Goal: Task Accomplishment & Management: Use online tool/utility

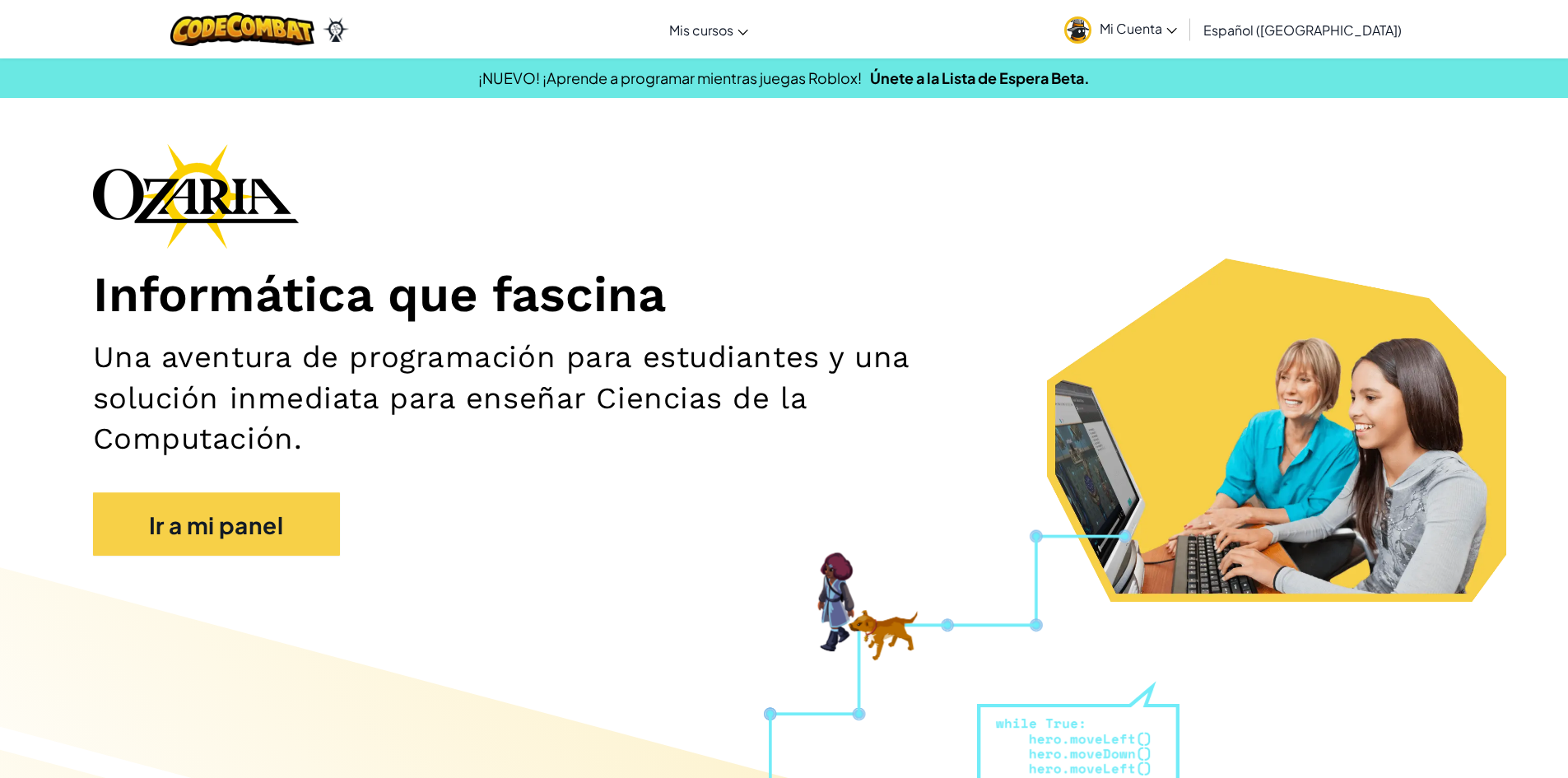
click at [1159, 32] on font "Mi Cuenta" at bounding box center [1130, 28] width 62 height 17
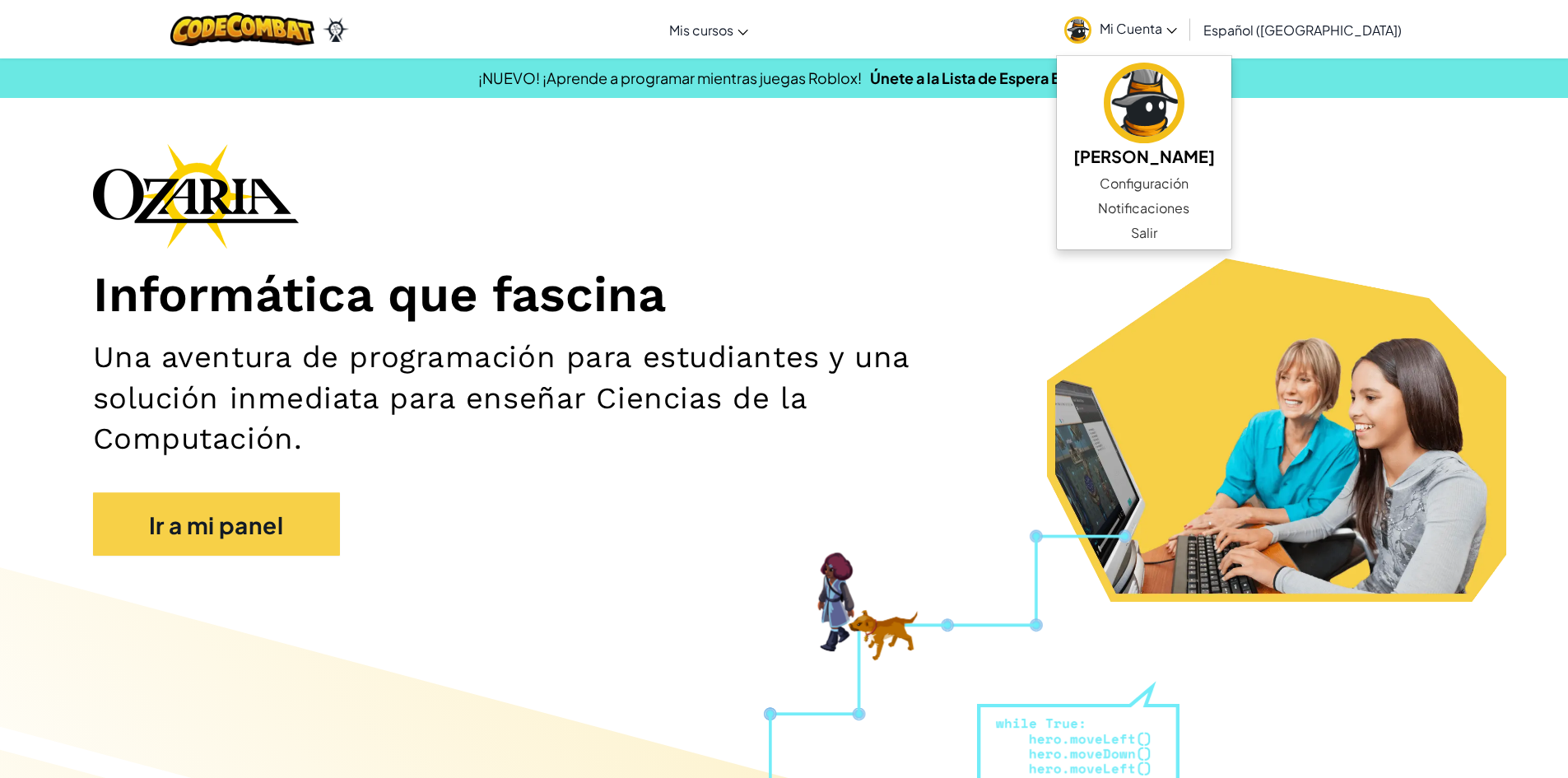
click at [963, 228] on div "Informática que fascina Una aventura de programación para estudiantes y una sol…" at bounding box center [784, 357] width 1383 height 429
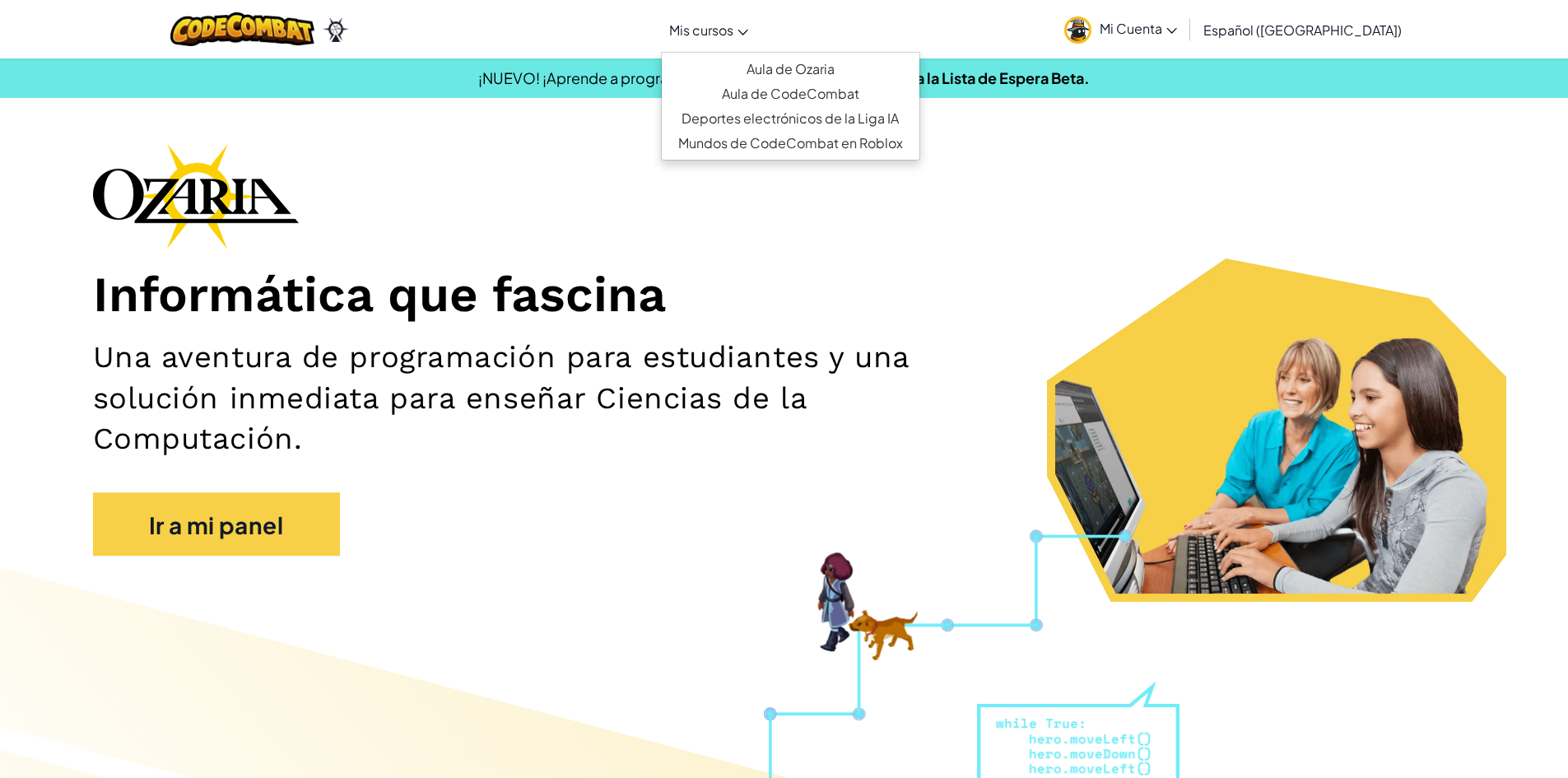
click at [733, 35] on font "Mis cursos" at bounding box center [701, 30] width 64 height 17
click at [1162, 29] on font "Mi Cuenta" at bounding box center [1130, 28] width 62 height 17
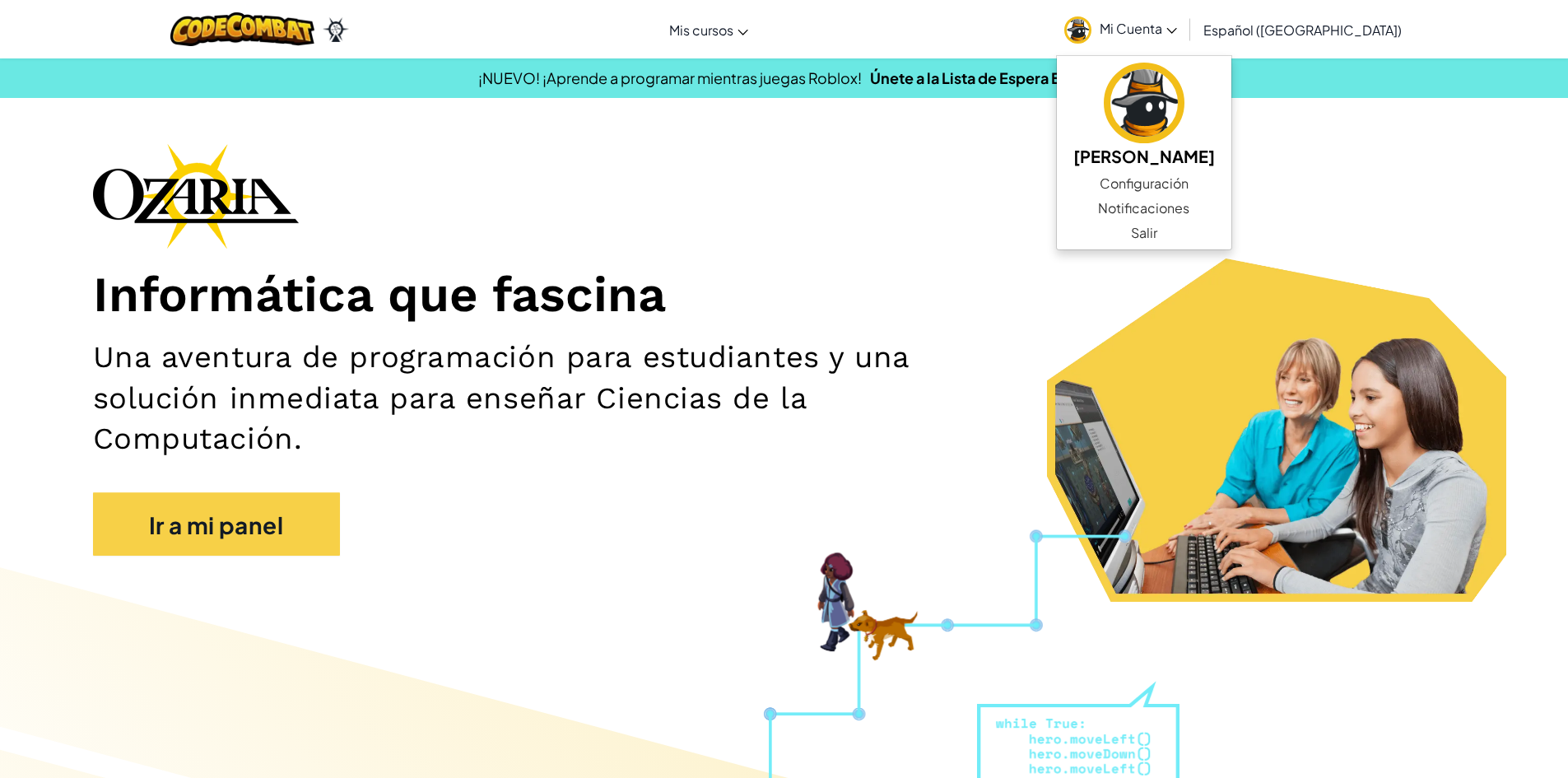
click at [1149, 350] on div "Informática que fascina Una aventura de programación para estudiantes y una sol…" at bounding box center [784, 357] width 1383 height 429
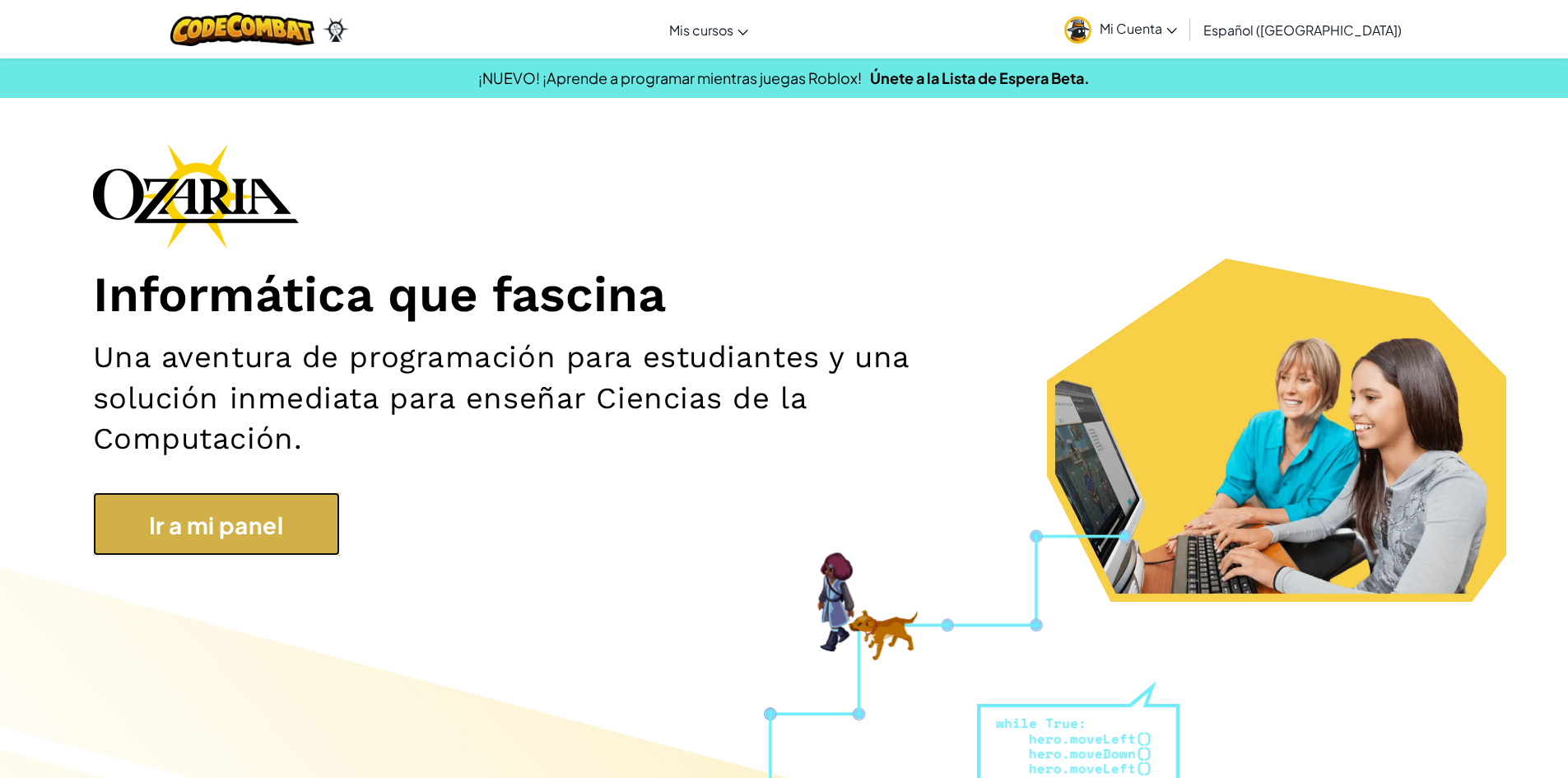
click at [291, 511] on link "Ir a mi panel" at bounding box center [217, 524] width 247 height 63
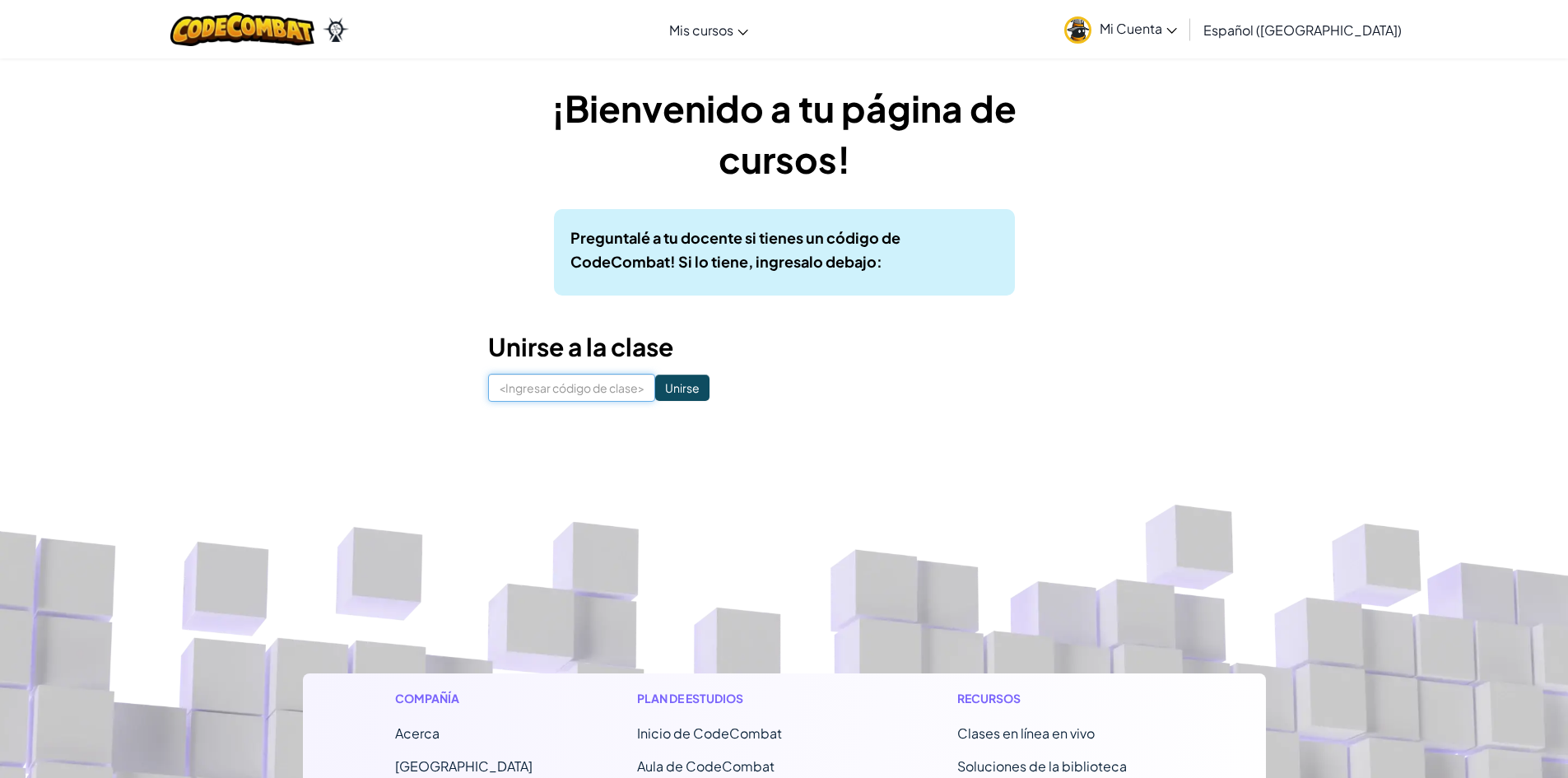
click at [568, 397] on input at bounding box center [571, 387] width 167 height 28
type input "DreamShelfBall"
click at [655, 390] on input "Unirse" at bounding box center [682, 387] width 54 height 26
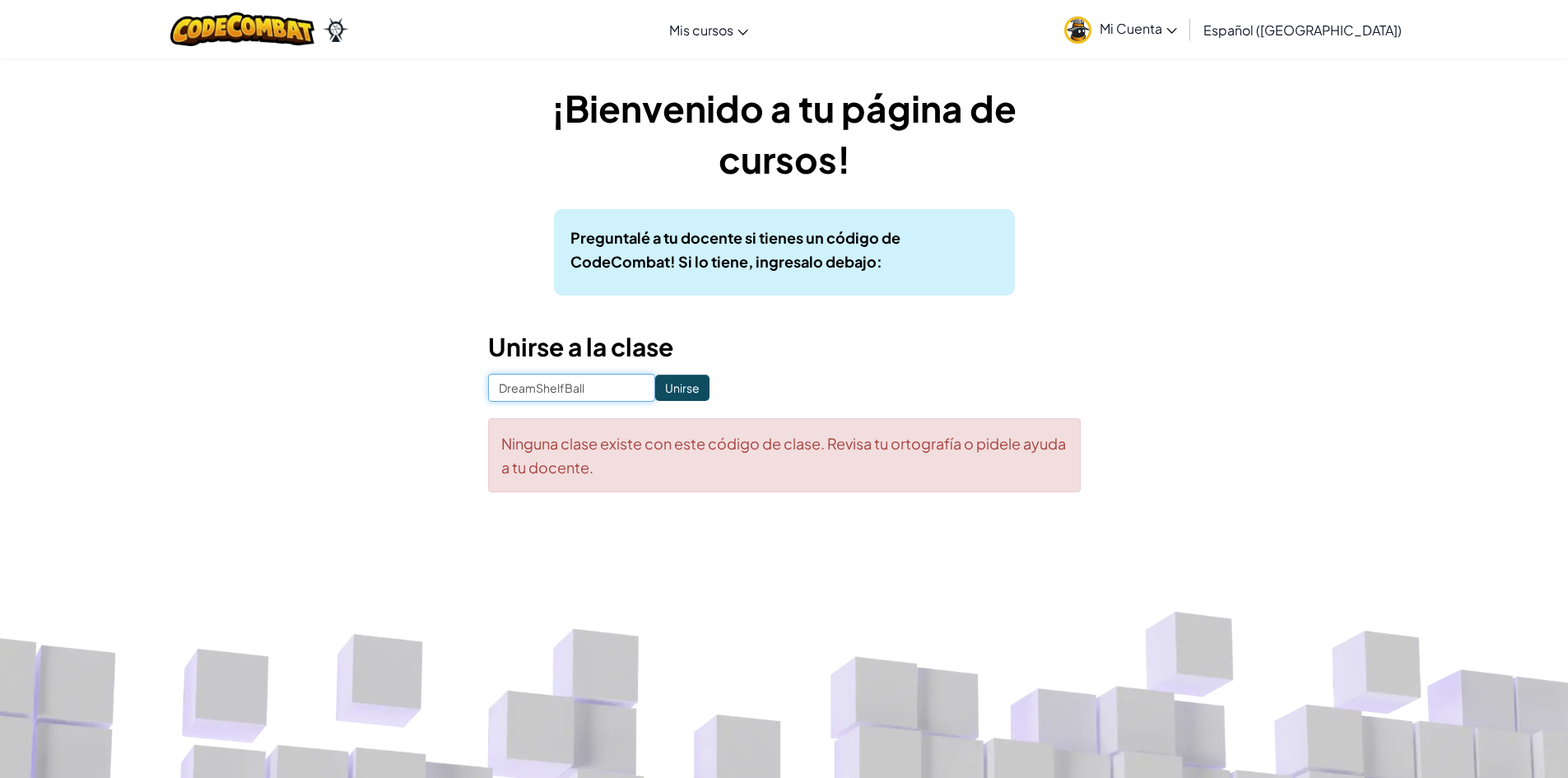
drag, startPoint x: 608, startPoint y: 394, endPoint x: 342, endPoint y: 415, distance: 266.8
click at [358, 434] on div "¡Bienvenido a tu página de cursos! Preguntalé a tu docente si tienes un código …" at bounding box center [784, 295] width 963 height 427
click at [517, 376] on input "J" at bounding box center [571, 387] width 167 height 28
click at [504, 394] on input "JumpNewSwim" at bounding box center [571, 387] width 167 height 28
type input "JumpNewSwim"
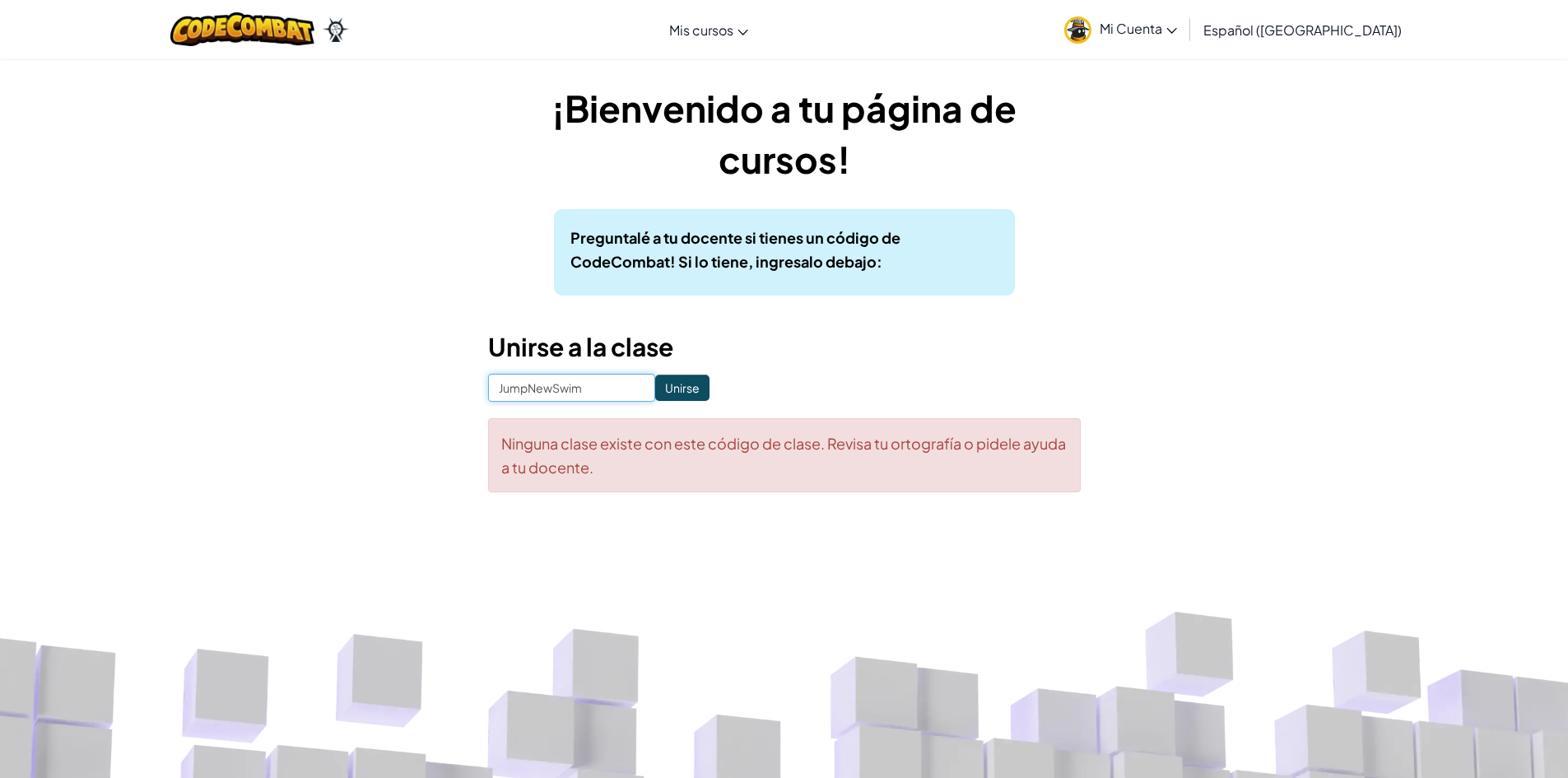
click input "Unirse" at bounding box center [682, 387] width 54 height 26
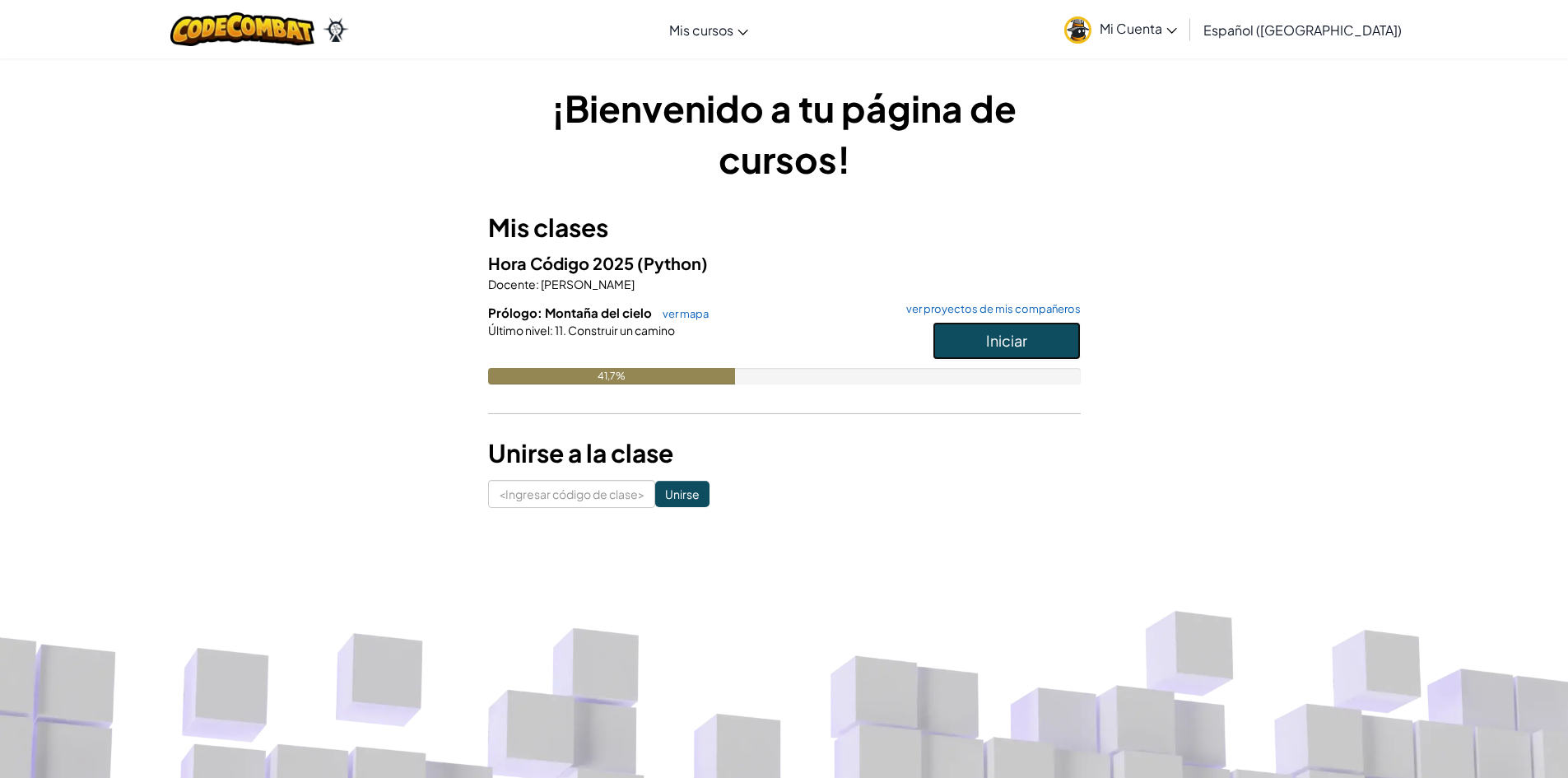
click at [1026, 347] on font "Iniciar" at bounding box center [1007, 340] width 42 height 19
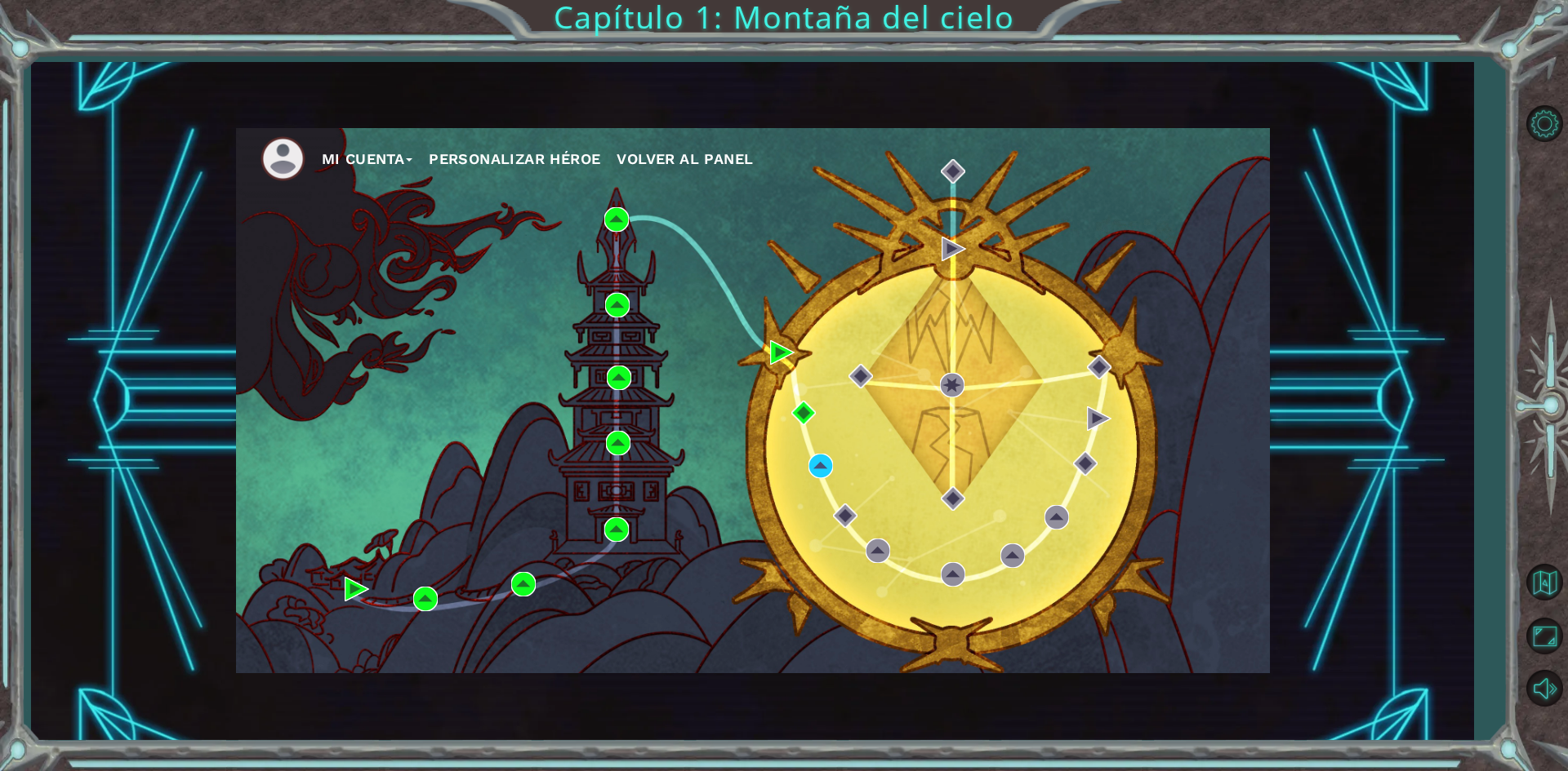
click at [556, 156] on font "Personalizar héroe" at bounding box center [515, 158] width 172 height 17
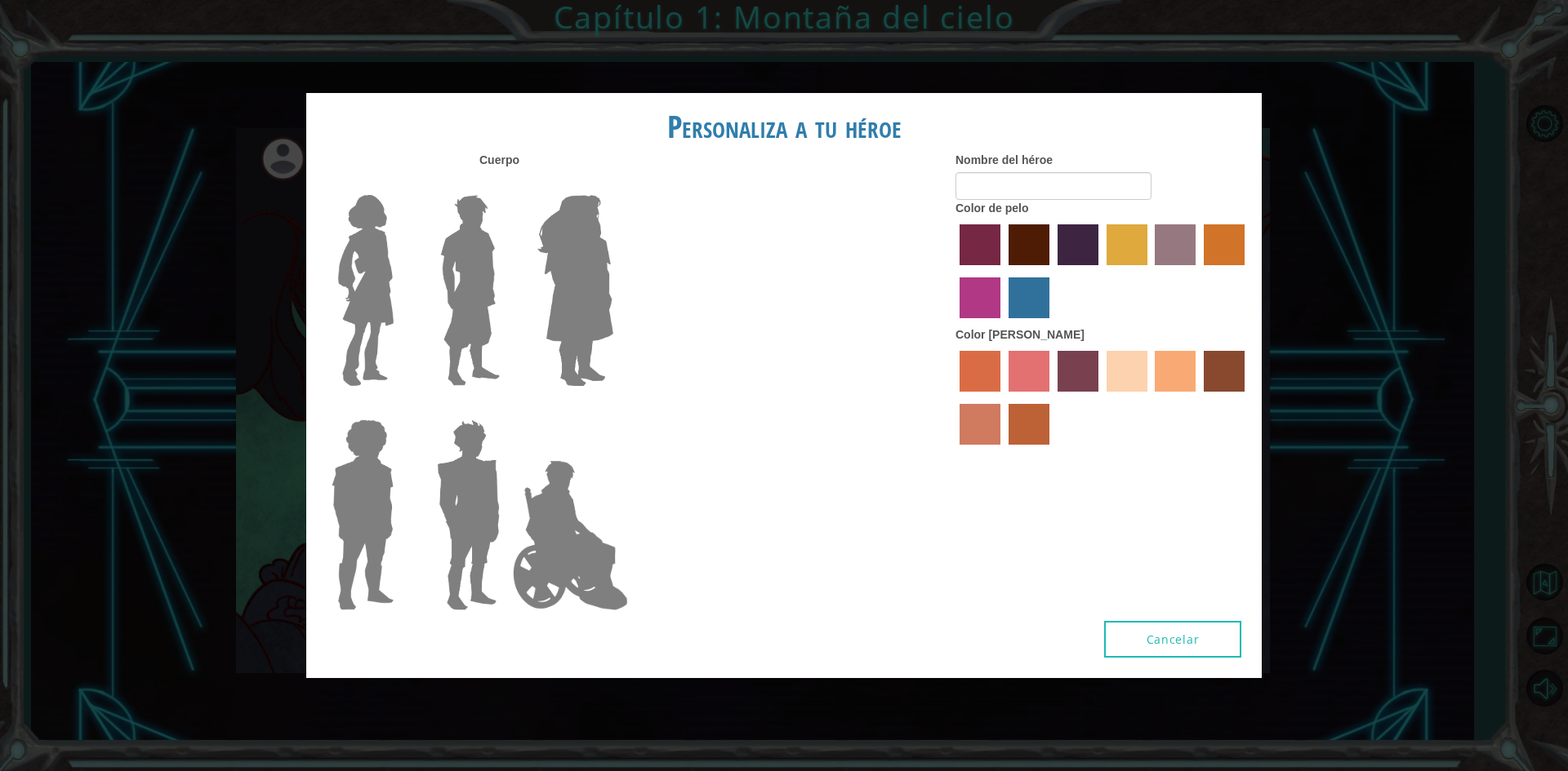
type input "nikeri"
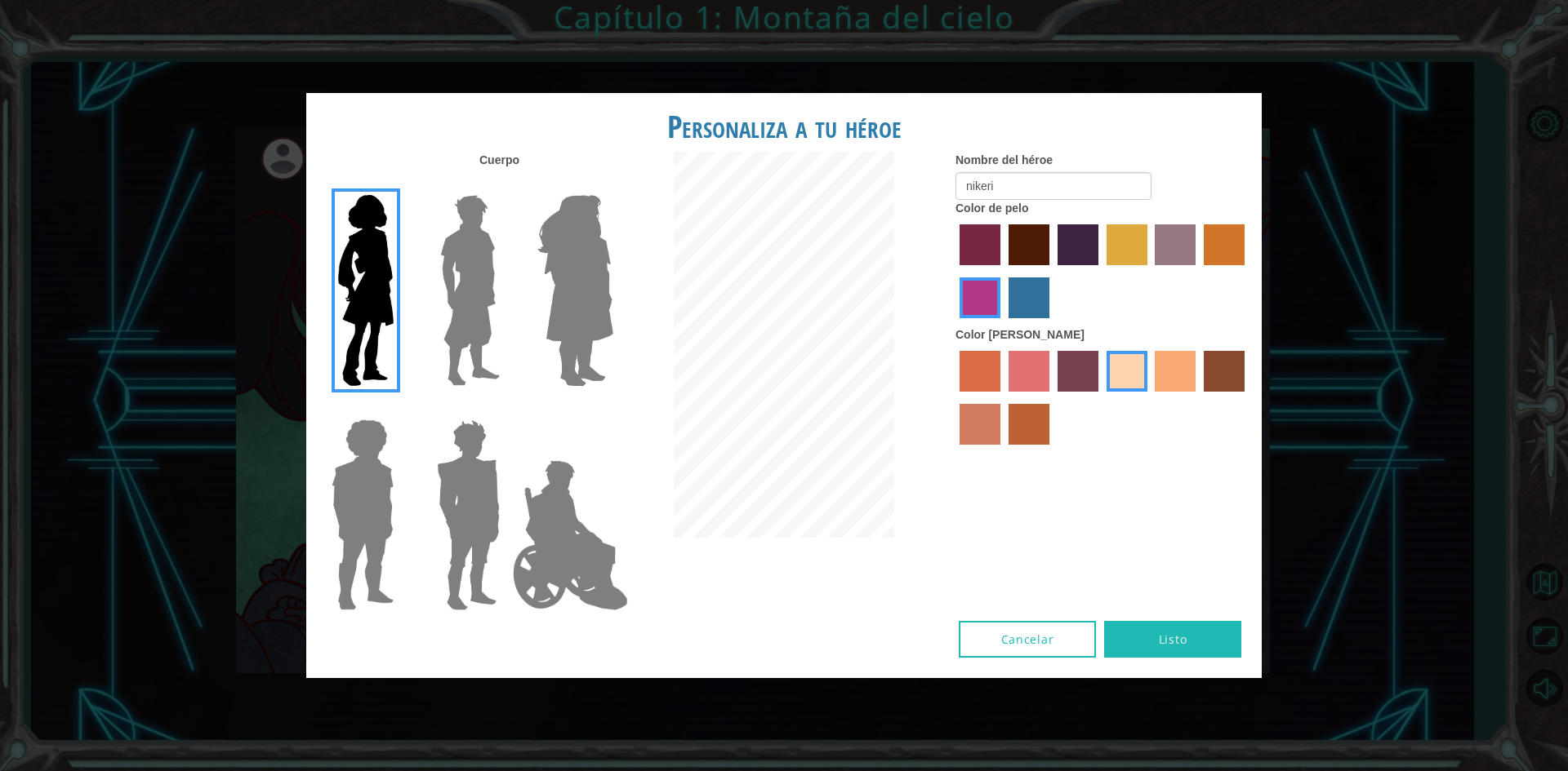
click at [485, 265] on img at bounding box center [469, 291] width 72 height 204
click at [507, 184] on input "El héroe Lars" at bounding box center [507, 184] width 0 height 0
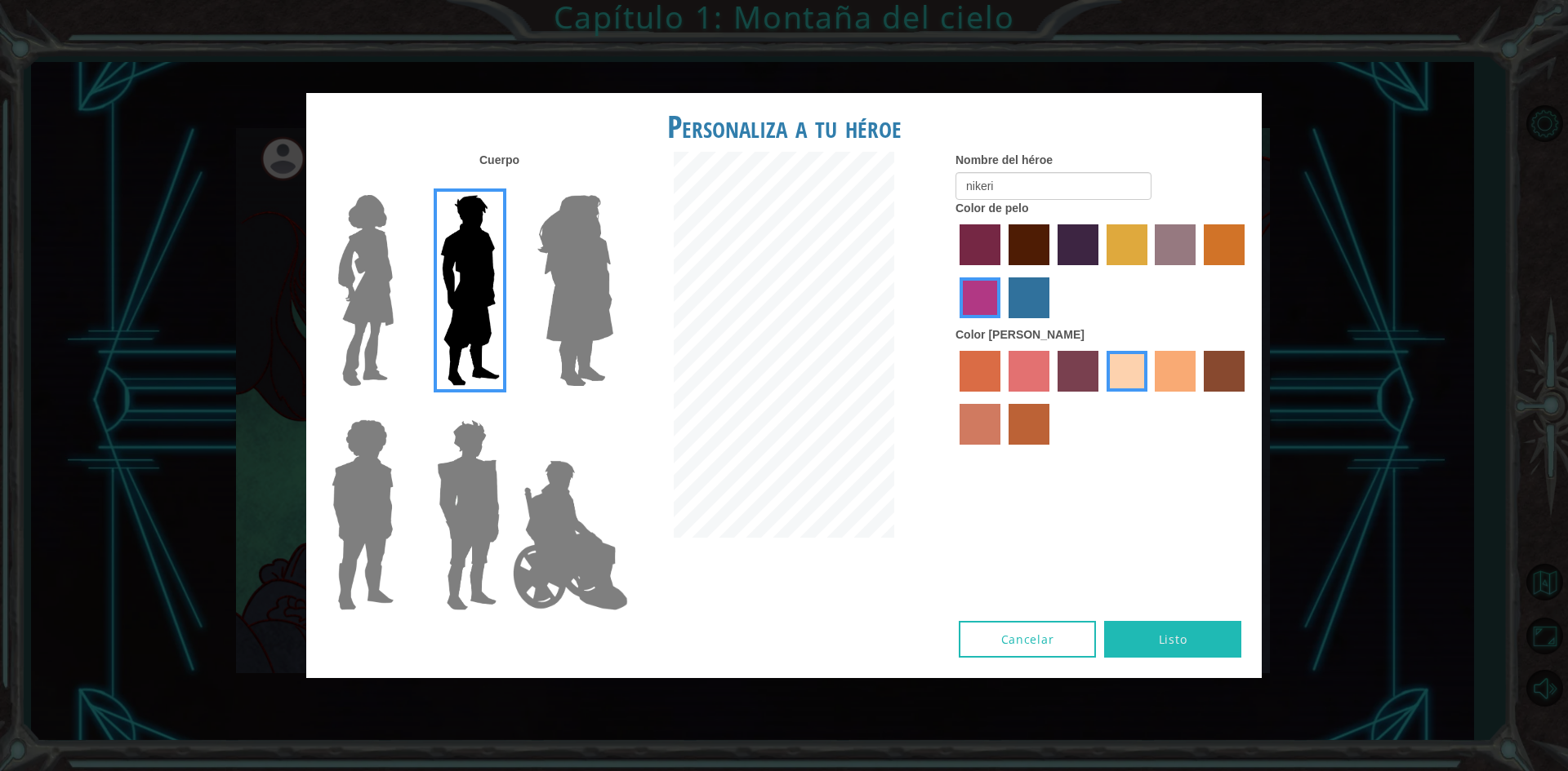
click at [340, 314] on img at bounding box center [365, 291] width 69 height 204
click at [400, 184] on input "Héroe Connie" at bounding box center [400, 184] width 0 height 0
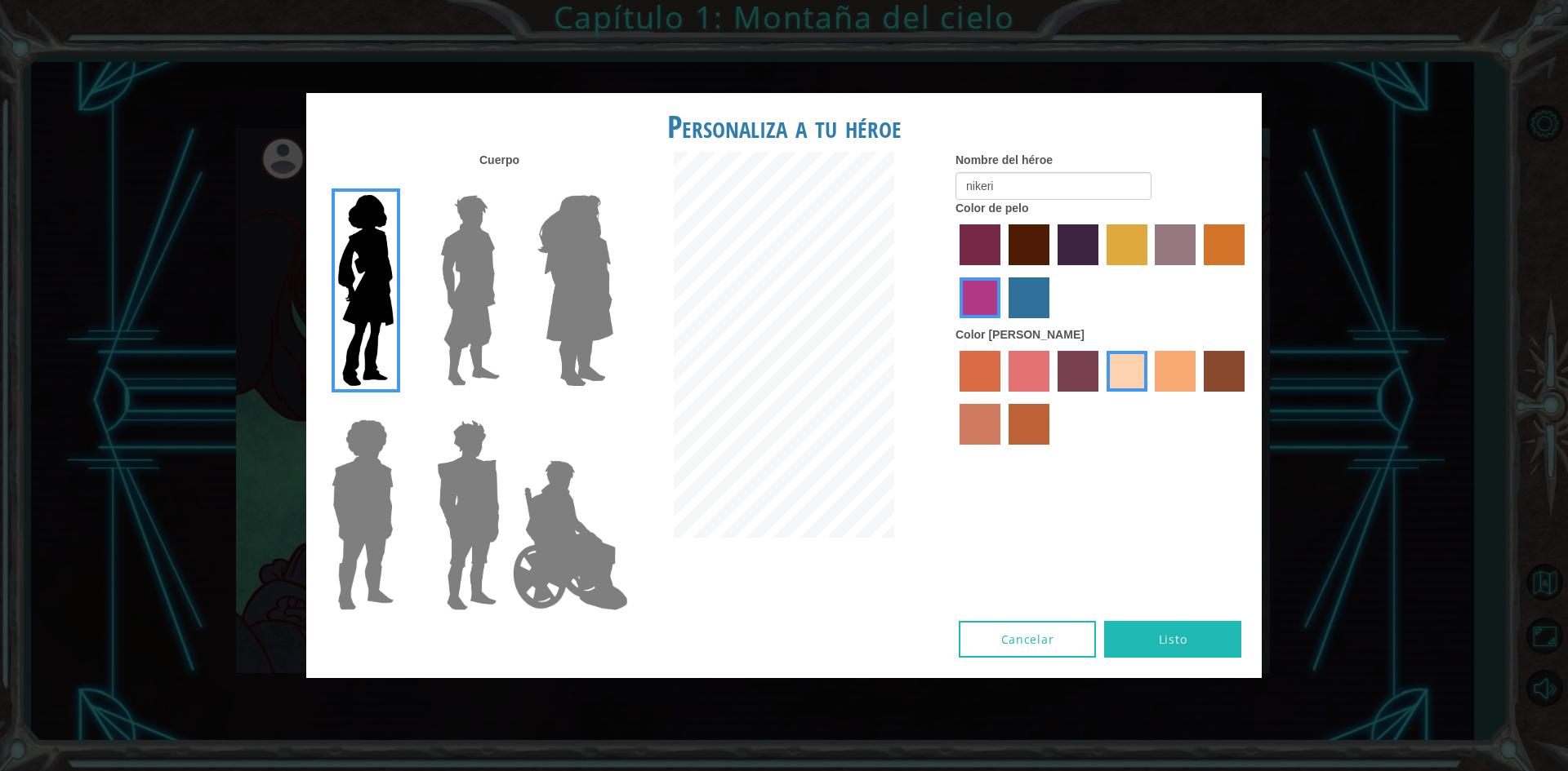
click at [1034, 247] on label "color de pelo granate" at bounding box center [1029, 245] width 41 height 41
click at [1002, 271] on input "color de pelo granate" at bounding box center [1002, 271] width 0 height 0
click at [1224, 377] on label "color de piel karma" at bounding box center [1224, 371] width 41 height 41
click at [1197, 397] on input "color de piel karma" at bounding box center [1197, 397] width 0 height 0
click at [587, 302] on img at bounding box center [575, 291] width 89 height 204
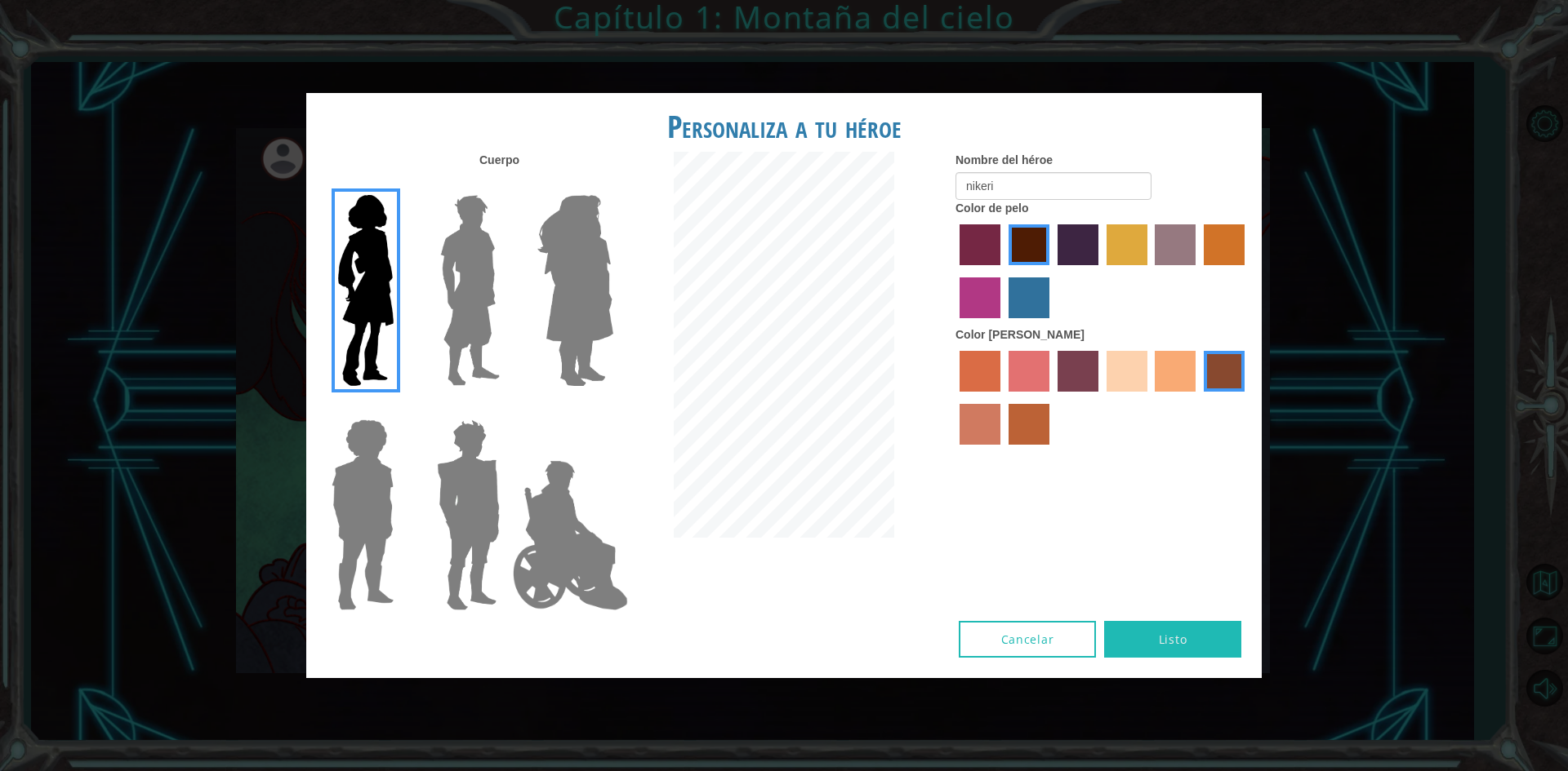
click at [612, 184] on input "Amatista heroica" at bounding box center [612, 184] width 0 height 0
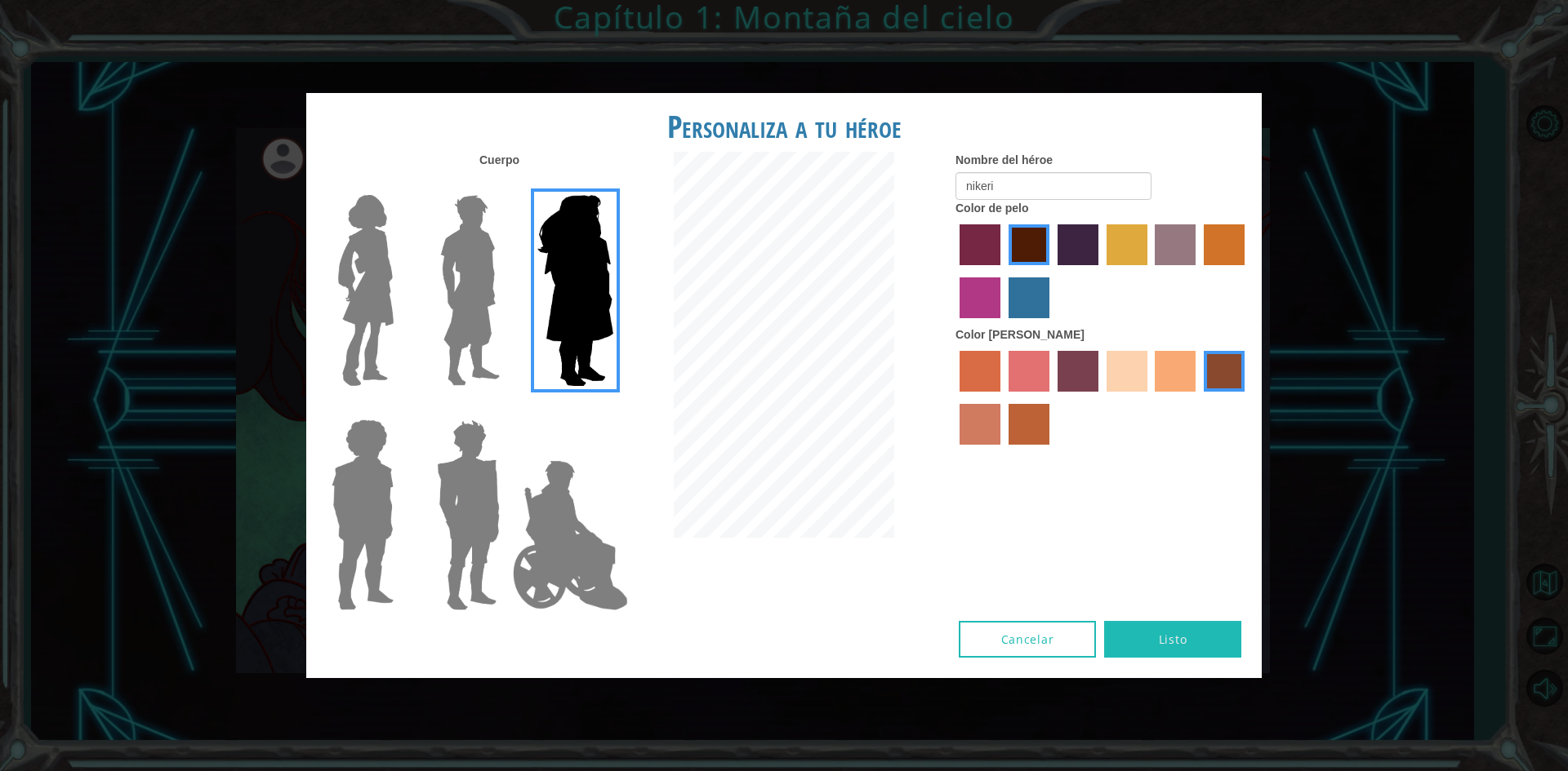
click at [1108, 369] on label "color de piel de playa de arena" at bounding box center [1127, 371] width 41 height 41
click at [1101, 397] on input "color de piel de playa de arena" at bounding box center [1101, 397] width 0 height 0
click at [364, 459] on img at bounding box center [362, 515] width 75 height 204
click at [400, 409] on input "Héroe Steven" at bounding box center [400, 409] width 0 height 0
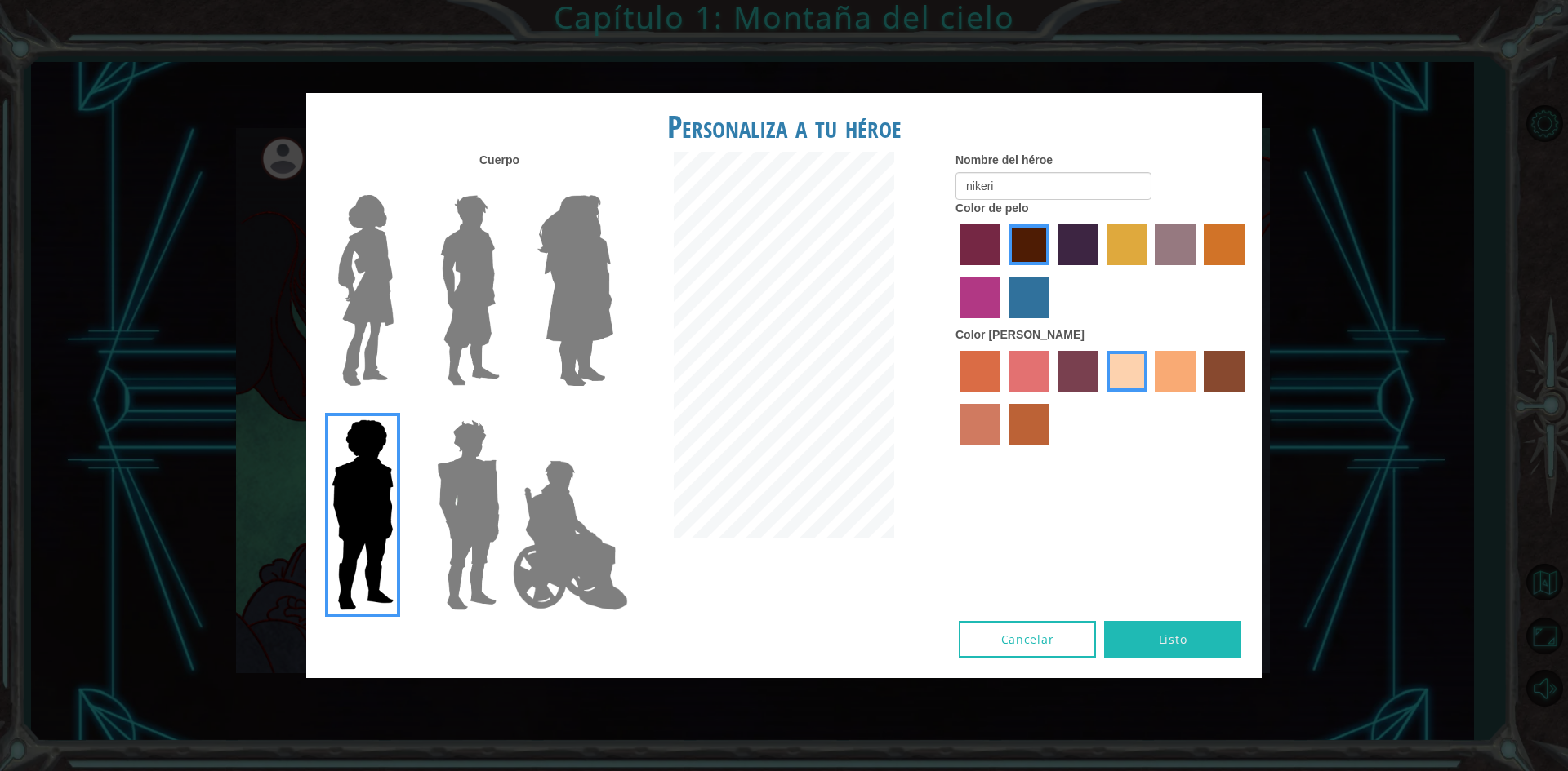
click at [502, 462] on img at bounding box center [468, 515] width 76 height 204
click at [507, 409] on input "Granate héroe" at bounding box center [507, 409] width 0 height 0
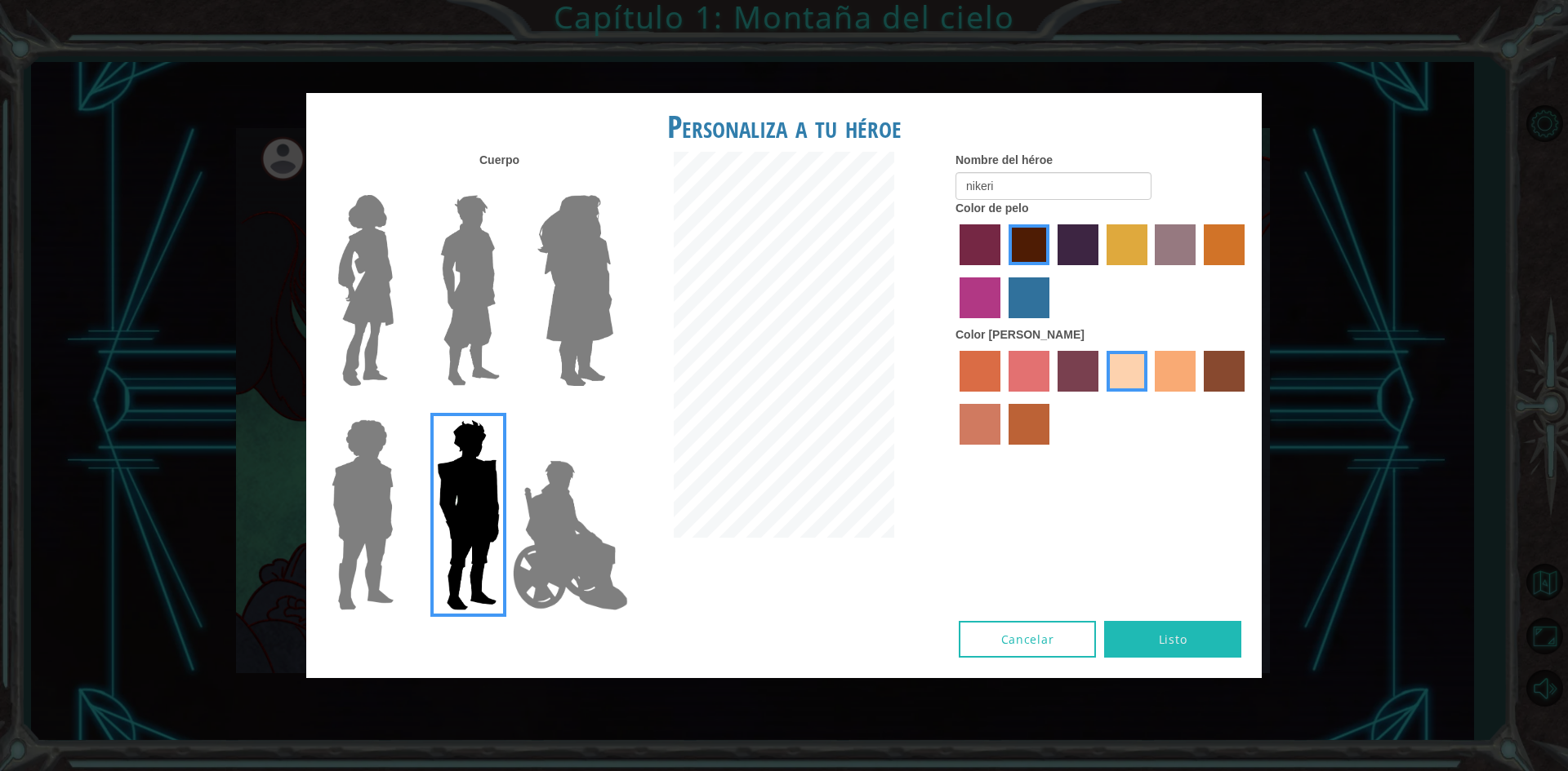
click at [560, 534] on img at bounding box center [570, 535] width 128 height 163
click at [612, 409] on input "Héroe Jamie" at bounding box center [612, 409] width 0 height 0
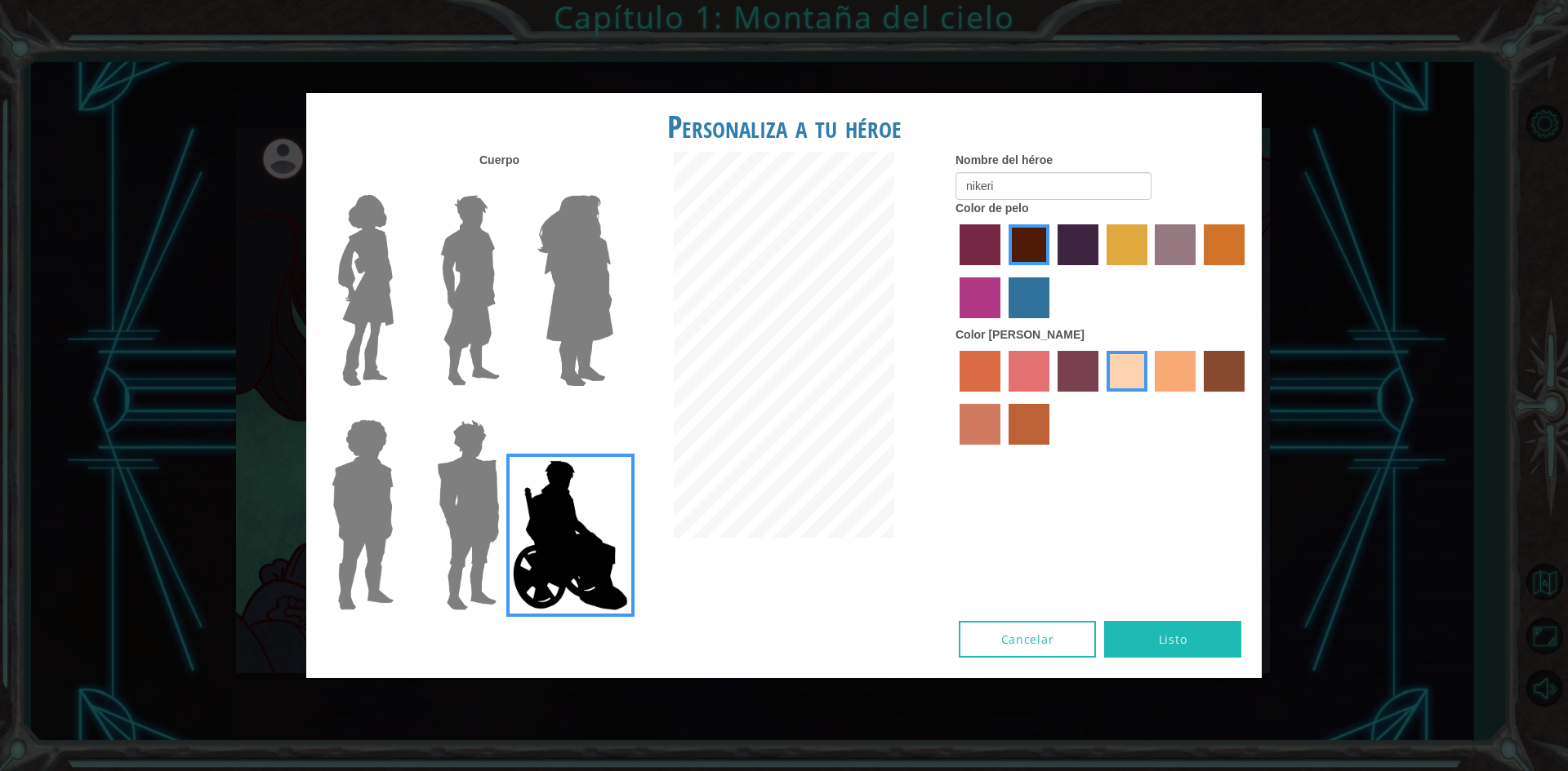
click at [1022, 287] on label "color de cabello lachmara" at bounding box center [1029, 298] width 41 height 41
click at [1002, 324] on input "color de cabello lachmara" at bounding box center [1002, 324] width 0 height 0
click at [1028, 367] on label "color de piel frily" at bounding box center [1029, 371] width 41 height 41
click at [1002, 397] on input "color de piel frily" at bounding box center [1002, 397] width 0 height 0
click at [1173, 640] on font "Listo" at bounding box center [1173, 639] width 29 height 15
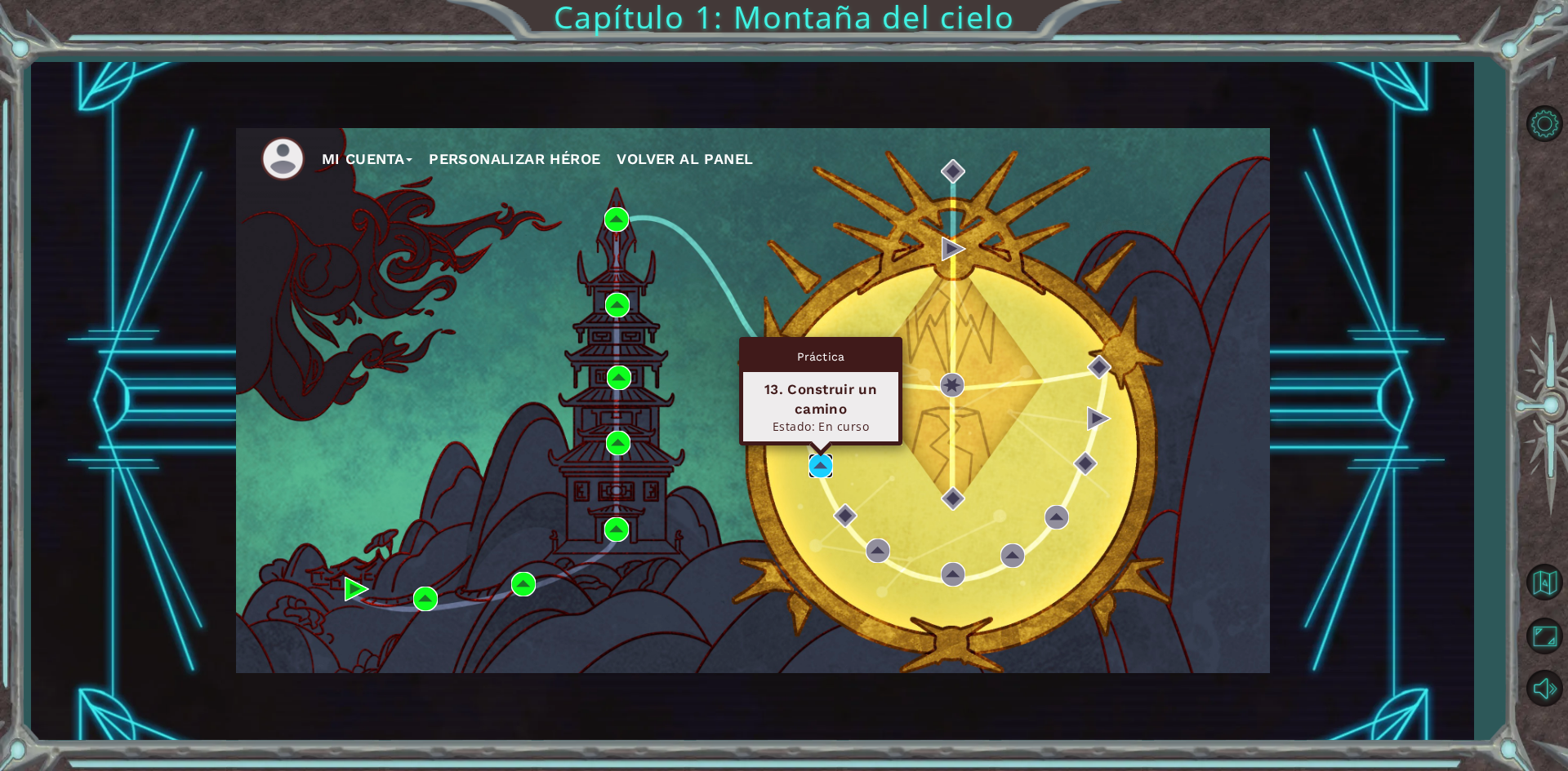
click at [815, 471] on img at bounding box center [820, 465] width 24 height 24
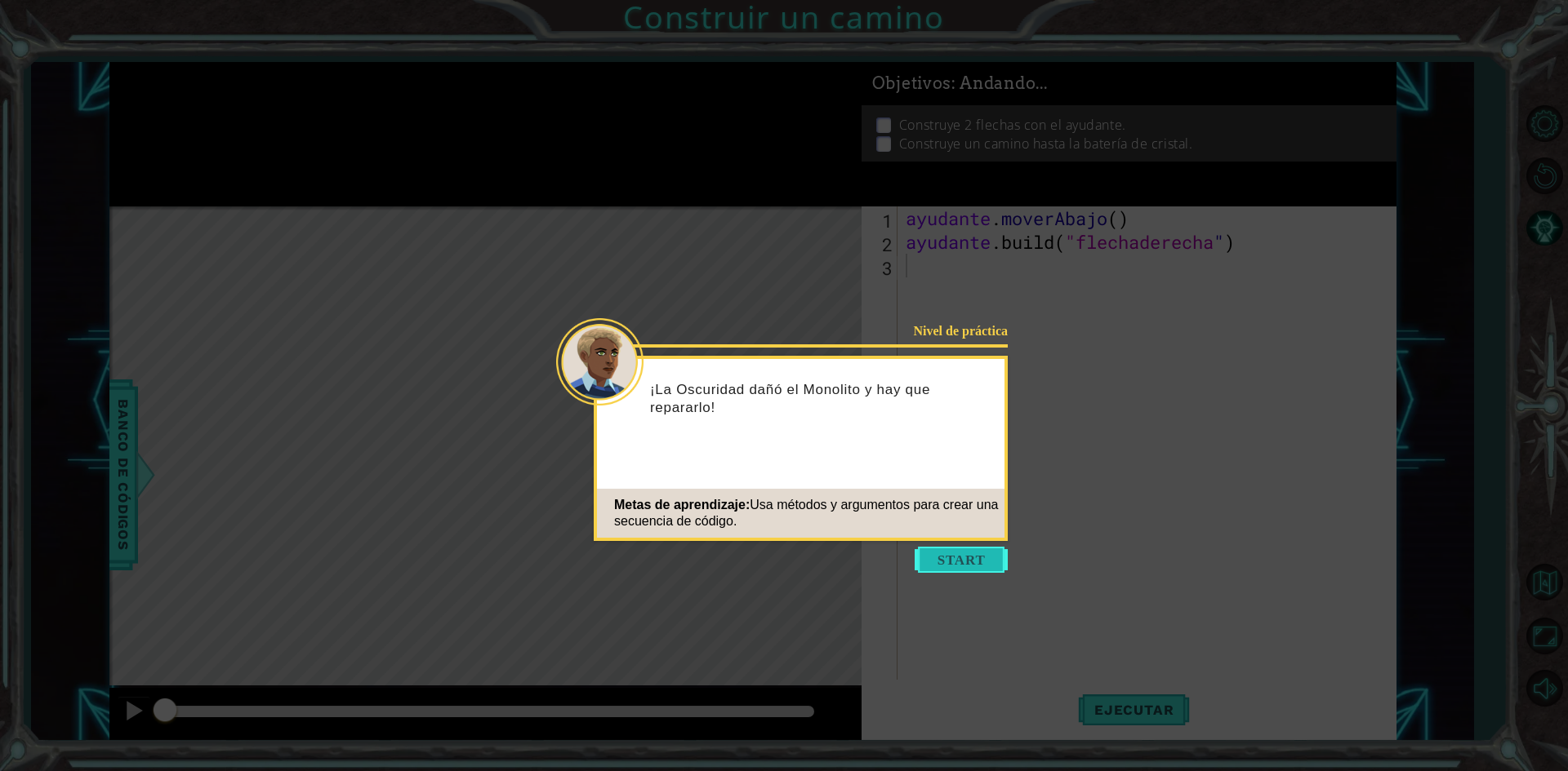
click at [974, 563] on button "Comenzar" at bounding box center [961, 559] width 93 height 26
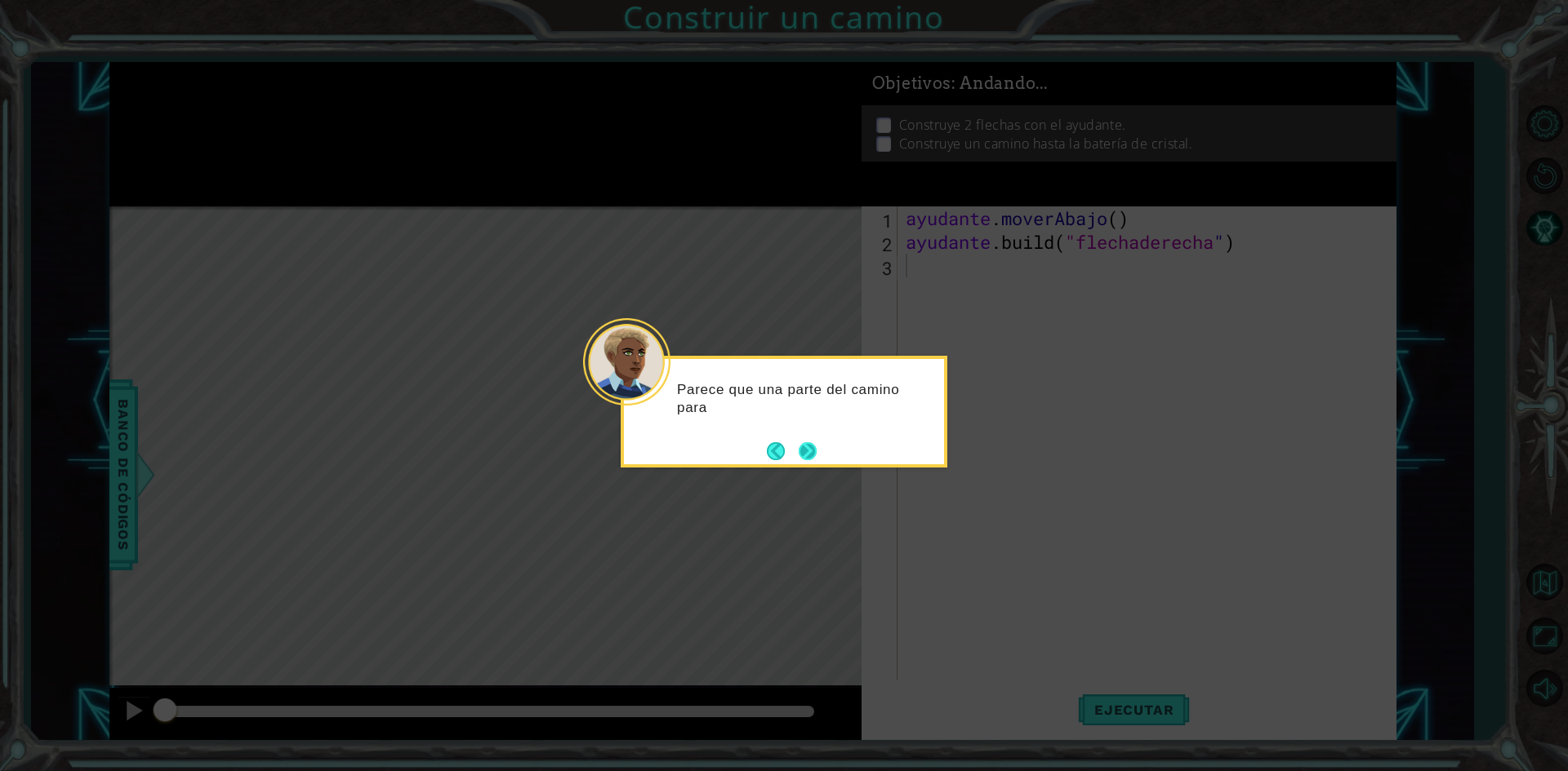
click at [801, 452] on button "Próximo" at bounding box center [807, 451] width 18 height 18
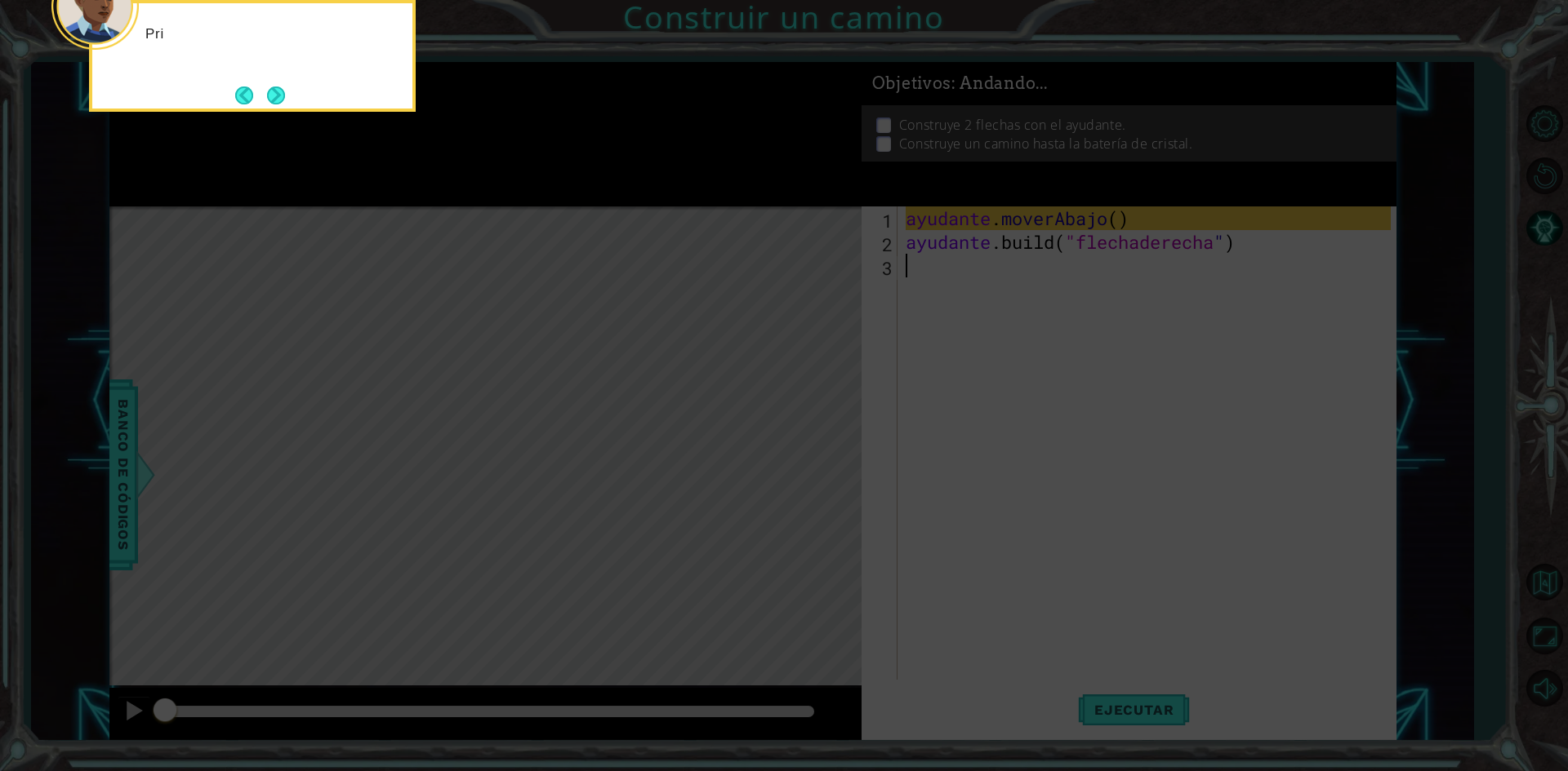
click at [805, 452] on icon at bounding box center [784, 115] width 1568 height 1311
click at [272, 91] on button "Próximo" at bounding box center [276, 96] width 18 height 18
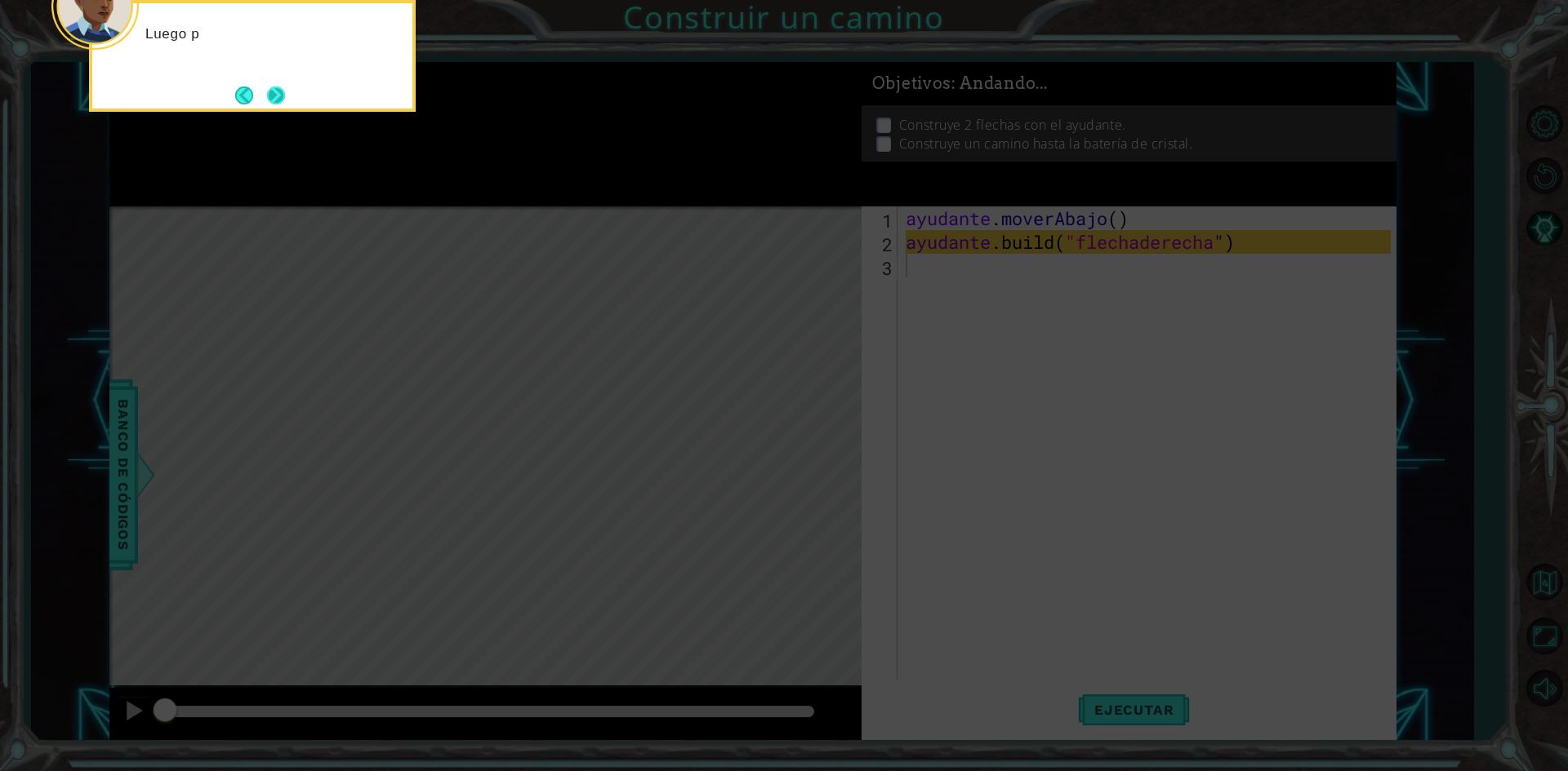
click at [273, 92] on button "Próximo" at bounding box center [276, 96] width 18 height 18
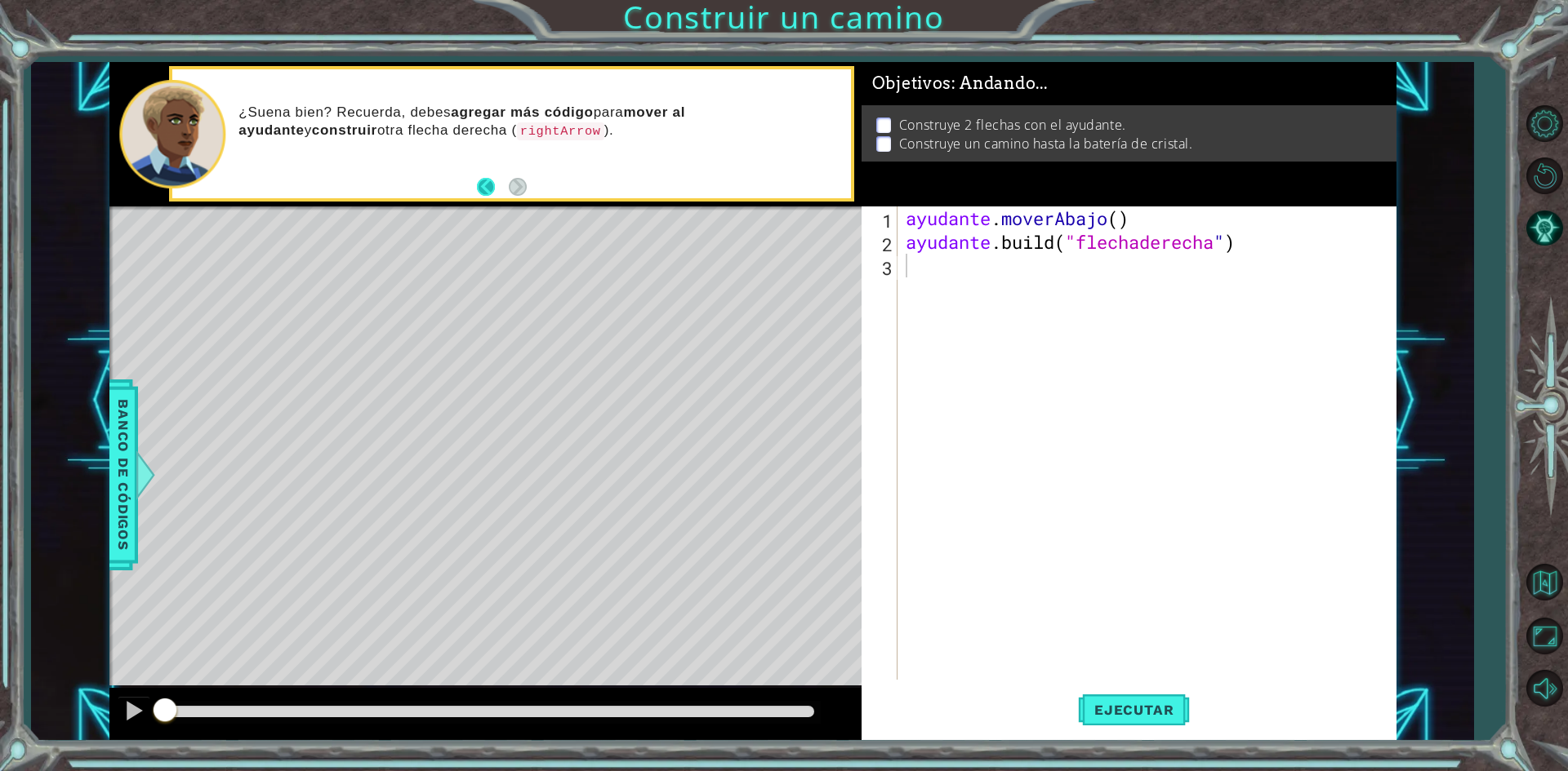
click at [489, 193] on button "Atrás" at bounding box center [493, 187] width 32 height 18
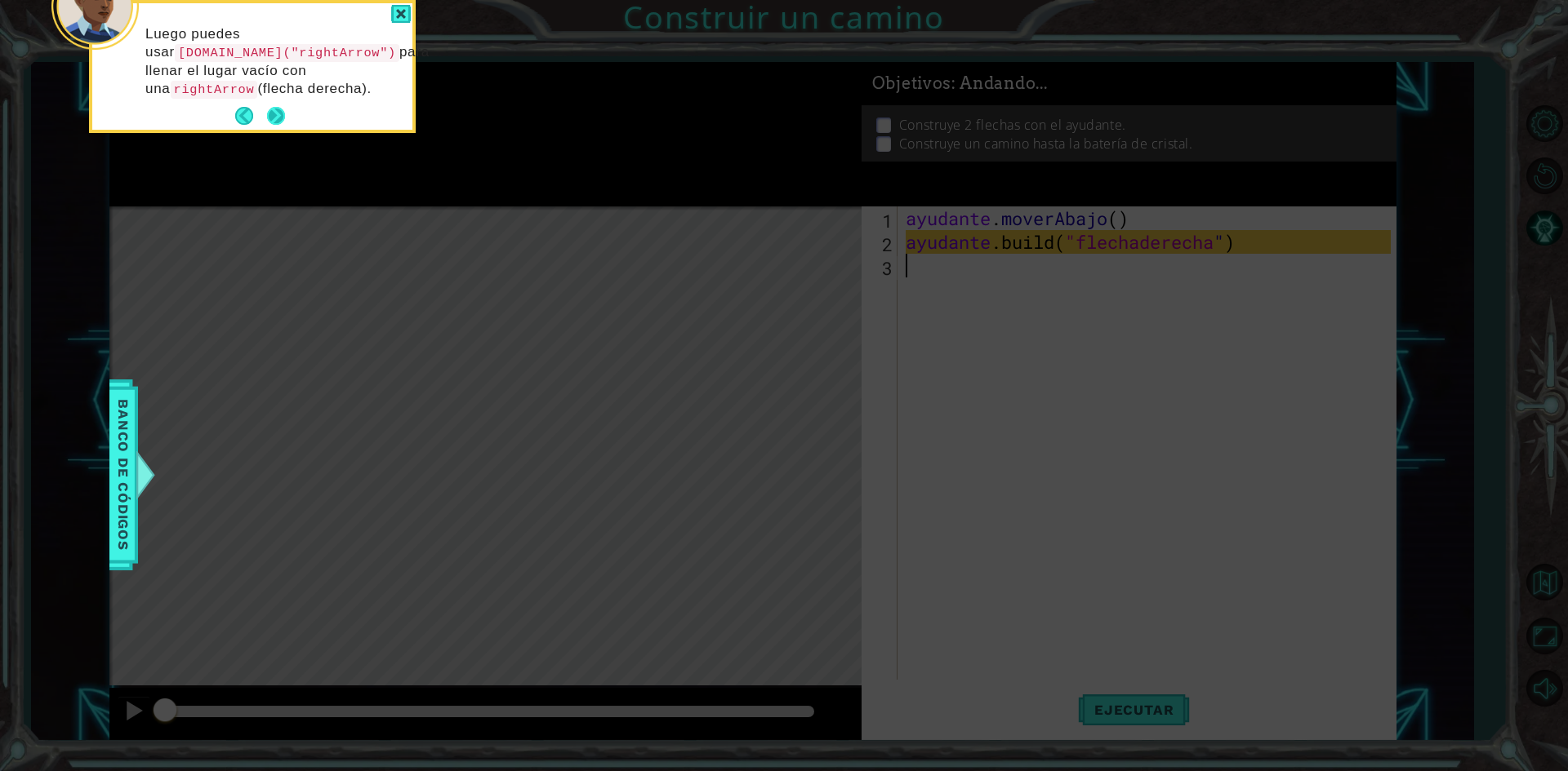
click at [268, 114] on button "Próximo" at bounding box center [276, 116] width 18 height 18
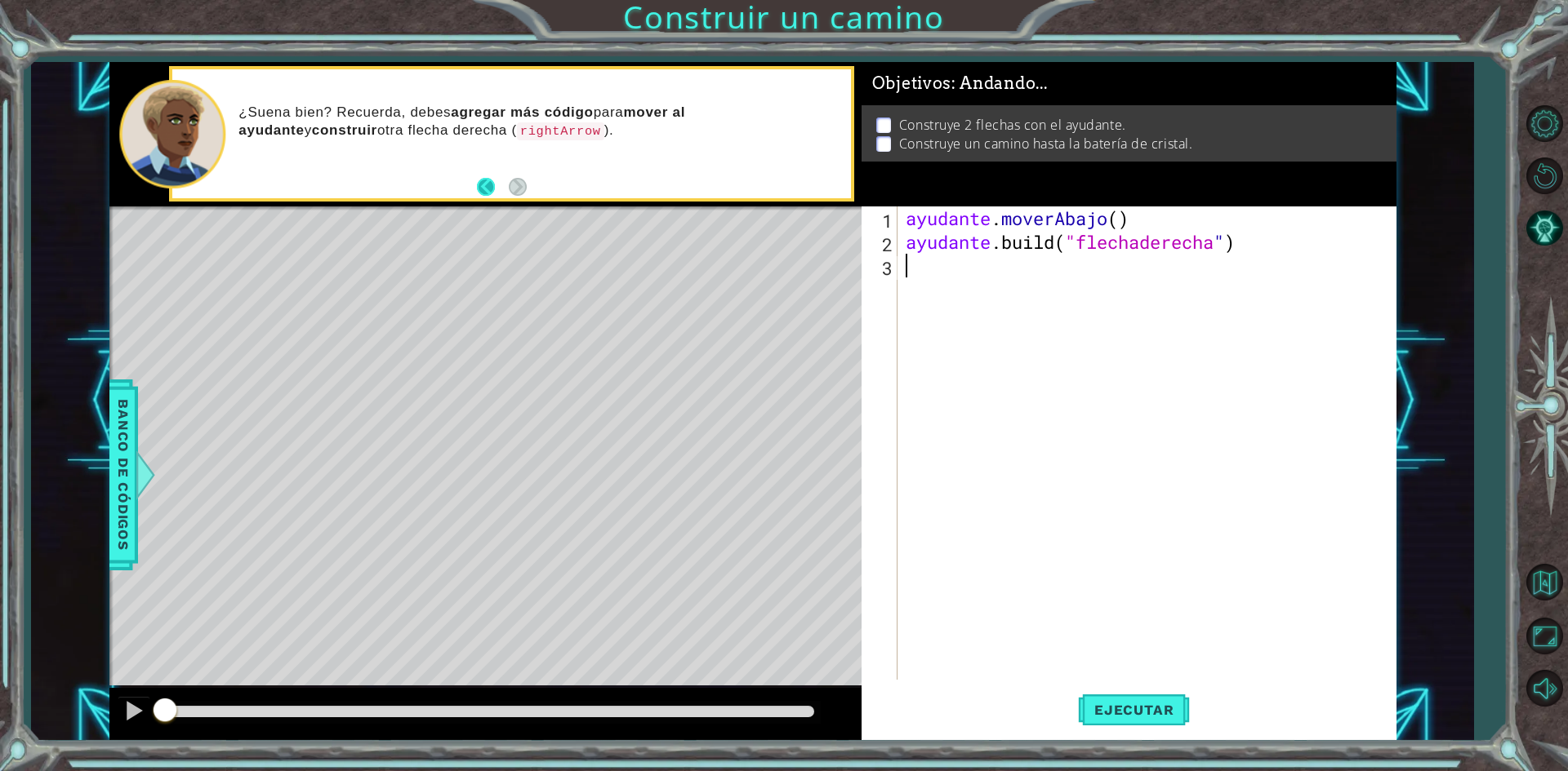
click at [489, 190] on button "Atrás" at bounding box center [493, 187] width 32 height 18
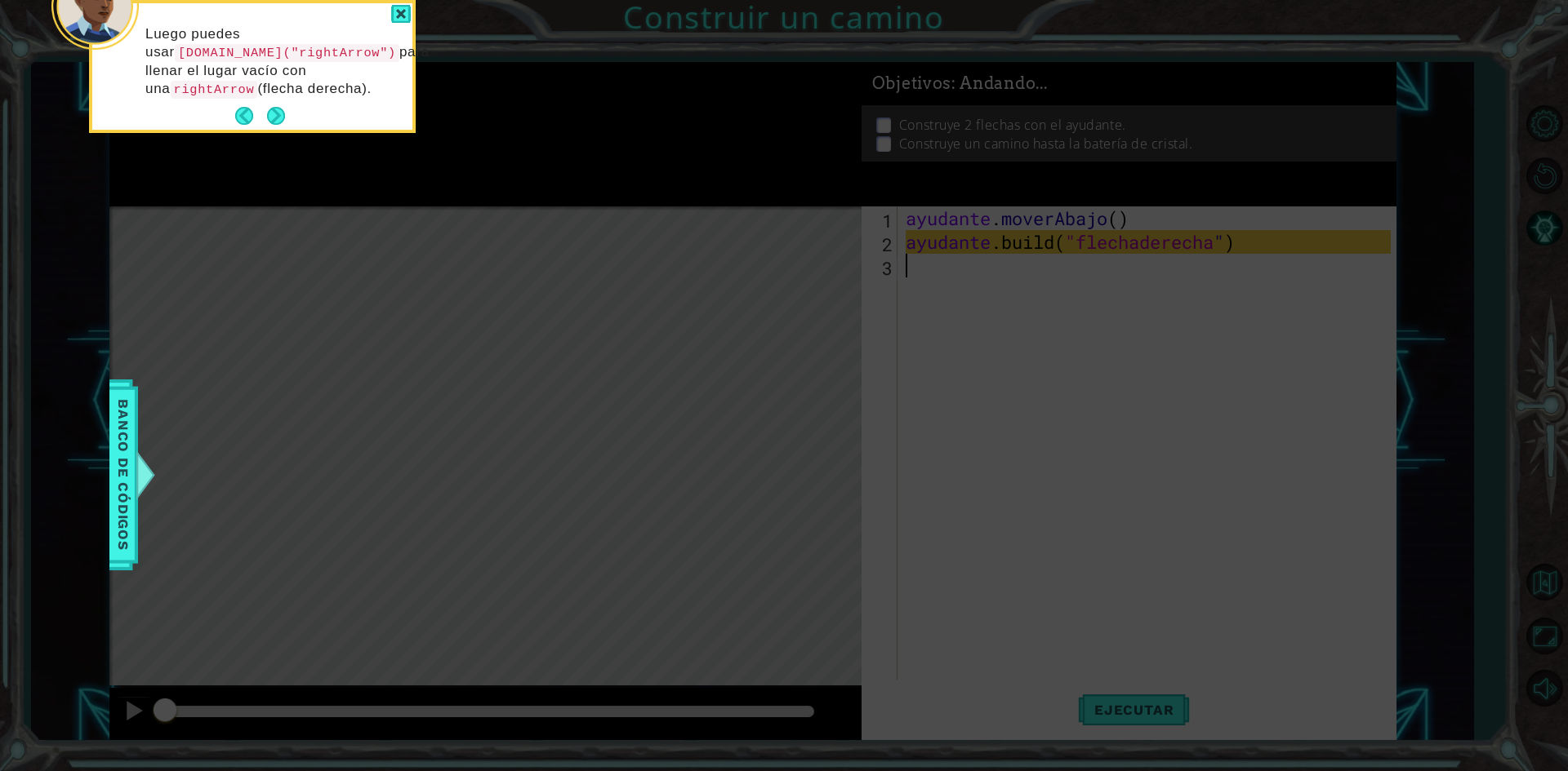
click at [411, 5] on header at bounding box center [252, 6] width 320 height 6
click at [406, 14] on div at bounding box center [401, 13] width 20 height 19
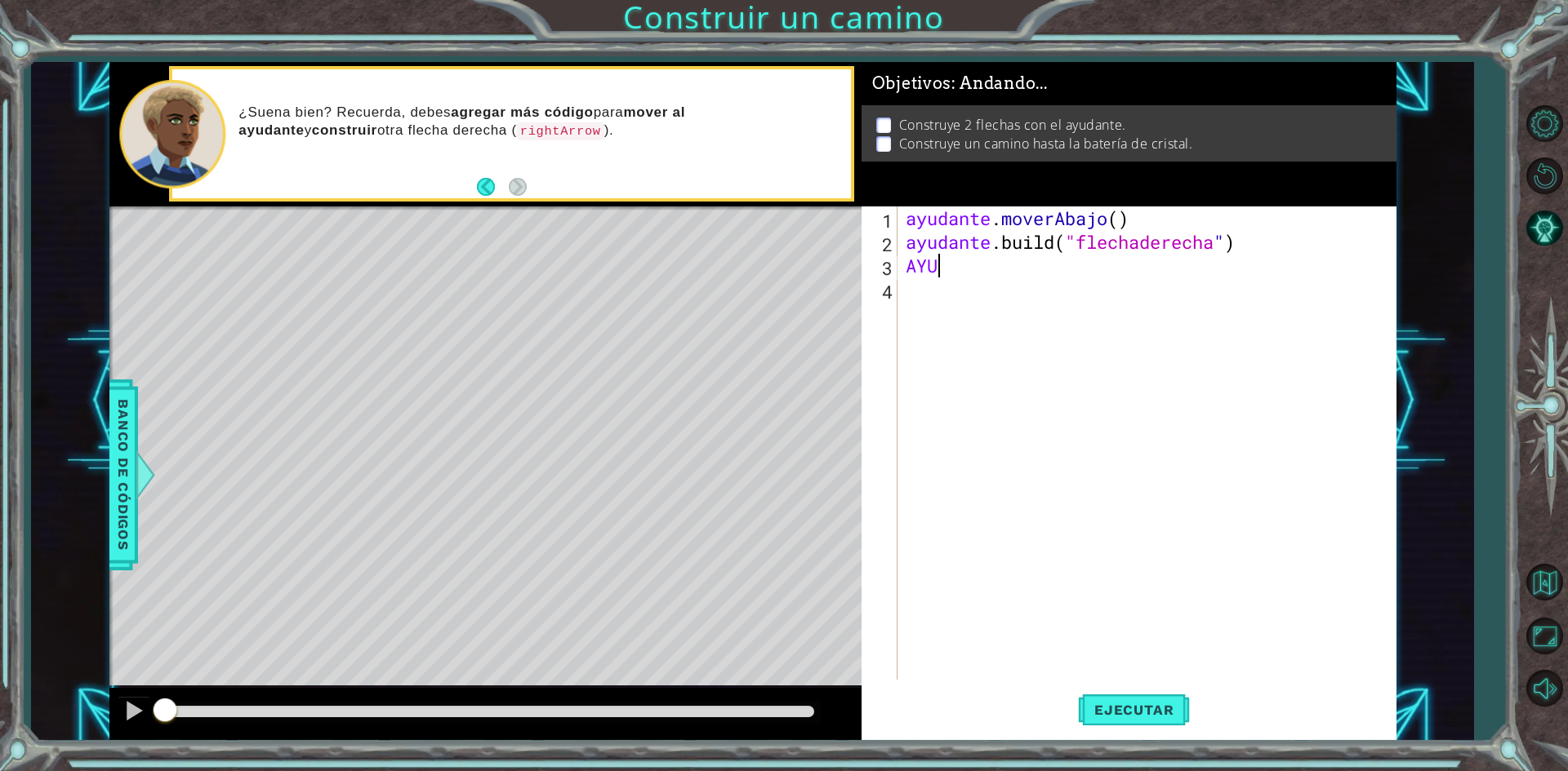
type textarea "A"
type textarea "ayudante"
click at [1127, 690] on button "Ejecutar" at bounding box center [1133, 710] width 112 height 53
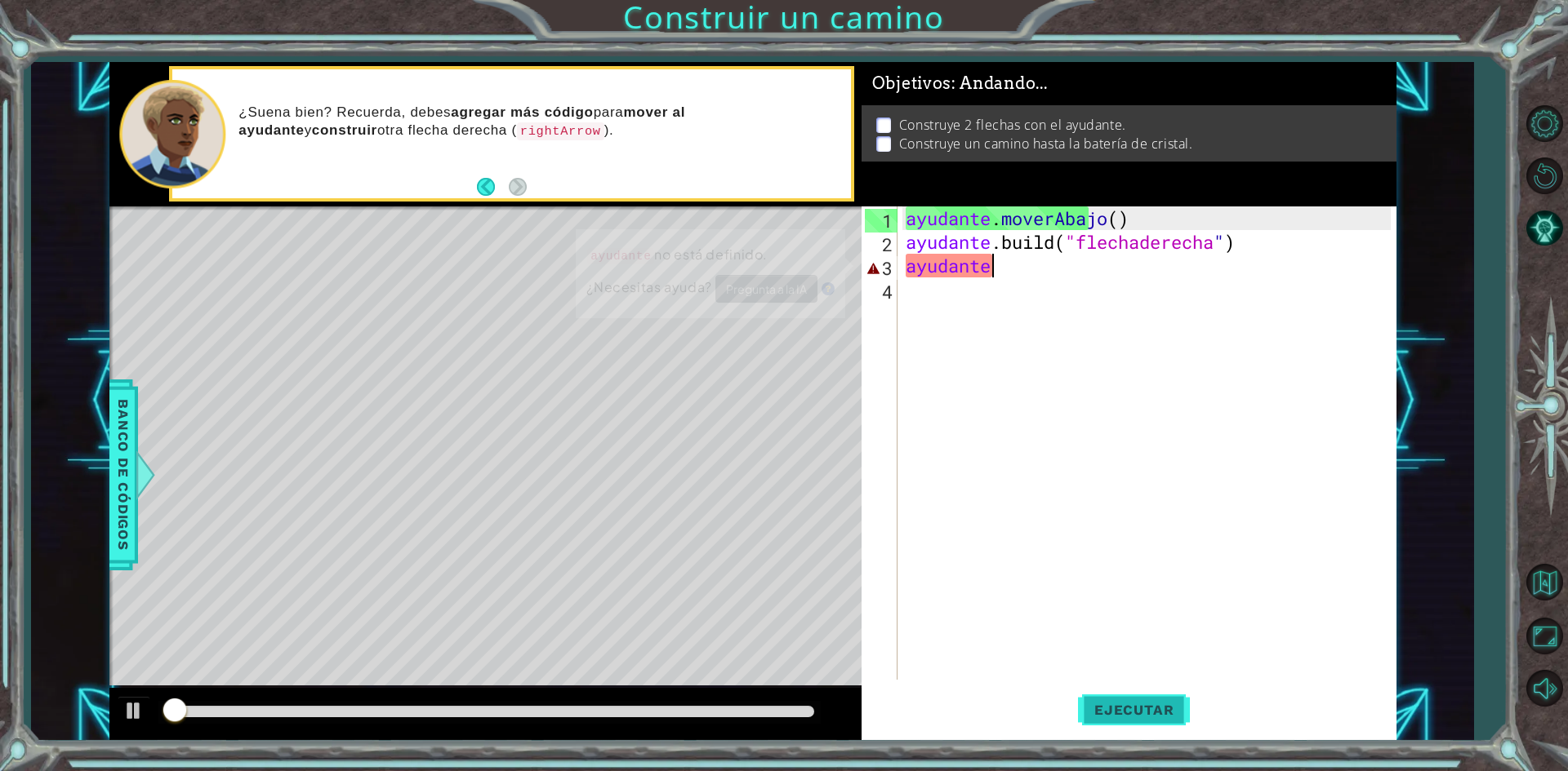
click at [1164, 715] on font "Ejecutar" at bounding box center [1134, 710] width 79 height 16
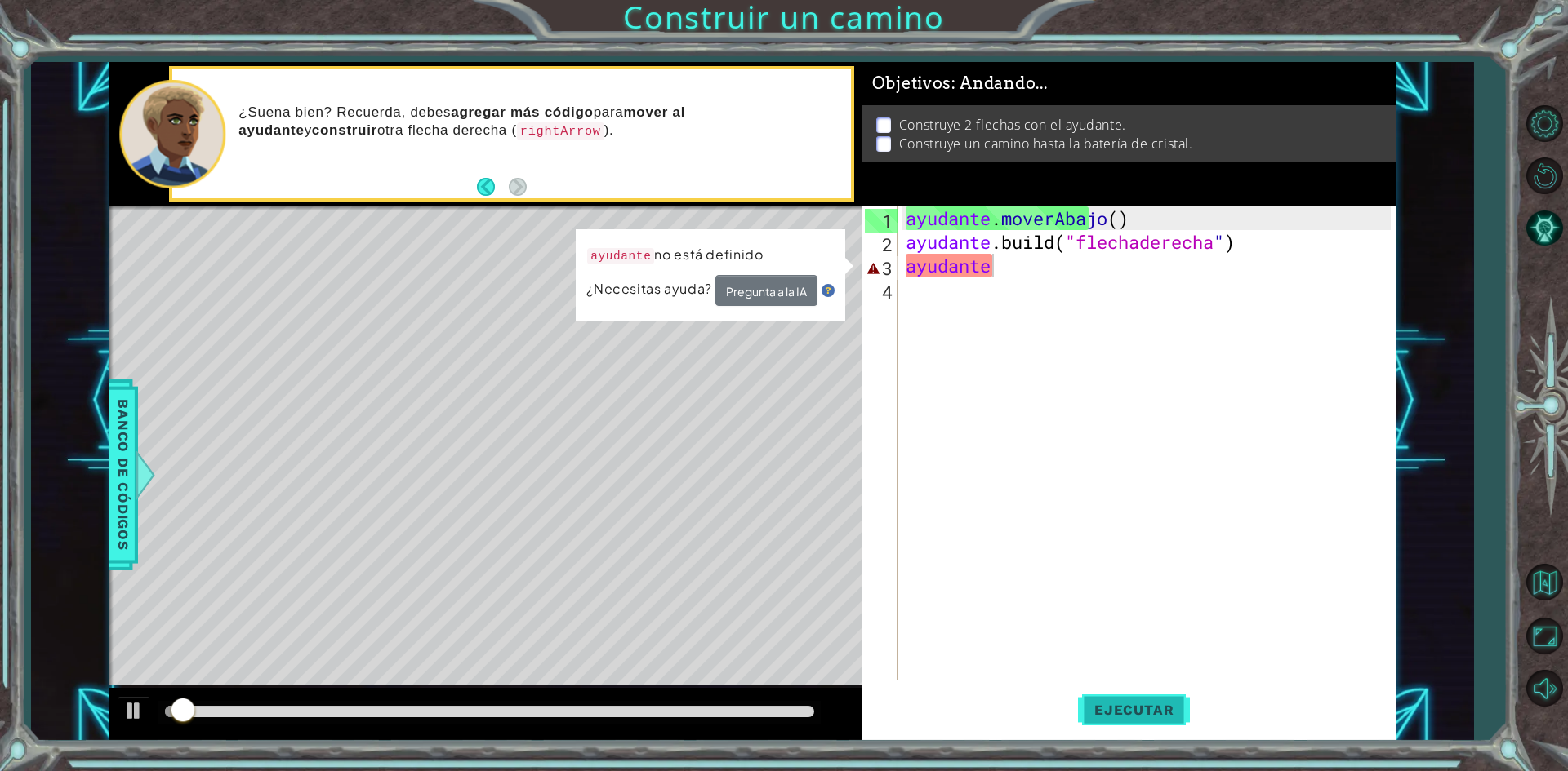
click at [1164, 715] on font "Ejecutar" at bounding box center [1134, 710] width 79 height 16
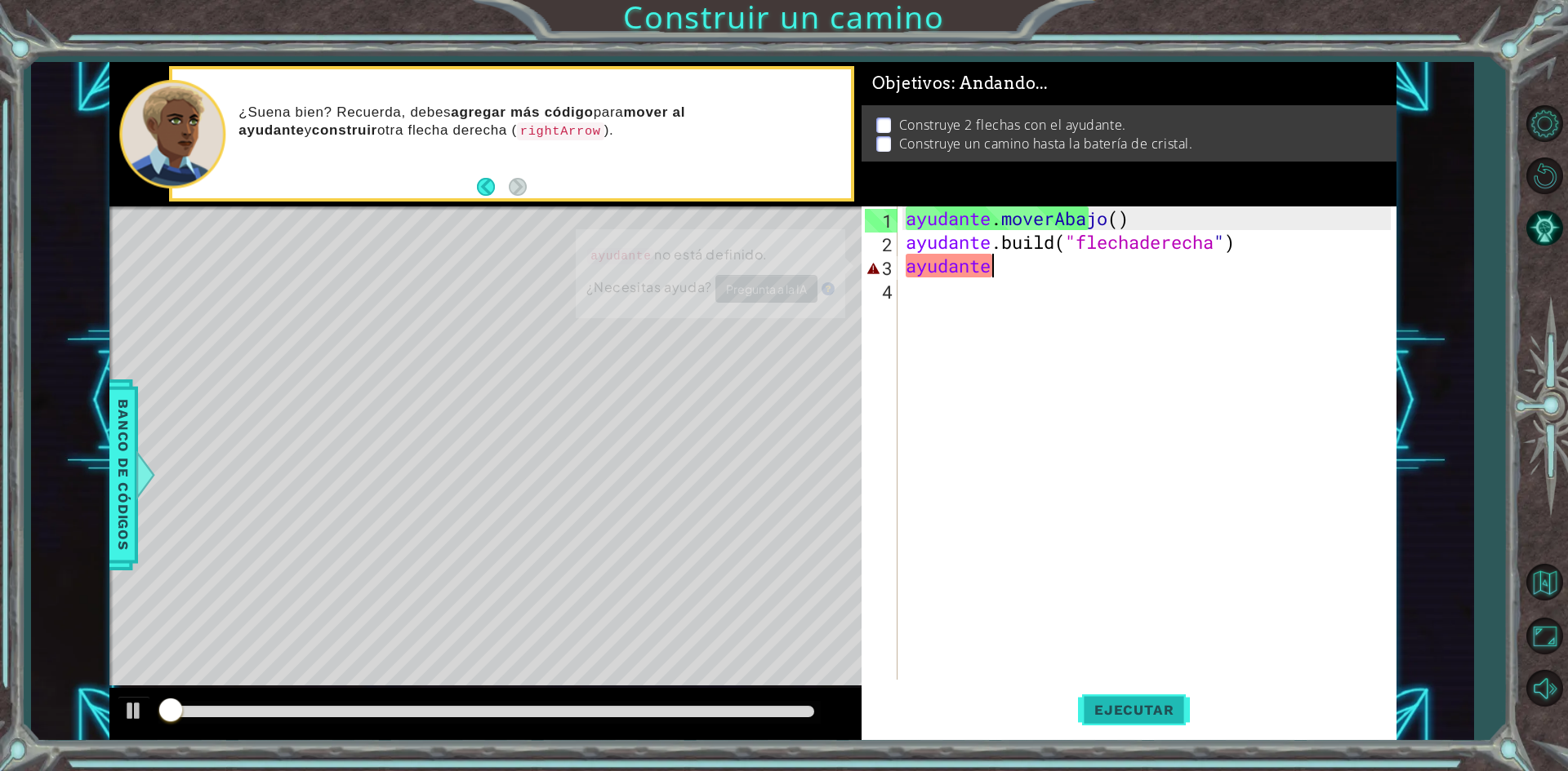
click at [1164, 715] on font "Ejecutar" at bounding box center [1134, 710] width 79 height 16
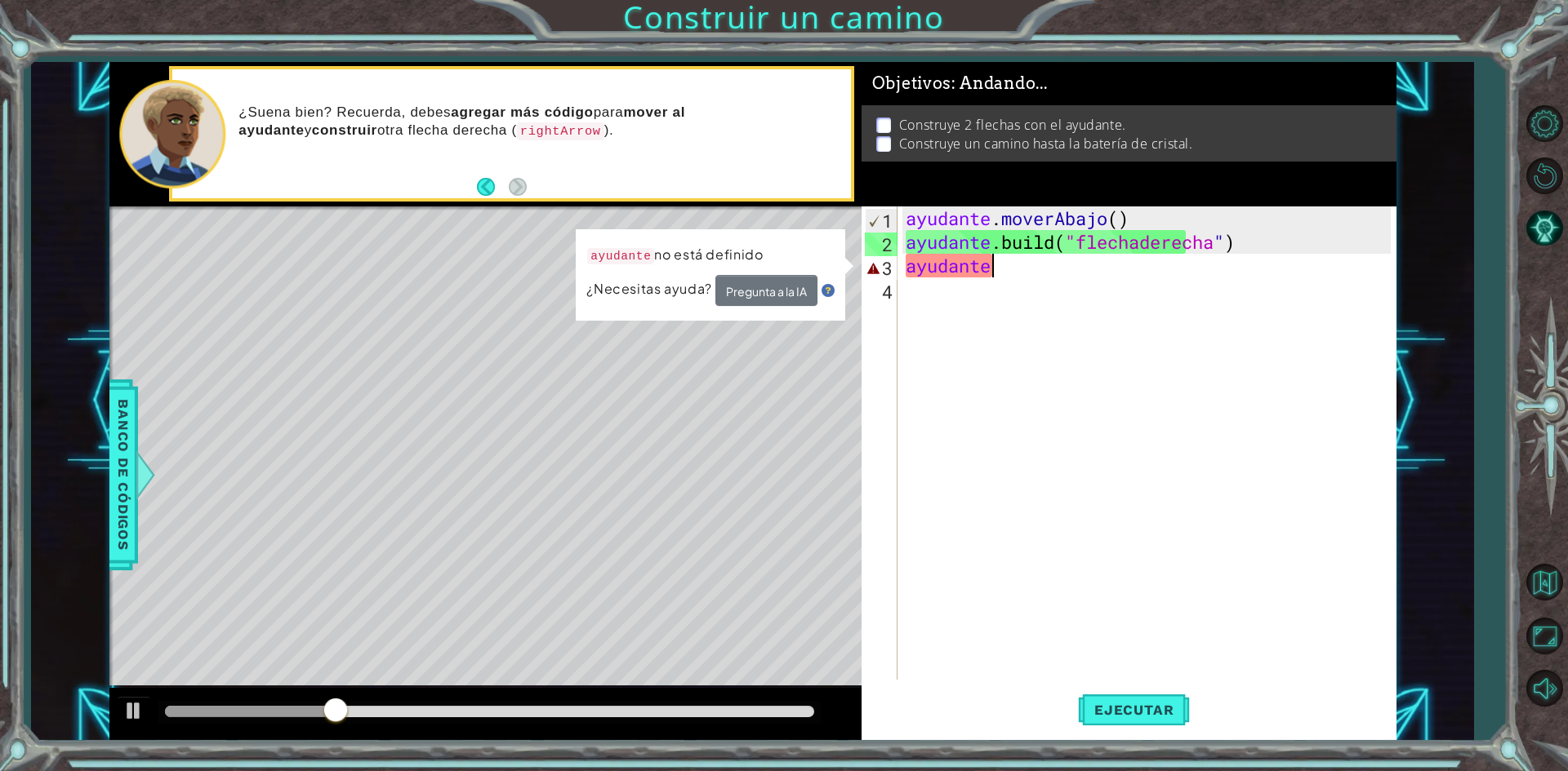
click at [1190, 292] on div "ayudante . moverAbajo ( ) ayudante .build ( "flechaderecha " ) ayudante" at bounding box center [1150, 467] width 497 height 521
click at [1159, 277] on div "ayudante . moverAbajo ( ) ayudante .build ( "flechaderecha " ) ayudante" at bounding box center [1150, 467] width 497 height 521
click at [1156, 276] on div "ayudante . moverAbajo ( ) ayudante .build ( "flechaderecha " ) ayudante" at bounding box center [1150, 467] width 497 height 521
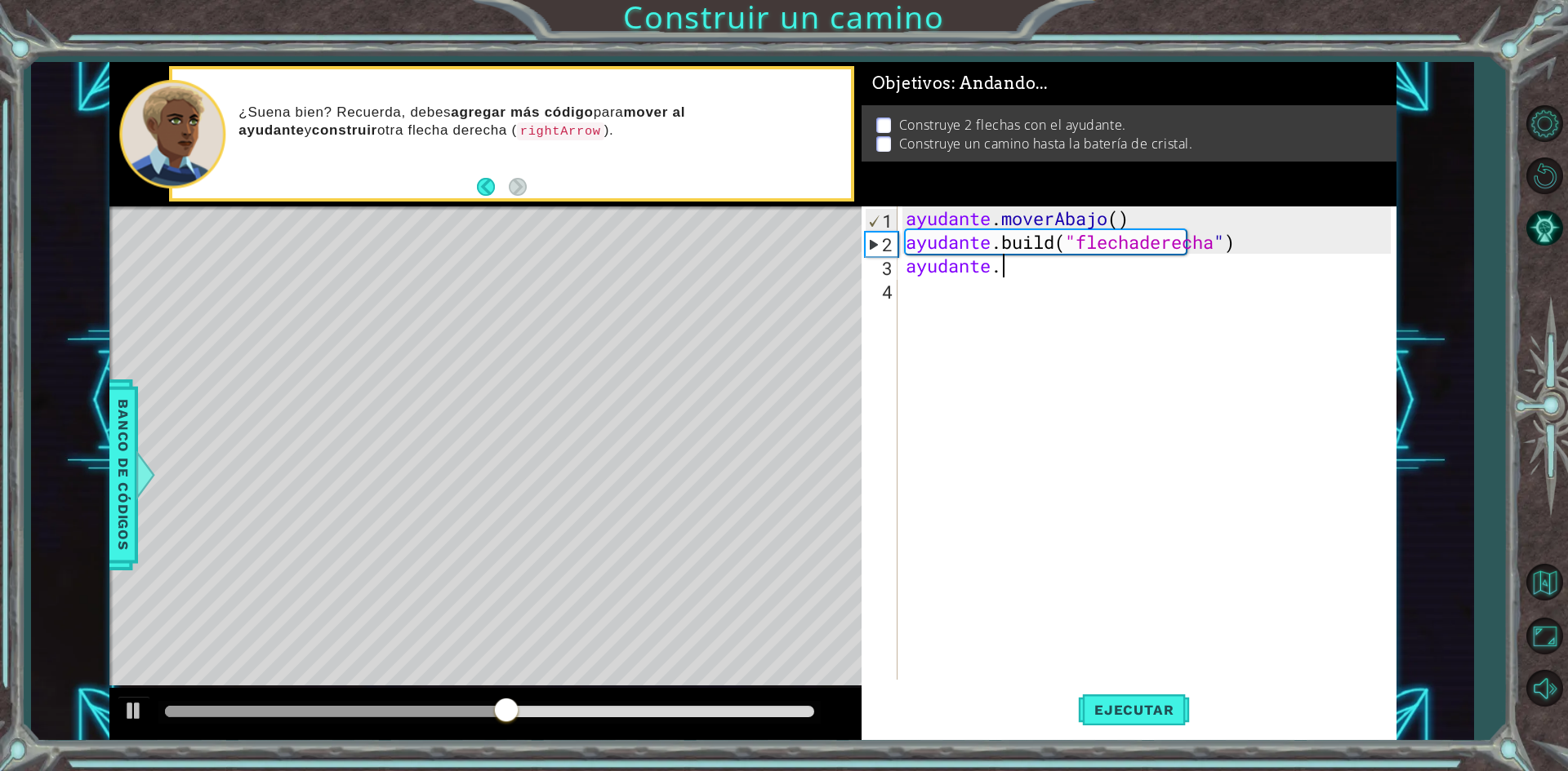
type textarea "ayudante."
drag, startPoint x: 1299, startPoint y: 497, endPoint x: 1275, endPoint y: 479, distance: 30.0
click at [1300, 498] on div "helper . moveDown ( ) helper . build ( "rightArrow" ) ayudante ." at bounding box center [1150, 467] width 497 height 521
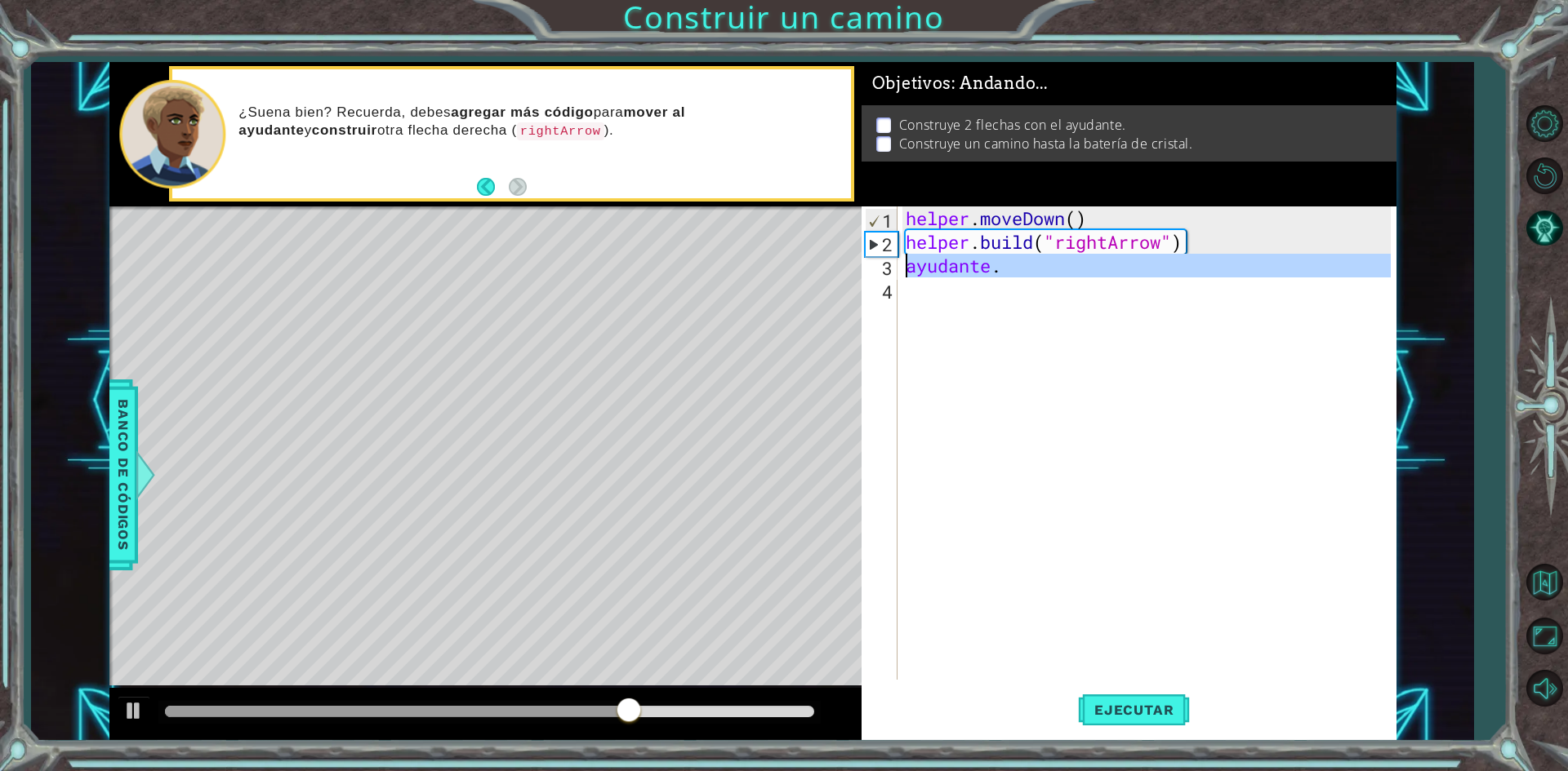
drag, startPoint x: 1015, startPoint y: 277, endPoint x: 898, endPoint y: 267, distance: 117.4
click at [898, 267] on div "1 2 3 4 helper . moveDown ( ) helper . build ( "rightArrow" ) ayudante . הההההה…" at bounding box center [1126, 443] width 529 height 473
type textarea "ayudante."
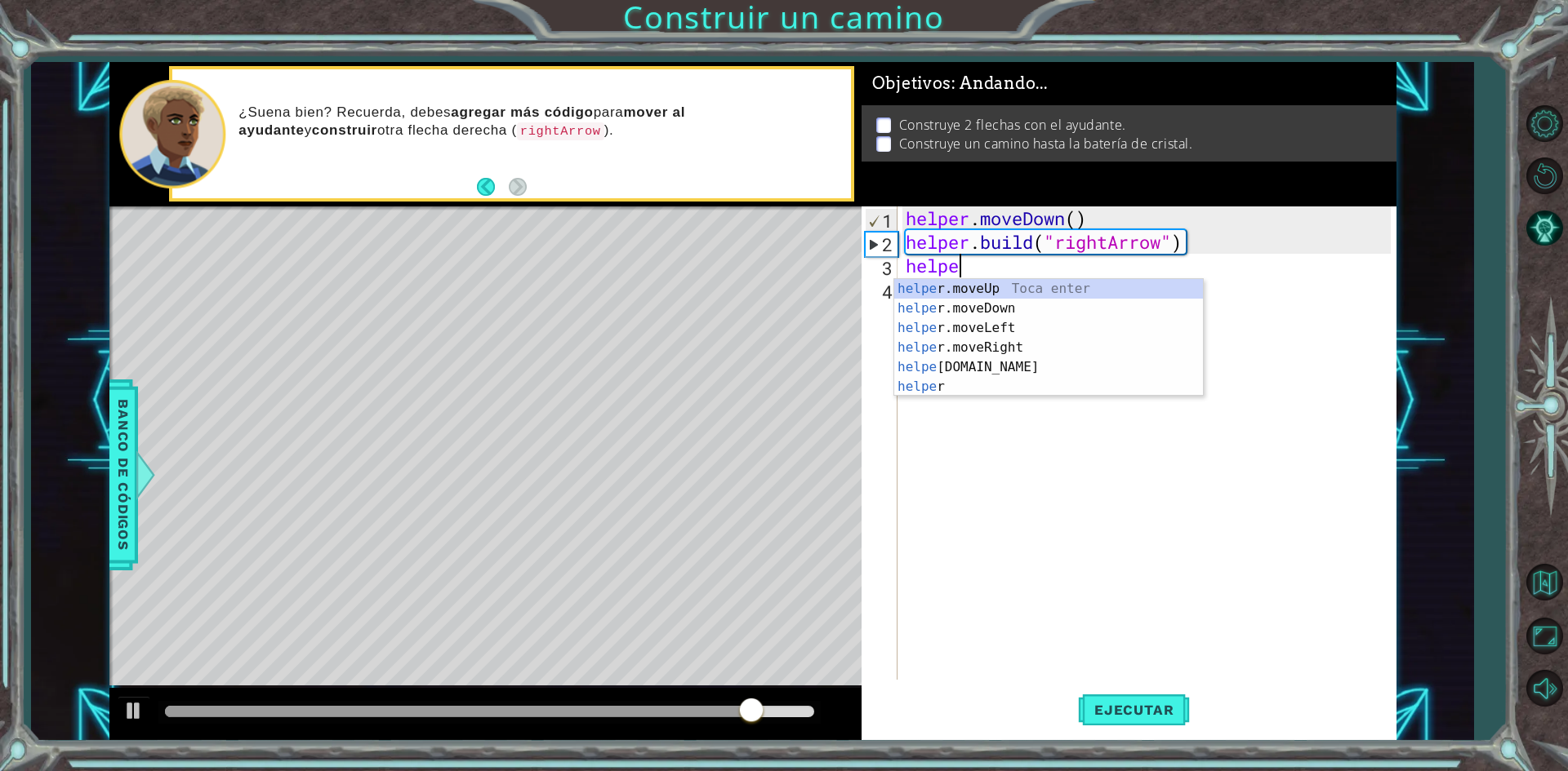
scroll to position [0, 2]
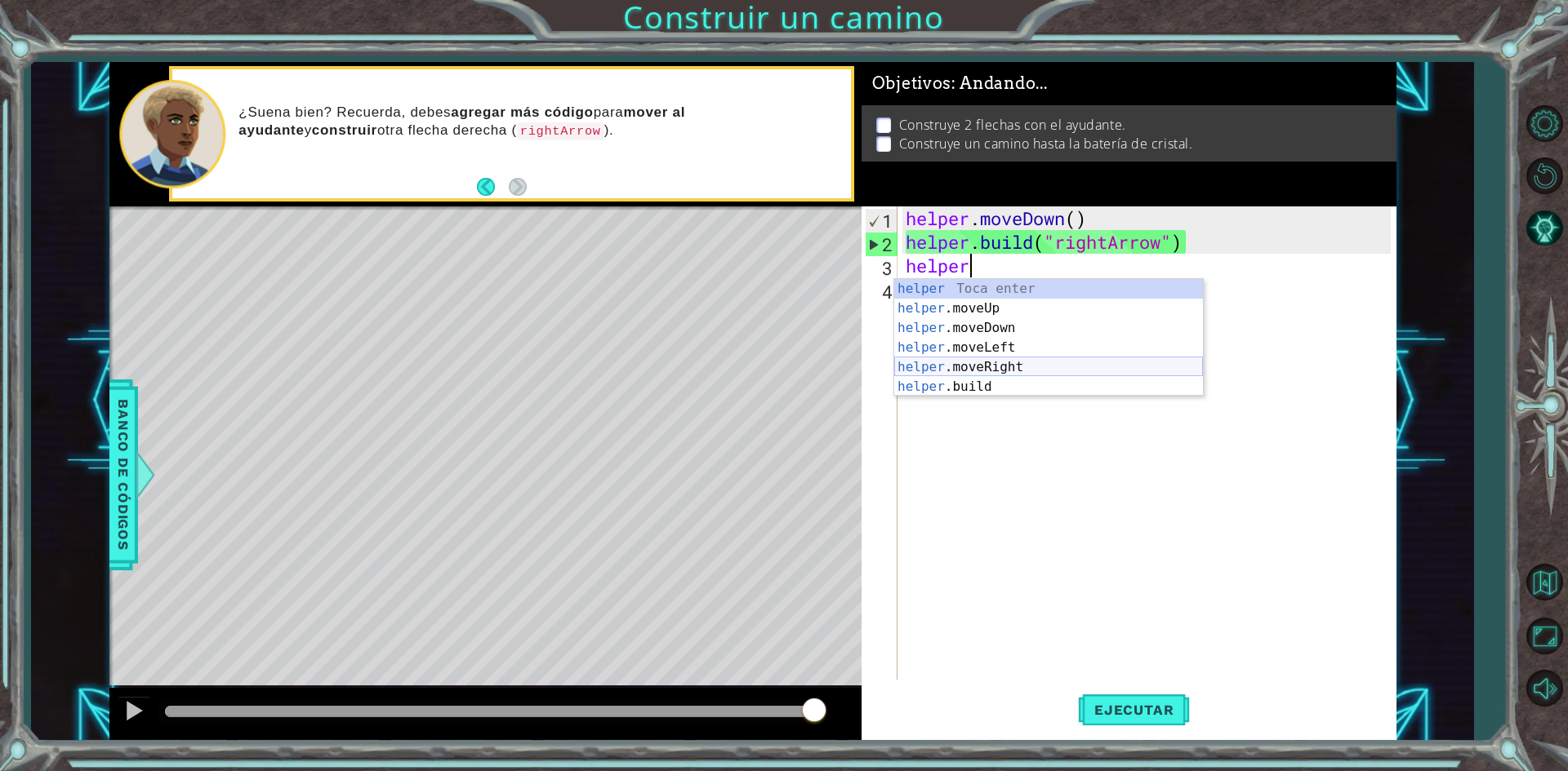
click at [1001, 364] on div "helper Toca enter helper .moveUp Toca enter helper .moveDown Toca enter helper …" at bounding box center [1048, 357] width 309 height 157
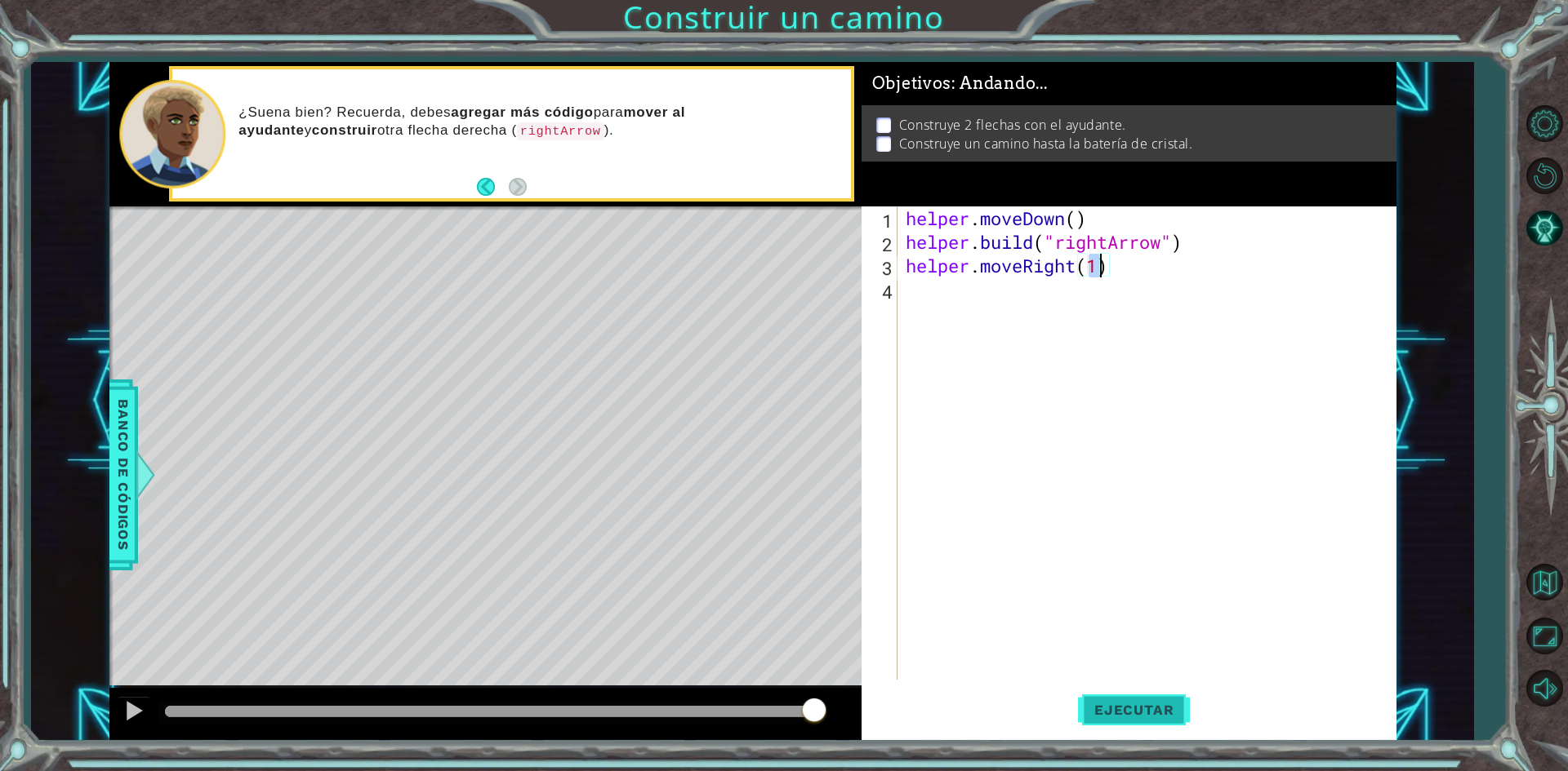
type textarea "helper.moveRight(1)"
click at [1108, 703] on span "Ejecutar" at bounding box center [1133, 710] width 112 height 16
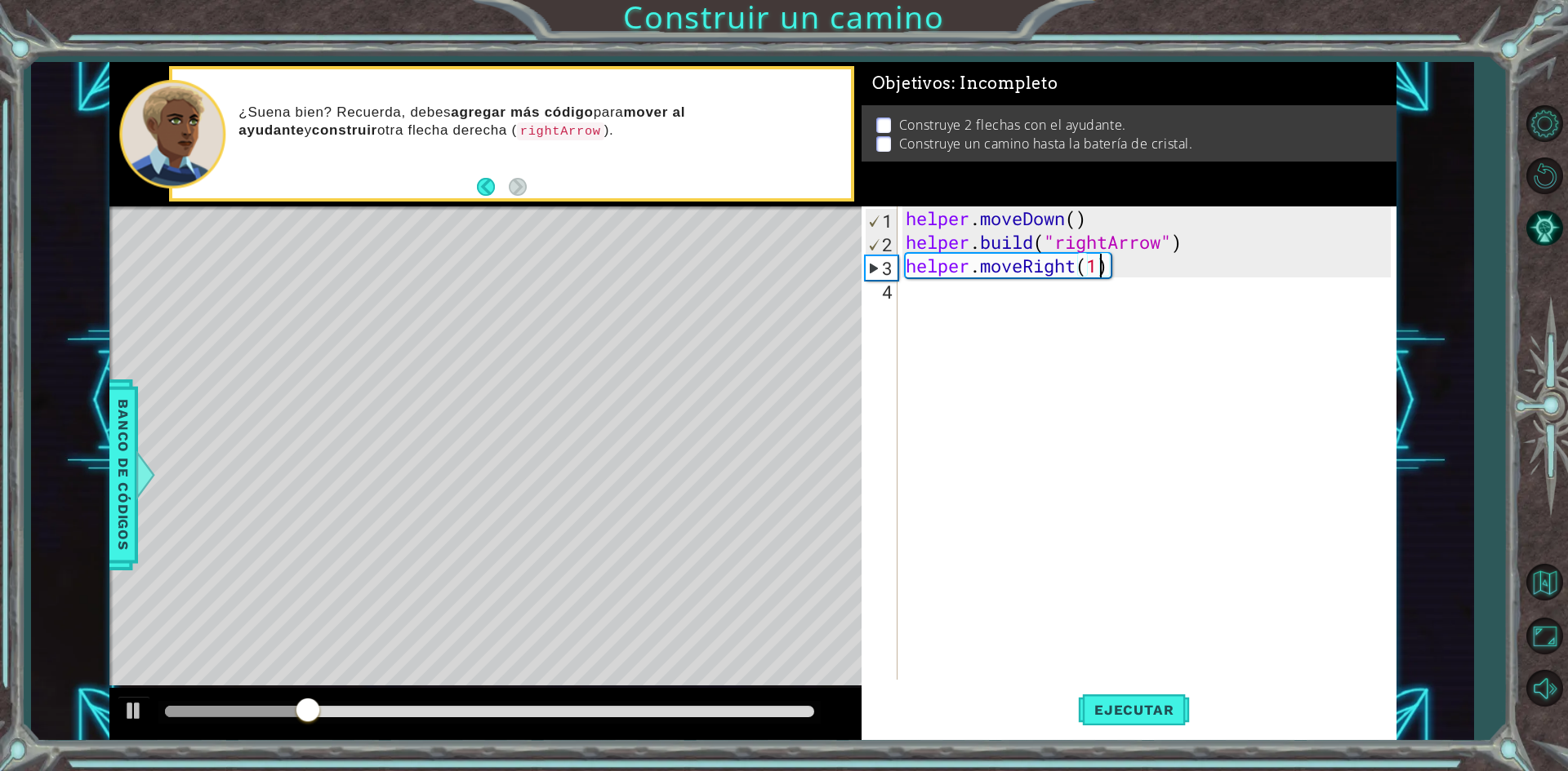
click at [984, 302] on div "helper . moveDown ( ) helper . build ( "rightArrow" ) helper . moveRight ( 1 )" at bounding box center [1150, 467] width 497 height 521
click at [1171, 715] on span "Ejecutar" at bounding box center [1133, 710] width 112 height 16
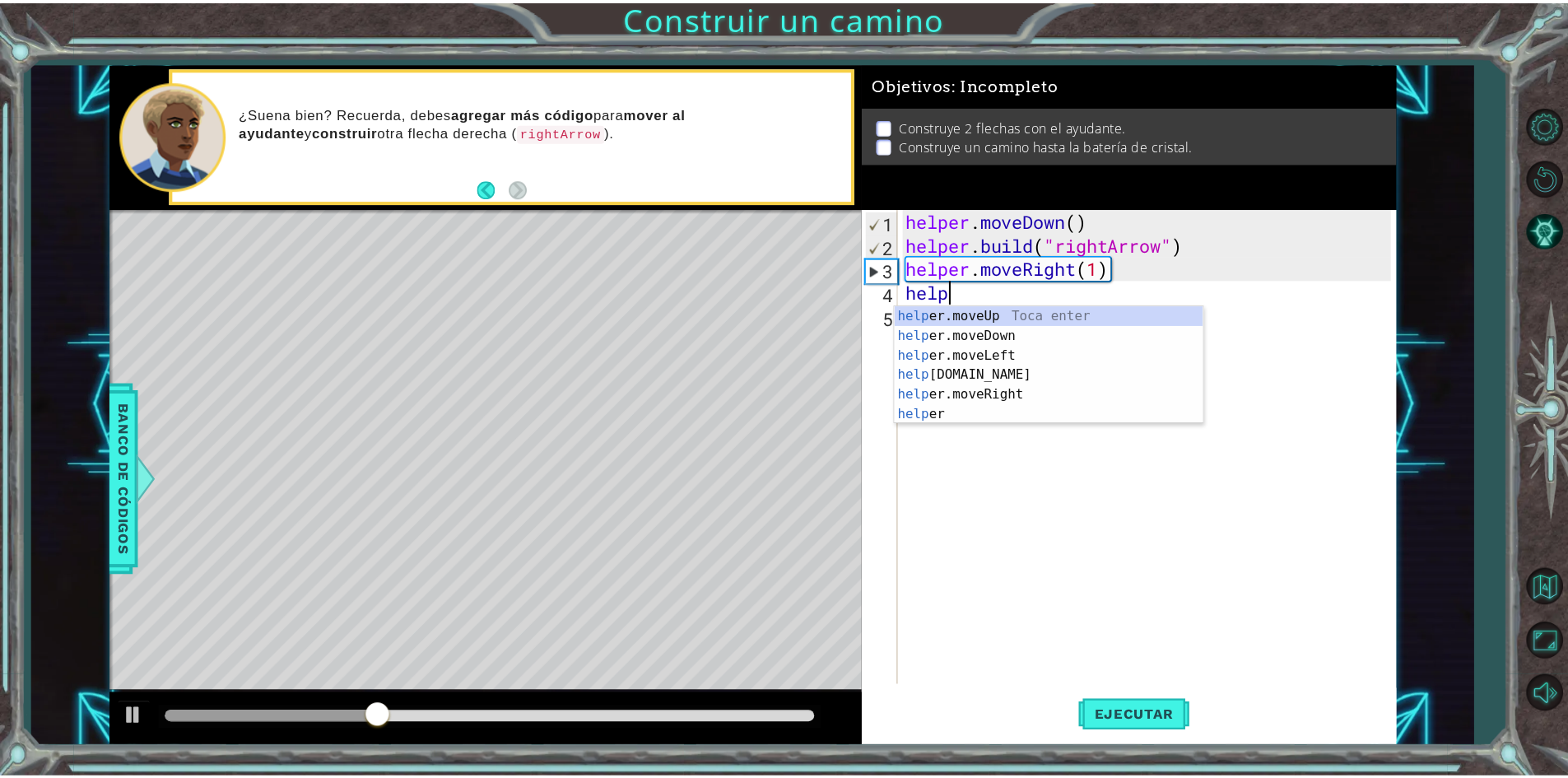
scroll to position [0, 2]
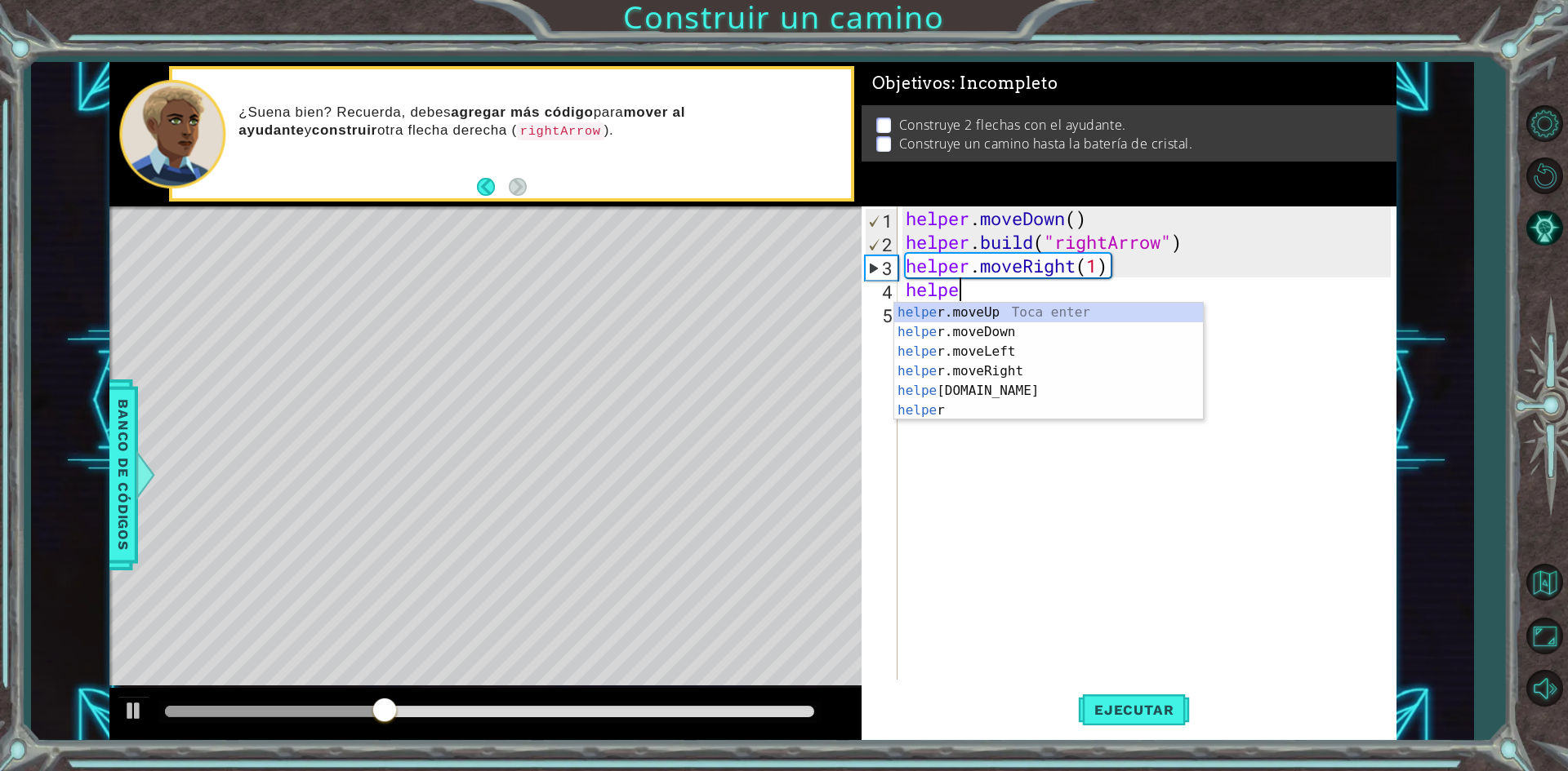
type textarea "helper"
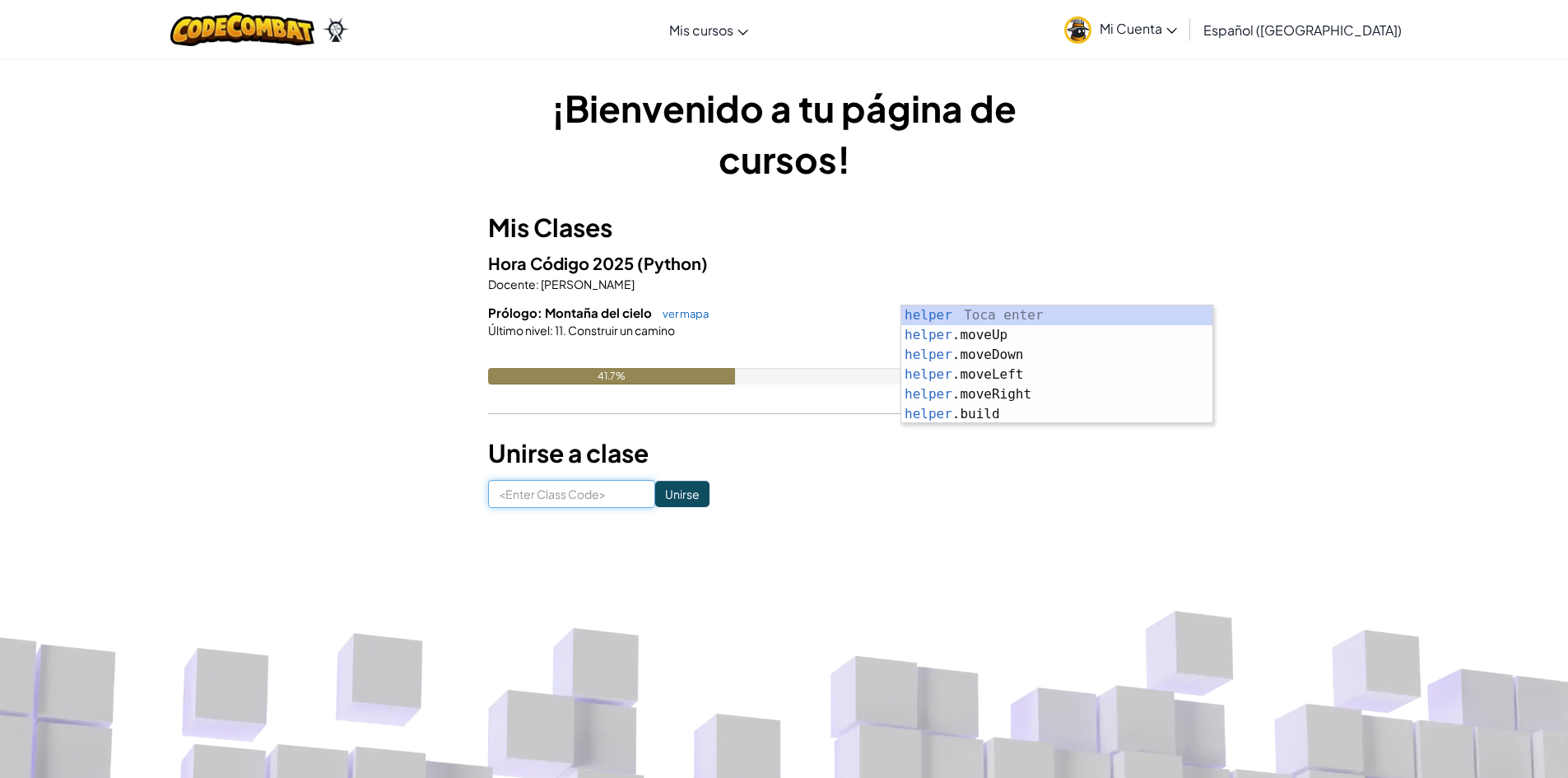
click at [598, 483] on input at bounding box center [571, 494] width 167 height 28
type input "JumpNewSwim"
click at [655, 500] on input "Unirse" at bounding box center [682, 494] width 54 height 26
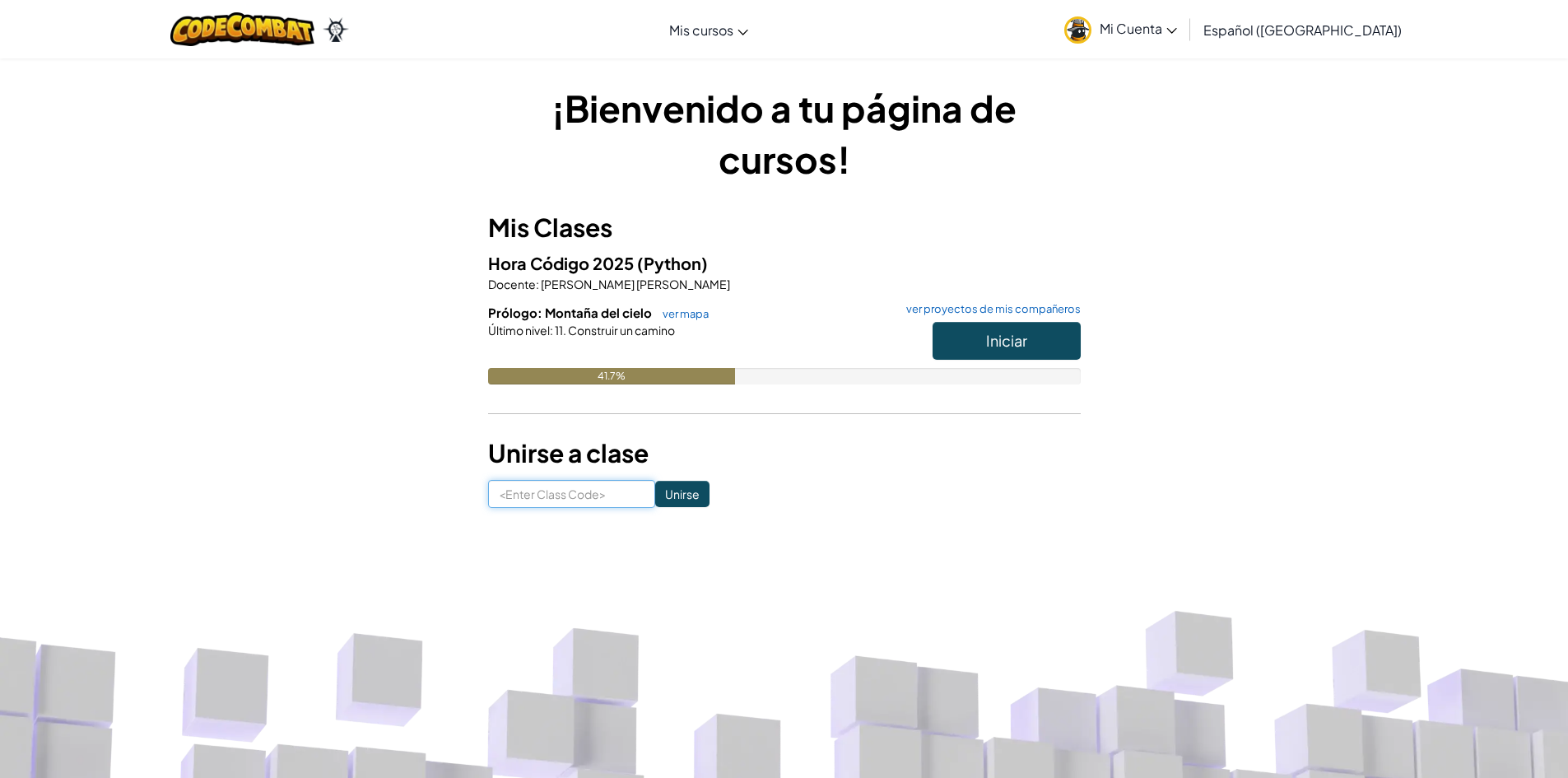
click at [600, 501] on input at bounding box center [571, 494] width 167 height 28
click at [683, 451] on h3 "Unirse a clase" at bounding box center [784, 453] width 593 height 37
click at [590, 487] on input at bounding box center [571, 494] width 167 height 28
type input "j"
type input "JumpNewSwim"
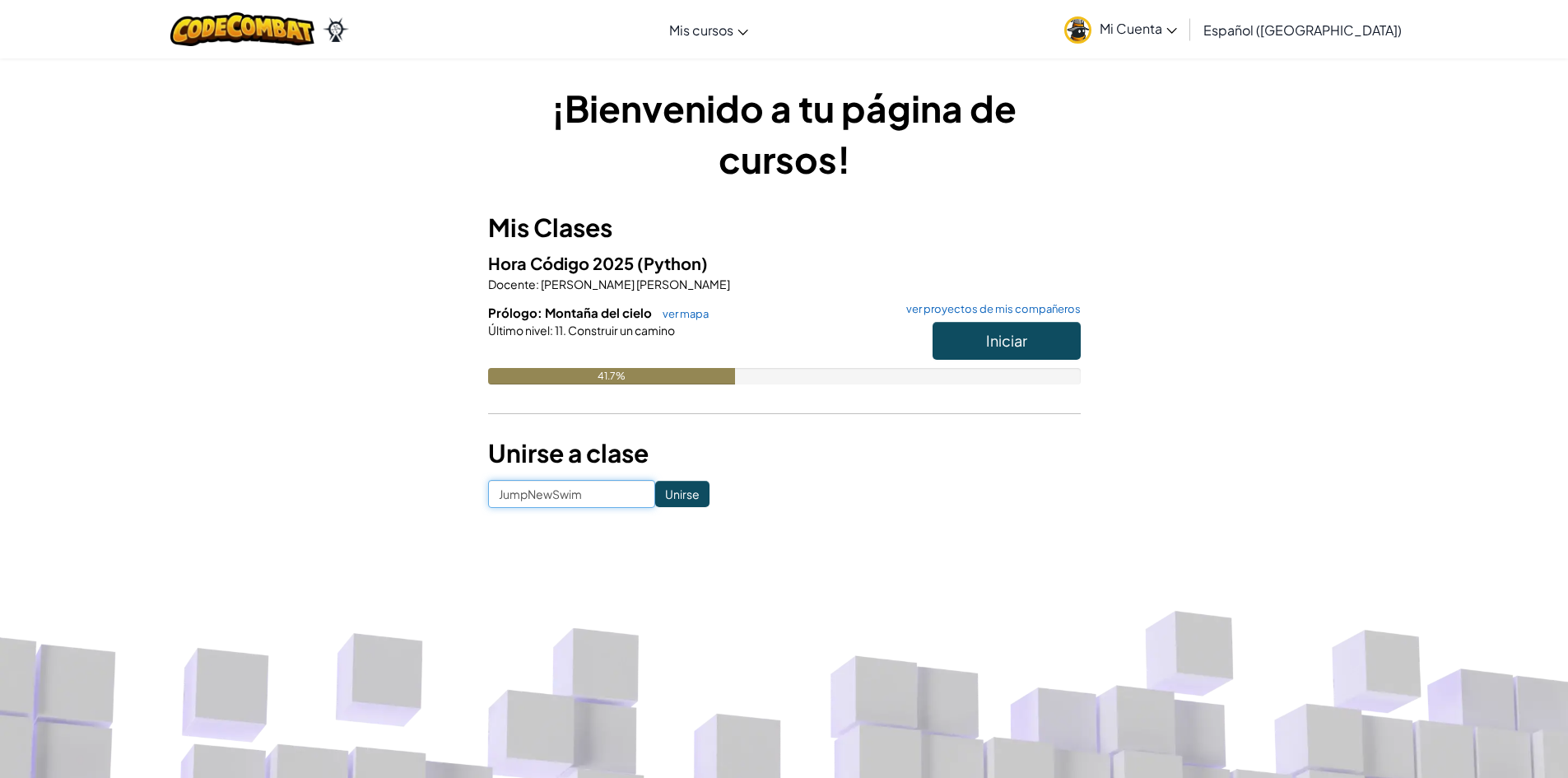
click input "Unirse" at bounding box center [682, 494] width 54 height 26
click at [590, 487] on input at bounding box center [571, 494] width 167 height 28
type input "JumpNewSwim"
click at [655, 492] on input "Unirse" at bounding box center [682, 494] width 54 height 26
click at [596, 507] on input at bounding box center [571, 494] width 167 height 28
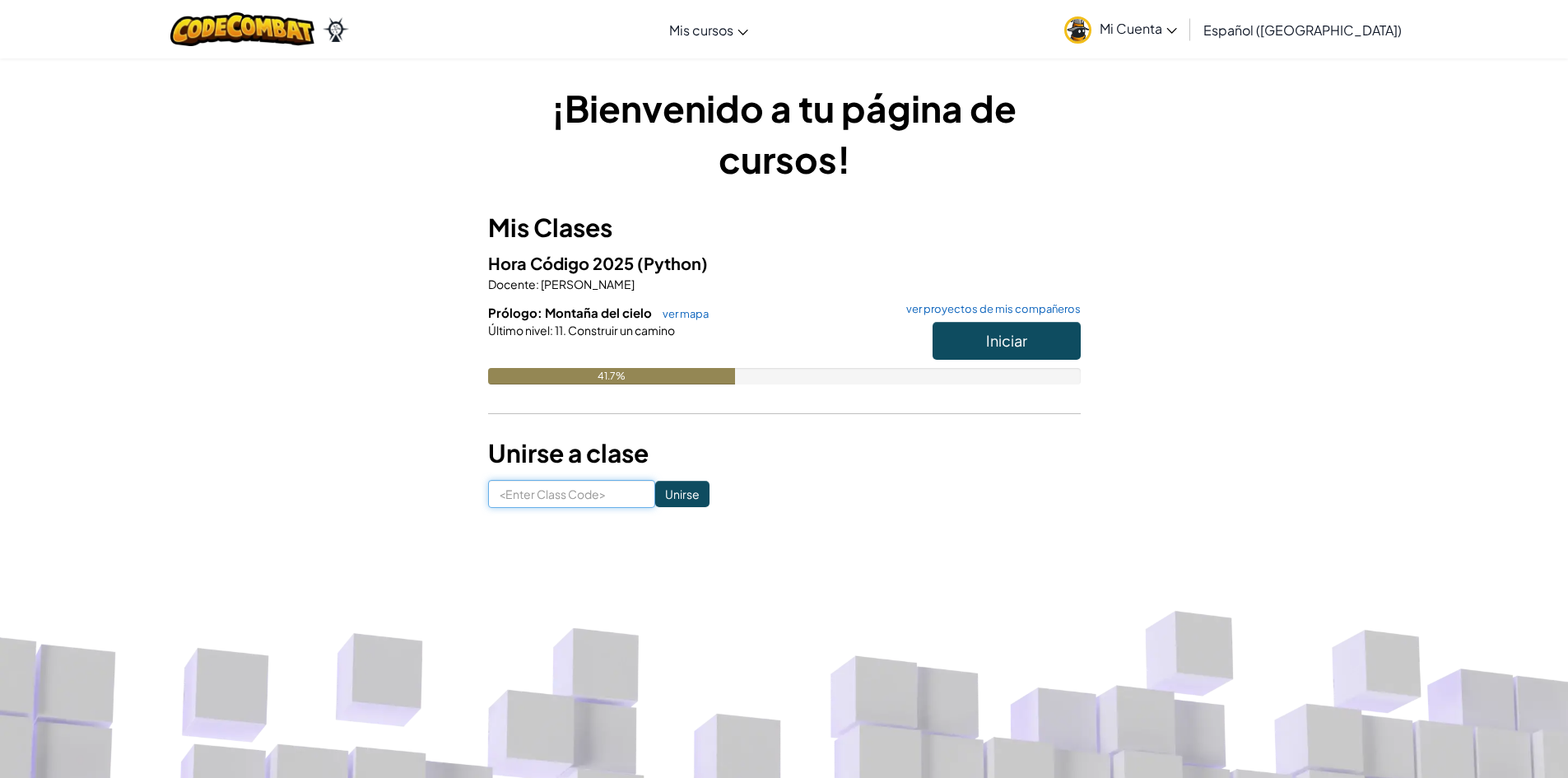
type input "JumpNewSwim"
click at [1024, 339] on span "Iniciar" at bounding box center [1007, 340] width 42 height 19
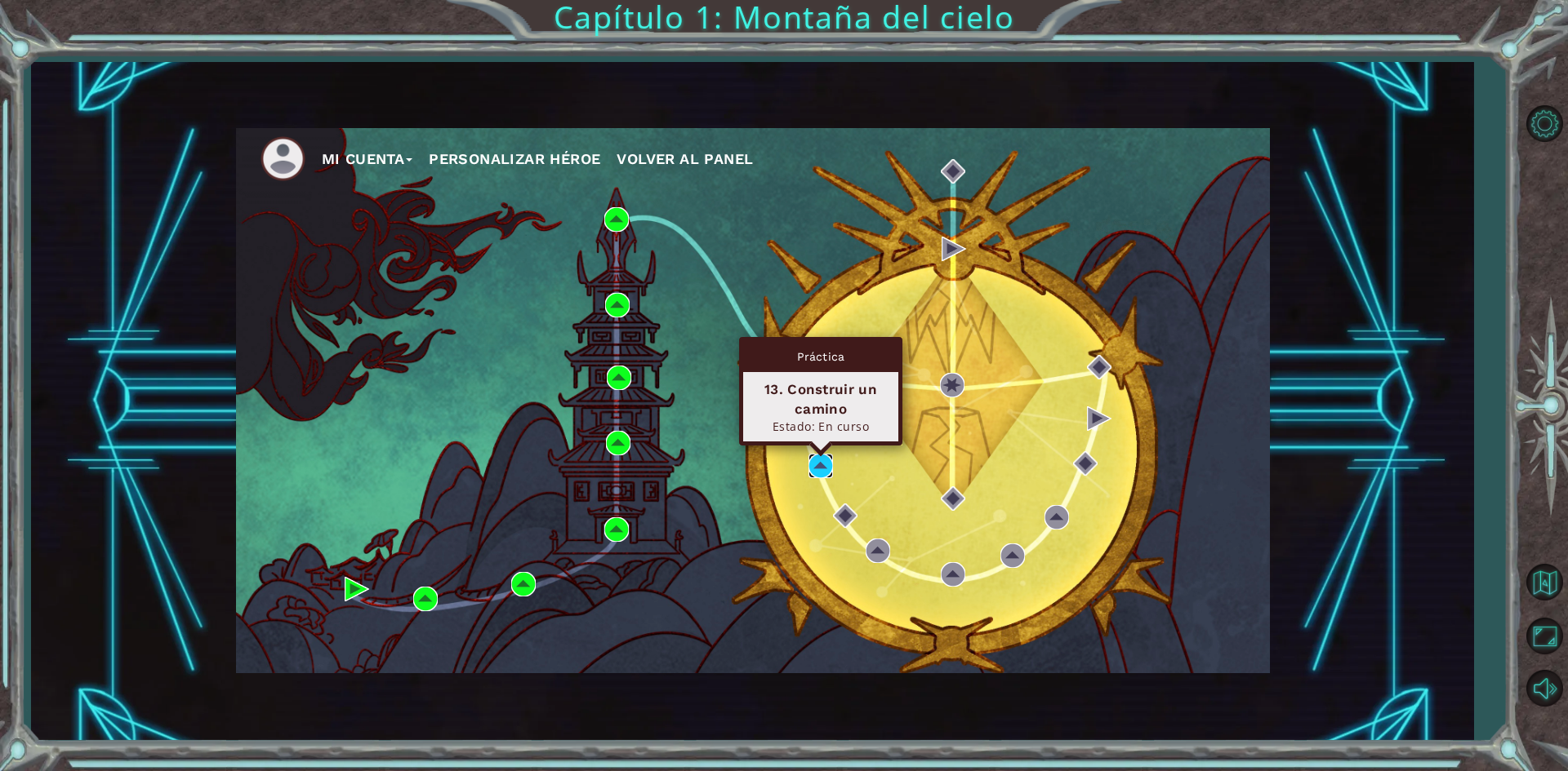
click at [817, 464] on img at bounding box center [820, 465] width 24 height 24
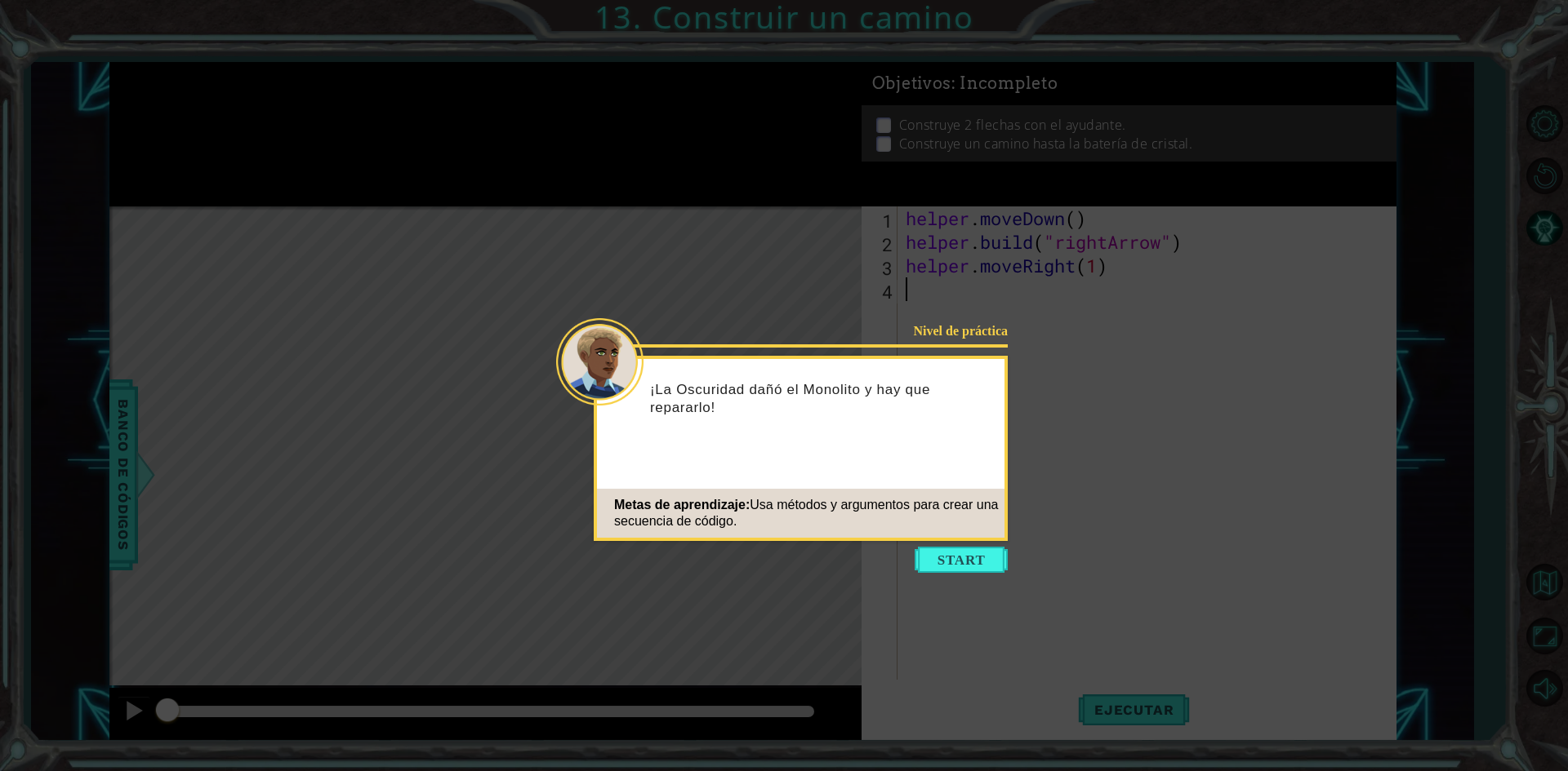
click at [967, 580] on icon at bounding box center [784, 386] width 1568 height 771
click at [978, 559] on button "Start" at bounding box center [961, 559] width 93 height 26
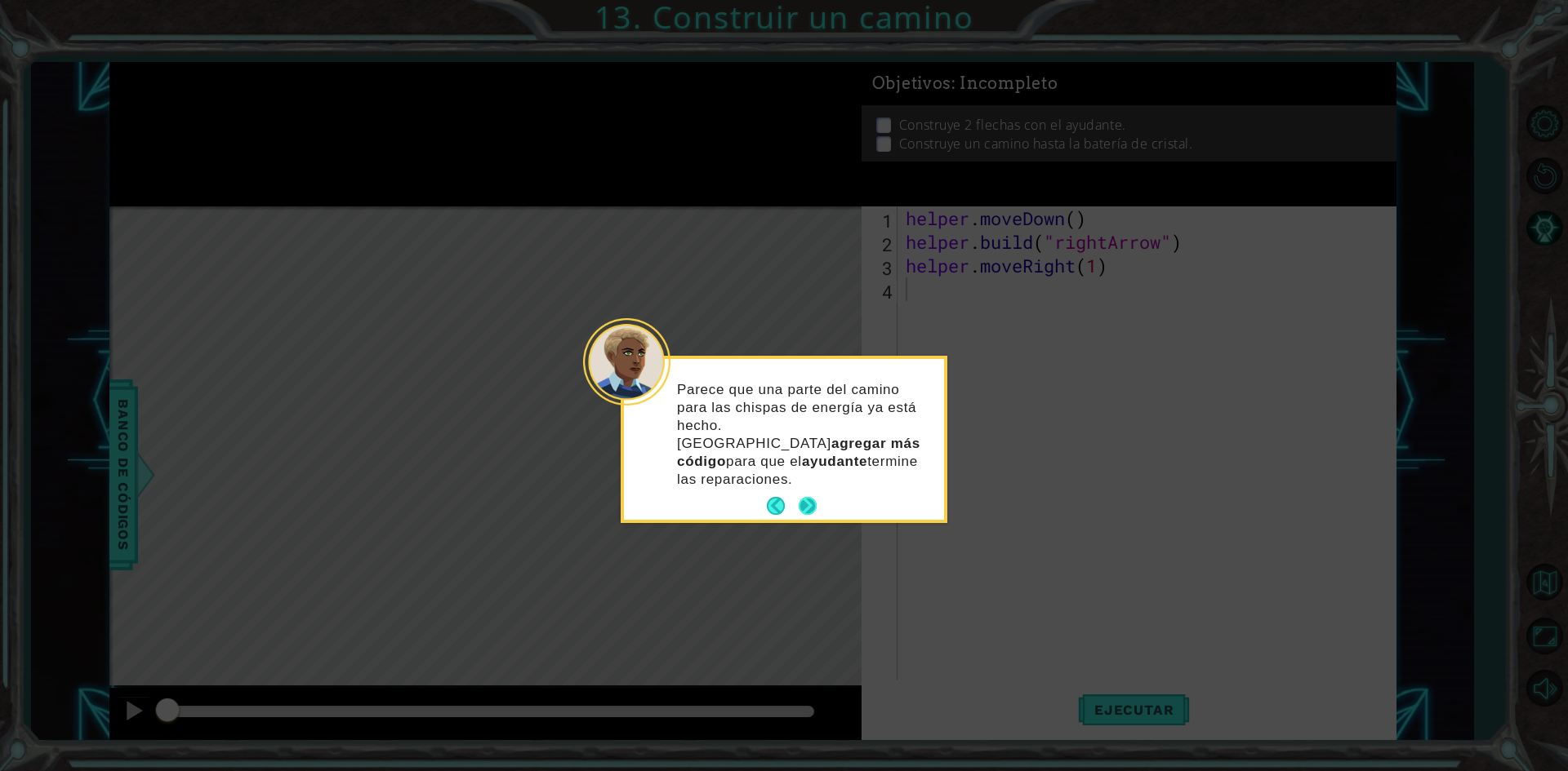
click at [812, 497] on button "Next" at bounding box center [807, 506] width 18 height 18
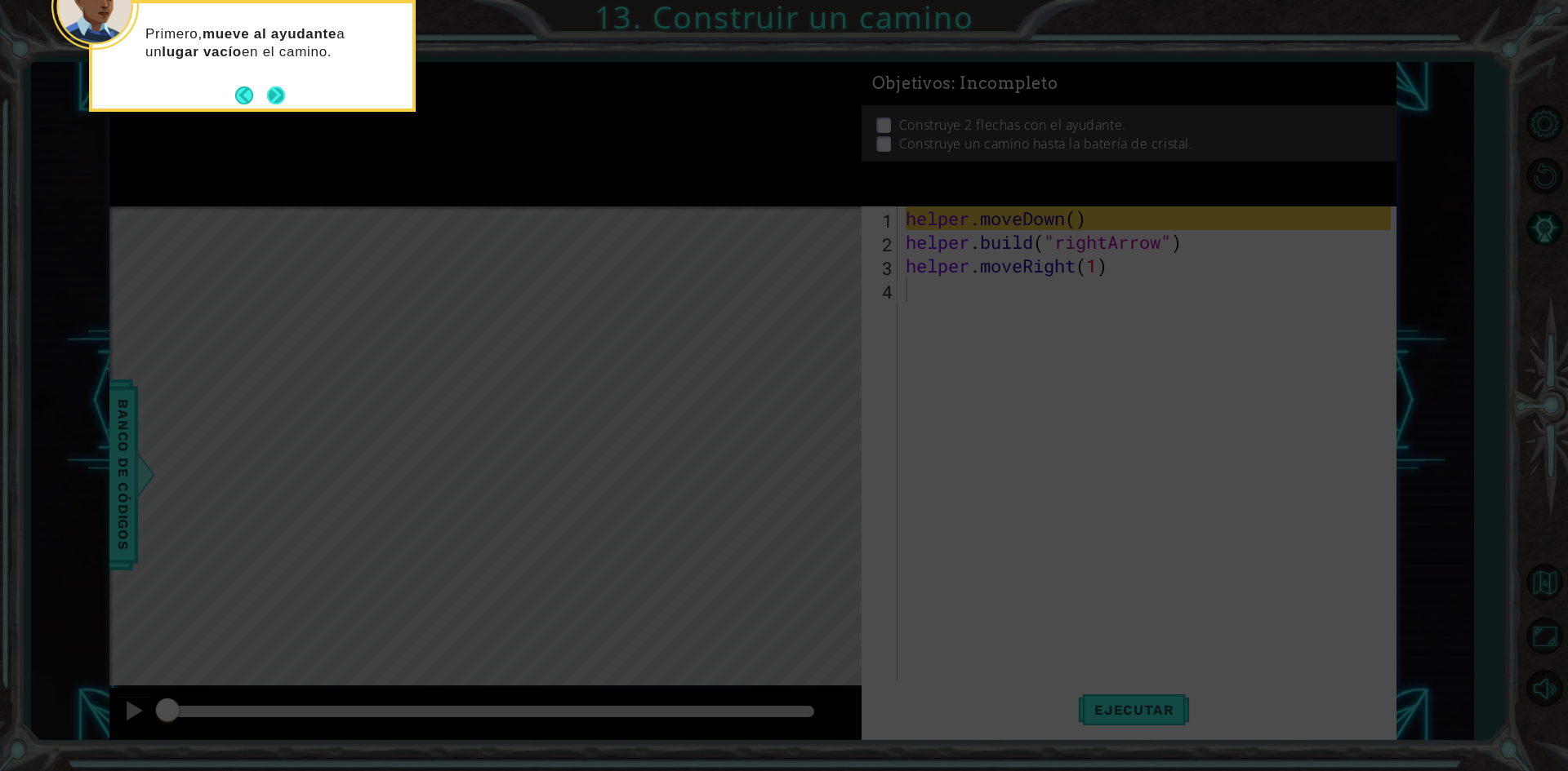
click at [279, 87] on button "Next" at bounding box center [276, 96] width 18 height 18
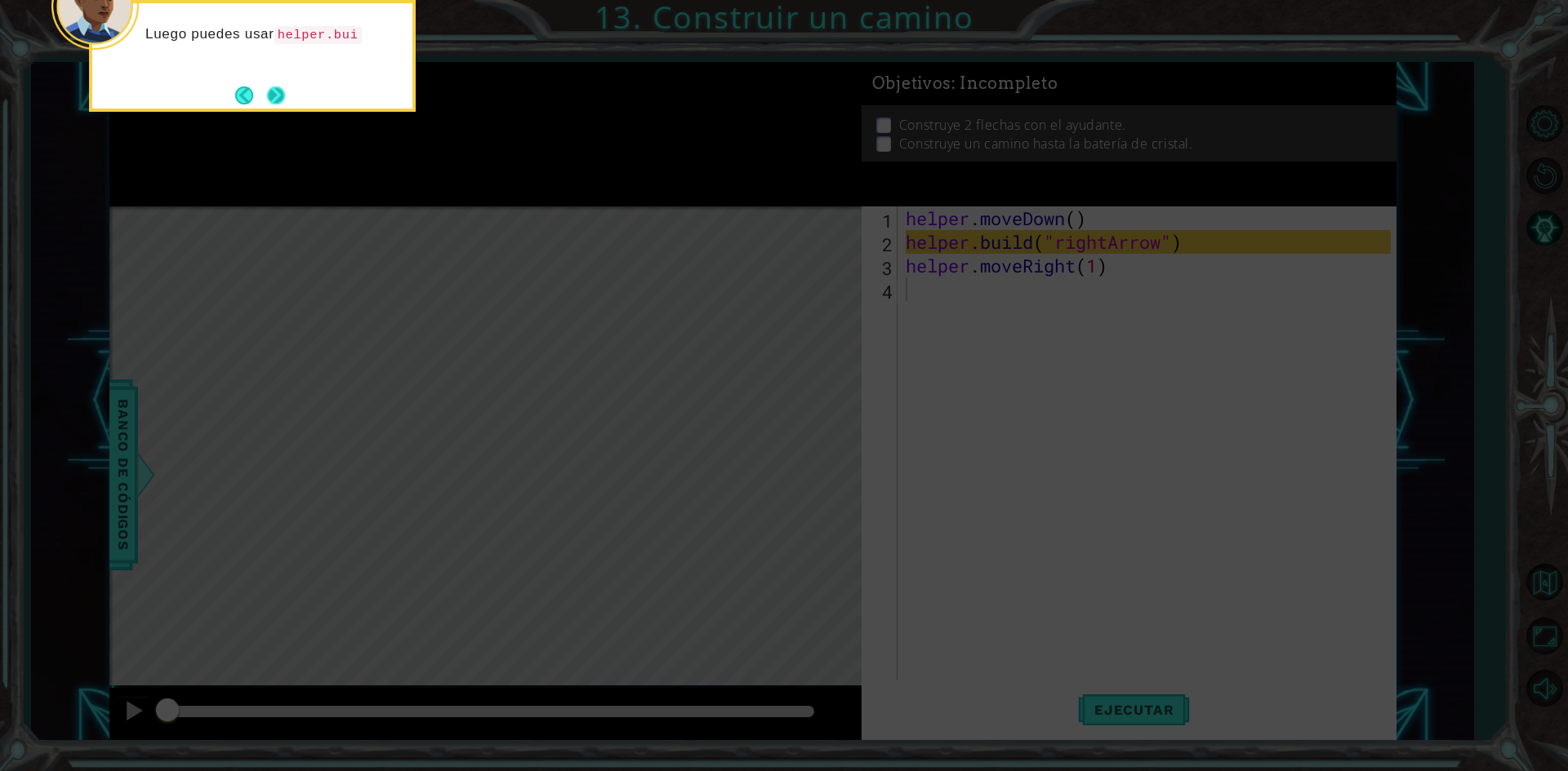
click at [280, 89] on button "Next" at bounding box center [276, 96] width 18 height 18
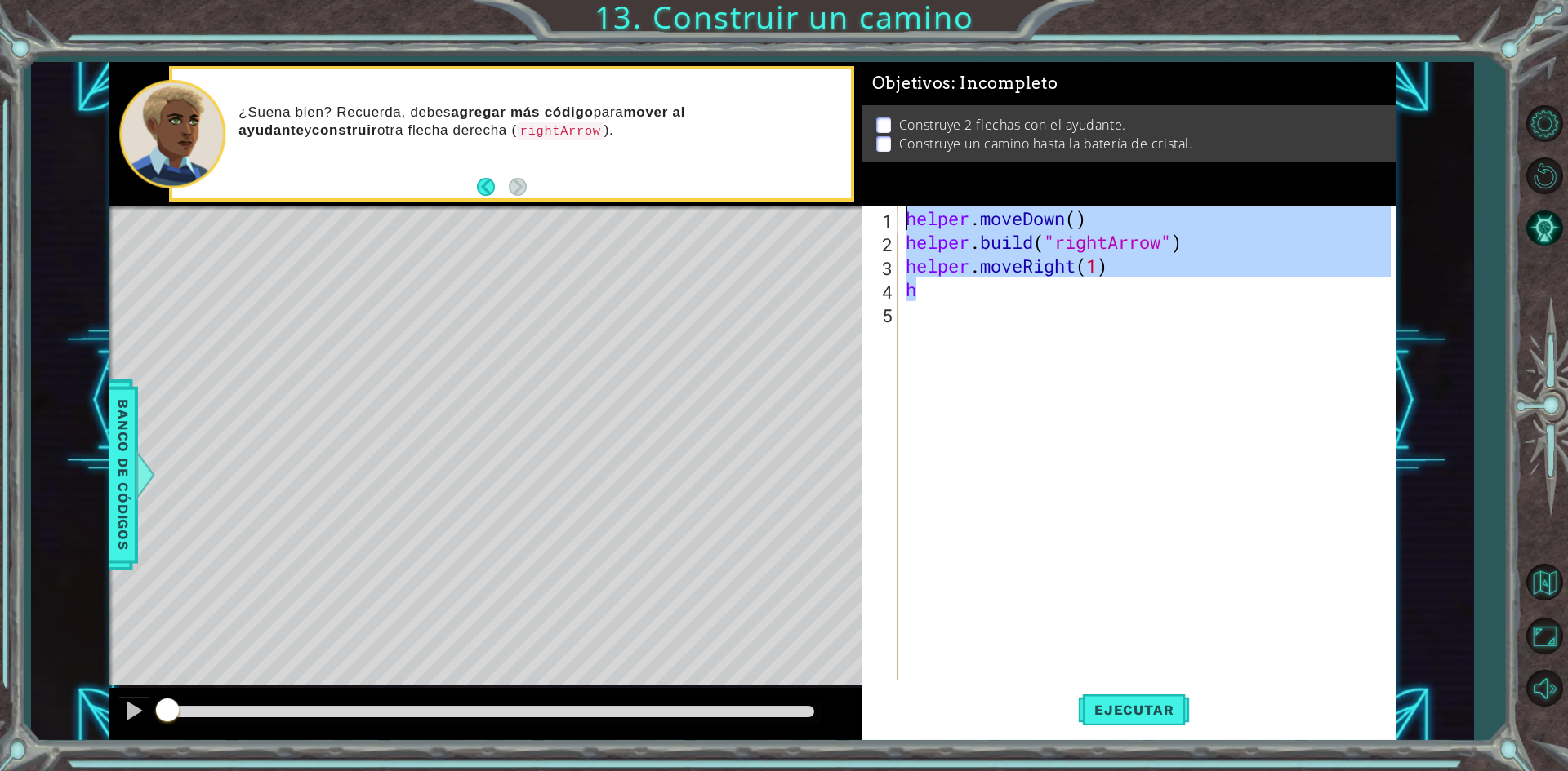
drag, startPoint x: 1095, startPoint y: 300, endPoint x: 886, endPoint y: 149, distance: 257.8
click at [886, 149] on div "Objetivos : Incompleto Construye 2 flechas con el ayudante. Construye un camino…" at bounding box center [1129, 401] width 535 height 679
type textarea "helper.moveDown() [DOMAIN_NAME]("rightArrow")"
click at [1126, 453] on div "helper . moveDown ( ) helper . build ( "rightArrow" ) helper . moveRight ( 1 ) h" at bounding box center [1150, 467] width 497 height 521
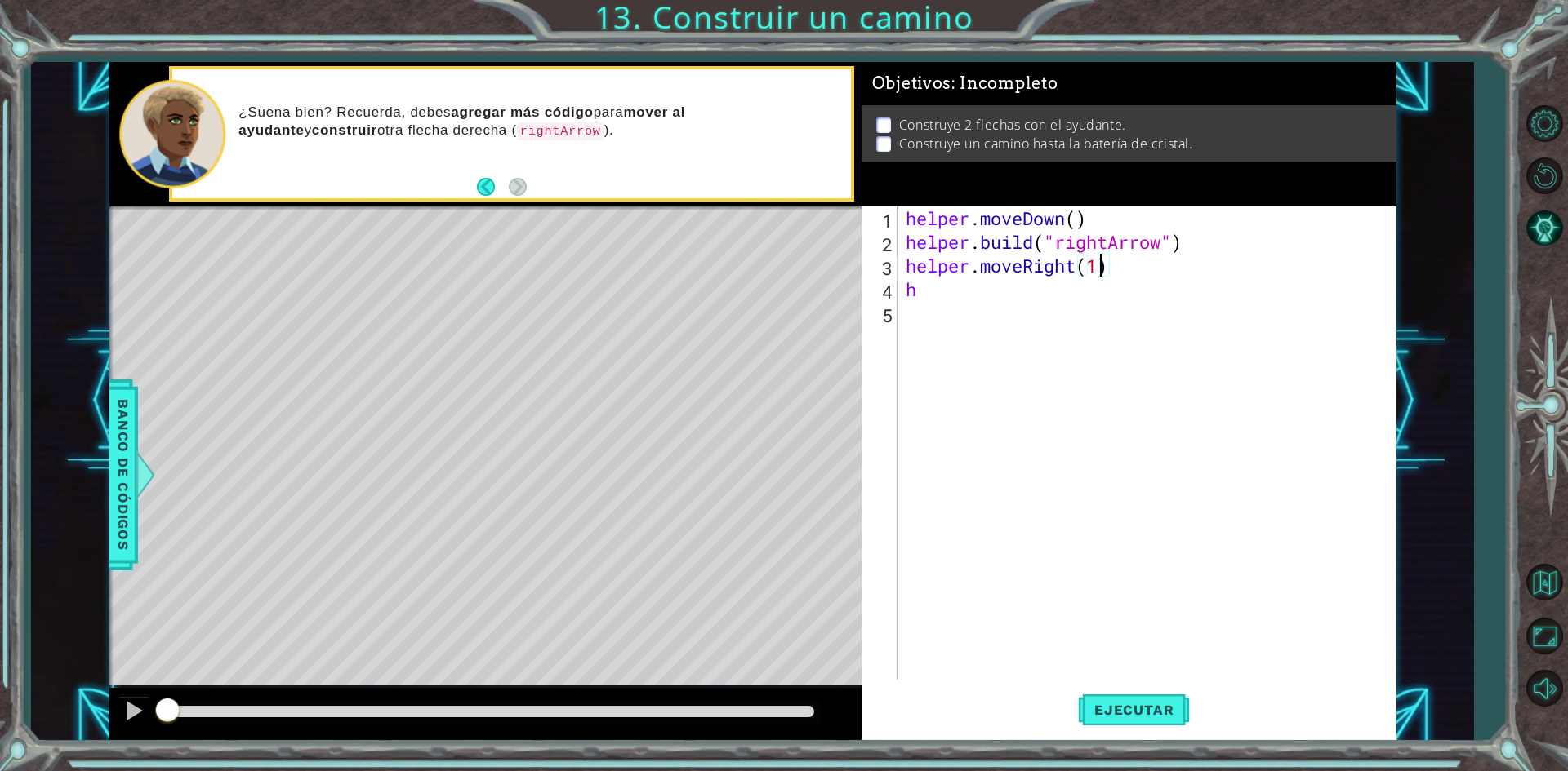
click at [1104, 273] on div "helper . moveDown ( ) helper . build ( "rightArrow" ) helper . moveRight ( 1 ) h" at bounding box center [1150, 467] width 497 height 521
drag, startPoint x: 921, startPoint y: 298, endPoint x: 769, endPoint y: 284, distance: 152.6
click at [769, 284] on div "1 ההההההההההההההההההההההההההההההההההההההההההההההההההההההההההההההההההההההההההההה…" at bounding box center [753, 401] width 1287 height 679
type textarea "h"
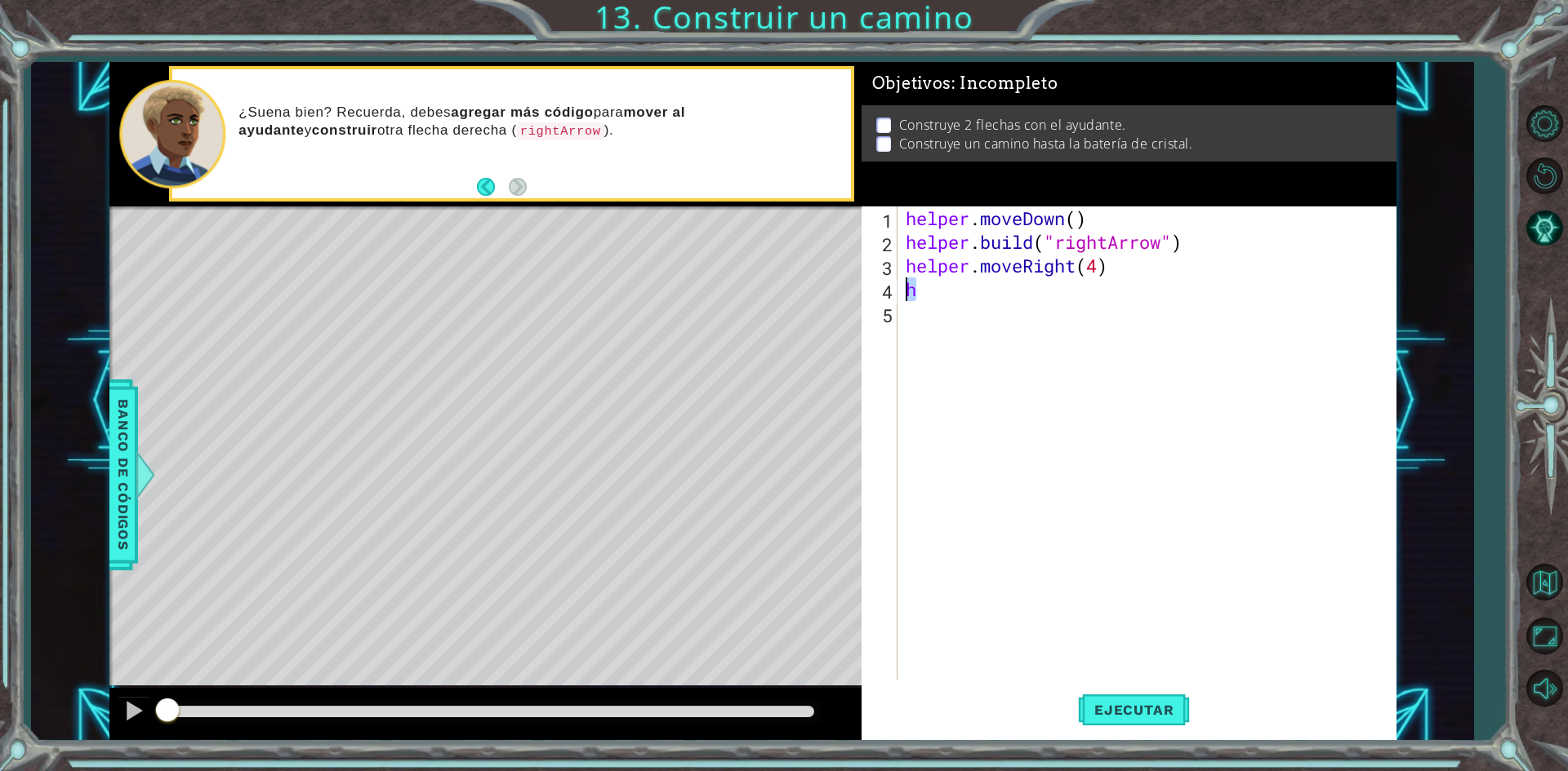
scroll to position [0, 0]
click at [1169, 697] on button "Ejecutar" at bounding box center [1133, 710] width 112 height 53
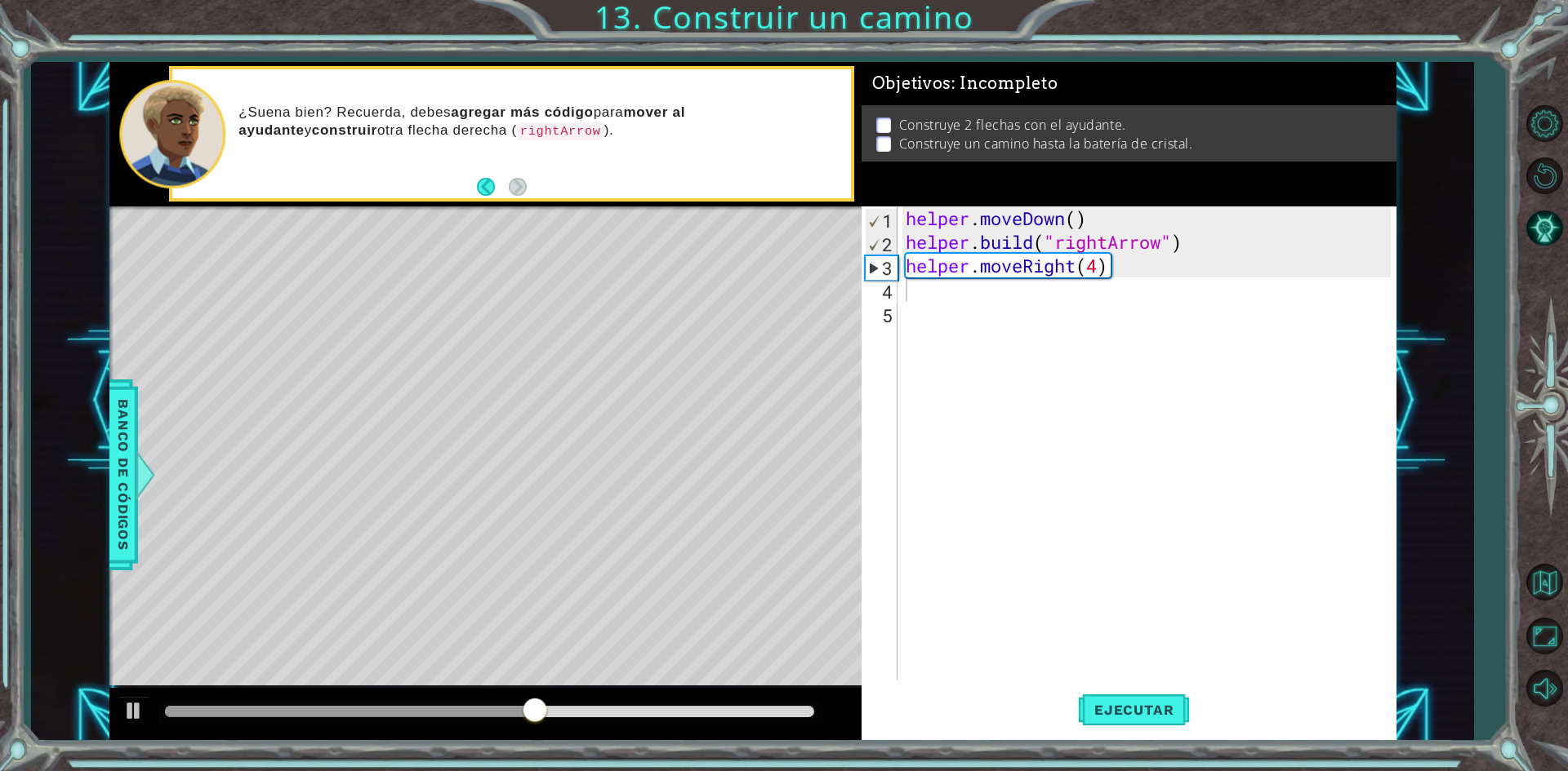
drag, startPoint x: 827, startPoint y: 430, endPoint x: 823, endPoint y: 449, distance: 19.4
click at [829, 449] on div "Level Map" at bounding box center [486, 446] width 754 height 480
click at [797, 379] on div "Level Map" at bounding box center [486, 446] width 754 height 480
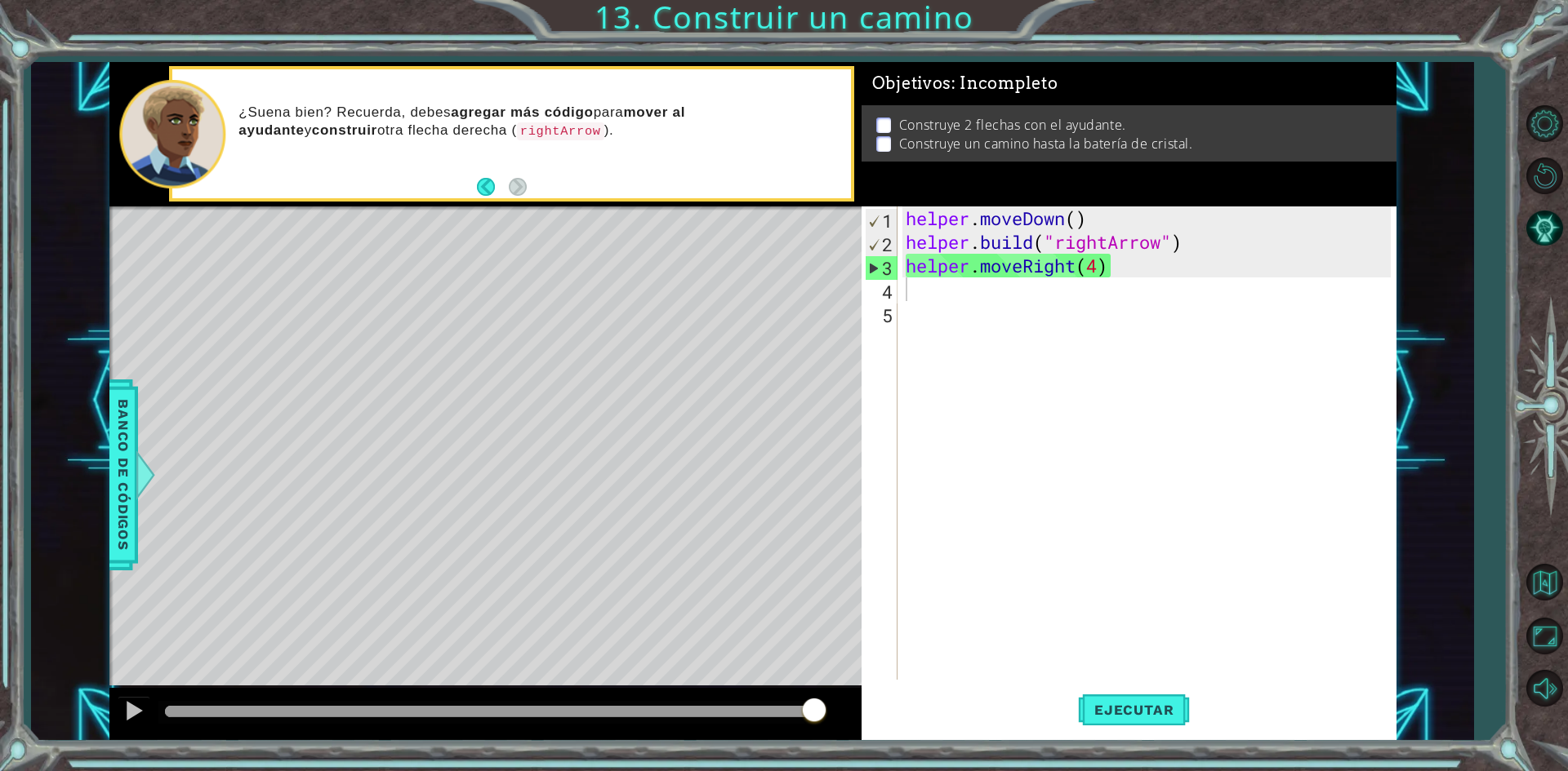
click at [986, 312] on div "helper . moveDown ( ) helper . build ( "rightArrow" ) helper . moveRight ( 4 )" at bounding box center [1150, 467] width 497 height 521
click at [968, 285] on div "helper . moveDown ( ) helper . build ( "rightArrow" ) helper . moveRight ( 4 )" at bounding box center [1150, 467] width 497 height 521
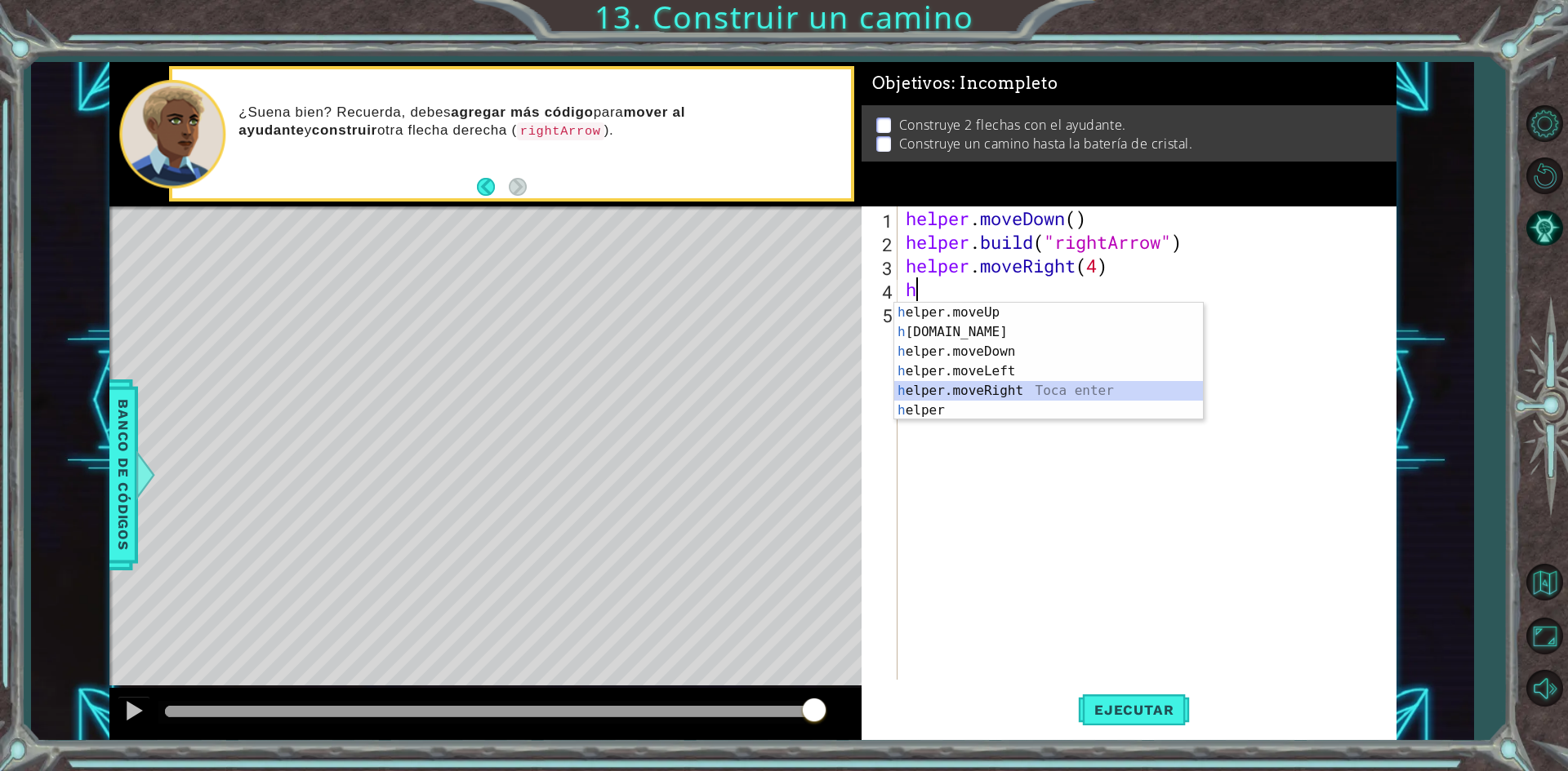
click at [985, 393] on div "h elper.moveUp Toca enter h [DOMAIN_NAME] Toca enter h elper.moveDown Toca ente…" at bounding box center [1048, 380] width 309 height 157
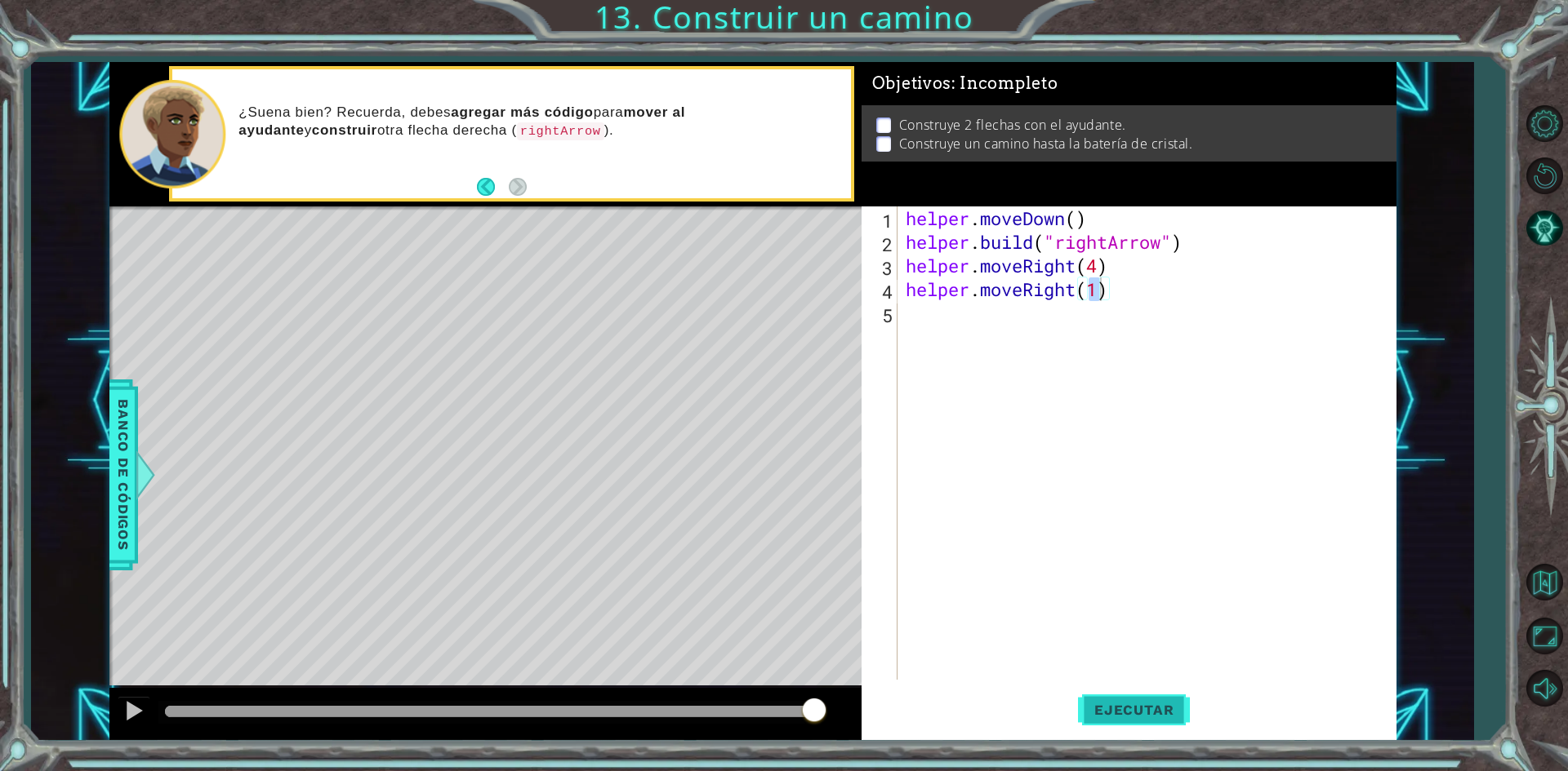
click at [1131, 722] on button "Ejecutar" at bounding box center [1133, 710] width 112 height 53
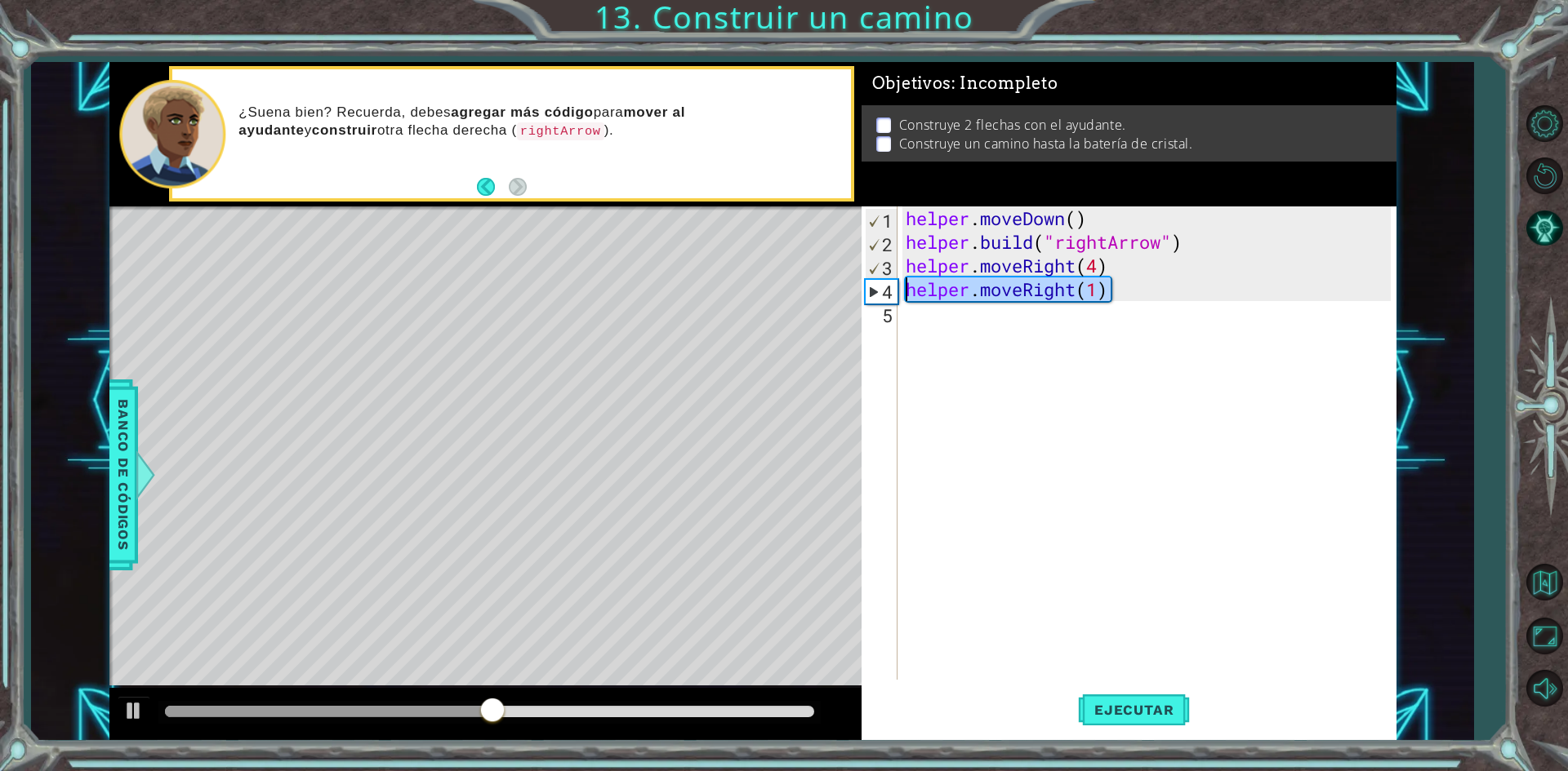
drag, startPoint x: 1152, startPoint y: 279, endPoint x: 615, endPoint y: 262, distance: 537.3
click at [615, 262] on div "1 ההההההההההההההההההההההההההההההההההההההההההההההההההההההההההההההההההההההההההההה…" at bounding box center [753, 401] width 1287 height 679
type textarea "helper.moveRight(4) helper.moveRight(1)"
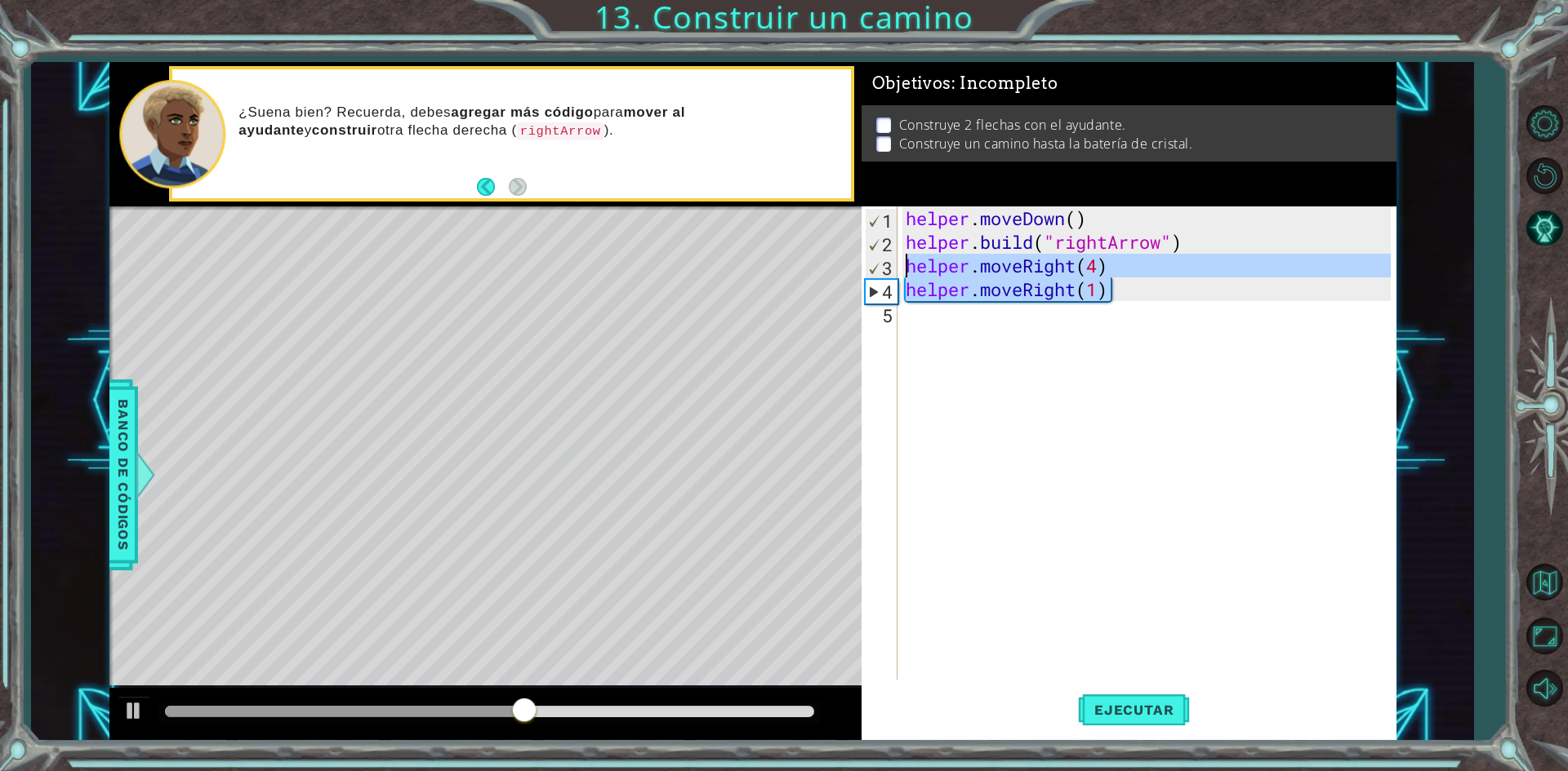
click at [1059, 332] on div "helper . moveDown ( ) helper . build ( "rightArrow" ) helper . moveRight ( 4 ) …" at bounding box center [1150, 467] width 497 height 521
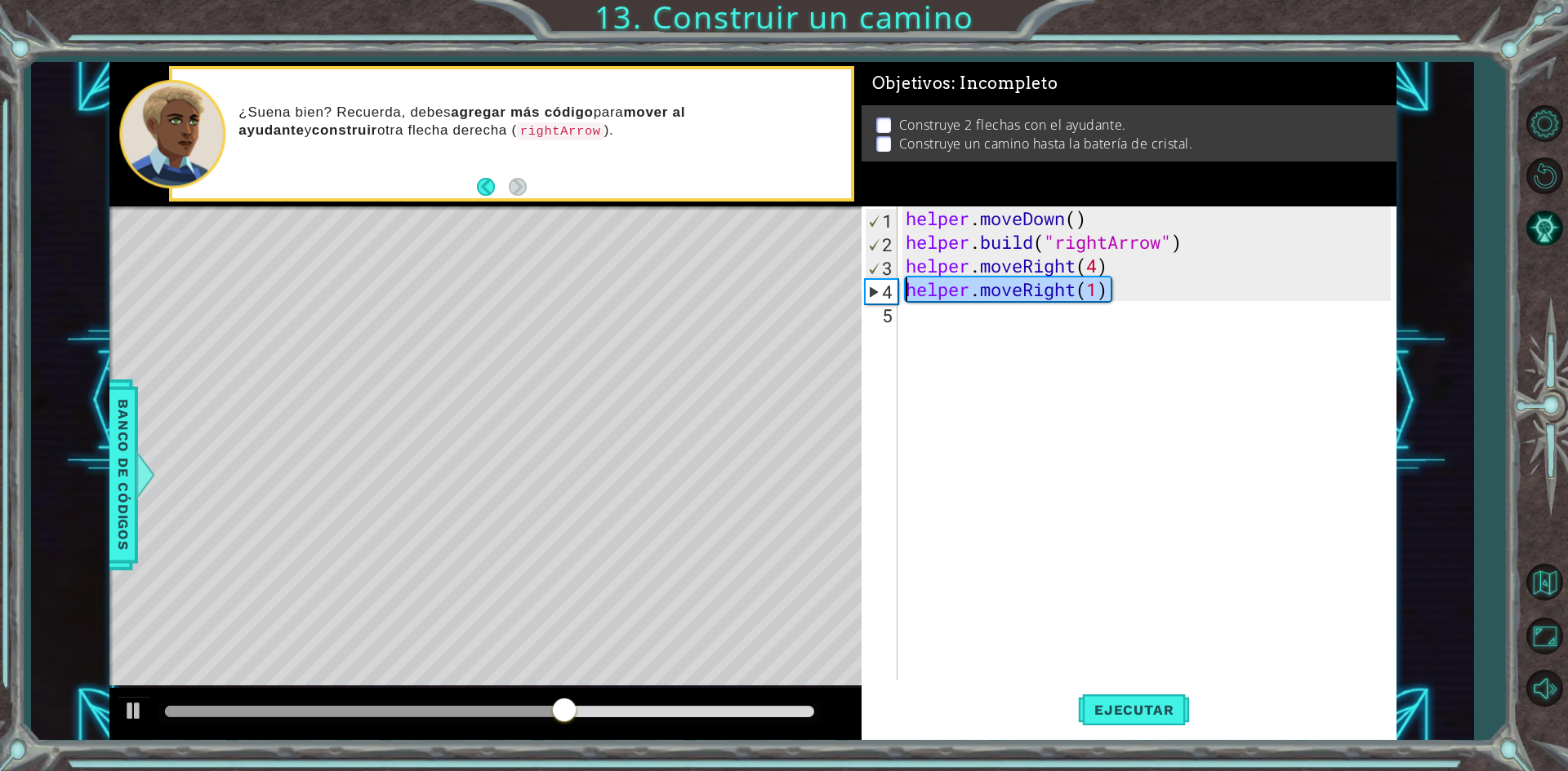
drag, startPoint x: 1151, startPoint y: 296, endPoint x: 874, endPoint y: 284, distance: 277.3
click at [874, 284] on div "1 2 3 4 5 helper . moveDown ( ) helper . build ( "rightArrow" ) helper . moveRi…" at bounding box center [1126, 443] width 529 height 473
type textarea "helper.moveRight(1)"
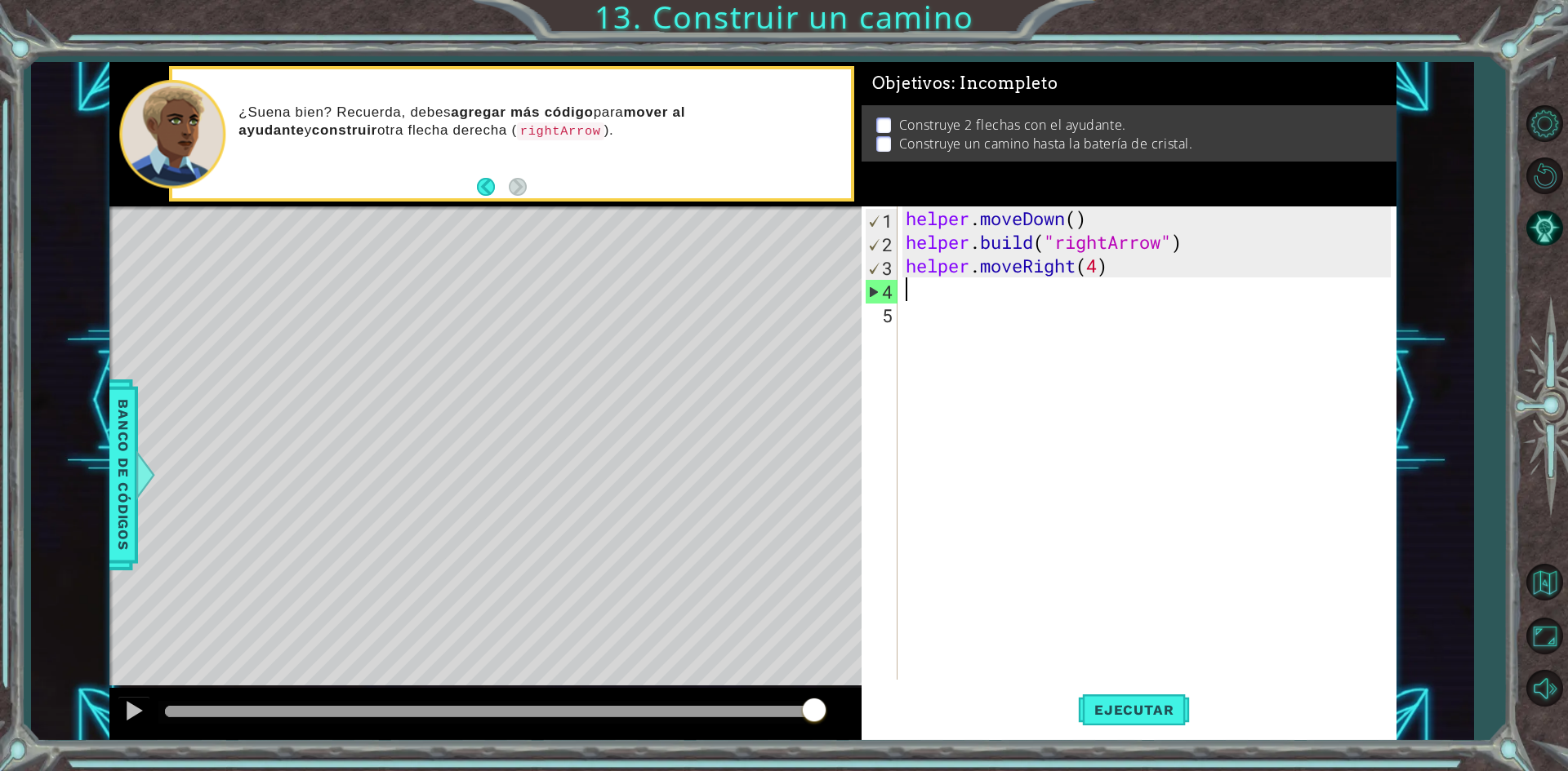
click at [1084, 267] on div "helper . moveDown ( ) helper . build ( "rightArrow" ) helper . moveRight ( 4 )" at bounding box center [1150, 467] width 497 height 521
type textarea "helper.moveRight(4)"
click at [1123, 275] on div "helper . moveDown ( ) helper . build ( "rightArrow" ) helper . moveRight ( 4 )" at bounding box center [1150, 467] width 497 height 521
drag, startPoint x: 1122, startPoint y: 275, endPoint x: 883, endPoint y: 267, distance: 239.1
click at [883, 267] on div "helper.moveRight(4) 1 2 3 4 5 helper . moveDown ( ) helper . build ( "rightArro…" at bounding box center [1126, 443] width 529 height 473
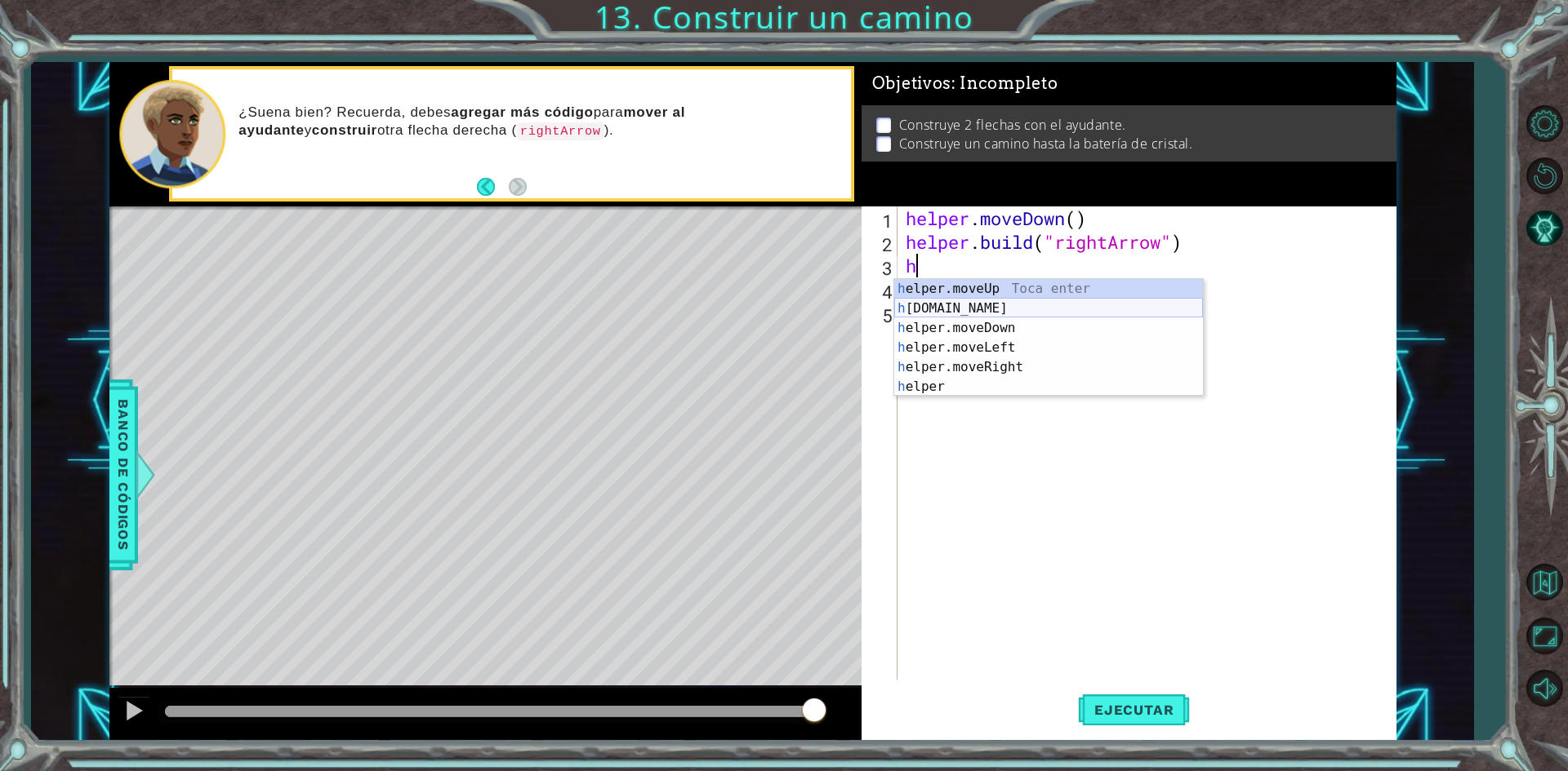
click at [1036, 309] on div "h elper.moveUp Toca enter h [DOMAIN_NAME] Toca enter h elper.moveDown Toca ente…" at bounding box center [1048, 357] width 309 height 157
type textarea "[DOMAIN_NAME]("rightArrow")"
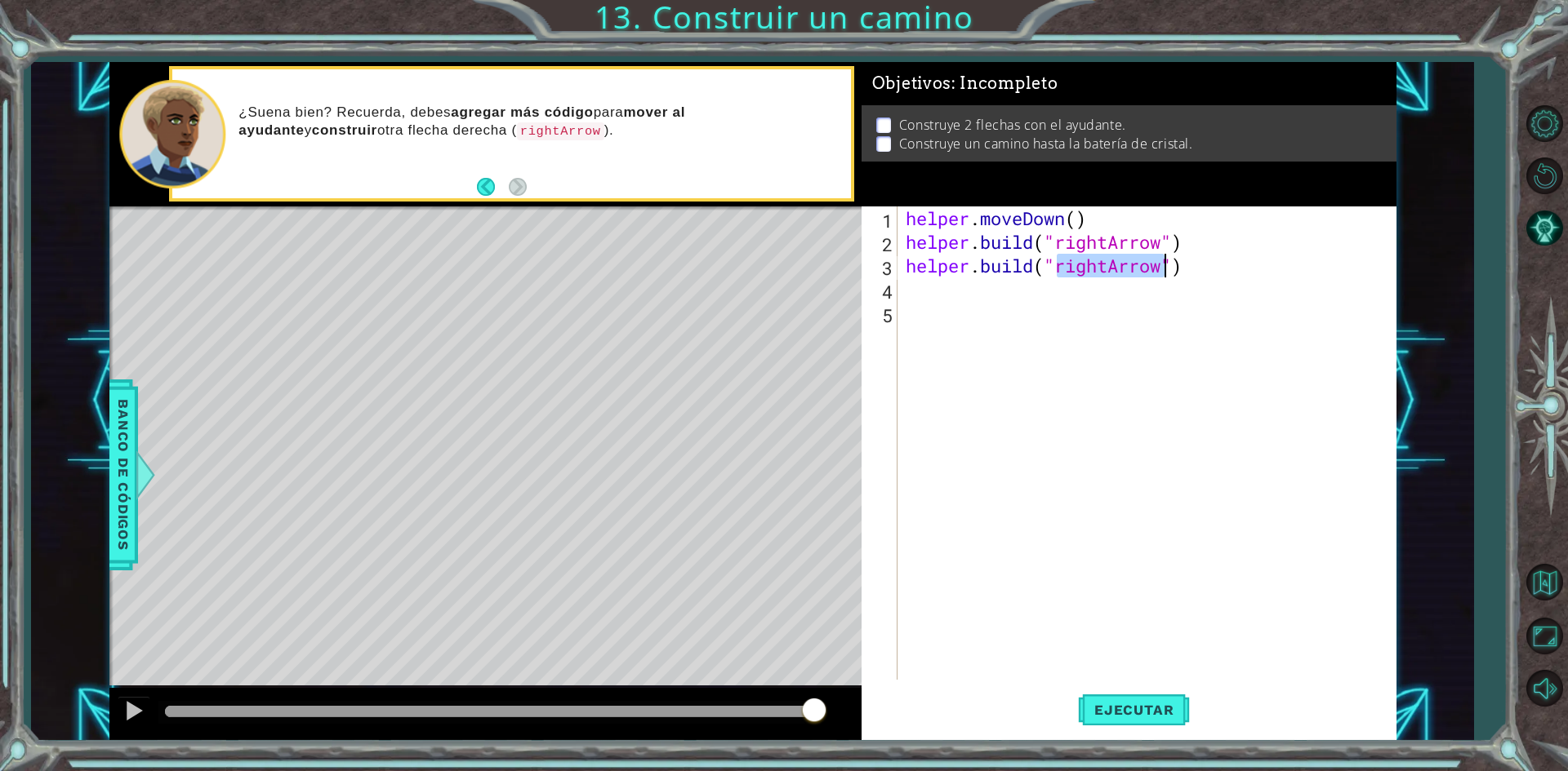
click at [1160, 304] on div "helper . moveDown ( ) helper . build ( "rightArrow" ) helper . build ( "rightAr…" at bounding box center [1150, 467] width 497 height 521
click at [1027, 310] on div "helper . moveDown ( ) helper . build ( "rightArrow" ) helper . build ( "rightAr…" at bounding box center [1150, 467] width 497 height 521
click at [1068, 308] on div "helper . moveDown ( ) helper . build ( "rightArrow" ) helper . build ( "rightAr…" at bounding box center [1150, 467] width 497 height 521
click at [1149, 717] on span "Ejecutar" at bounding box center [1133, 710] width 112 height 16
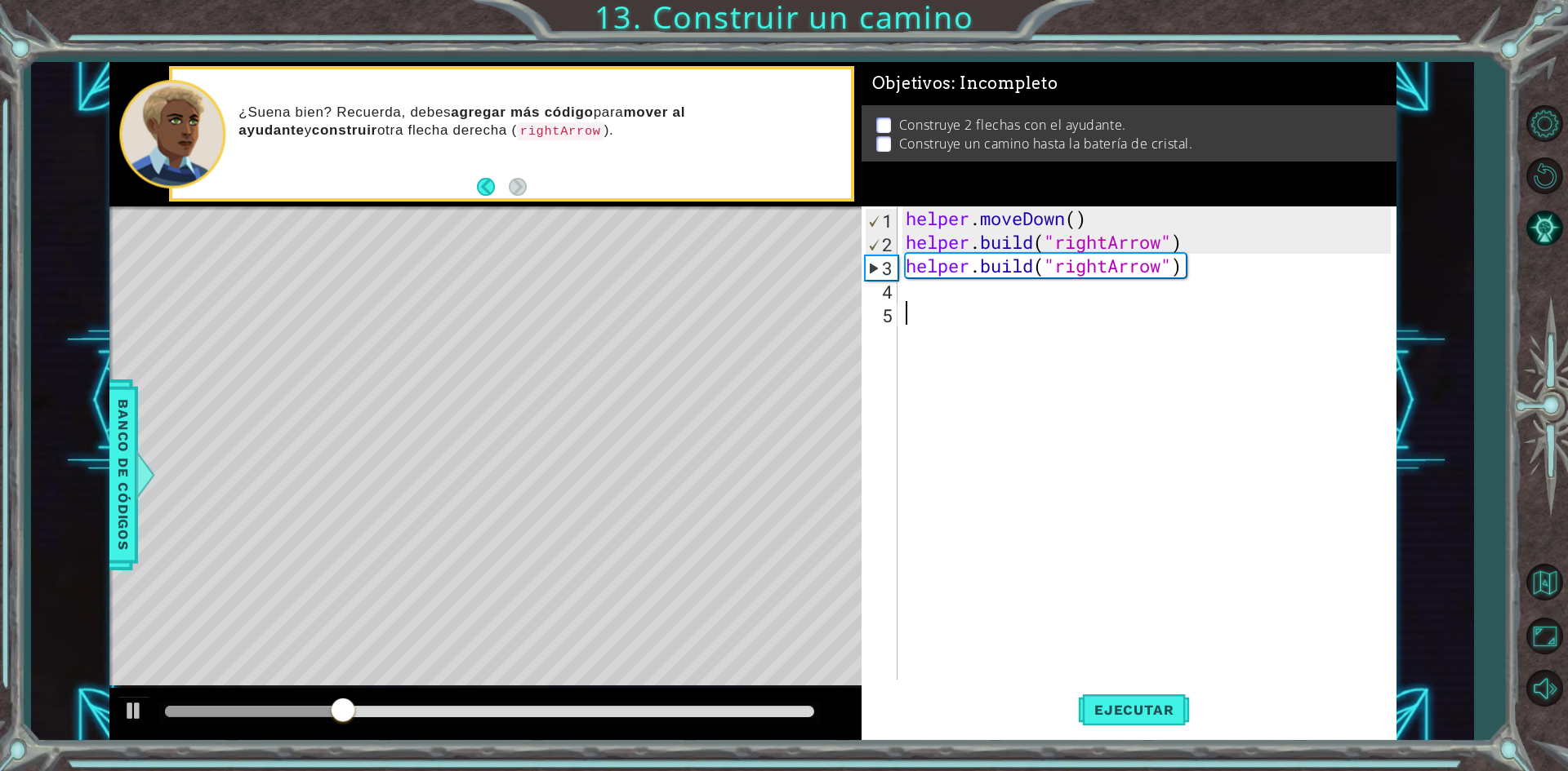
click at [1084, 279] on div "helper . moveDown ( ) helper . build ( "rightArrow" ) helper . build ( "rightAr…" at bounding box center [1150, 467] width 497 height 521
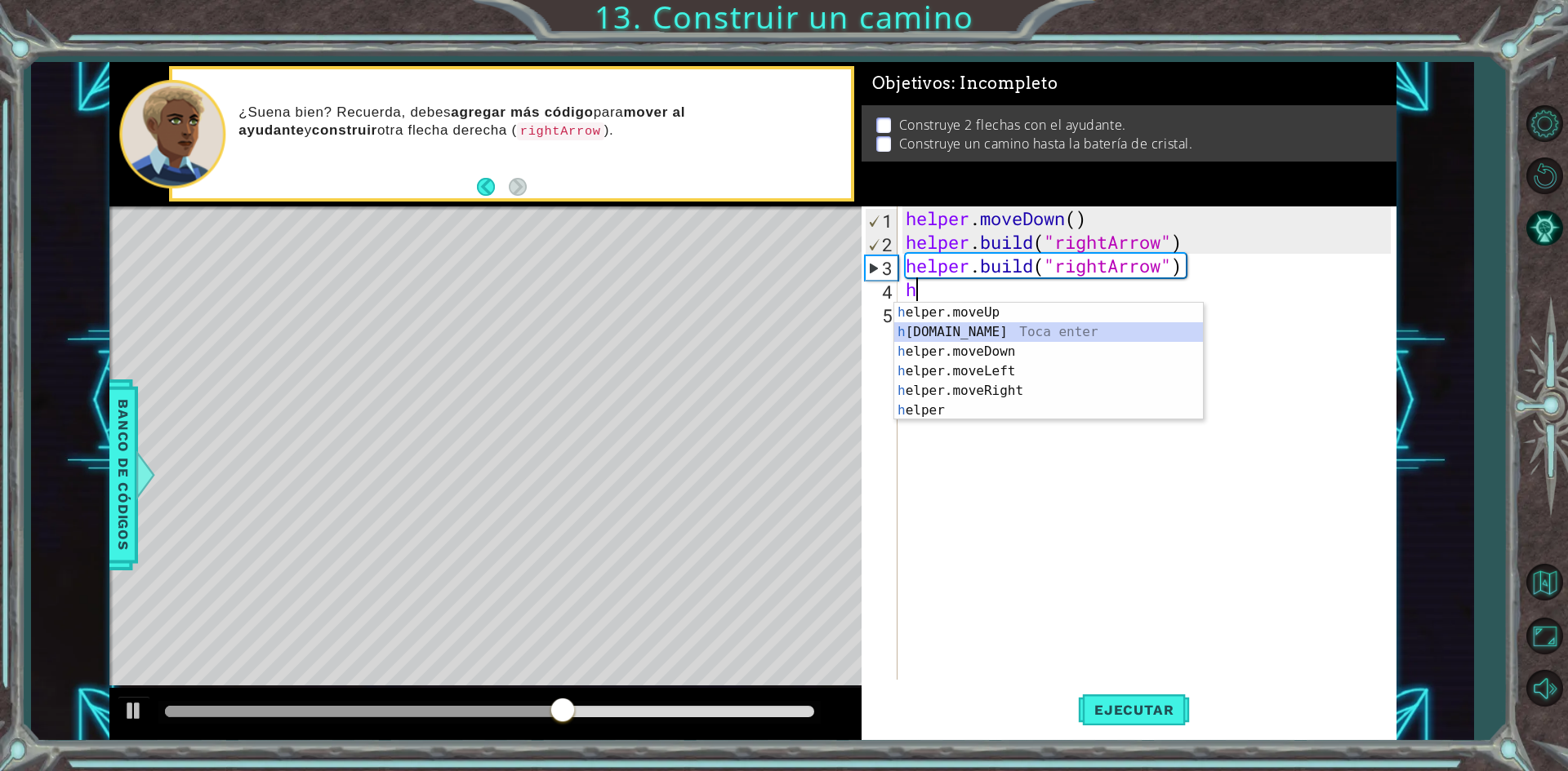
click at [1015, 334] on div "h elper.moveUp Toca enter h [DOMAIN_NAME] Toca enter h elper.moveDown Toca ente…" at bounding box center [1048, 380] width 309 height 157
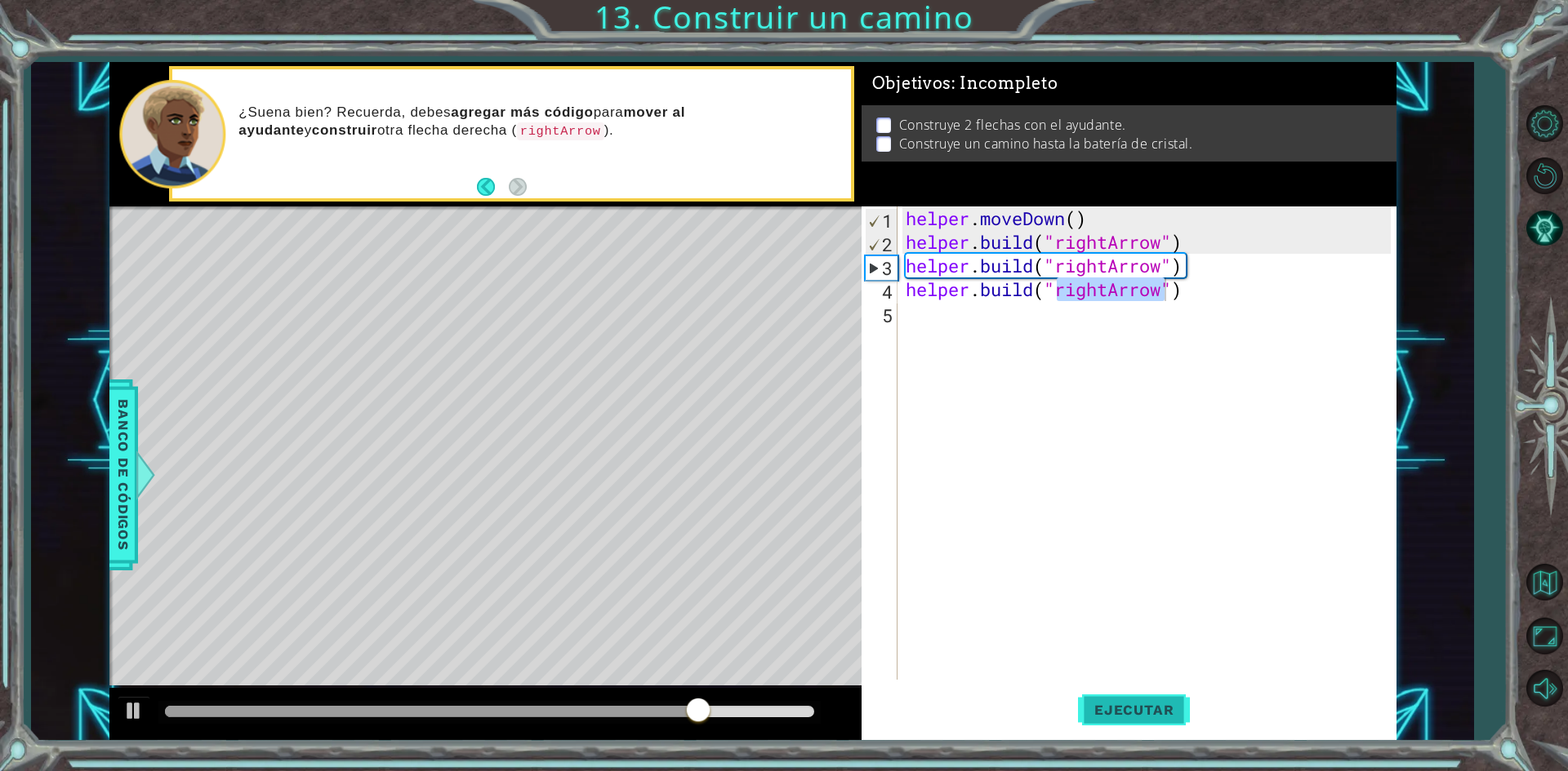
click at [1106, 716] on span "Ejecutar" at bounding box center [1133, 710] width 112 height 16
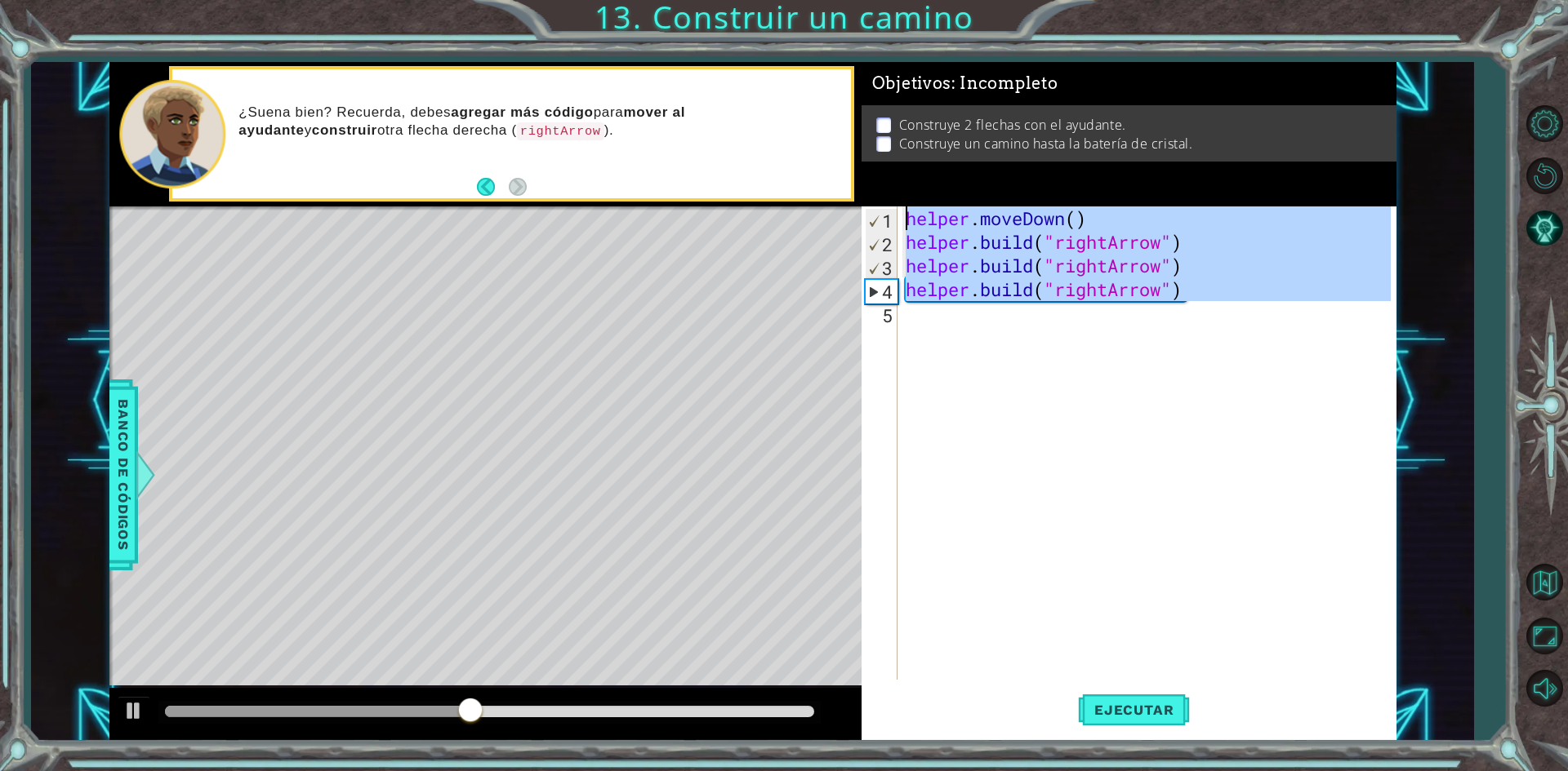
drag, startPoint x: 1226, startPoint y: 305, endPoint x: 816, endPoint y: 188, distance: 426.4
click at [815, 191] on div "1 ההההההההההההההההההההההההההההההההההההההההההההההההההההההההההההההההההההההההההההה…" at bounding box center [753, 401] width 1287 height 679
type textarea "helper.moveDown() [DOMAIN_NAME]("rightArrow")"
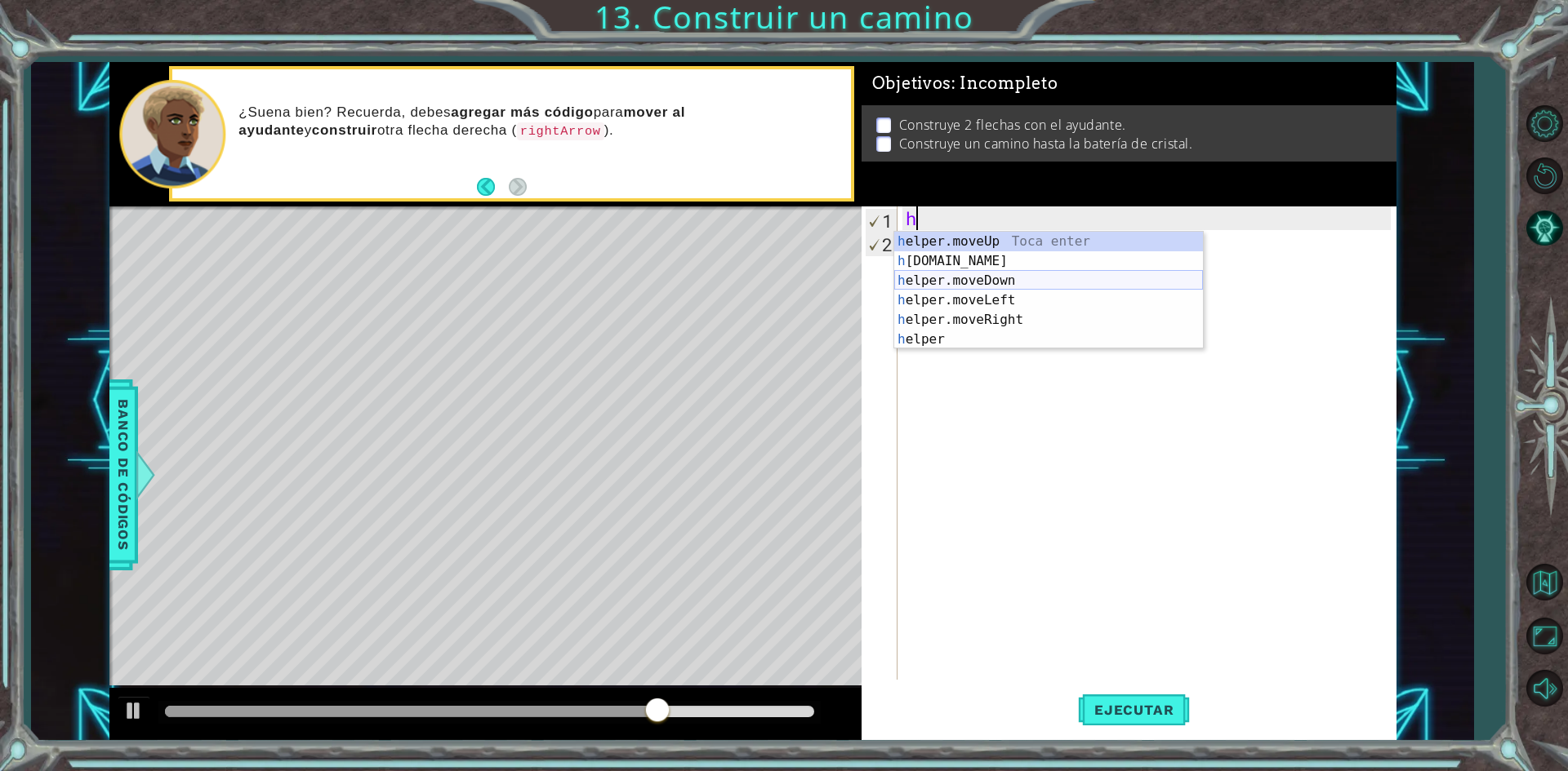
click at [1010, 280] on div "h elper.moveUp Toca enter h [DOMAIN_NAME] Toca enter h elper.moveDown Toca ente…" at bounding box center [1048, 309] width 309 height 157
type textarea "helper.moveDown(1)"
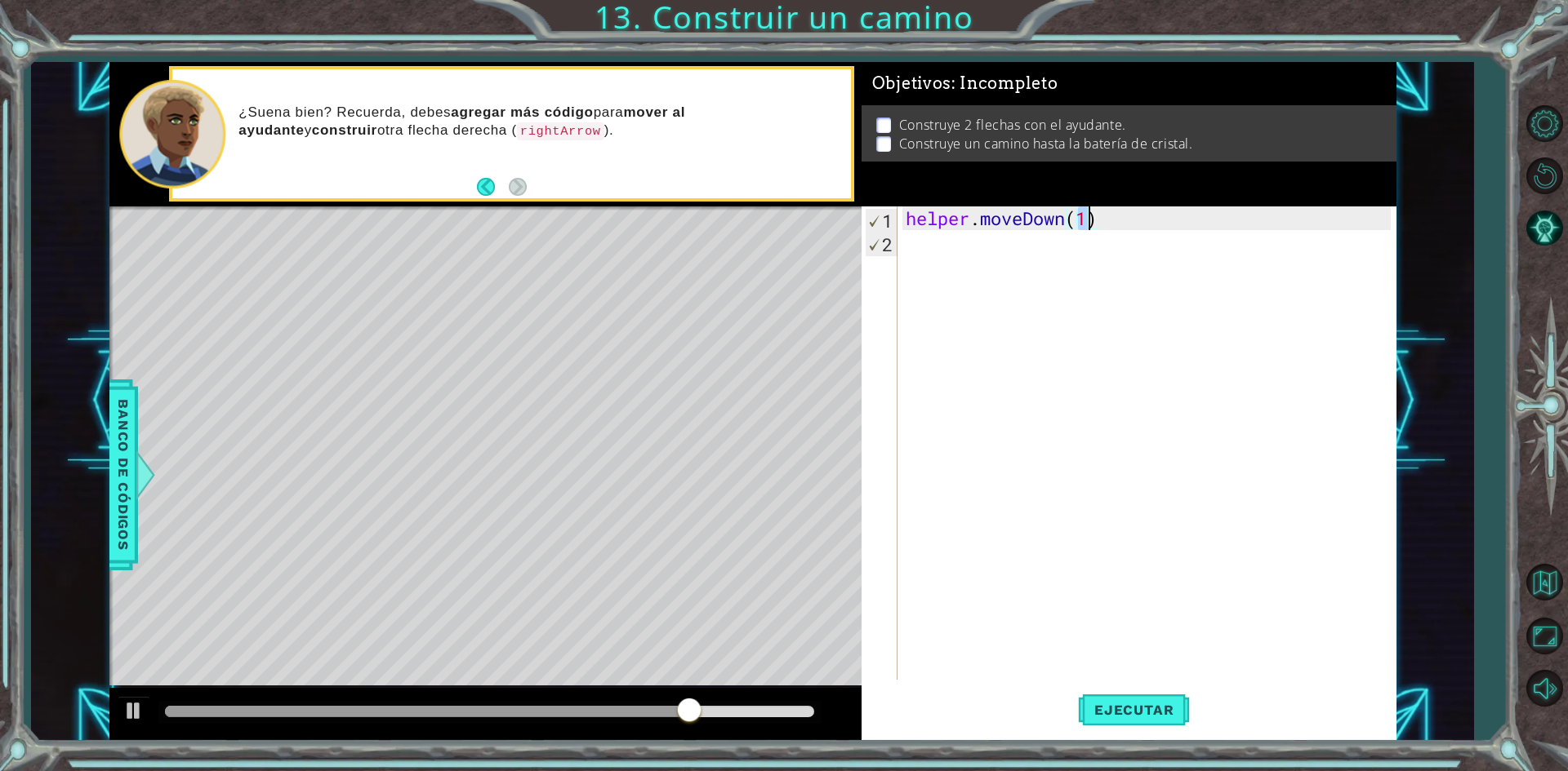
click at [1027, 261] on div "helper . moveDown ( 1 )" at bounding box center [1150, 467] width 497 height 521
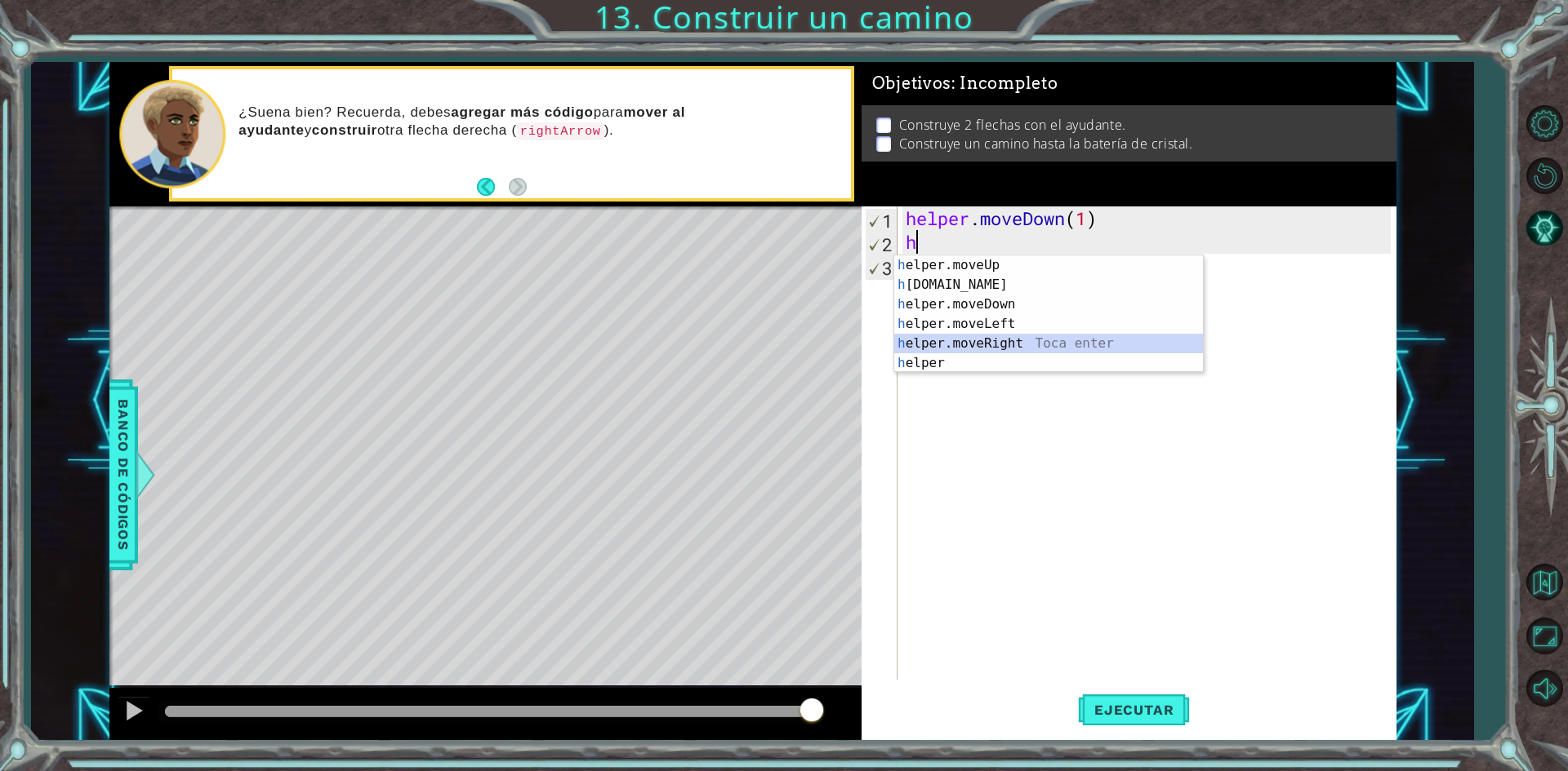
click at [1024, 337] on div "h elper.moveUp Toca enter h [DOMAIN_NAME] Toca enter h elper.moveDown Toca ente…" at bounding box center [1048, 334] width 309 height 157
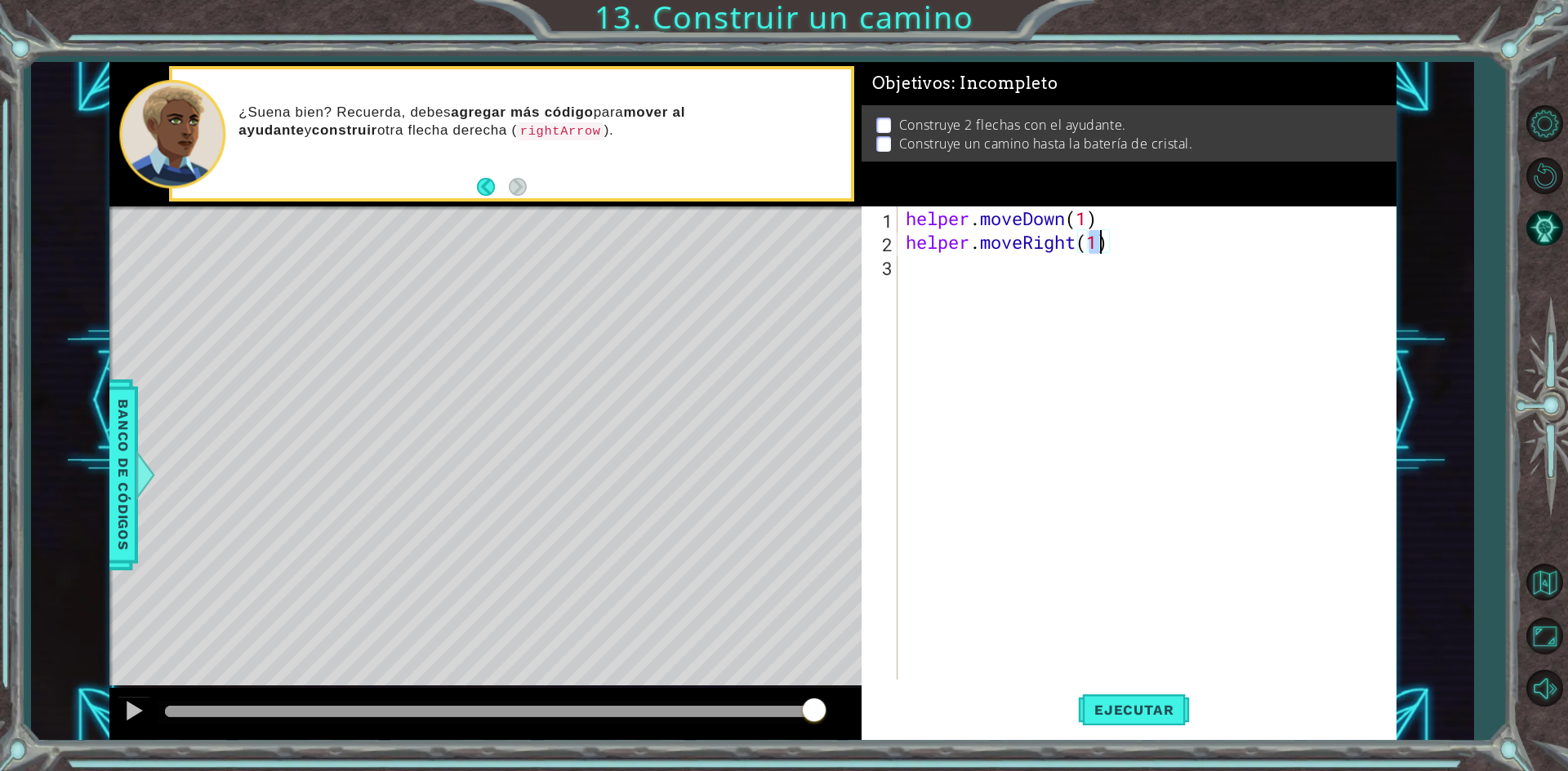
click at [1027, 285] on div "helper . moveDown ( 1 ) helper . moveRight ( 1 )" at bounding box center [1150, 467] width 497 height 521
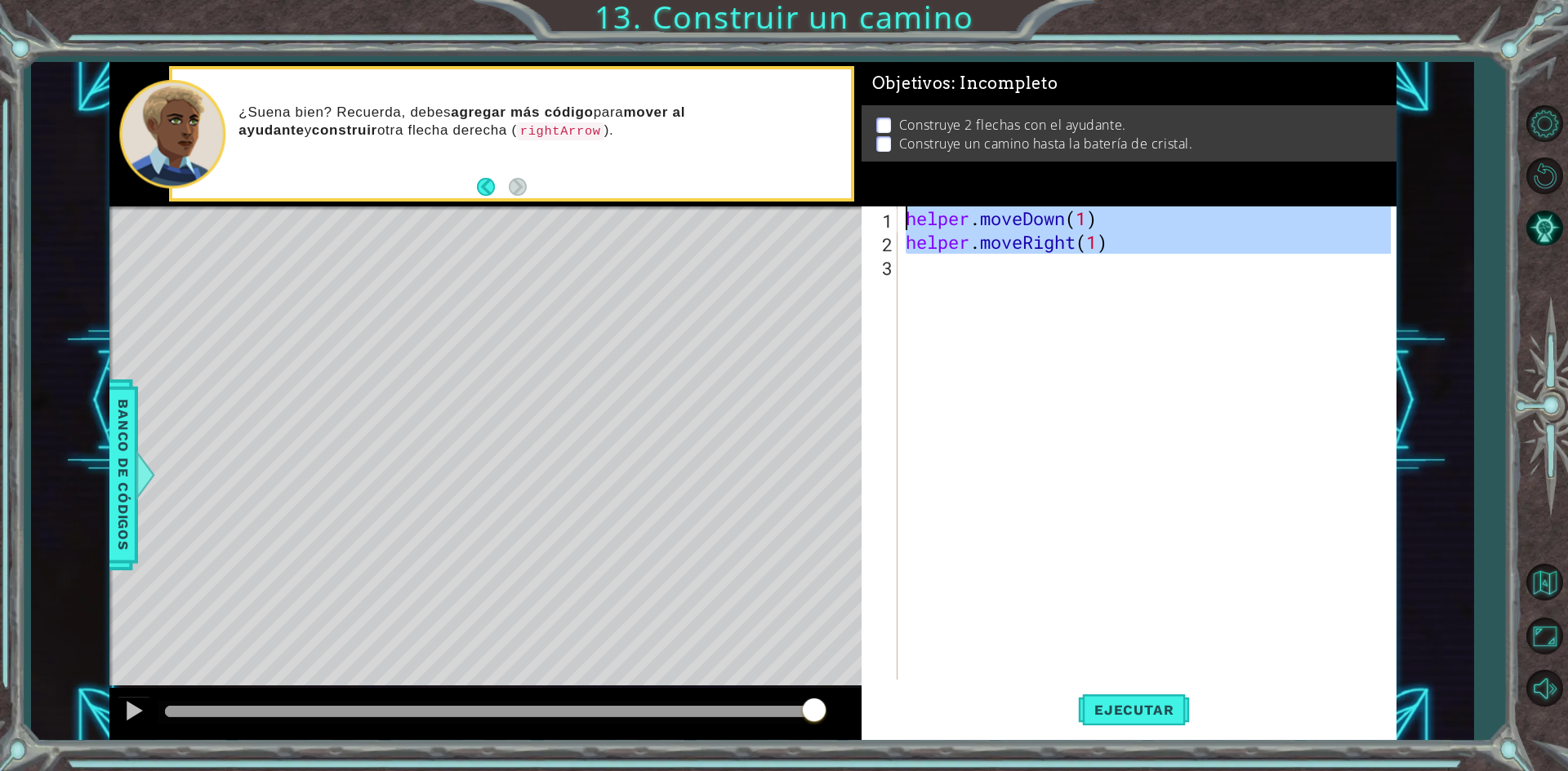
type textarea "helper.moveDown(1) helper.moveRight(1)"
click at [1029, 284] on div "helper . moveDown ( 1 ) helper . moveRight ( 1 )" at bounding box center [1146, 443] width 489 height 473
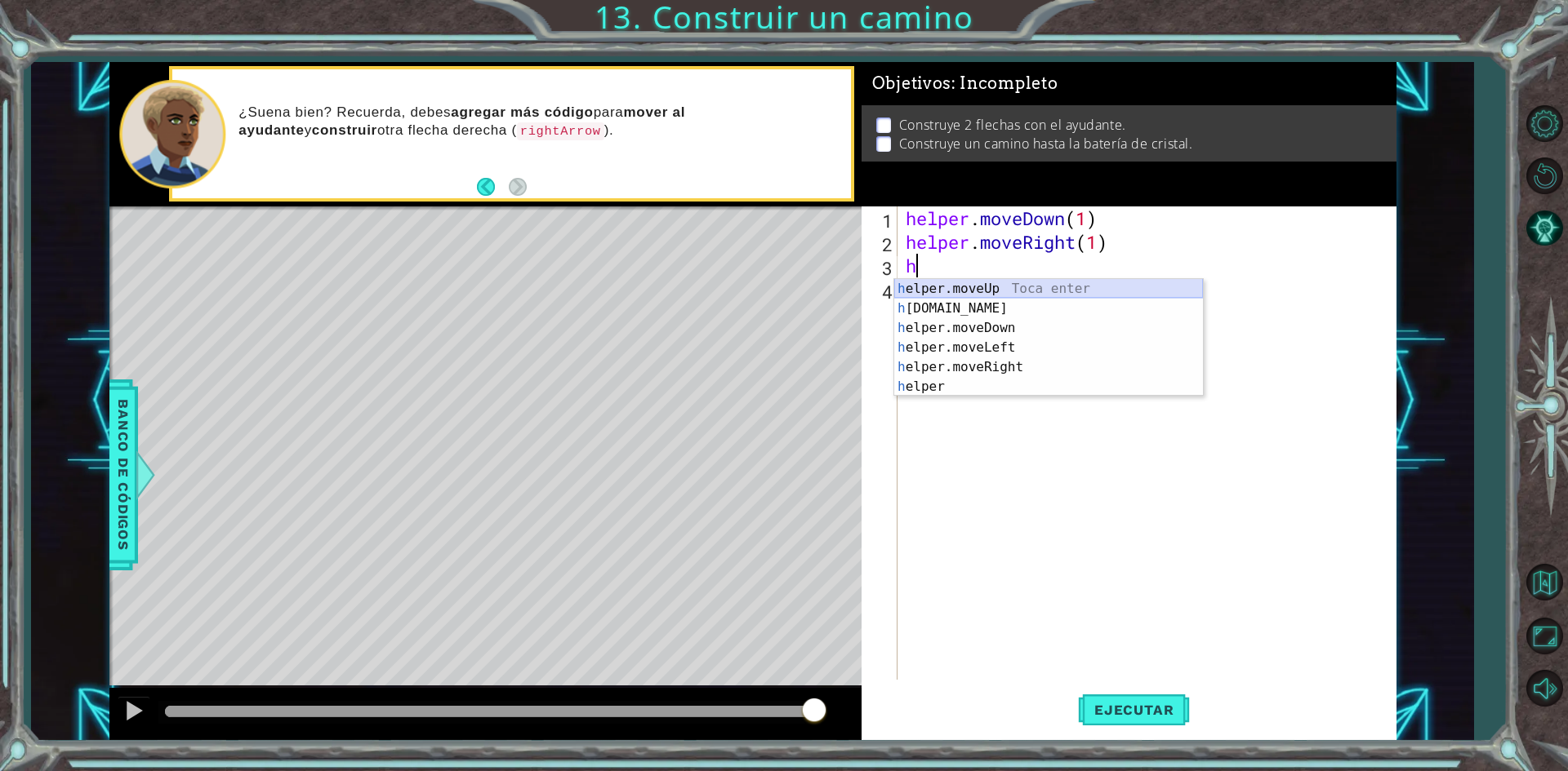
click at [1031, 284] on div "h elper.moveUp Toca enter h [DOMAIN_NAME] Toca enter h elper.moveDown Toca ente…" at bounding box center [1048, 357] width 309 height 157
type textarea "helper.moveUp(1)"
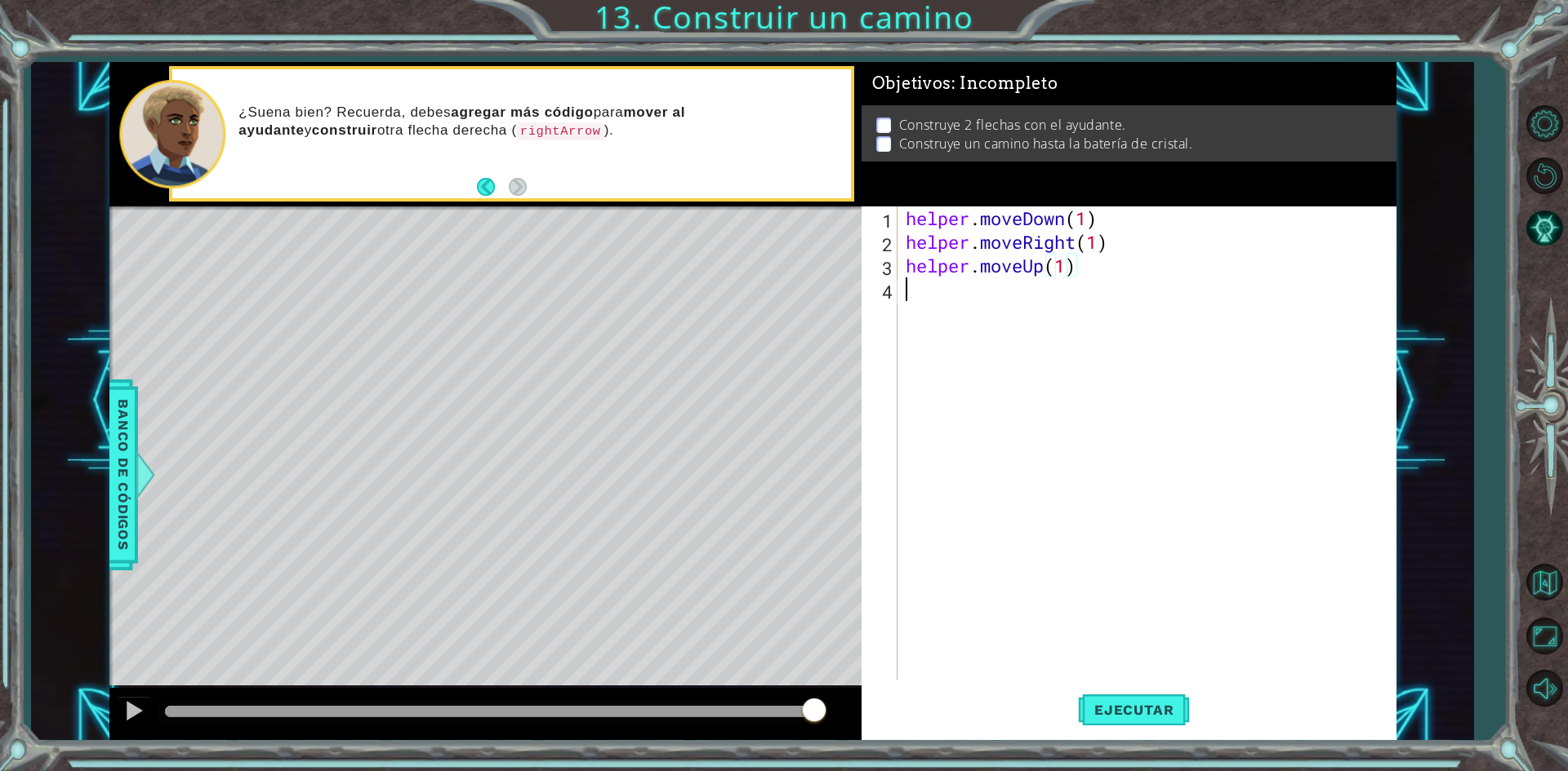
click at [984, 312] on div "helper . moveDown ( 1 ) helper . moveRight ( 1 ) helper . moveUp ( 1 )" at bounding box center [1150, 467] width 497 height 521
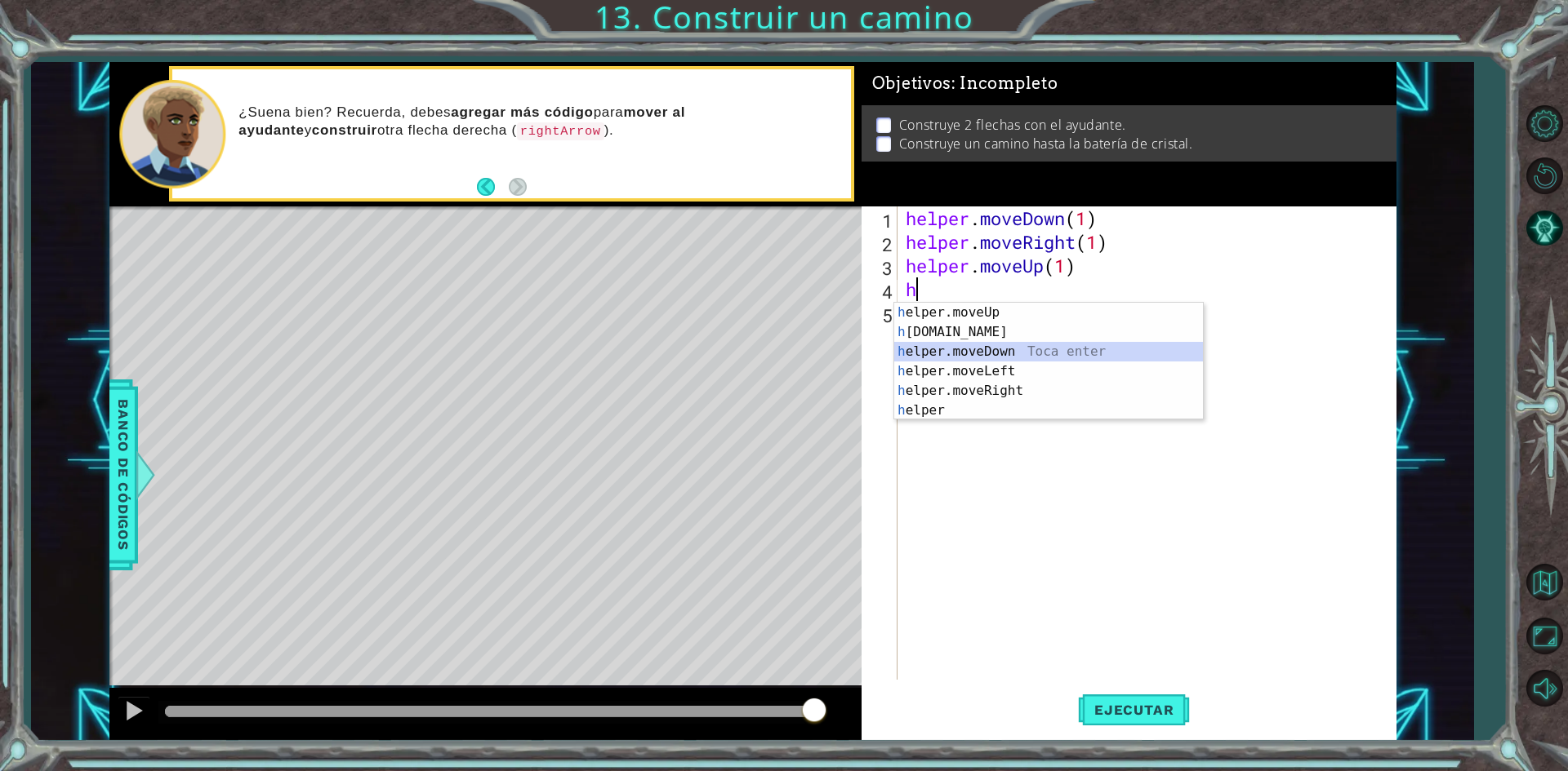
click at [1004, 352] on div "h elper.moveUp Toca enter h [DOMAIN_NAME] Toca enter h elper.moveDown Toca ente…" at bounding box center [1048, 380] width 309 height 157
type textarea "helper.moveDown(1)"
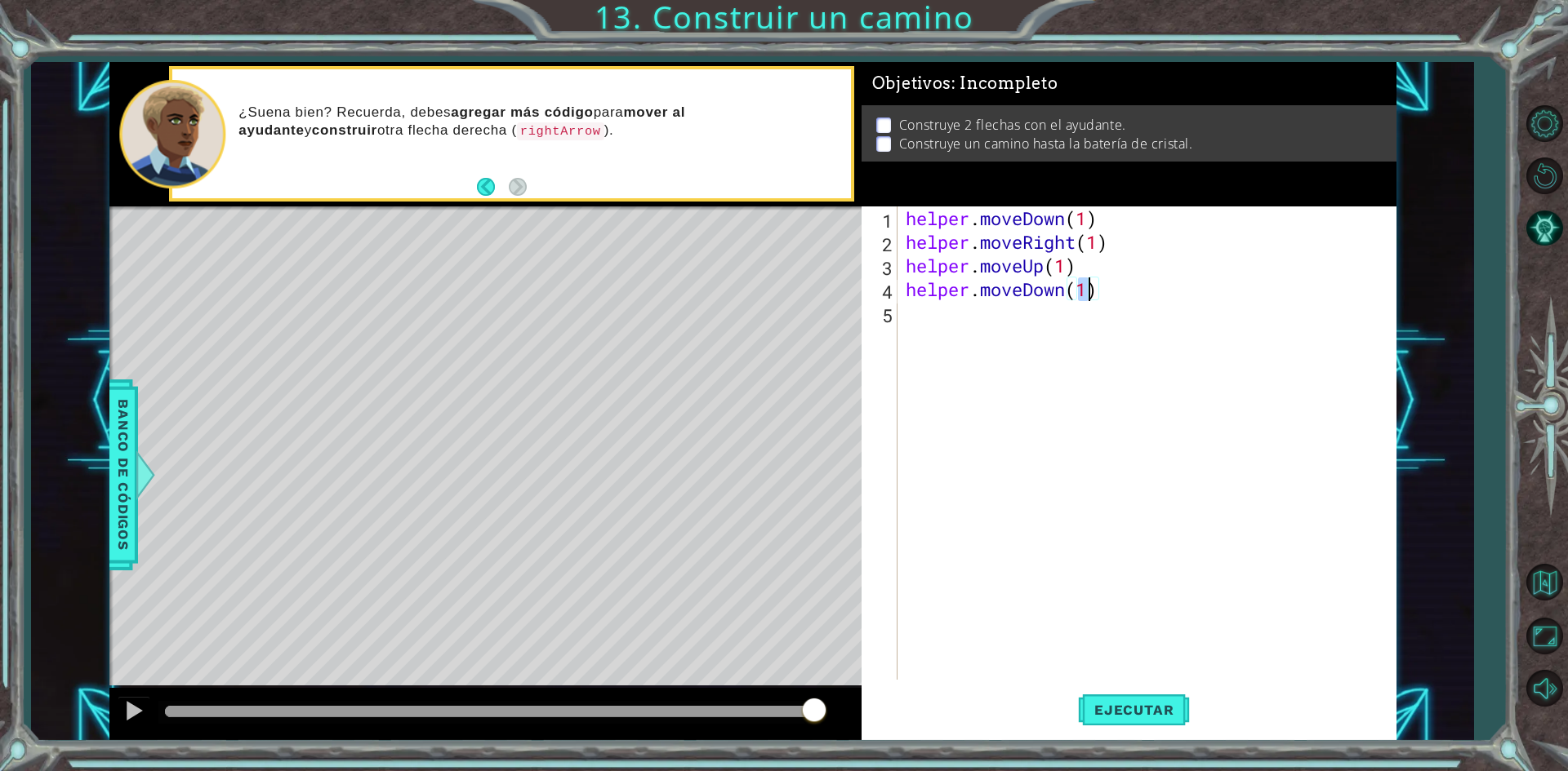
click at [1001, 341] on div "helper . moveDown ( 1 ) helper . moveRight ( 1 ) helper . moveUp ( 1 ) helper .…" at bounding box center [1150, 467] width 497 height 521
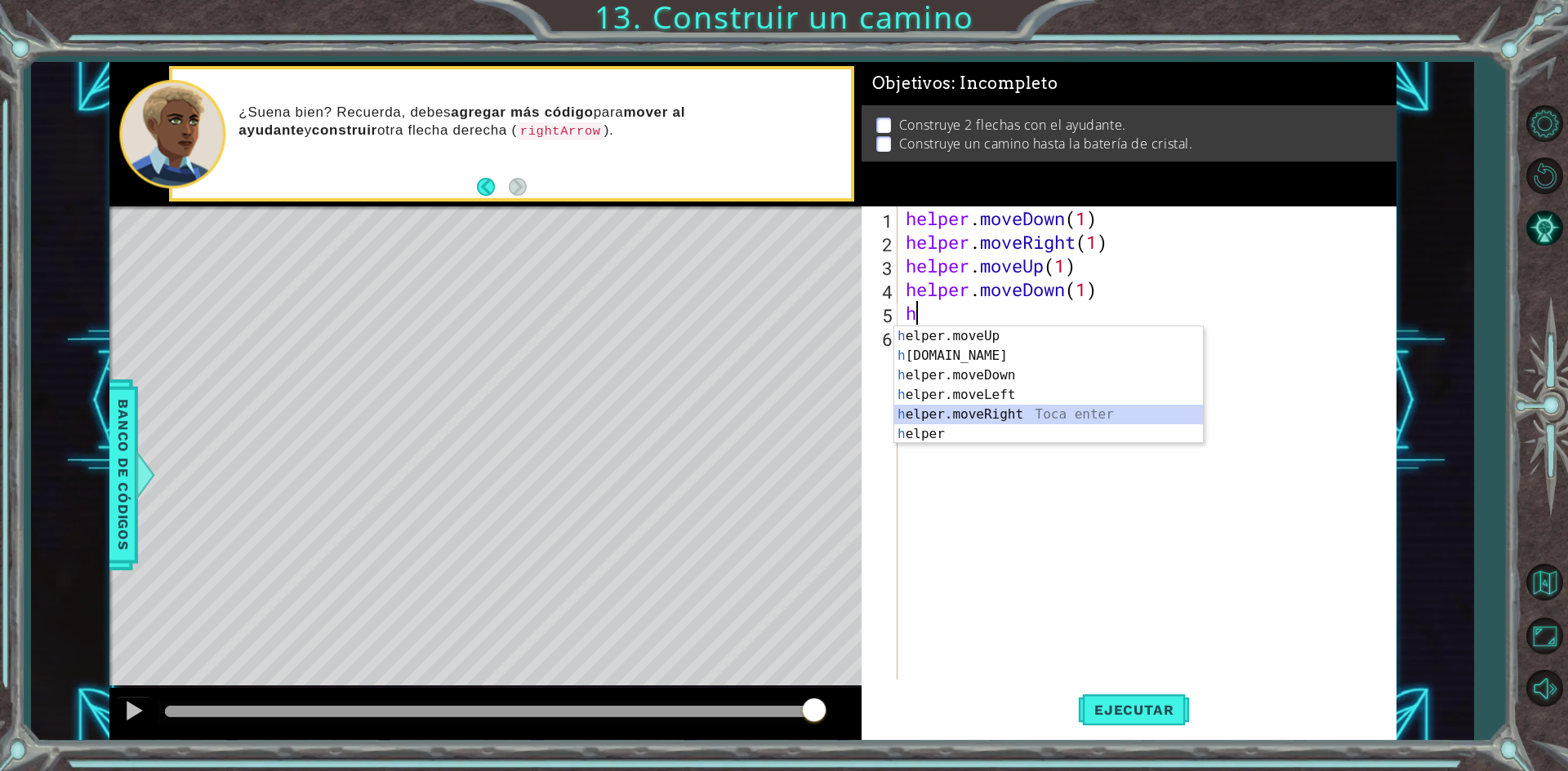
click at [1003, 419] on div "h elper.moveUp Toca enter h [DOMAIN_NAME] Toca enter h elper.moveDown Toca ente…" at bounding box center [1048, 404] width 309 height 157
type textarea "helper.moveRight(1)"
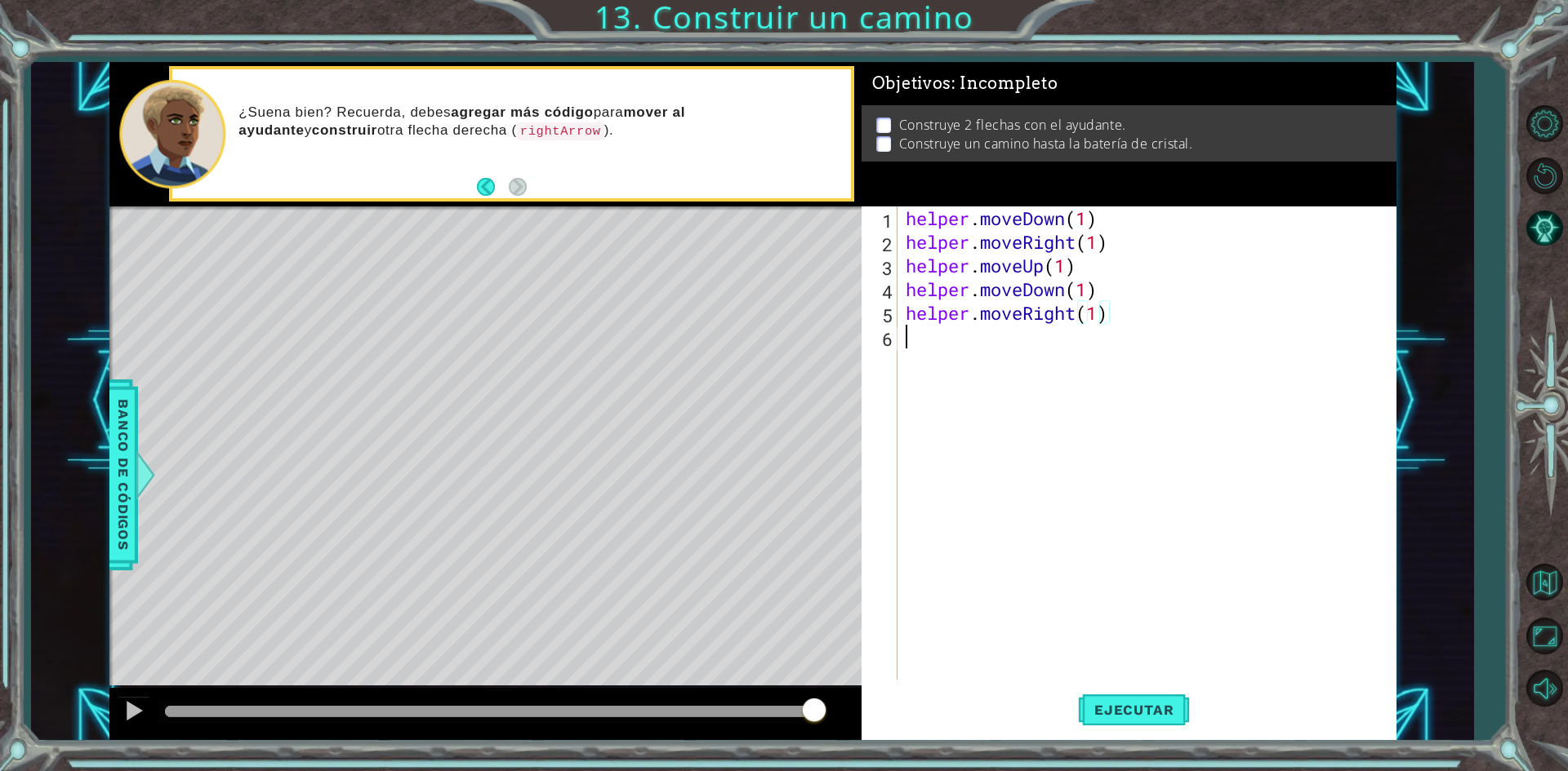
click at [1007, 343] on div "helper . moveDown ( 1 ) helper . moveRight ( 1 ) helper . moveUp ( 1 ) helper .…" at bounding box center [1150, 467] width 497 height 521
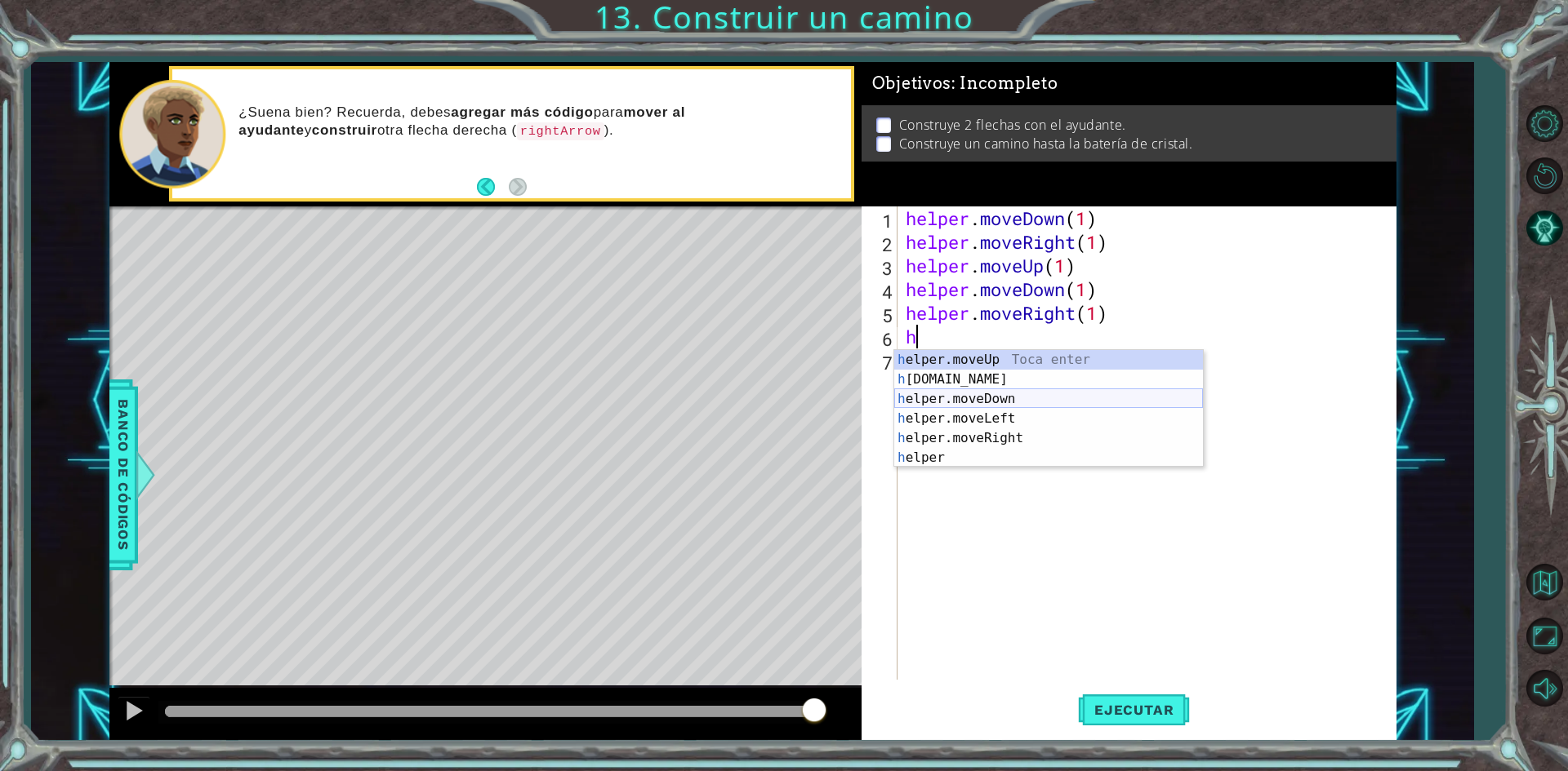
click at [1002, 399] on div "h elper.moveUp Toca enter h [DOMAIN_NAME] Toca enter h elper.moveDown Toca ente…" at bounding box center [1048, 428] width 309 height 157
type textarea "helper.moveDown(1)"
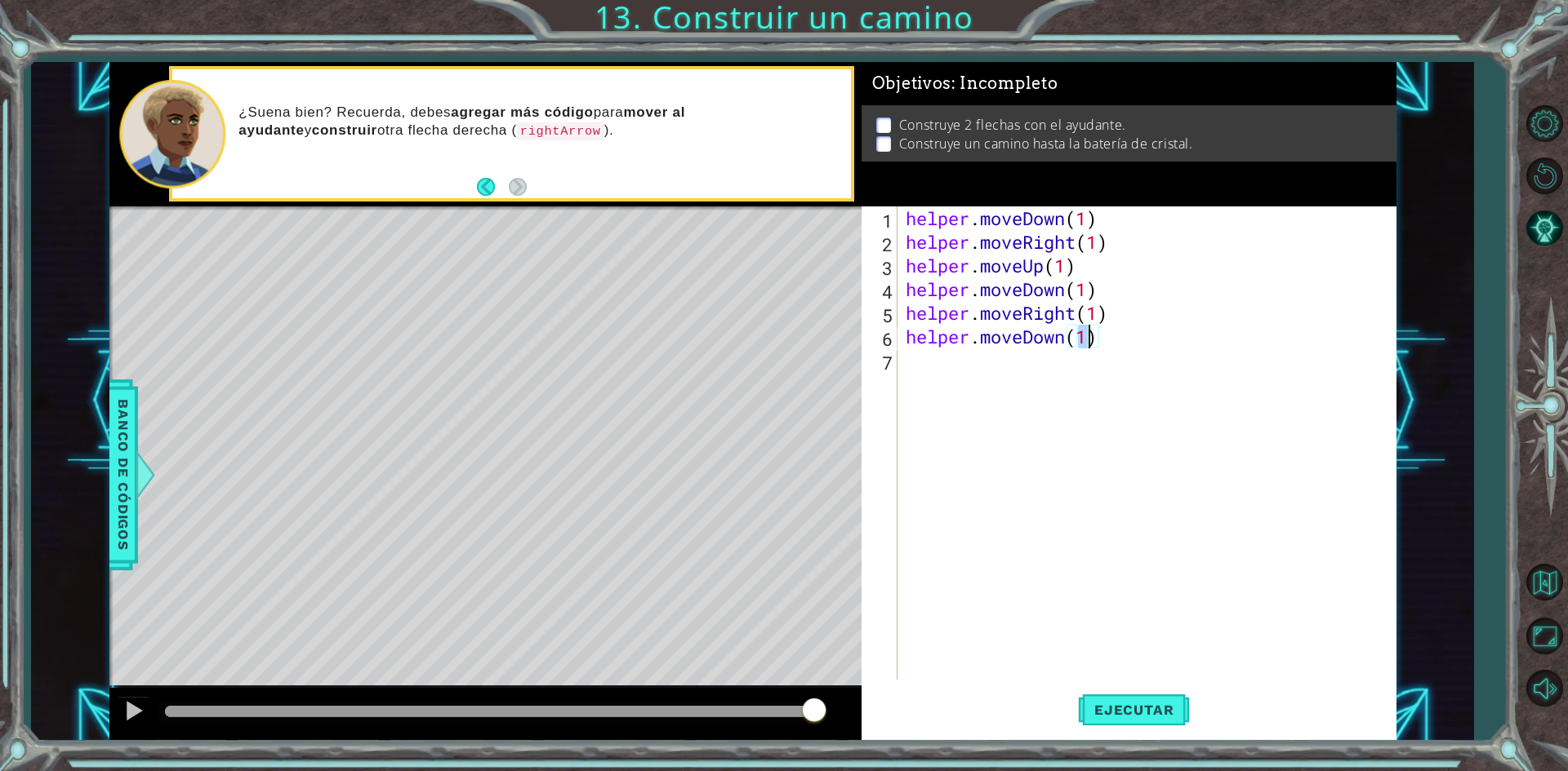
click at [1003, 374] on div "helper . moveDown ( 1 ) helper . moveRight ( 1 ) helper . moveUp ( 1 ) helper .…" at bounding box center [1150, 467] width 497 height 521
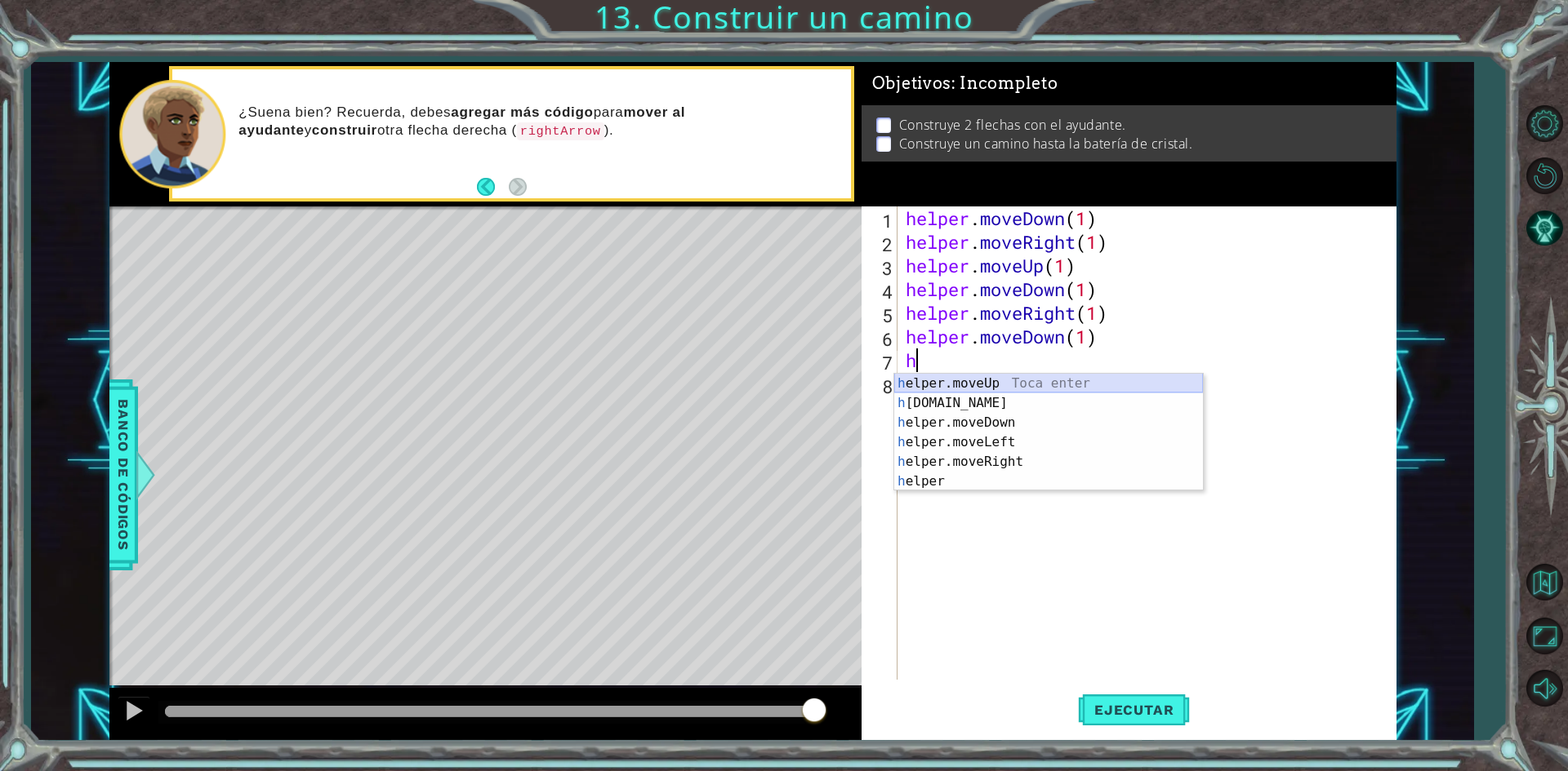
click at [1010, 384] on div "h elper.moveUp Toca enter h [DOMAIN_NAME] Toca enter h elper.moveDown Toca ente…" at bounding box center [1048, 452] width 309 height 157
type textarea "helper.moveUp(1)"
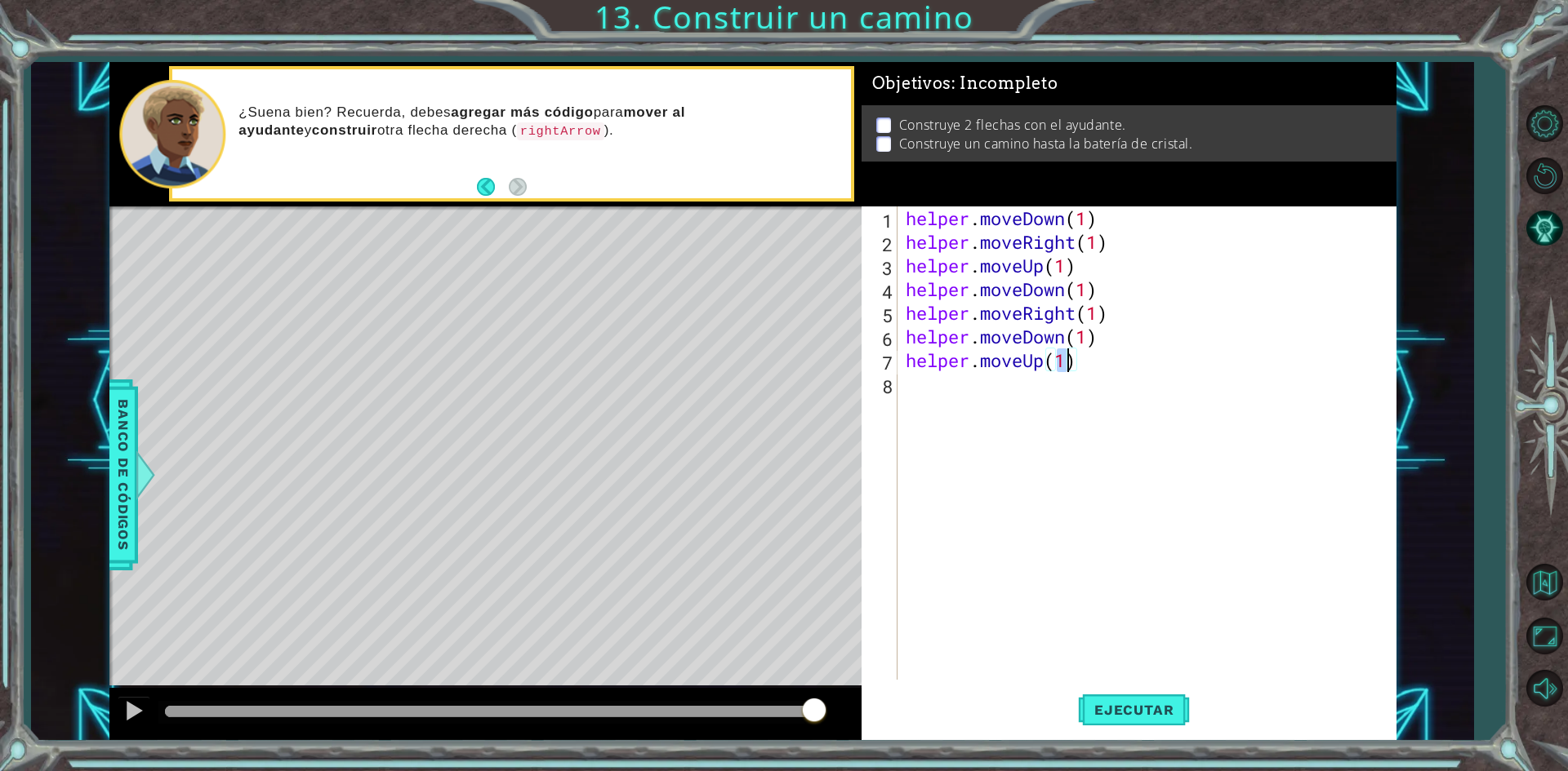
click at [1011, 384] on div "helper . moveDown ( 1 ) helper . moveRight ( 1 ) helper . moveUp ( 1 ) helper .…" at bounding box center [1150, 467] width 497 height 521
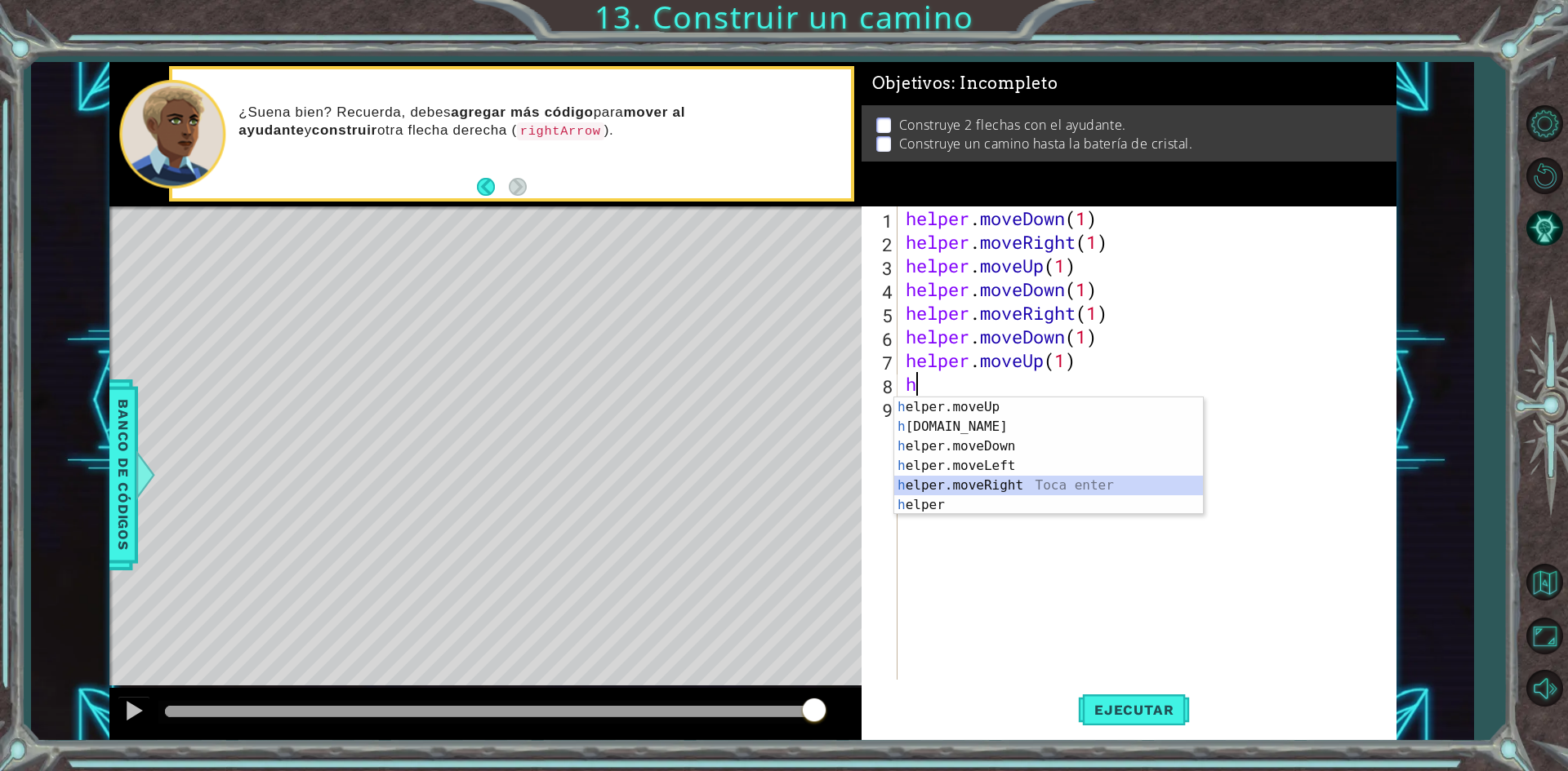
click at [1016, 481] on div "h elper.moveUp Toca enter h [DOMAIN_NAME] Toca enter h elper.moveDown Toca ente…" at bounding box center [1048, 475] width 309 height 157
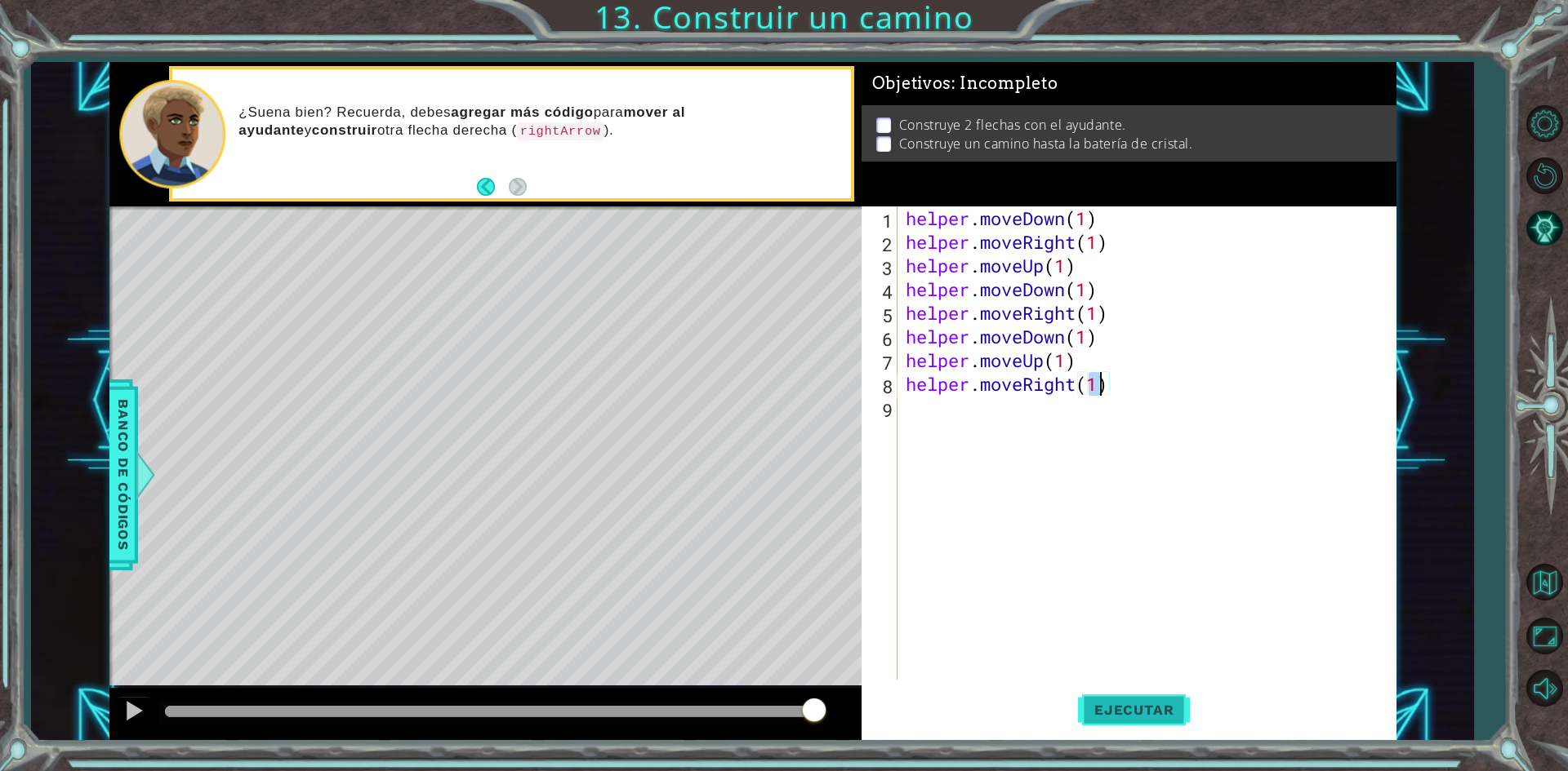
type textarea "helper.moveRight(1)"
click at [1134, 696] on button "Ejecutar" at bounding box center [1133, 710] width 112 height 53
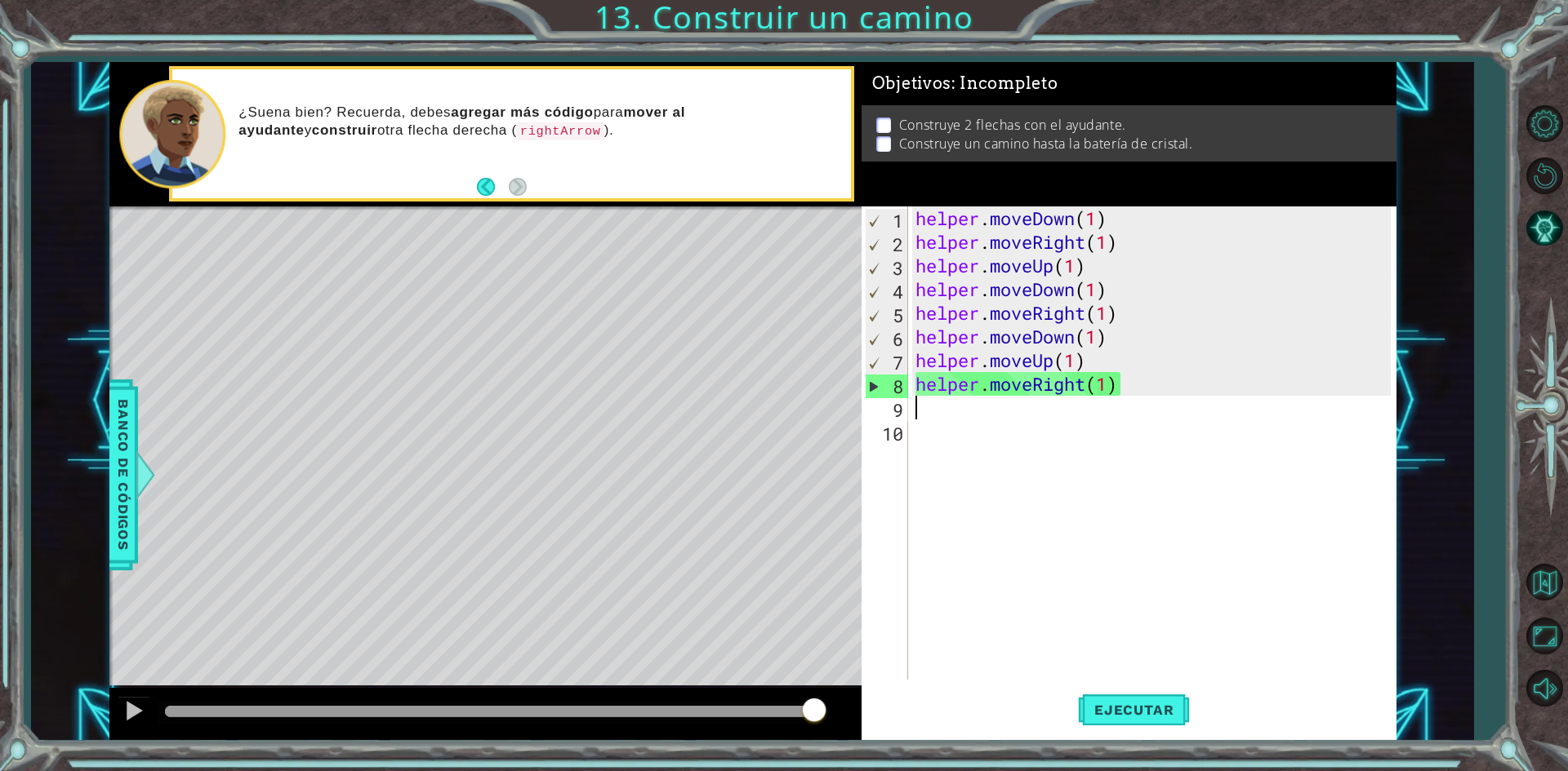
click at [1166, 352] on div "helper . moveDown ( 1 ) helper . moveRight ( 1 ) helper . moveUp ( 1 ) helper .…" at bounding box center [1155, 467] width 487 height 521
click at [495, 183] on button "Back" at bounding box center [493, 187] width 32 height 18
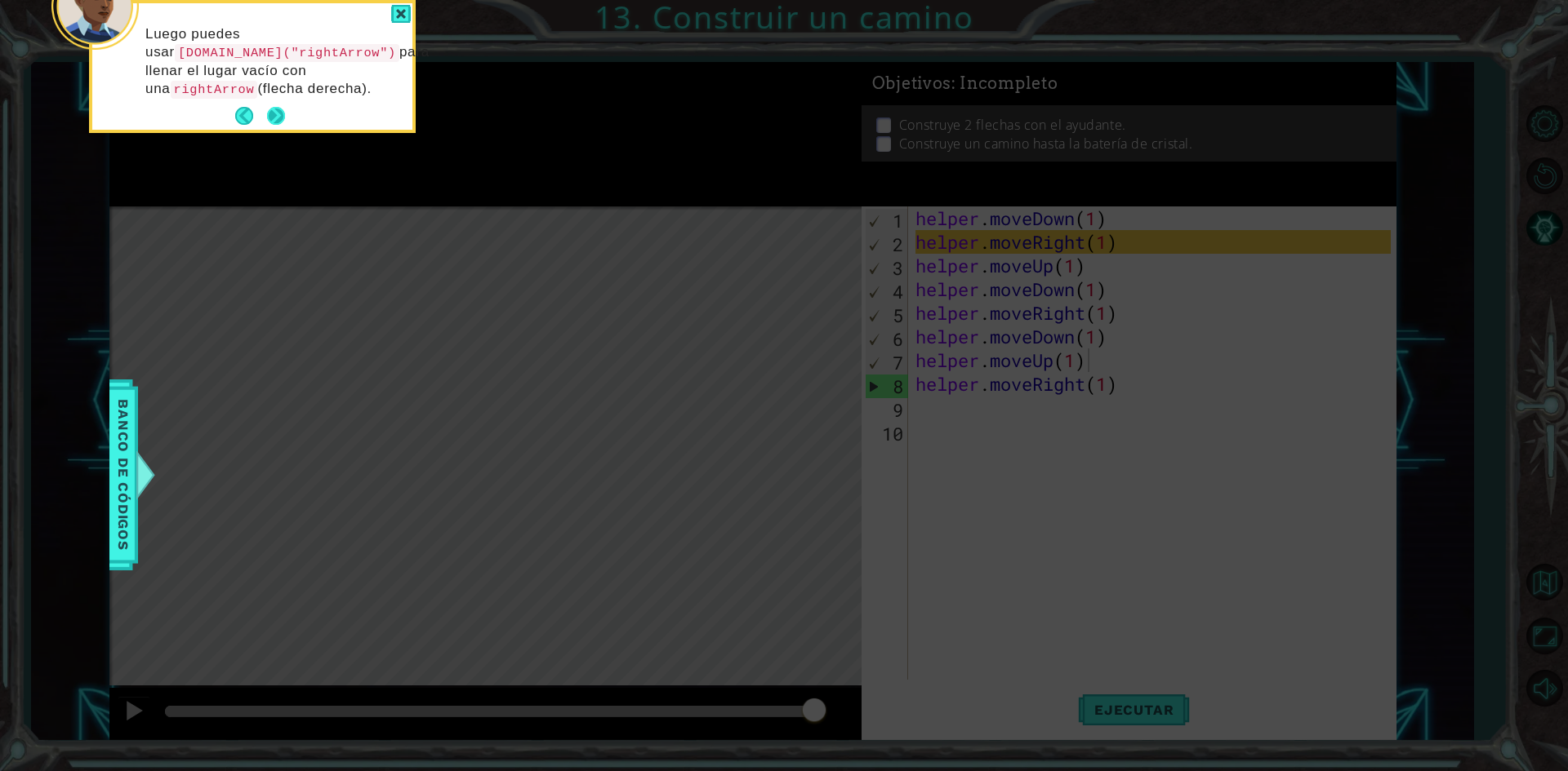
click at [278, 114] on button "Next" at bounding box center [276, 116] width 18 height 18
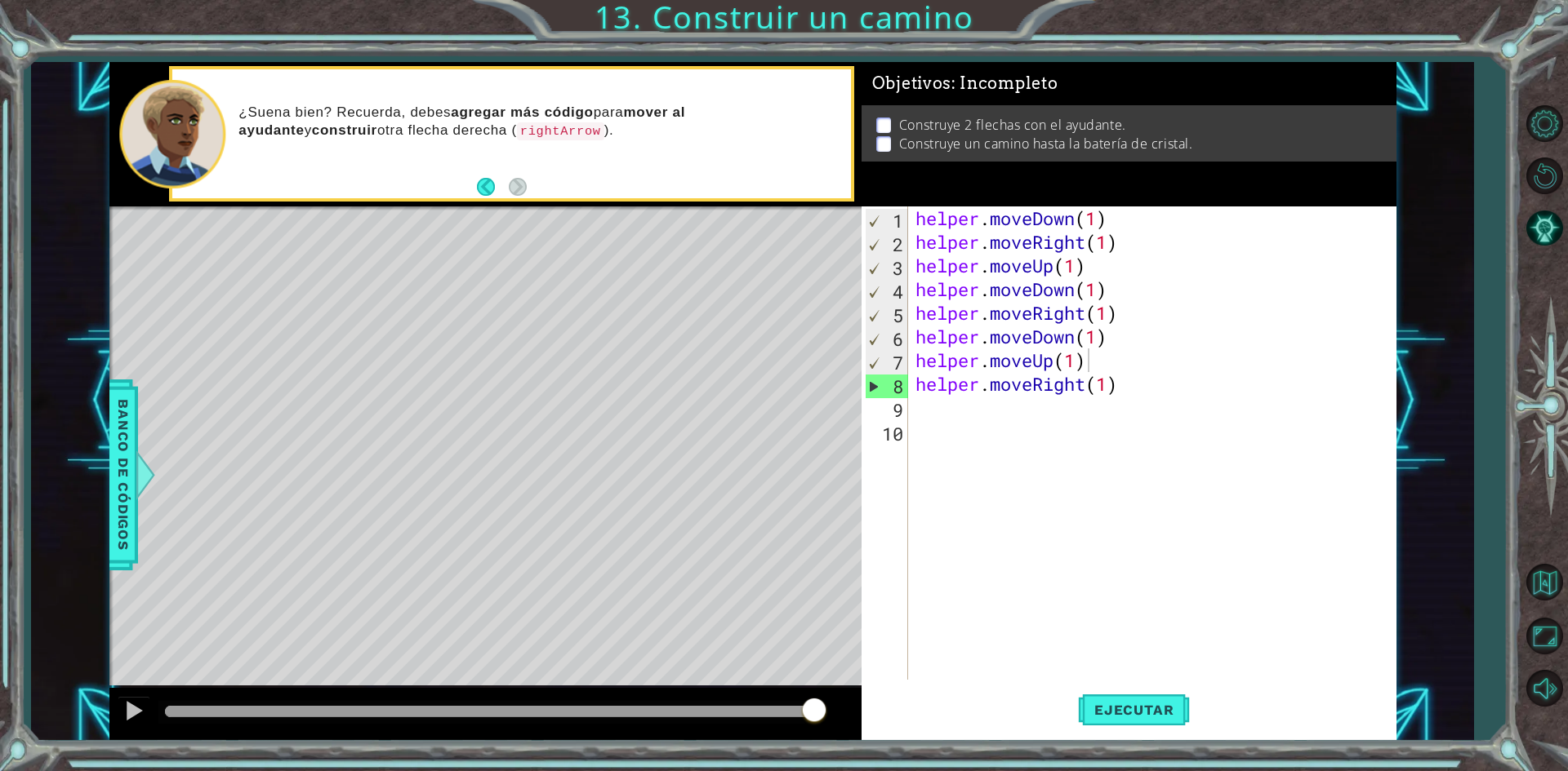
click at [281, 109] on p "¿Suena bien? Recuerda, debes agregar más código para mover al ayudante y constr…" at bounding box center [538, 122] width 601 height 37
click at [1140, 724] on button "Ejecutar" at bounding box center [1133, 710] width 112 height 53
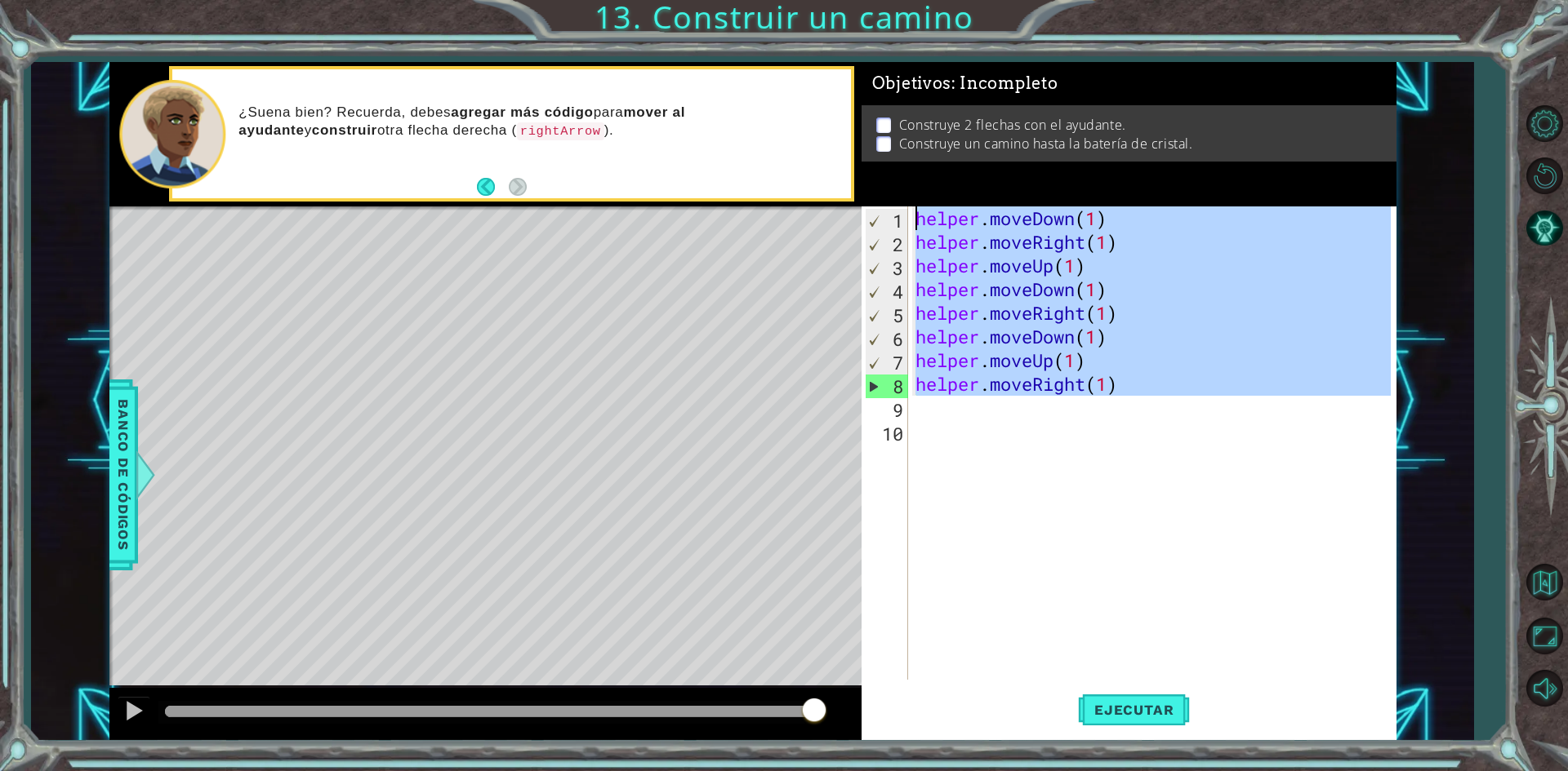
drag, startPoint x: 1175, startPoint y: 400, endPoint x: 915, endPoint y: 103, distance: 394.7
click at [915, 103] on div "Objetivos : Incompleto Construye 2 flechas con el ayudante. Construye un camino…" at bounding box center [1129, 401] width 535 height 679
click at [1149, 363] on div "helper . moveDown ( 1 ) helper . moveRight ( 1 ) helper . moveUp ( 1 ) helper .…" at bounding box center [1151, 443] width 479 height 473
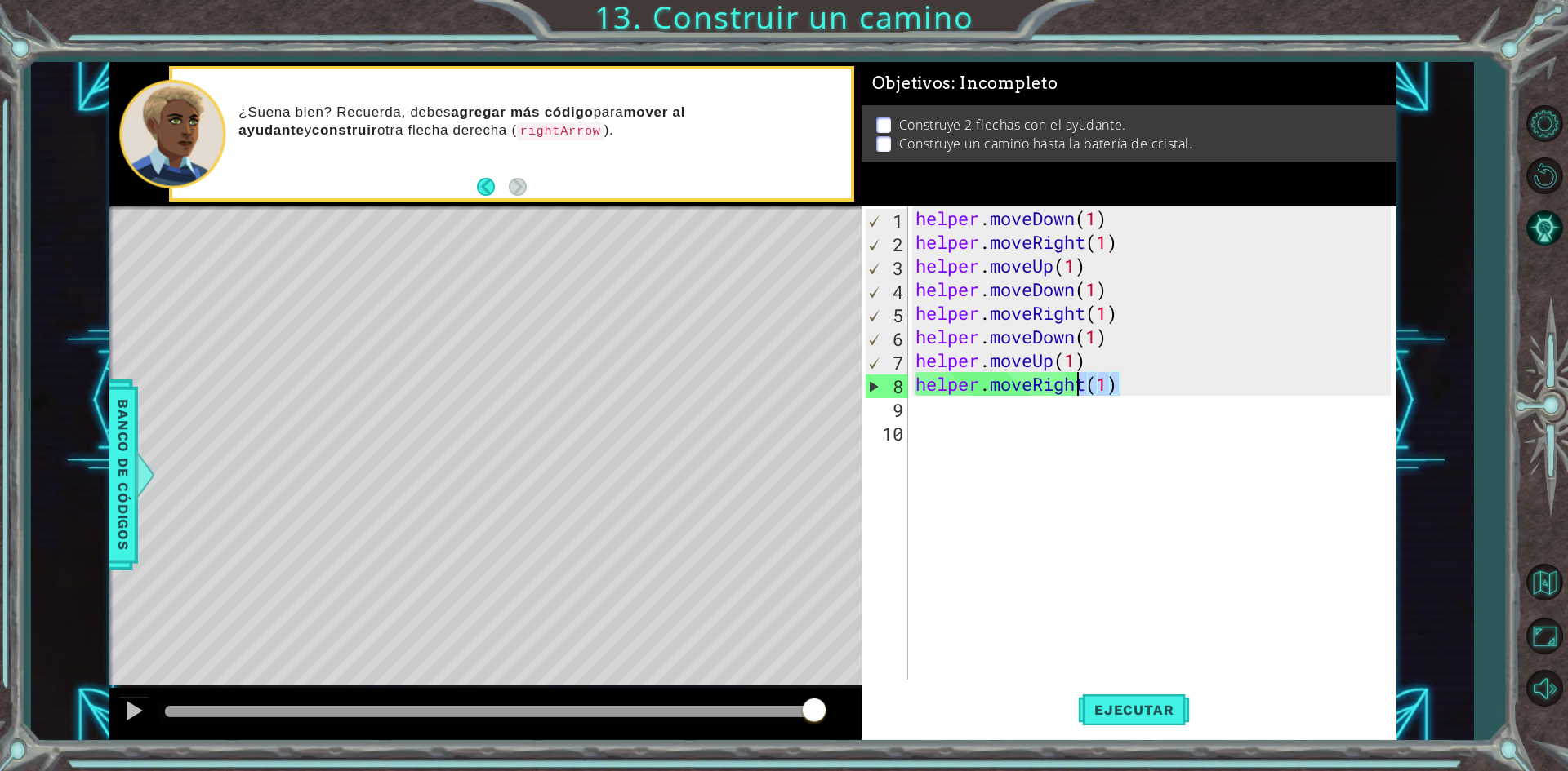
drag, startPoint x: 1152, startPoint y: 387, endPoint x: 1023, endPoint y: 383, distance: 129.1
click at [1023, 383] on div "helper . moveDown ( 1 ) helper . moveRight ( 1 ) helper . moveUp ( 1 ) helper .…" at bounding box center [1155, 467] width 487 height 521
click at [1124, 707] on span "Ejecutar" at bounding box center [1133, 710] width 112 height 16
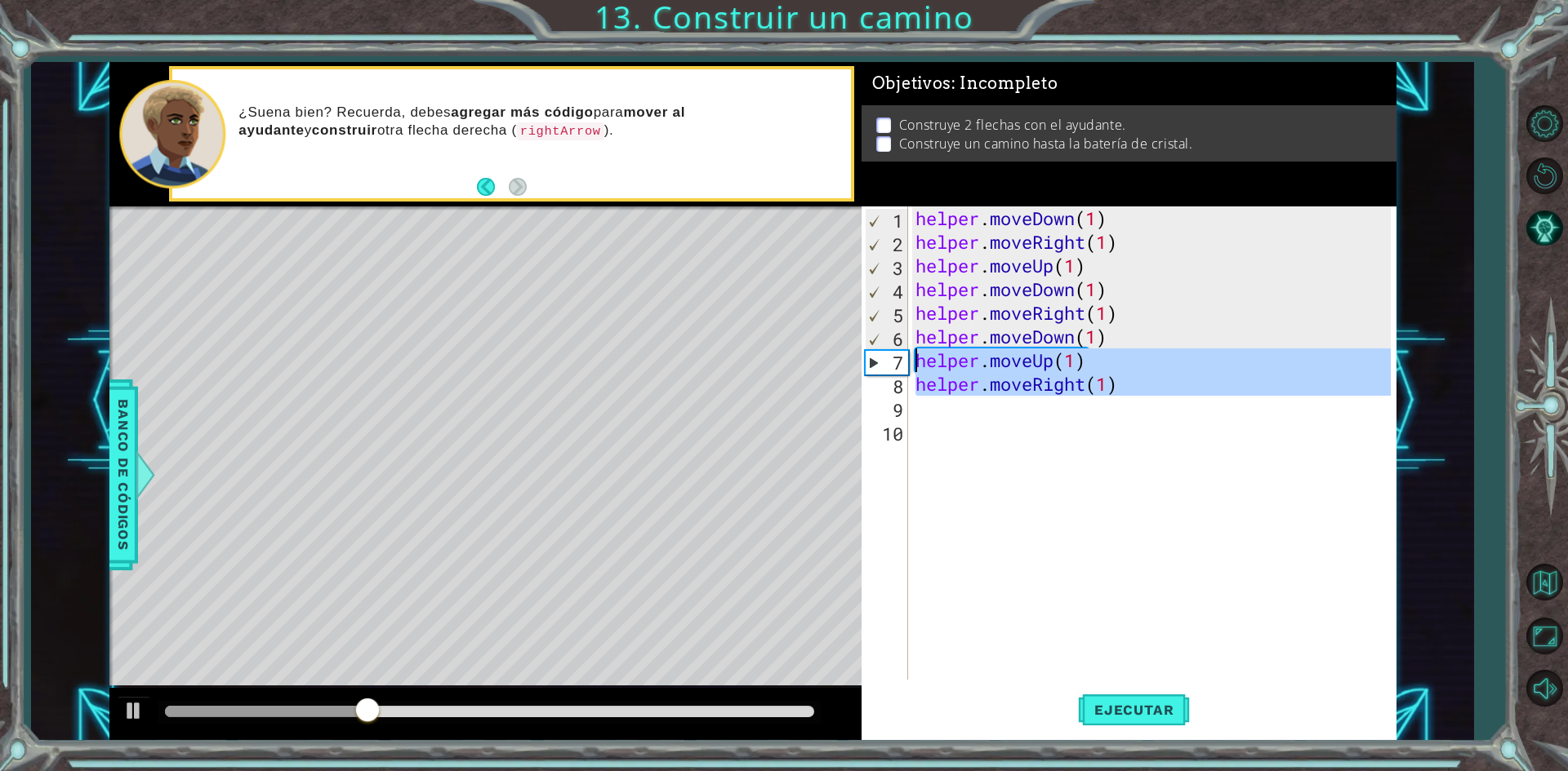
drag, startPoint x: 1135, startPoint y: 395, endPoint x: 858, endPoint y: 294, distance: 294.8
click at [858, 294] on div "1 ההההההההההההההההההההההההההההההההההההההההההההההההההההההההההההההההההההההההההההה…" at bounding box center [753, 401] width 1287 height 679
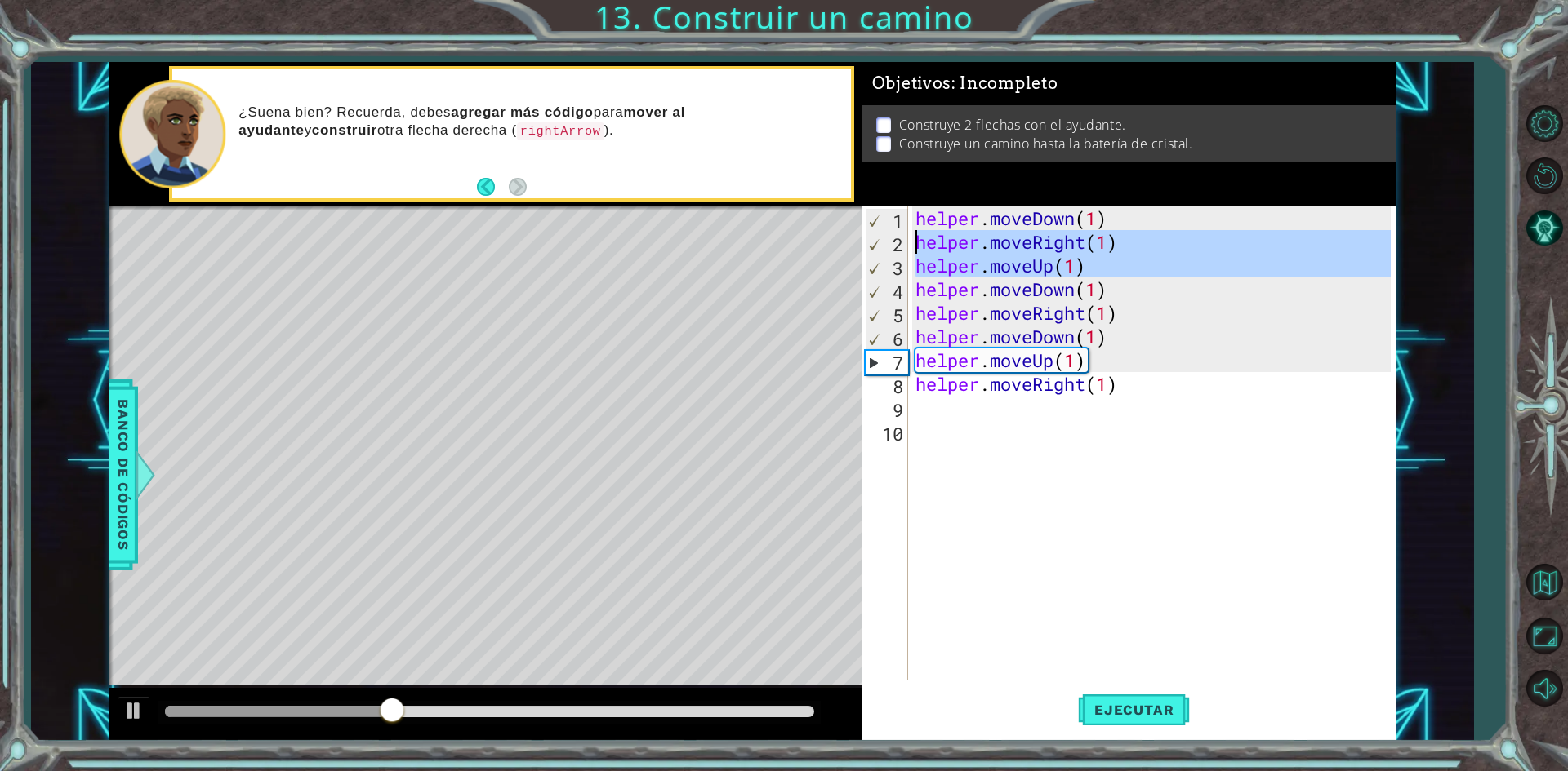
drag, startPoint x: 873, startPoint y: 258, endPoint x: 877, endPoint y: 228, distance: 30.3
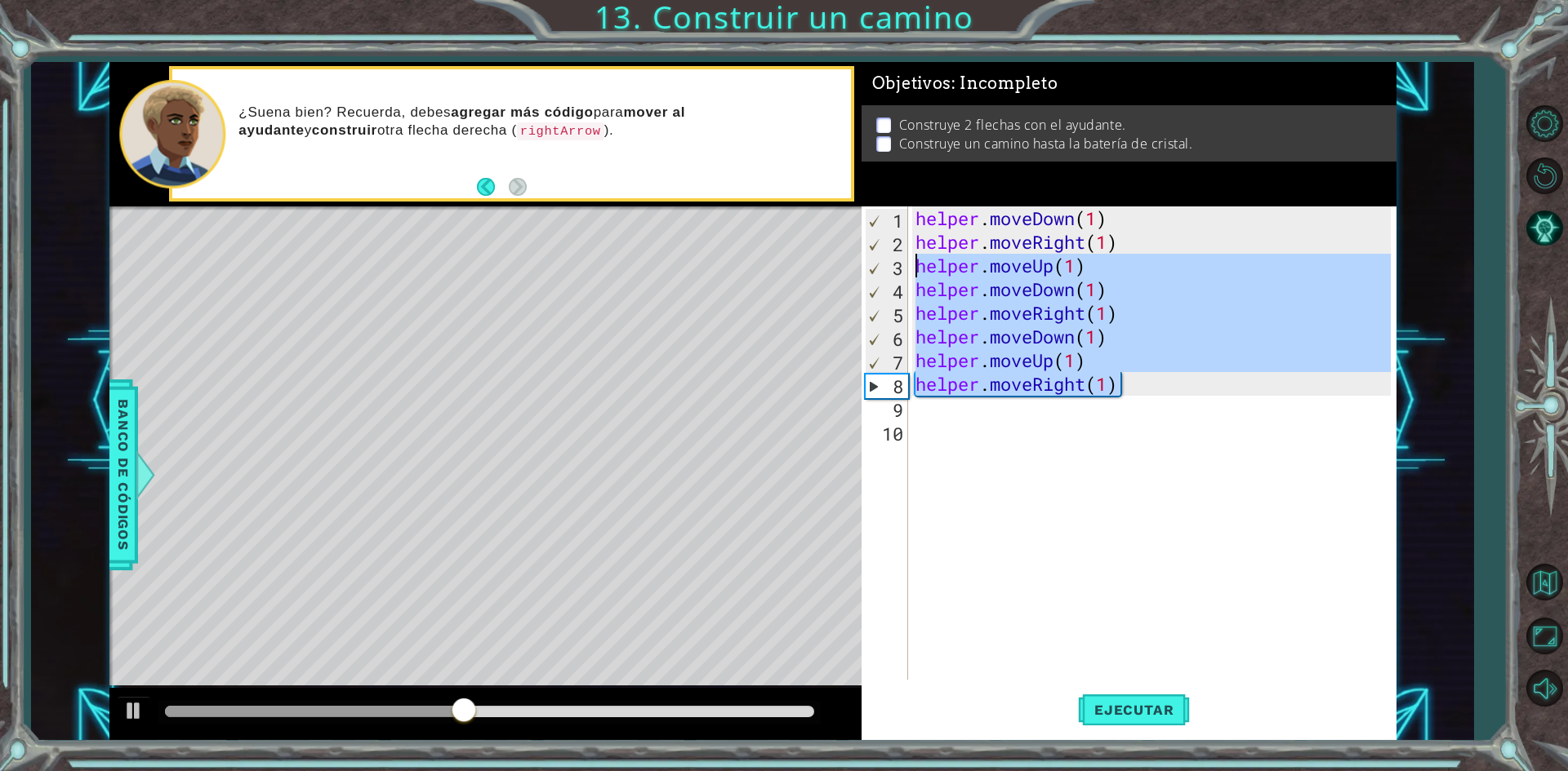
drag, startPoint x: 1182, startPoint y: 389, endPoint x: 888, endPoint y: 263, distance: 319.9
click at [888, 263] on div "helper.moveDown(1) 1 2 3 4 5 6 7 8 9 10 helper . moveDown ( 1 ) helper . moveRi…" at bounding box center [1126, 443] width 529 height 473
type textarea "helper.moveUp(1) helper.moveDown(1)"
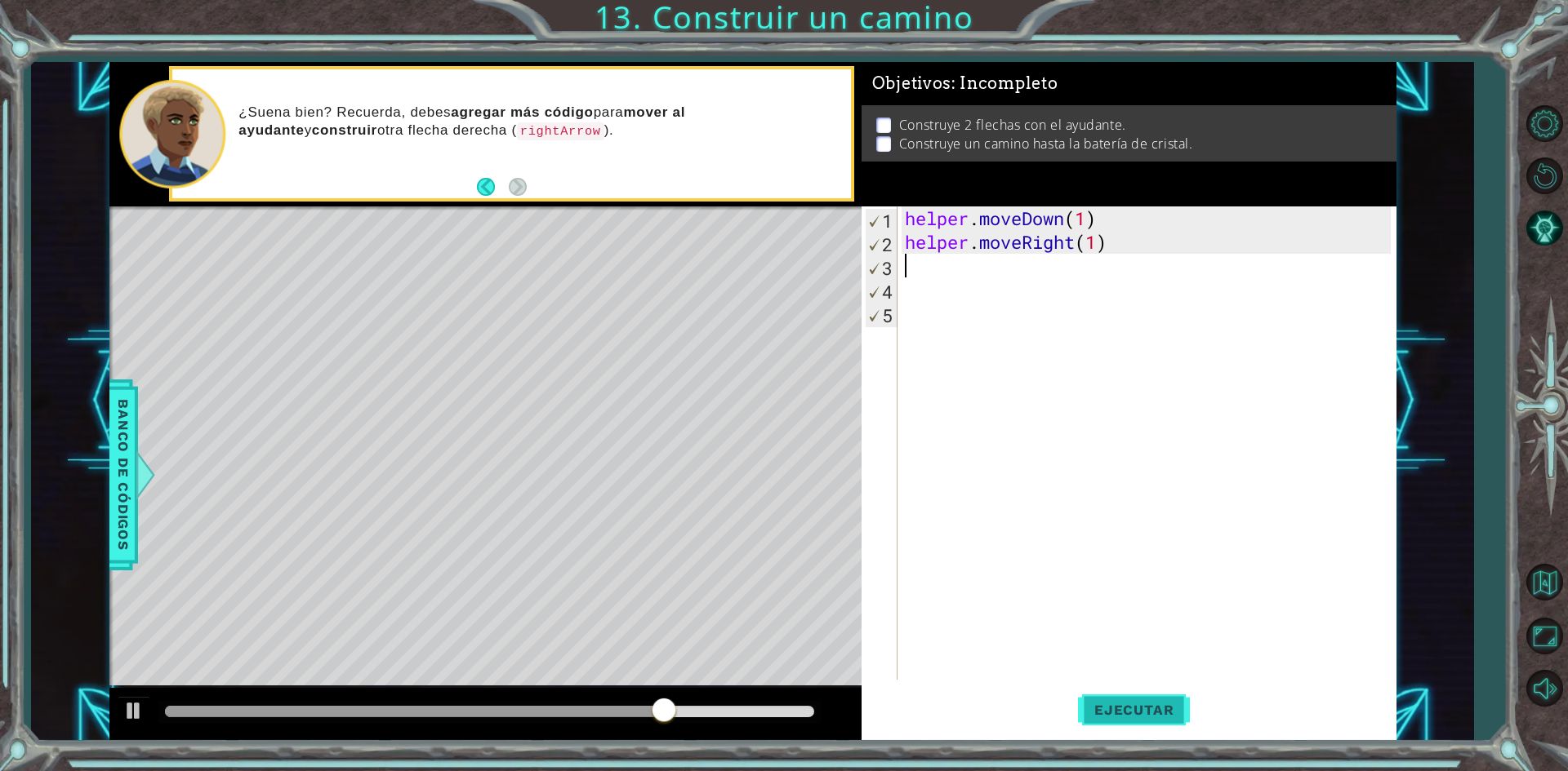
click at [1155, 717] on span "Ejecutar" at bounding box center [1133, 710] width 112 height 16
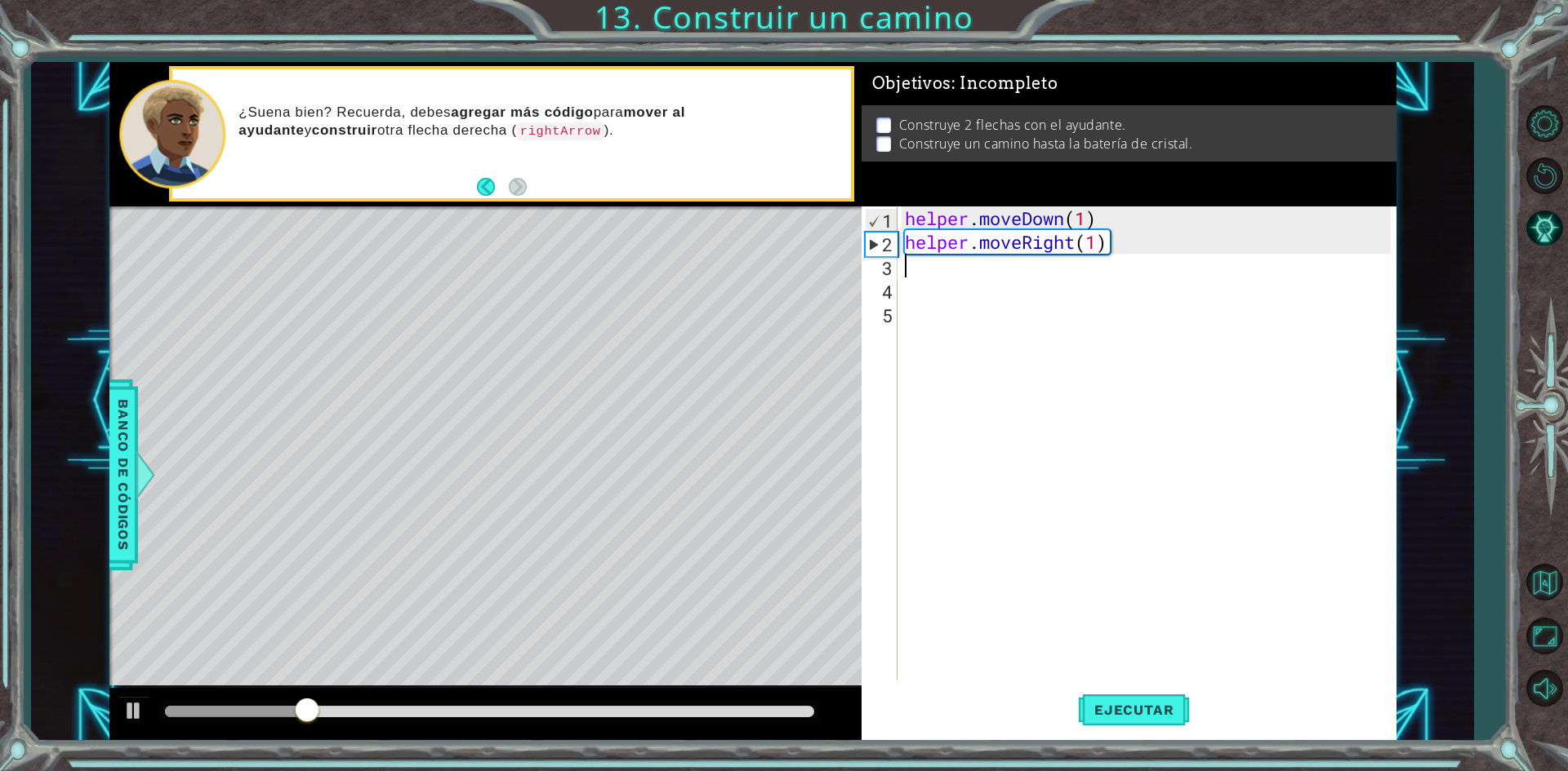
click at [991, 264] on div "helper . moveDown ( 1 ) helper . moveRight ( 1 )" at bounding box center [1150, 467] width 498 height 521
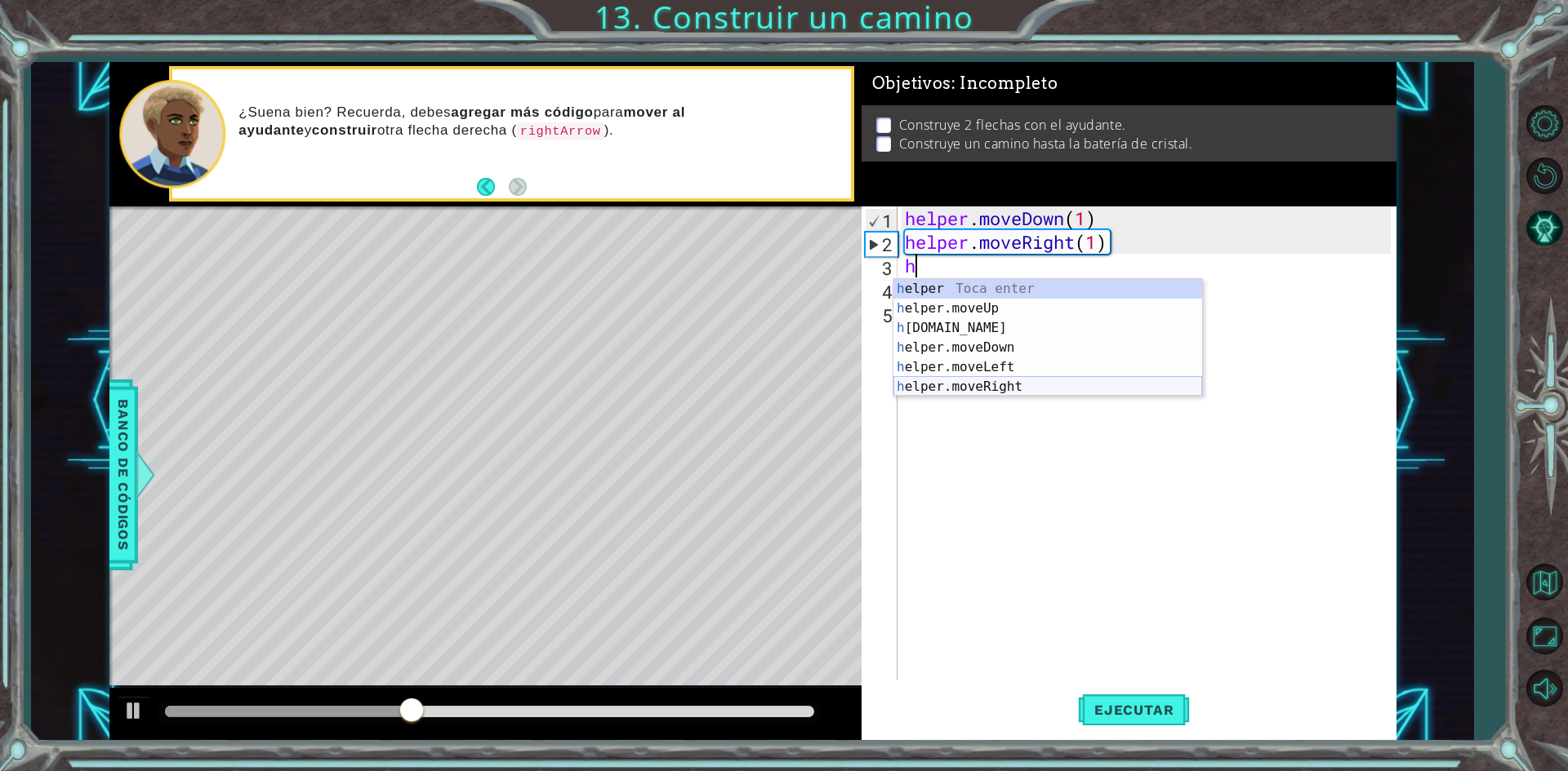
click at [1015, 381] on div "h elper Toca enter h elper.moveUp Toca enter h [DOMAIN_NAME] Toca enter h elper…" at bounding box center [1047, 357] width 309 height 157
type textarea "helper.moveRight(1)"
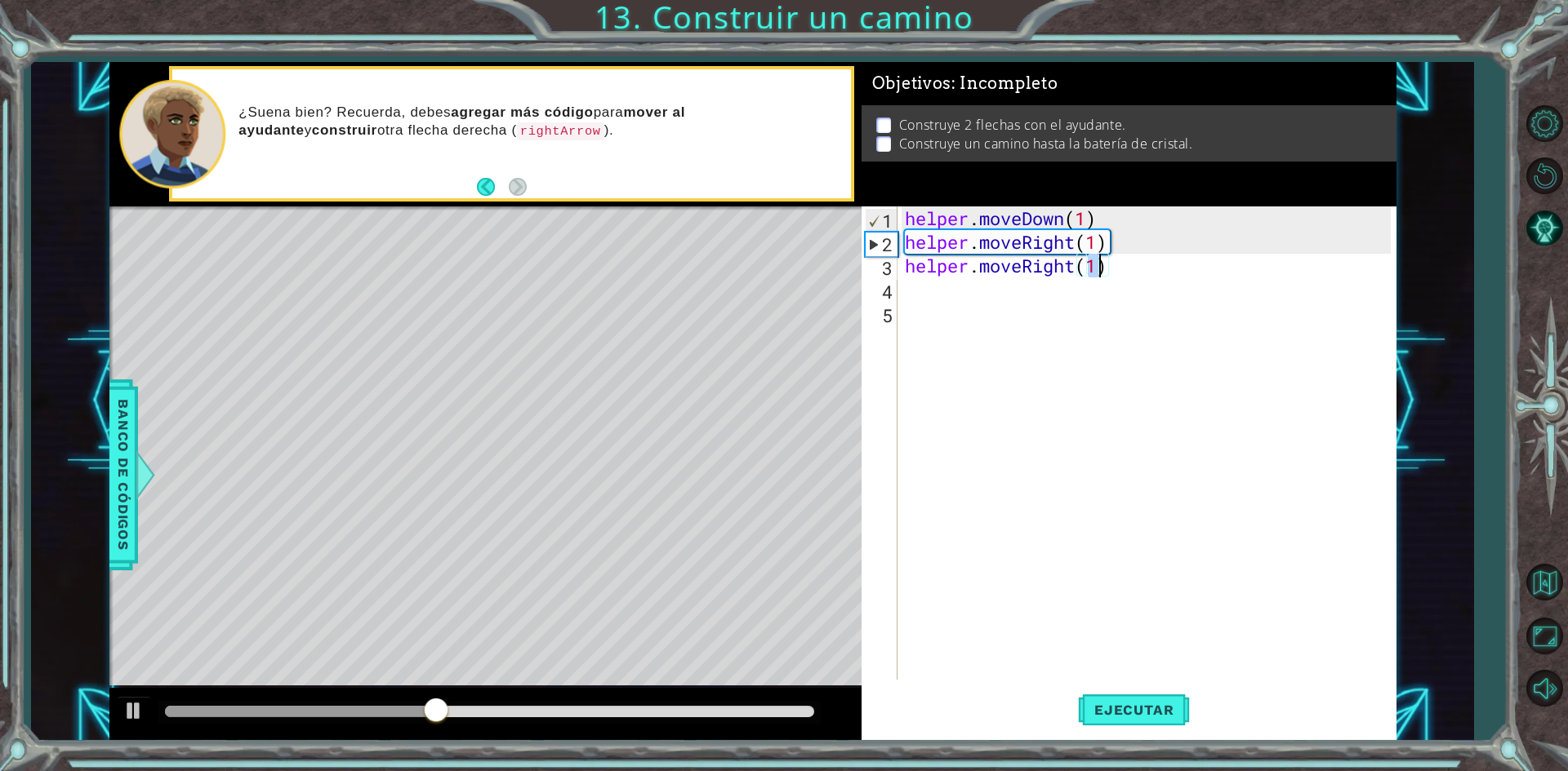
click at [1047, 313] on div "helper . moveDown ( 1 ) helper . moveRight ( 1 ) helper . moveRight ( 1 )" at bounding box center [1150, 467] width 498 height 521
click at [1000, 288] on div "helper . moveDown ( 1 ) helper . moveRight ( 1 ) helper . moveRight ( 1 )" at bounding box center [1150, 467] width 498 height 521
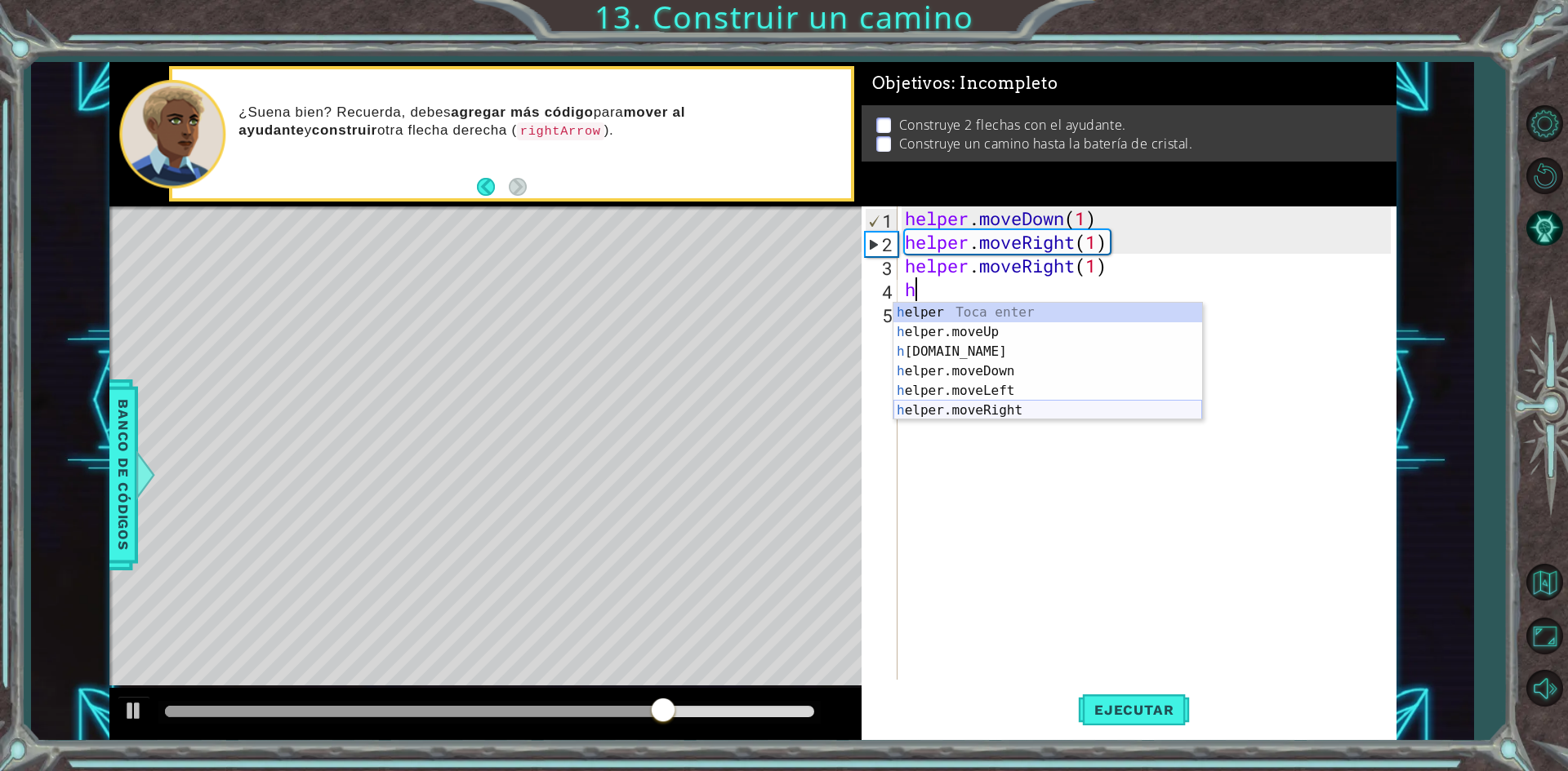
click at [1010, 411] on div "h elper Toca enter h elper.moveUp Toca enter h [DOMAIN_NAME] Toca enter h elper…" at bounding box center [1047, 380] width 309 height 157
type textarea "helper.moveRight(1)"
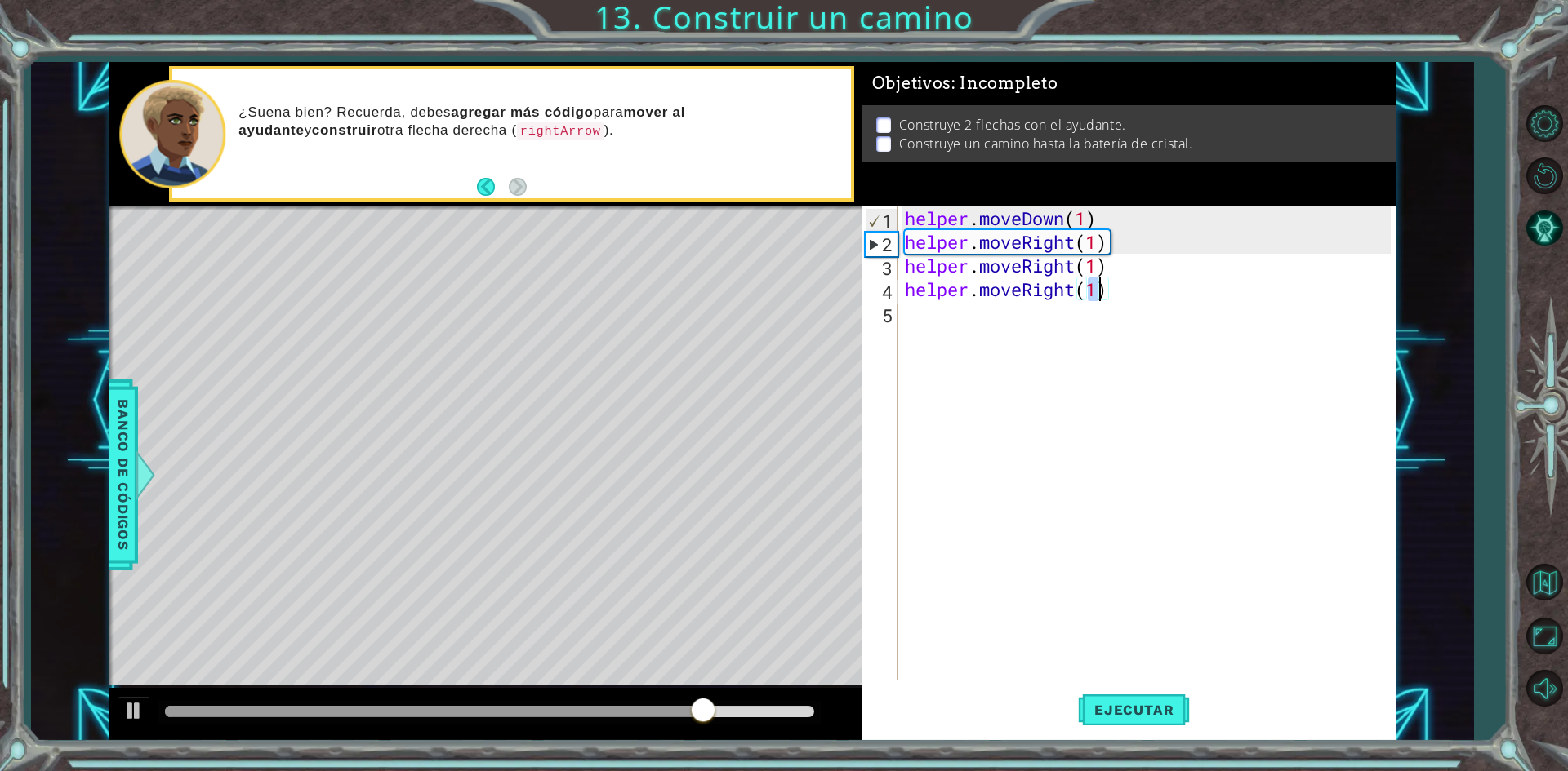
click at [962, 325] on div "helper . moveDown ( 1 ) helper . moveRight ( 1 ) helper . moveRight ( 1 ) helpe…" at bounding box center [1150, 467] width 498 height 521
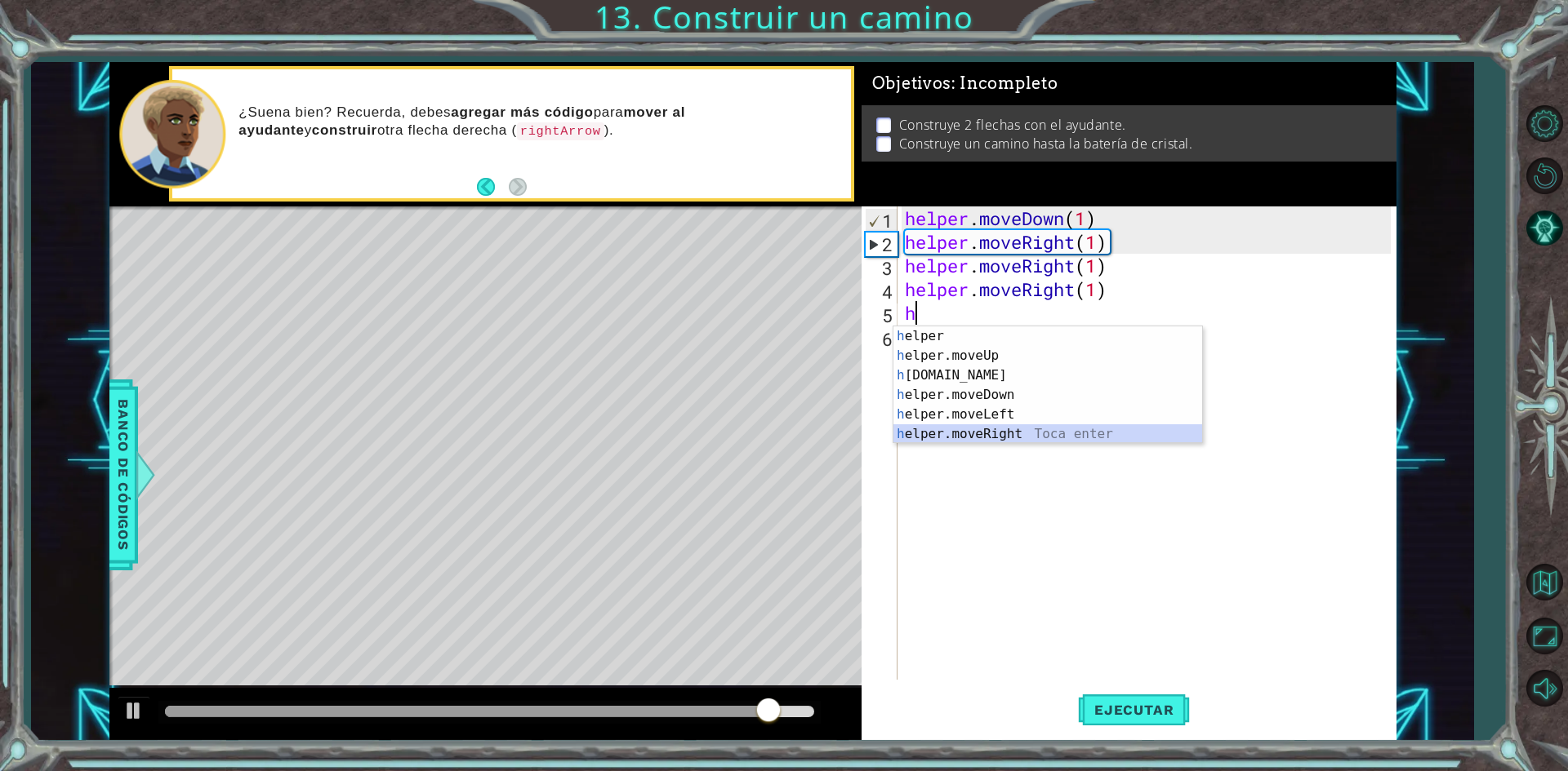
click at [973, 430] on div "h elper Toca enter h elper.moveUp Toca enter h [DOMAIN_NAME] Toca enter h elper…" at bounding box center [1047, 404] width 309 height 157
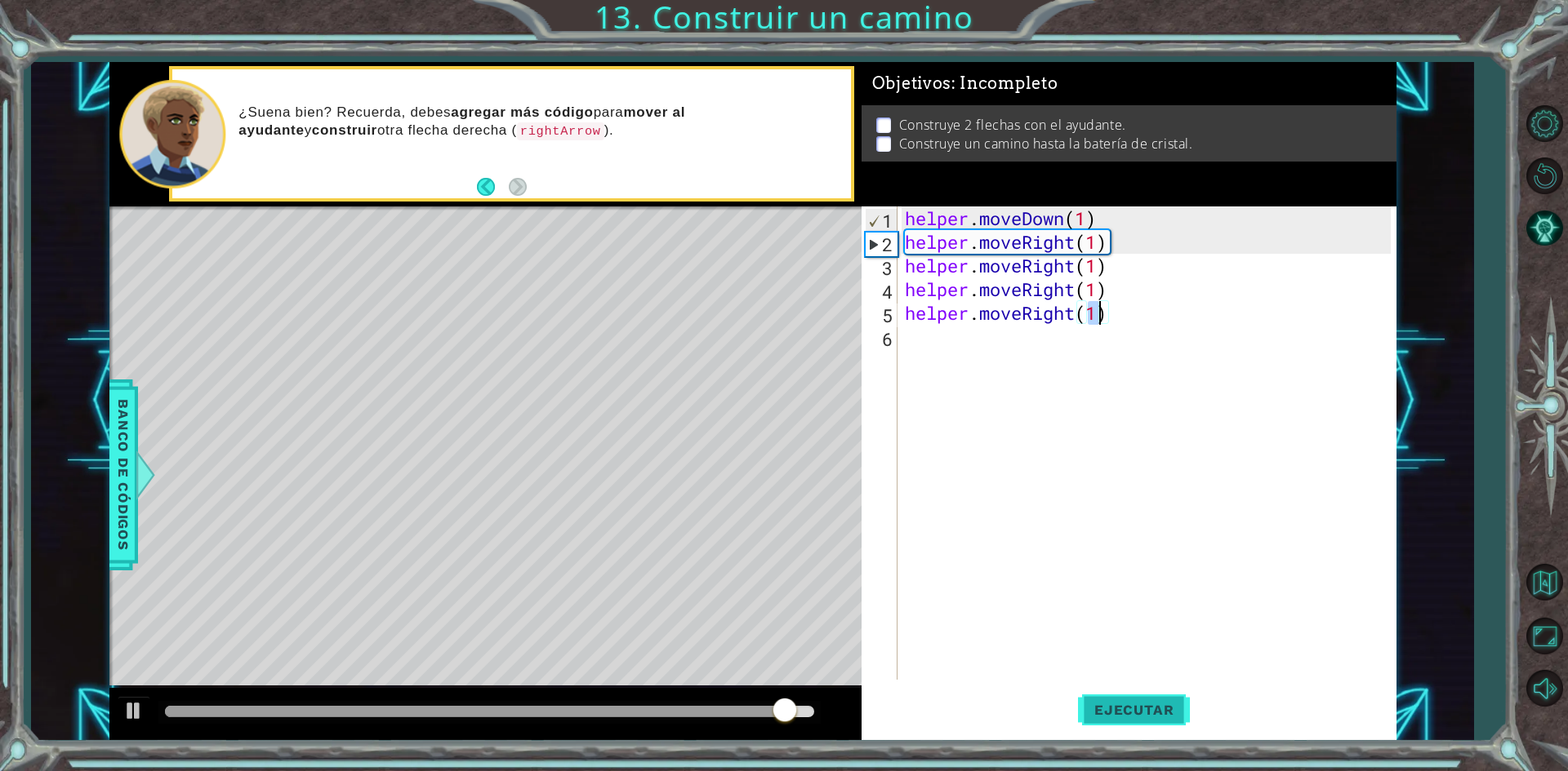
click at [1121, 705] on span "Ejecutar" at bounding box center [1133, 710] width 112 height 16
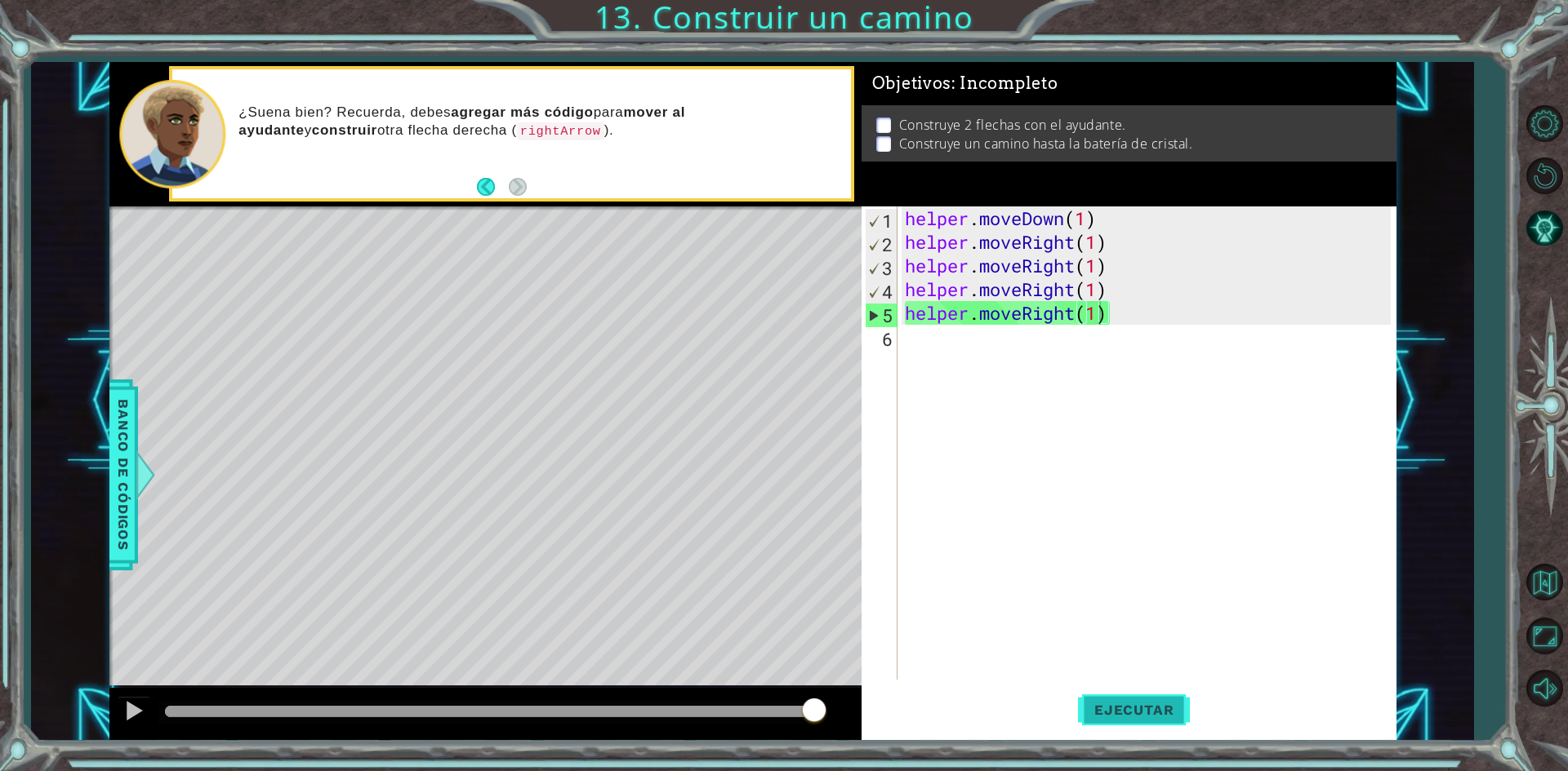
click at [1132, 712] on span "Ejecutar" at bounding box center [1133, 710] width 112 height 16
drag, startPoint x: 1122, startPoint y: 302, endPoint x: 676, endPoint y: 215, distance: 454.4
click at [676, 215] on div "1 ההההההההההההההההההההההההההההההההההההההההההההההההההההההההההההההההההההההההההההה…" at bounding box center [753, 401] width 1287 height 679
type textarea "helper.moveDown(1) helper.moveRight(1)"
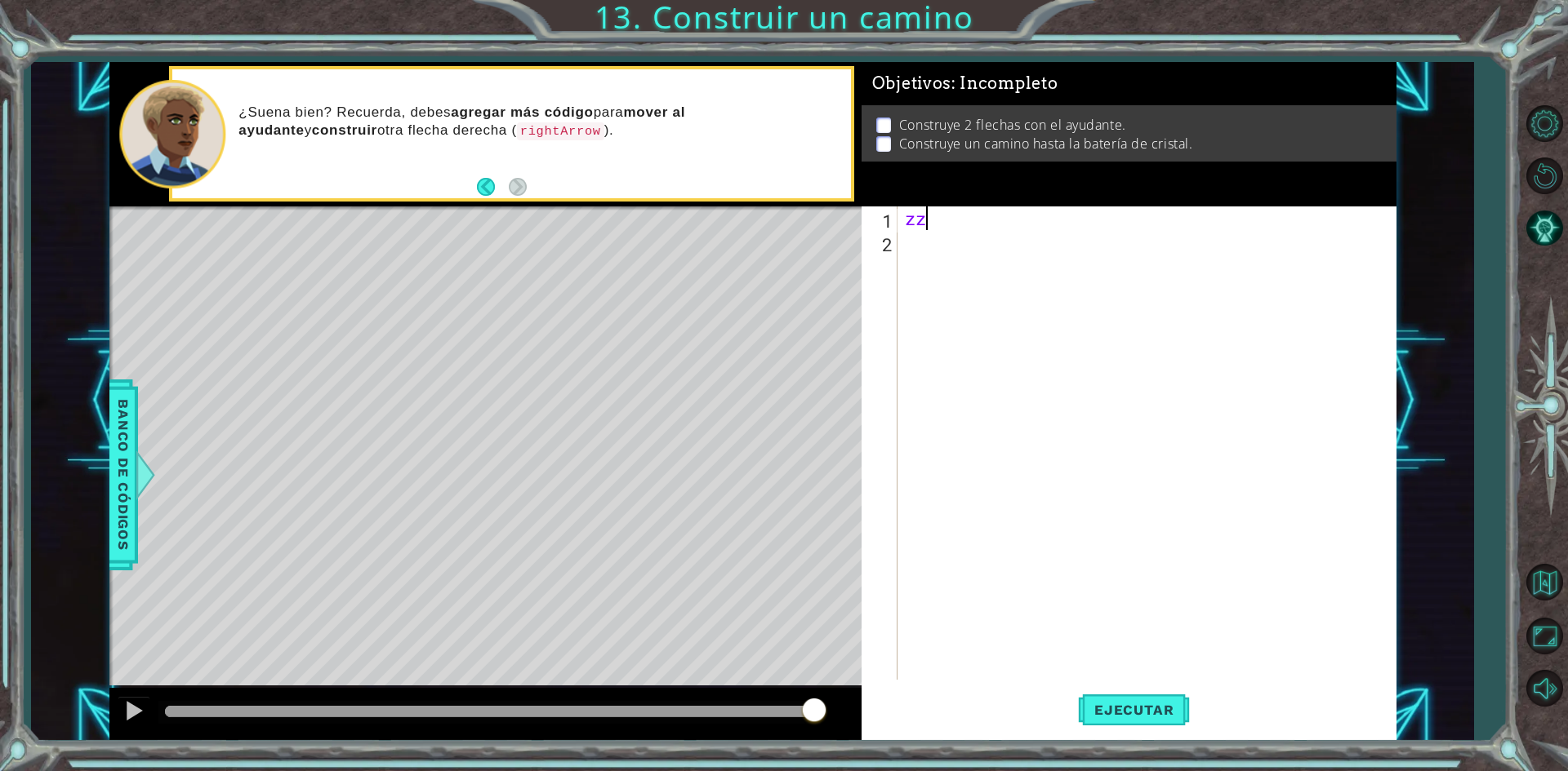
type textarea "z"
type textarea "zz"
type textarea "helper.moveRight(1) helper.moveRight(1)"
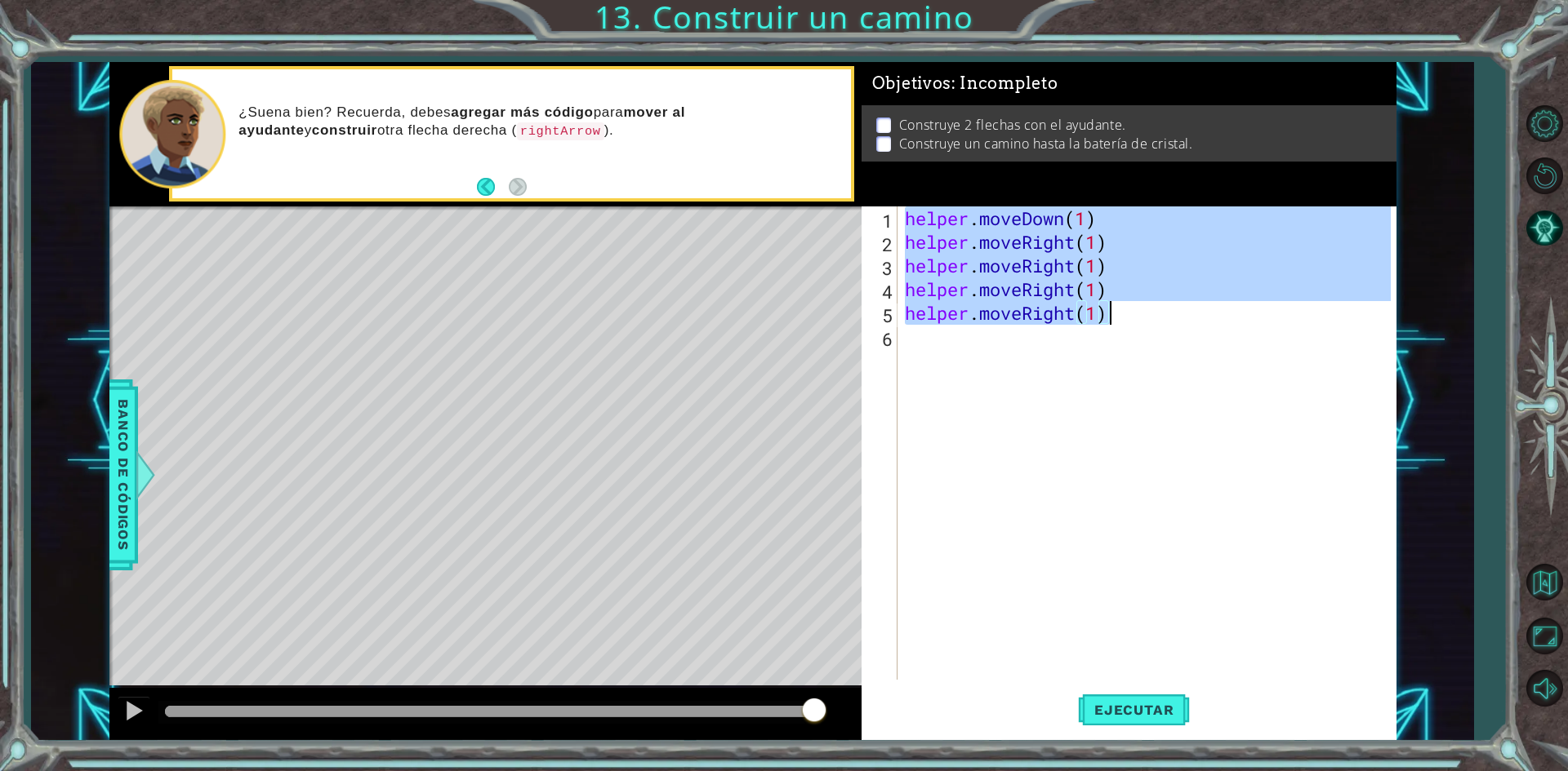
click at [1210, 508] on div "helper . moveDown ( 1 ) helper . moveRight ( 1 ) helper . moveRight ( 1 ) helpe…" at bounding box center [1150, 467] width 498 height 521
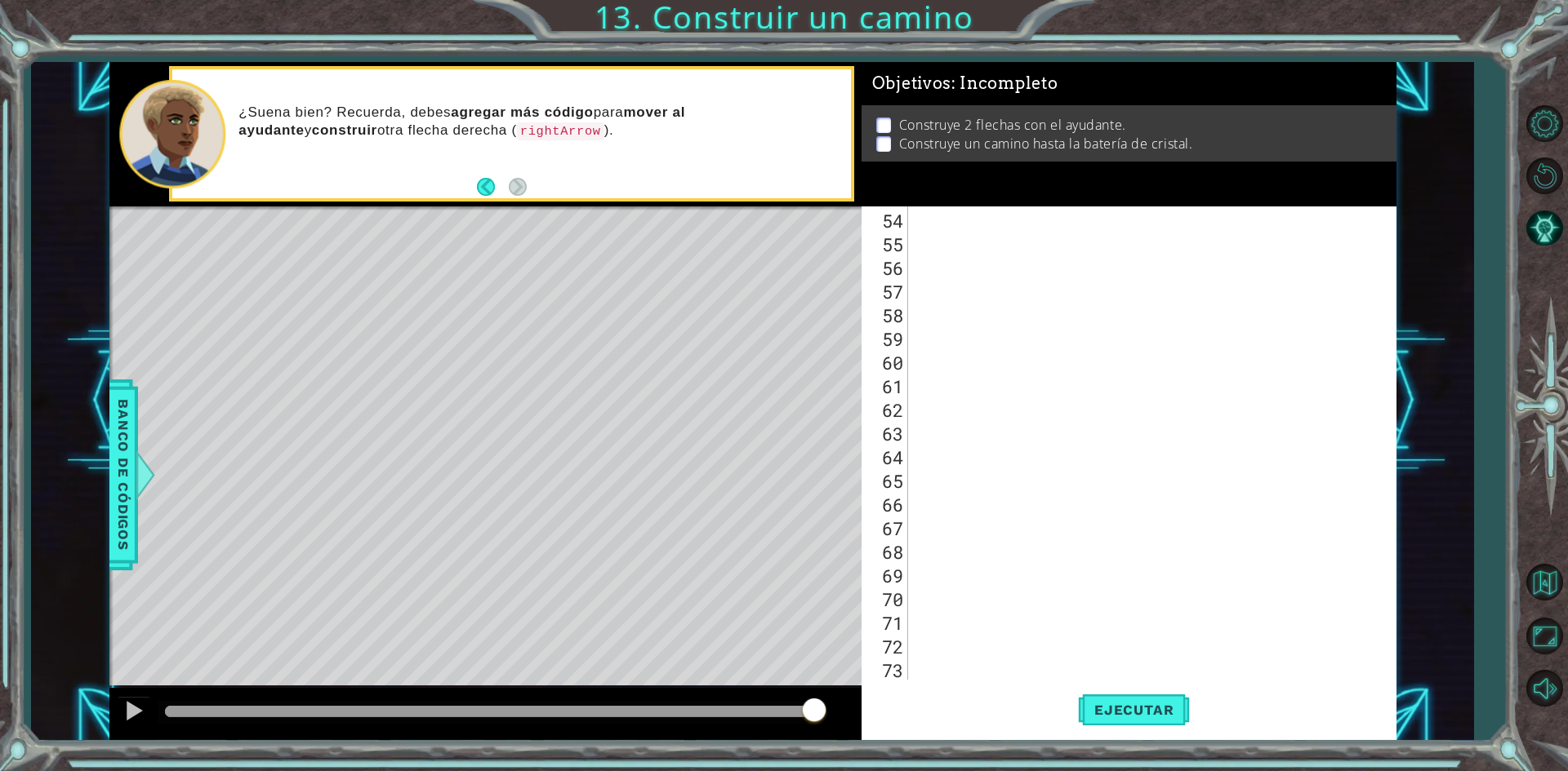
type textarea "."
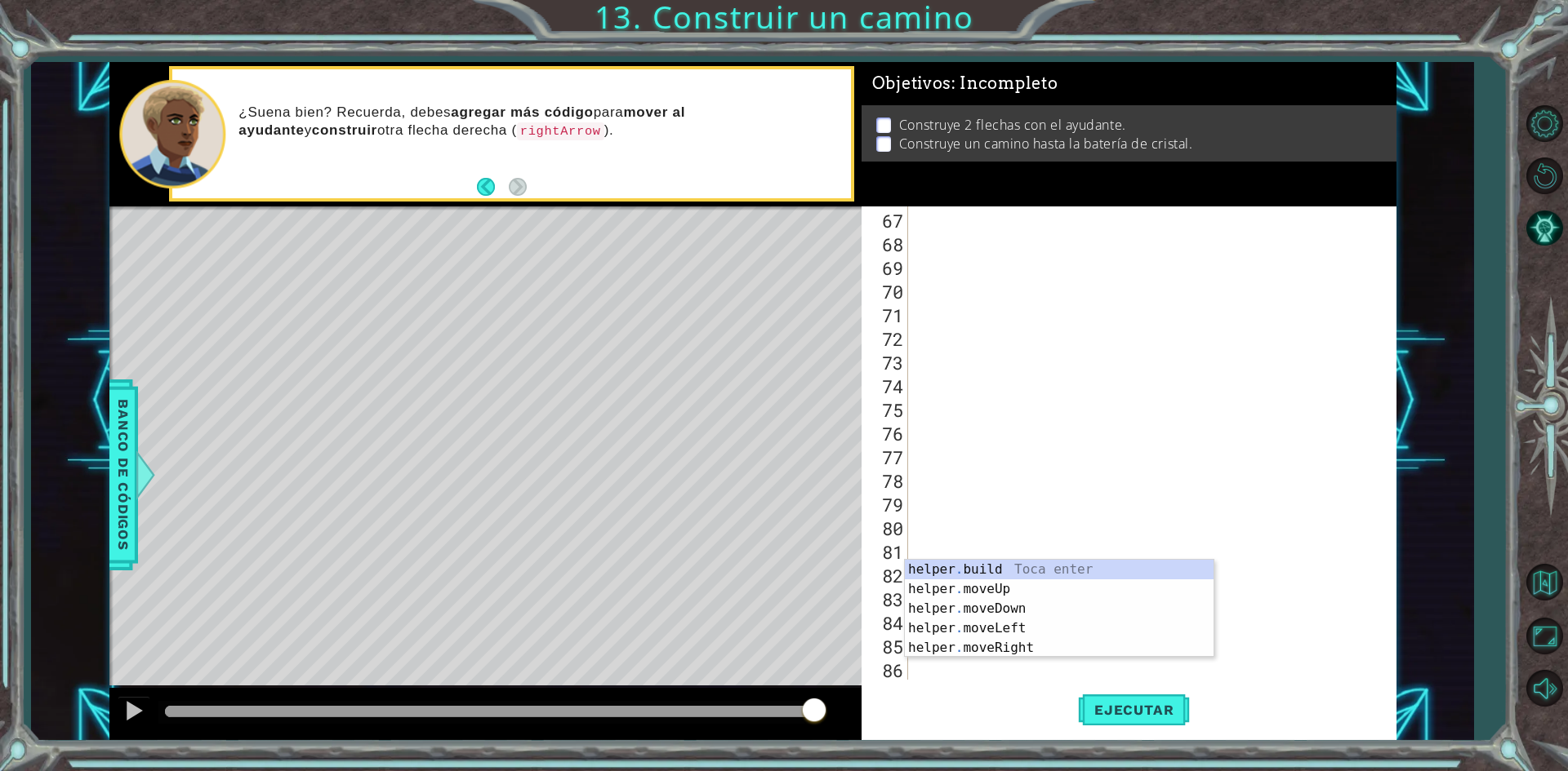
scroll to position [1562, 0]
click at [1027, 479] on div "." at bounding box center [1149, 467] width 473 height 521
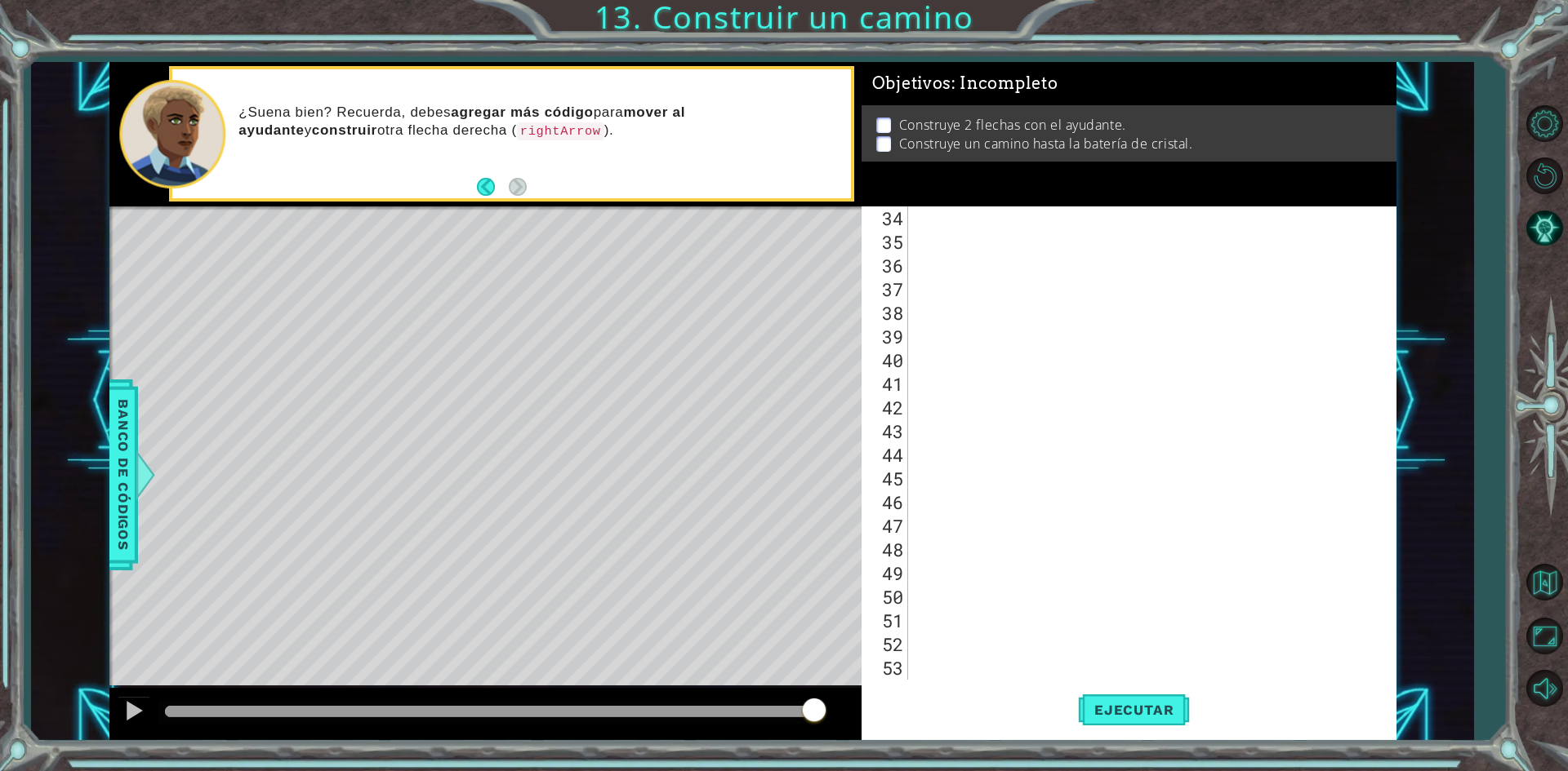
scroll to position [784, 0]
click at [1125, 726] on button "Ejecutar" at bounding box center [1133, 710] width 112 height 53
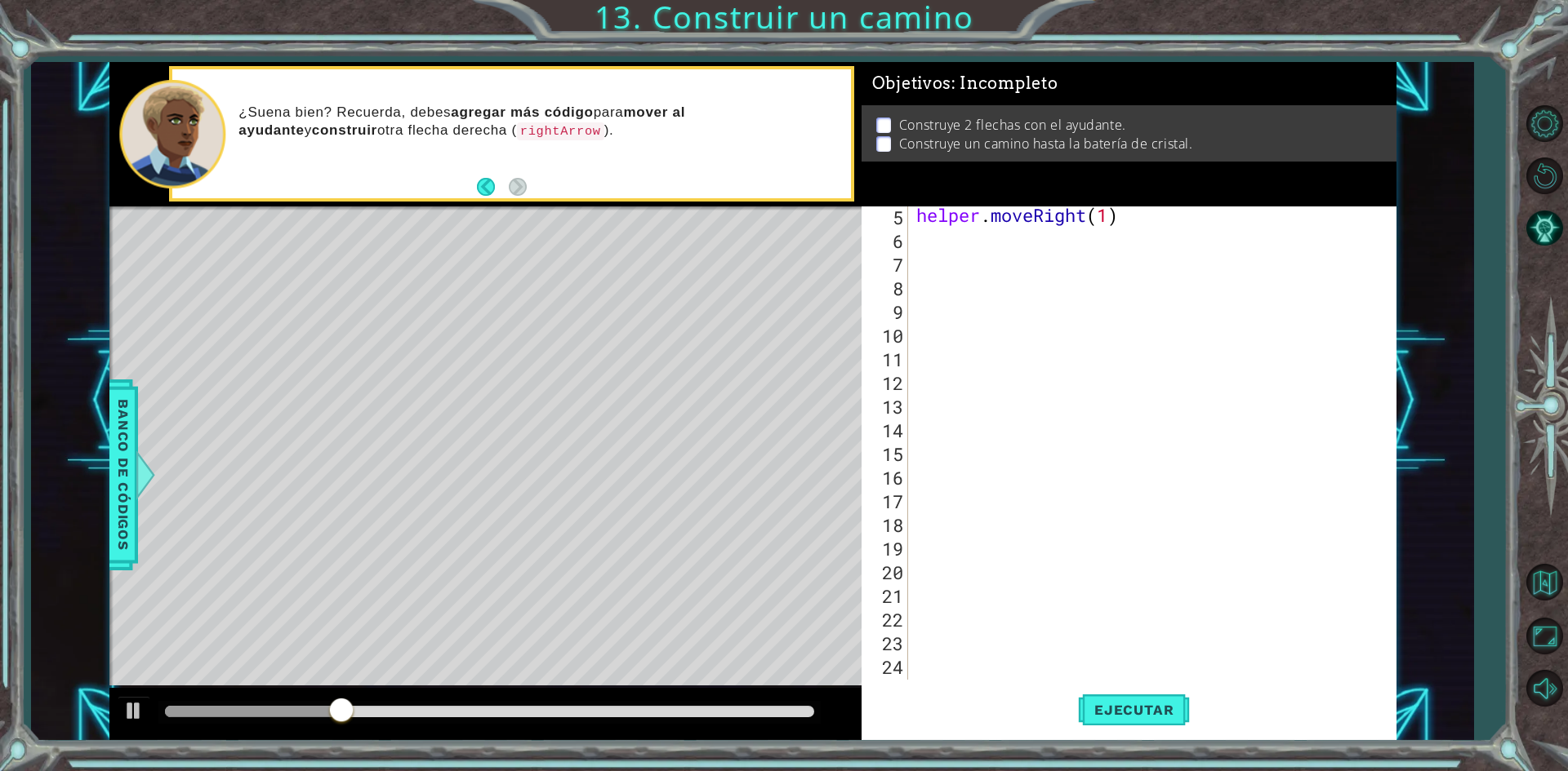
scroll to position [0, 0]
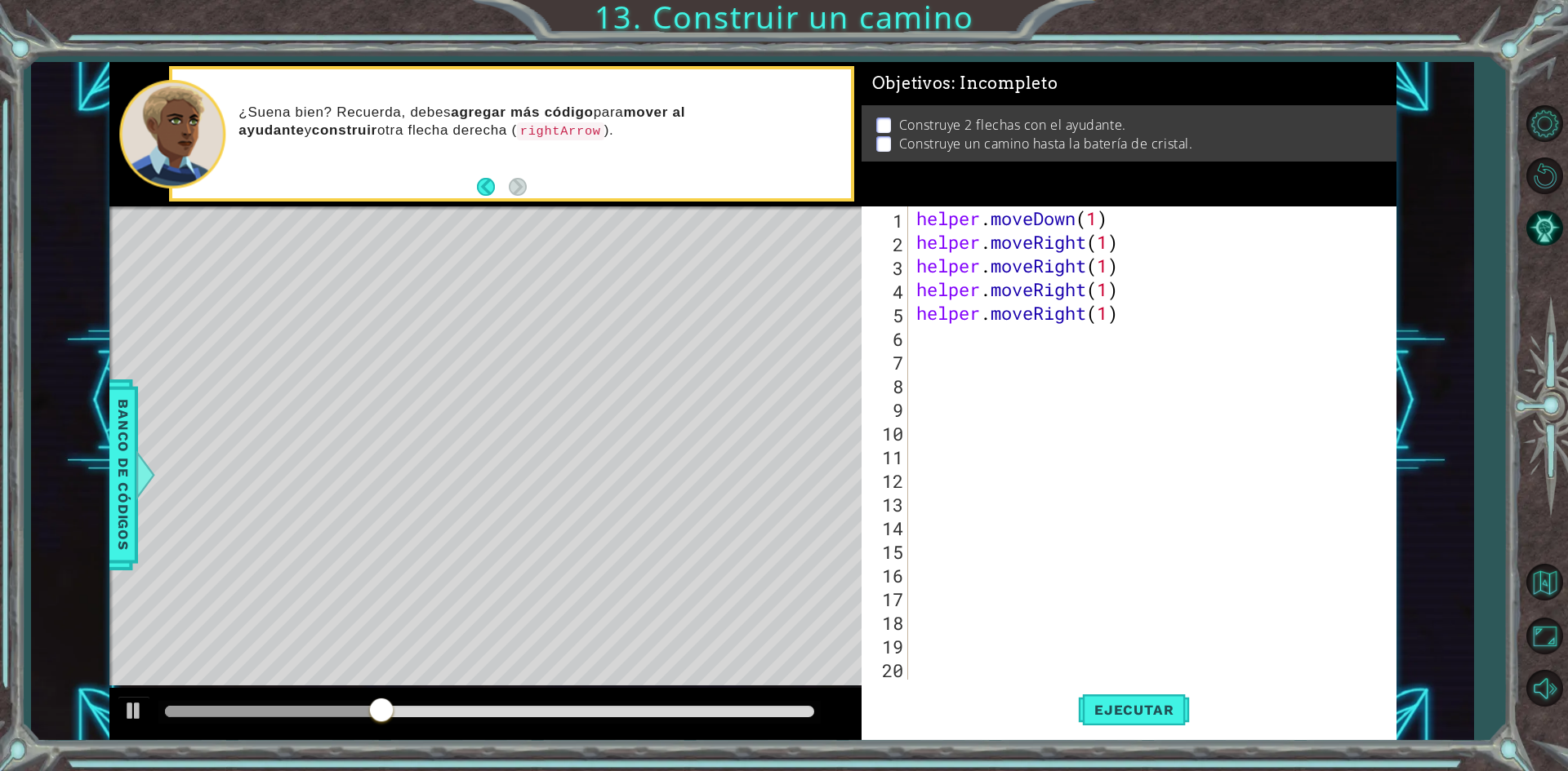
click at [1151, 368] on div "helper . moveDown ( 1 ) helper . moveRight ( 1 ) helper . moveRight ( 1 ) helpe…" at bounding box center [1149, 467] width 473 height 521
click at [1152, 337] on div "helper . moveDown ( 1 ) helper . moveRight ( 1 ) helper . moveRight ( 1 ) helpe…" at bounding box center [1149, 467] width 473 height 521
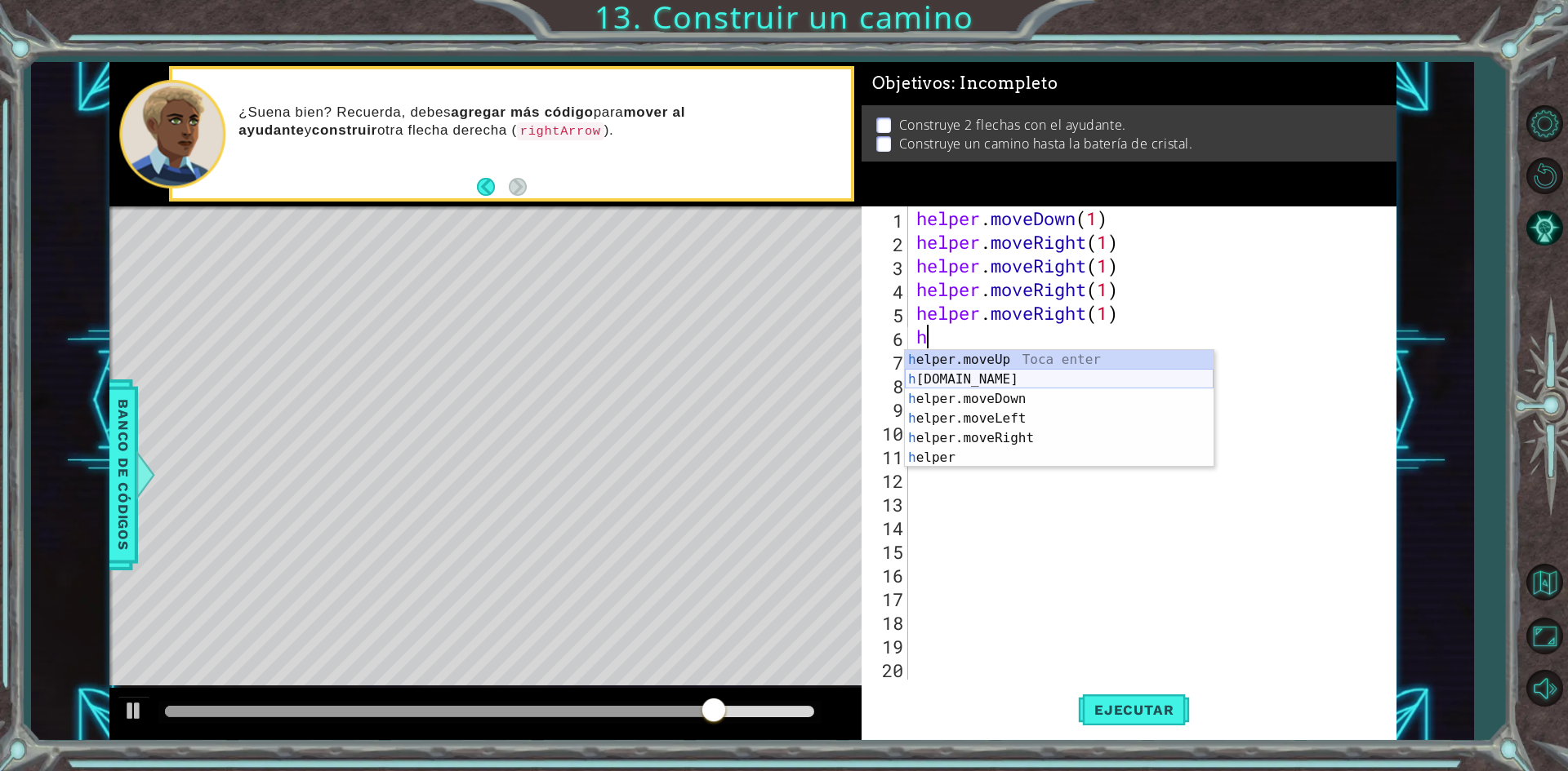
click at [956, 381] on div "h elper.moveUp Toca enter h [DOMAIN_NAME] Toca enter h elper.moveDown Toca ente…" at bounding box center [1059, 428] width 309 height 157
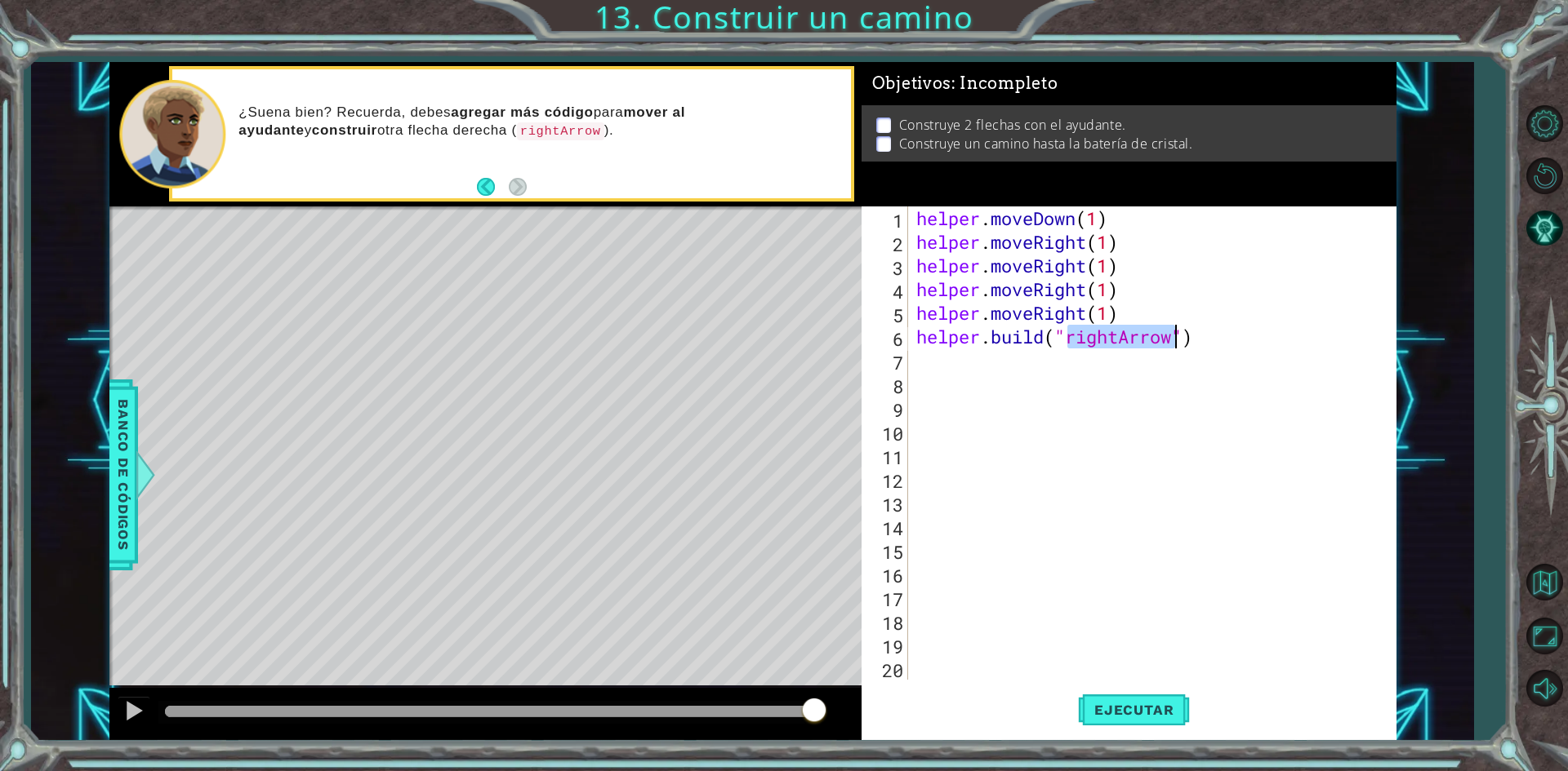
click at [1121, 312] on div "helper . moveDown ( 1 ) helper . moveRight ( 1 ) helper . moveRight ( 1 ) helpe…" at bounding box center [1149, 467] width 473 height 521
click at [1164, 703] on span "Ejecutar" at bounding box center [1133, 710] width 112 height 16
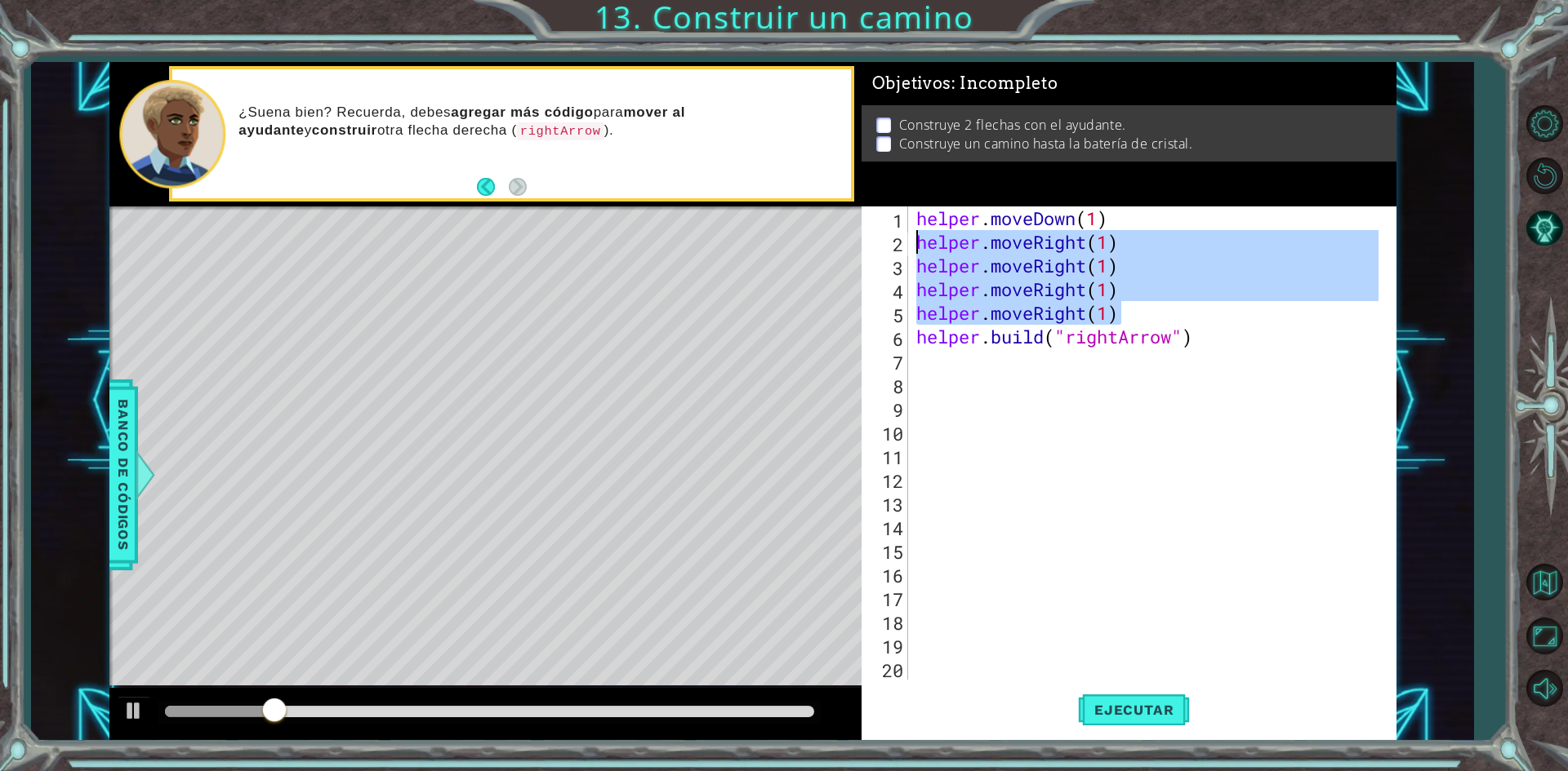
drag, startPoint x: 1131, startPoint y: 305, endPoint x: 878, endPoint y: 239, distance: 261.5
click at [878, 239] on div "helper.moveRight(1) 1 2 3 4 5 6 7 8 9 10 11 12 13 14 15 16 17 18 19 20 21 helpe…" at bounding box center [1126, 443] width 529 height 473
type textarea "helper.moveRight(1) helper.moveRight(1)"
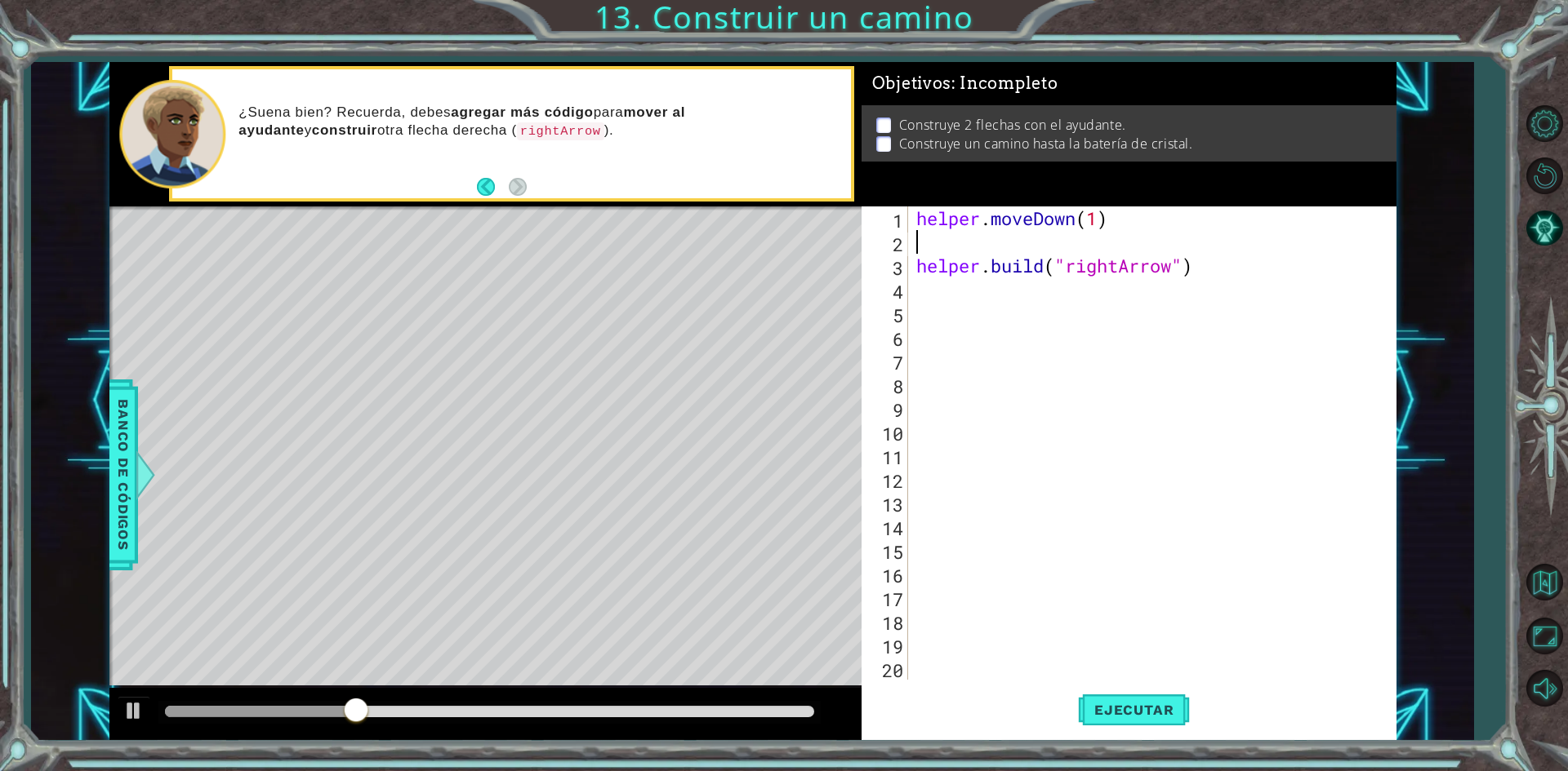
type textarea "helper.moveDown(1)"
click at [1125, 692] on button "Ejecutar" at bounding box center [1133, 710] width 112 height 53
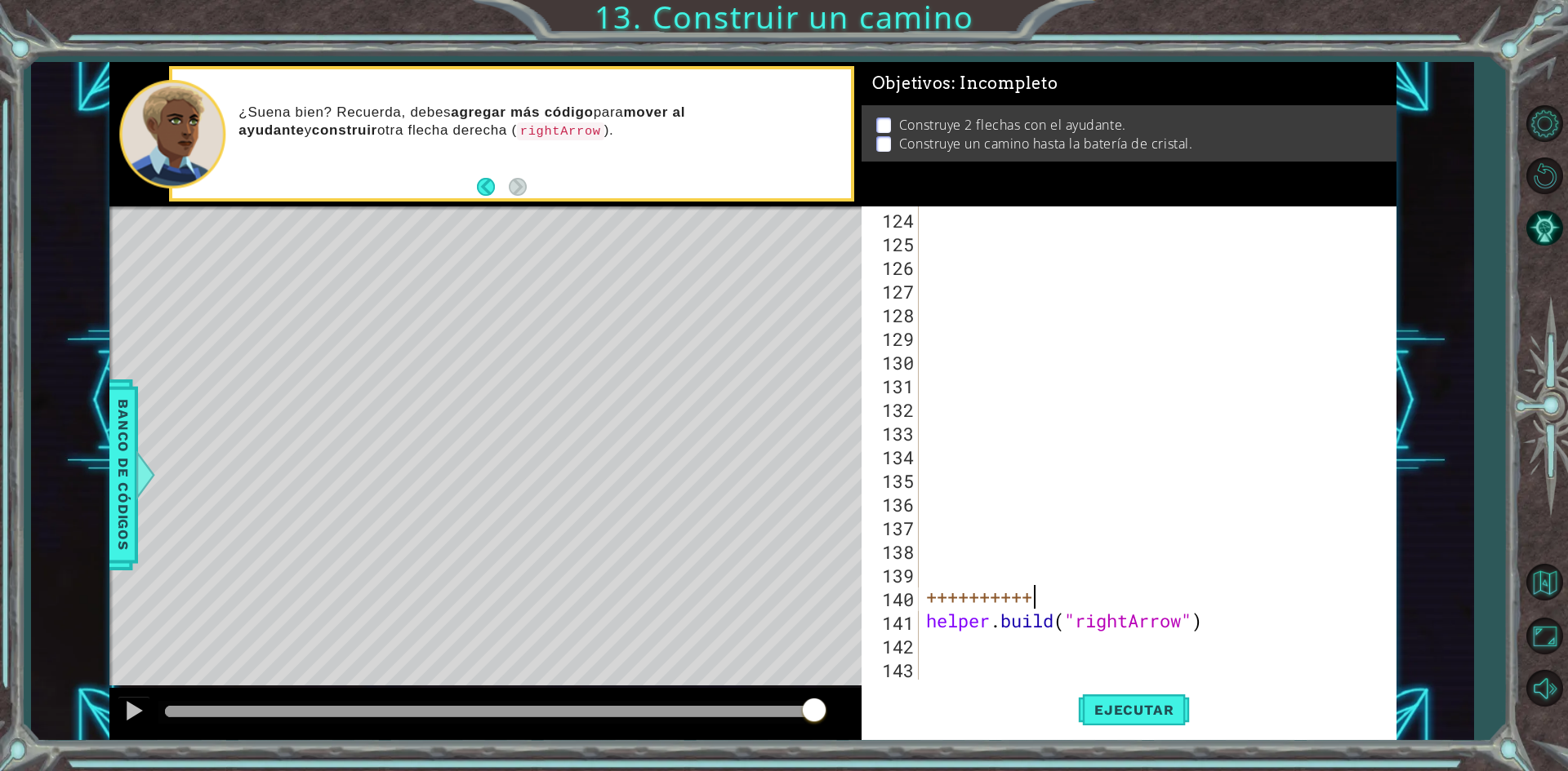
scroll to position [0, 3]
type textarea "+"
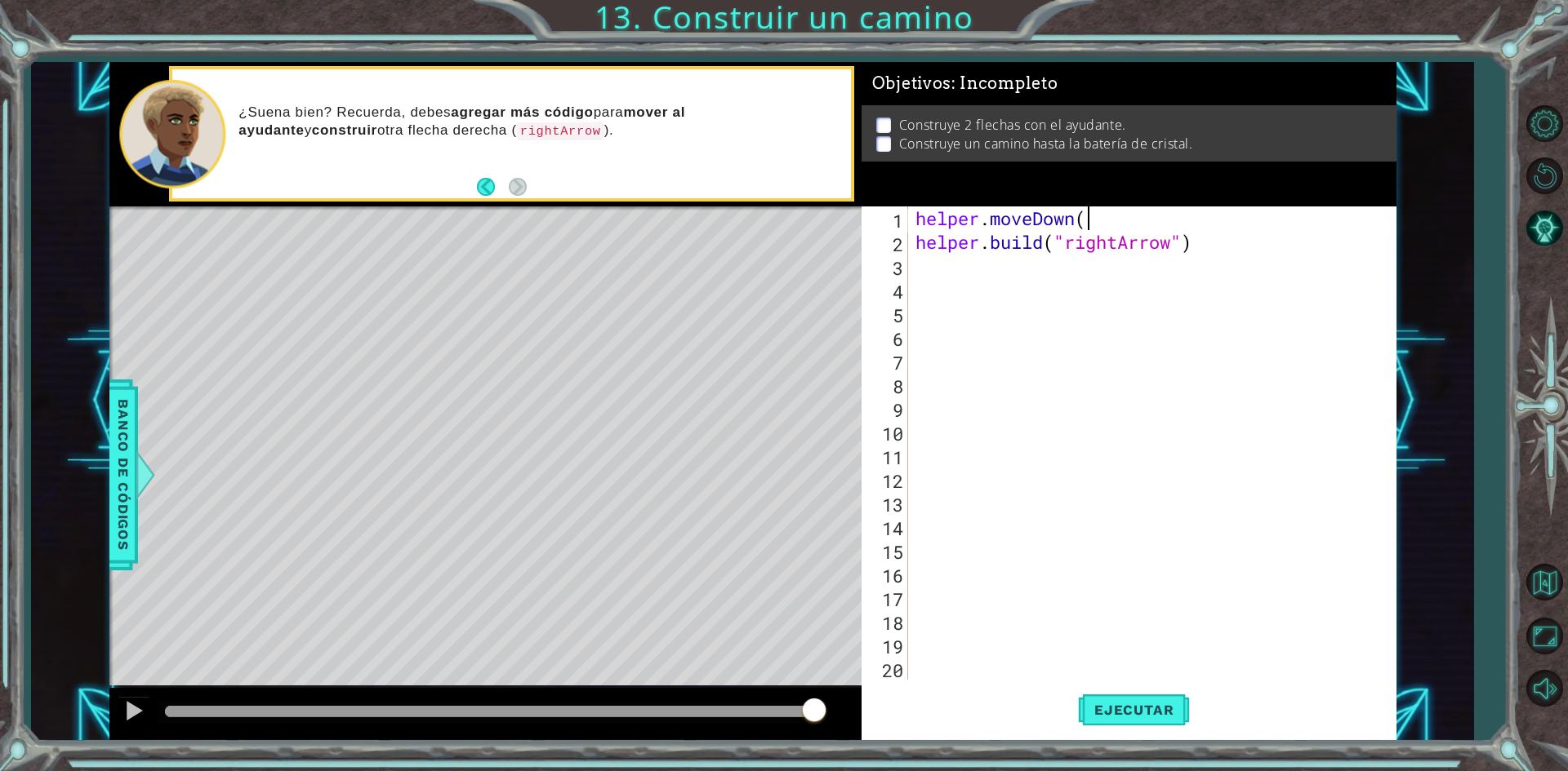
scroll to position [0, 0]
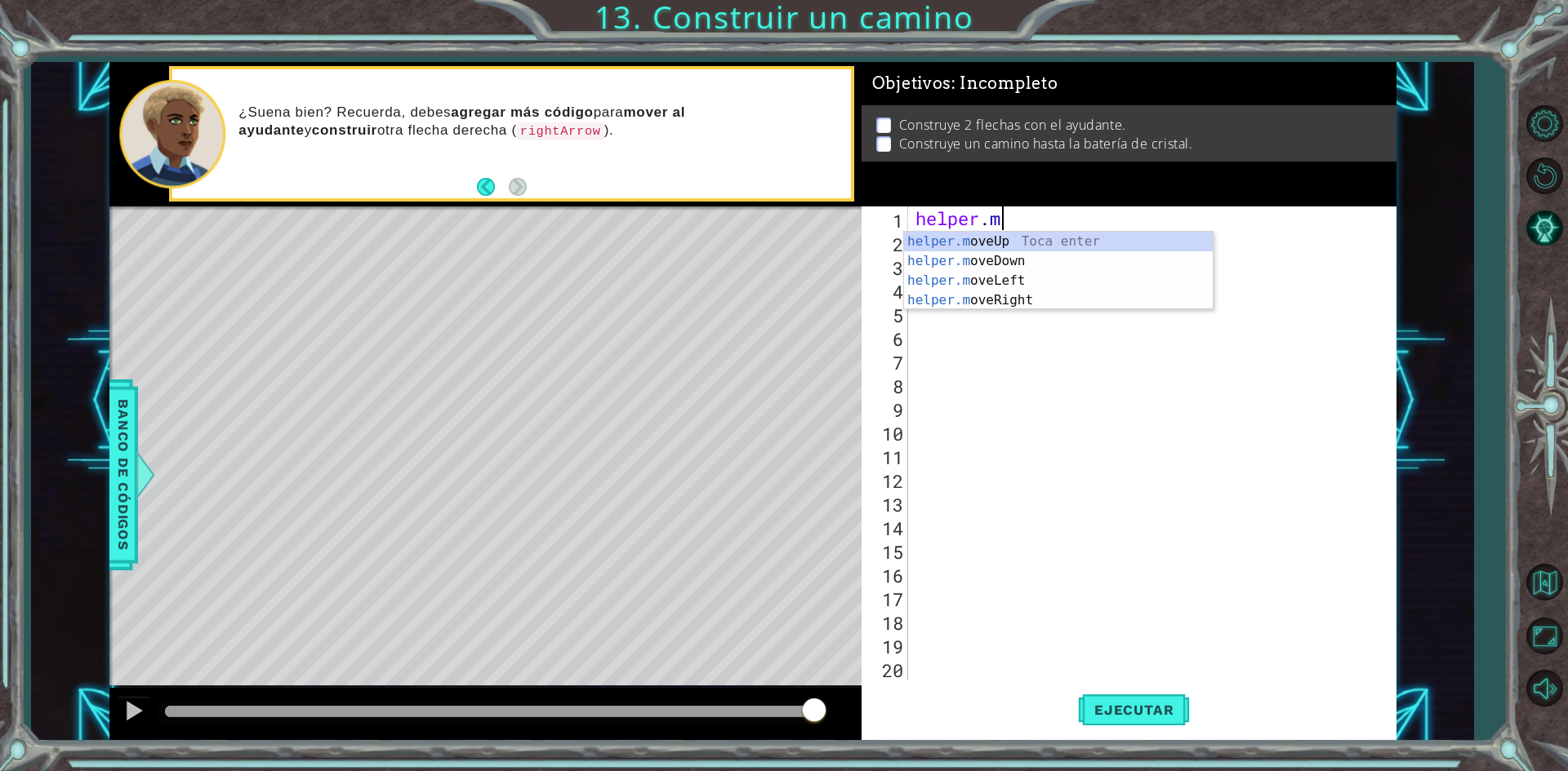
type textarea "h"
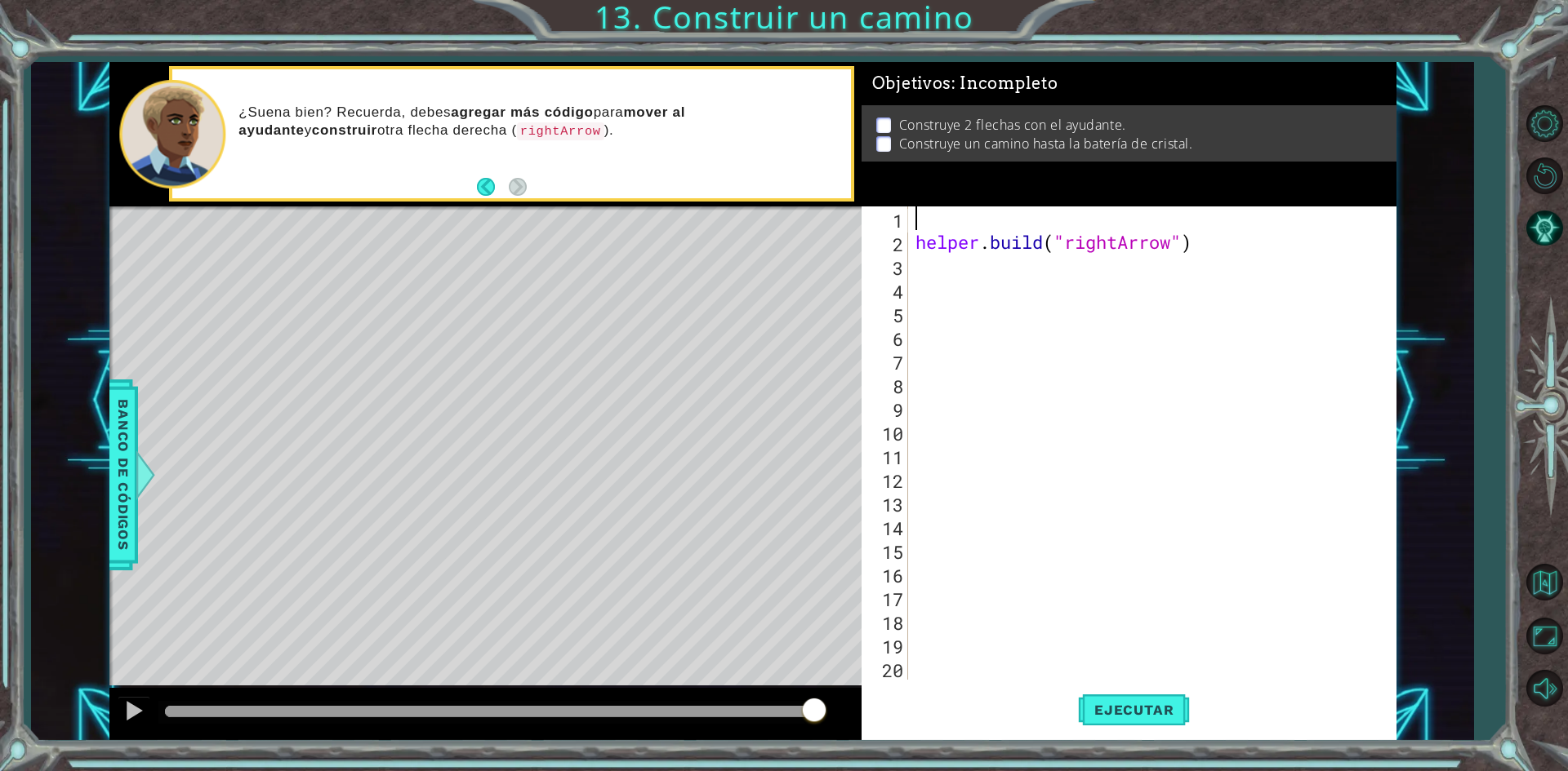
click at [914, 281] on div "helper . build ( "rightArrow" )" at bounding box center [1149, 467] width 474 height 521
click at [912, 254] on div "helper . build ( "rightArrow" )" at bounding box center [1149, 467] width 474 height 521
click at [913, 245] on div "helper . build ( "rightArrow" )" at bounding box center [1149, 467] width 474 height 521
type textarea "[DOMAIN_NAME]("rightArrow")"
click at [1303, 225] on div "helper . build ( "rightArrow" )" at bounding box center [1149, 467] width 474 height 521
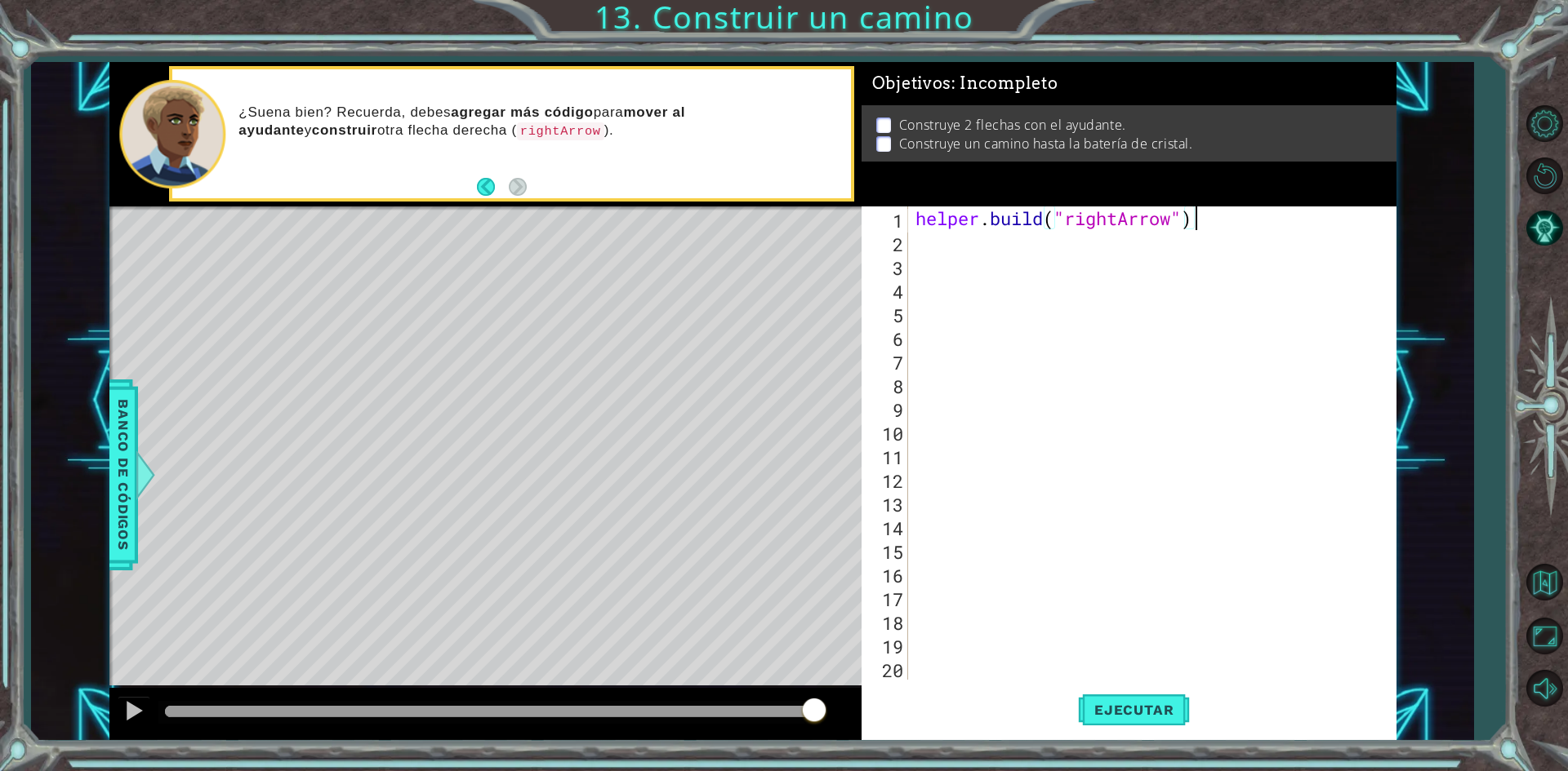
click at [905, 238] on div "2" at bounding box center [886, 244] width 43 height 23
click at [1112, 718] on span "Ejecutar" at bounding box center [1133, 710] width 112 height 16
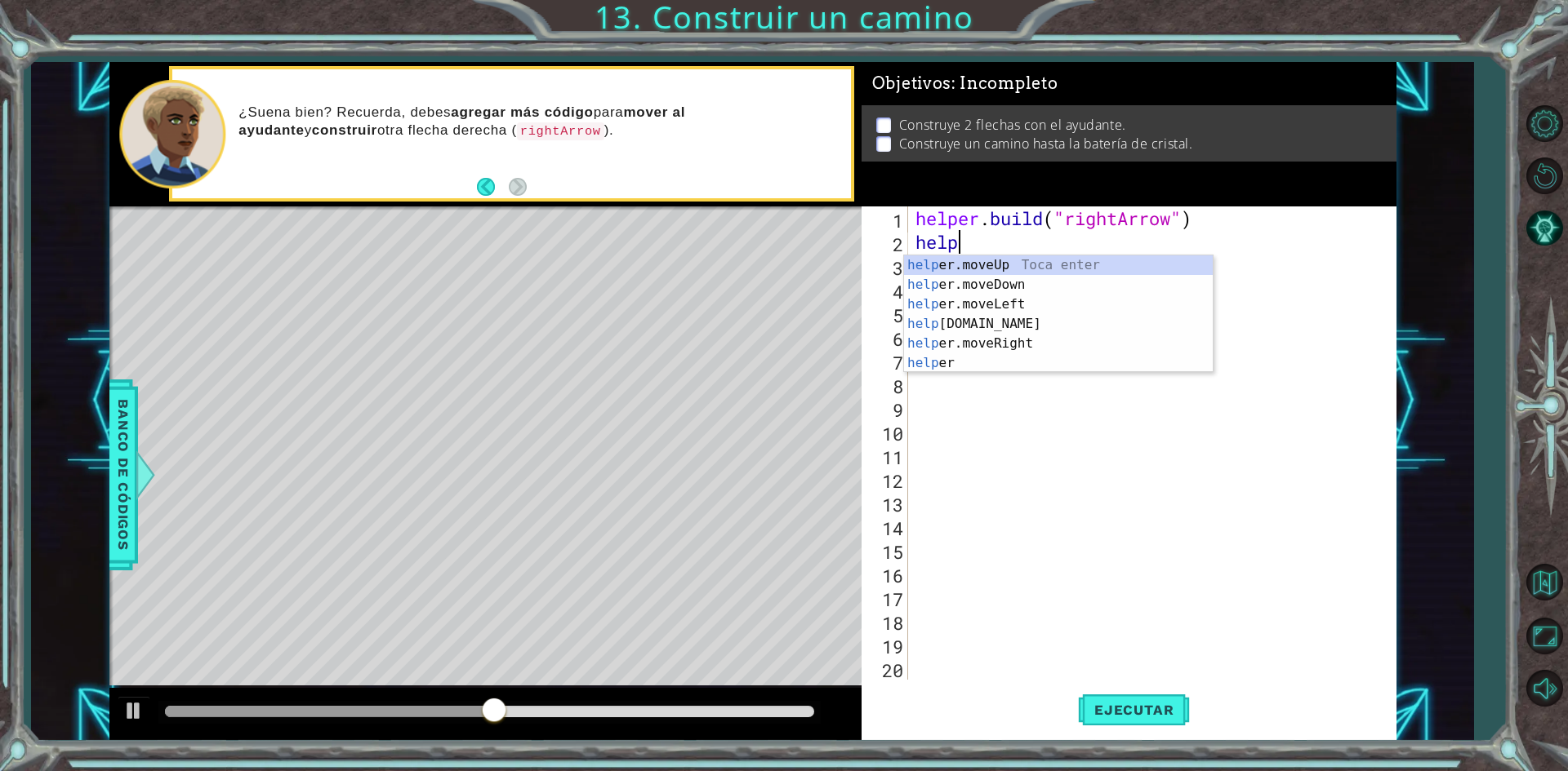
scroll to position [0, 2]
click at [1048, 283] on div "helper Toca enter helper .moveUp Toca enter helper .moveDown Toca enter helper …" at bounding box center [1058, 334] width 309 height 157
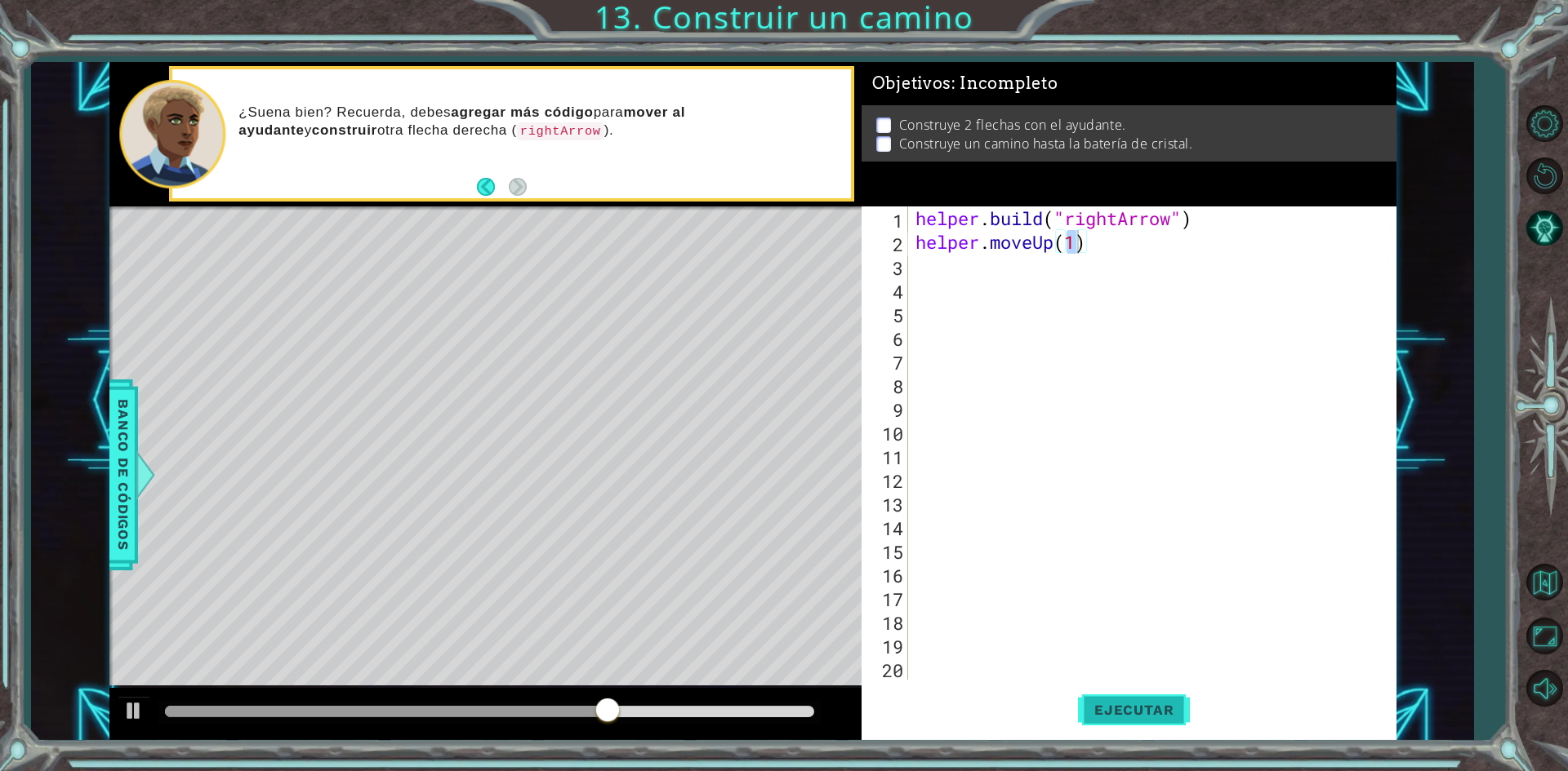
click at [1104, 712] on span "Ejecutar" at bounding box center [1133, 710] width 112 height 16
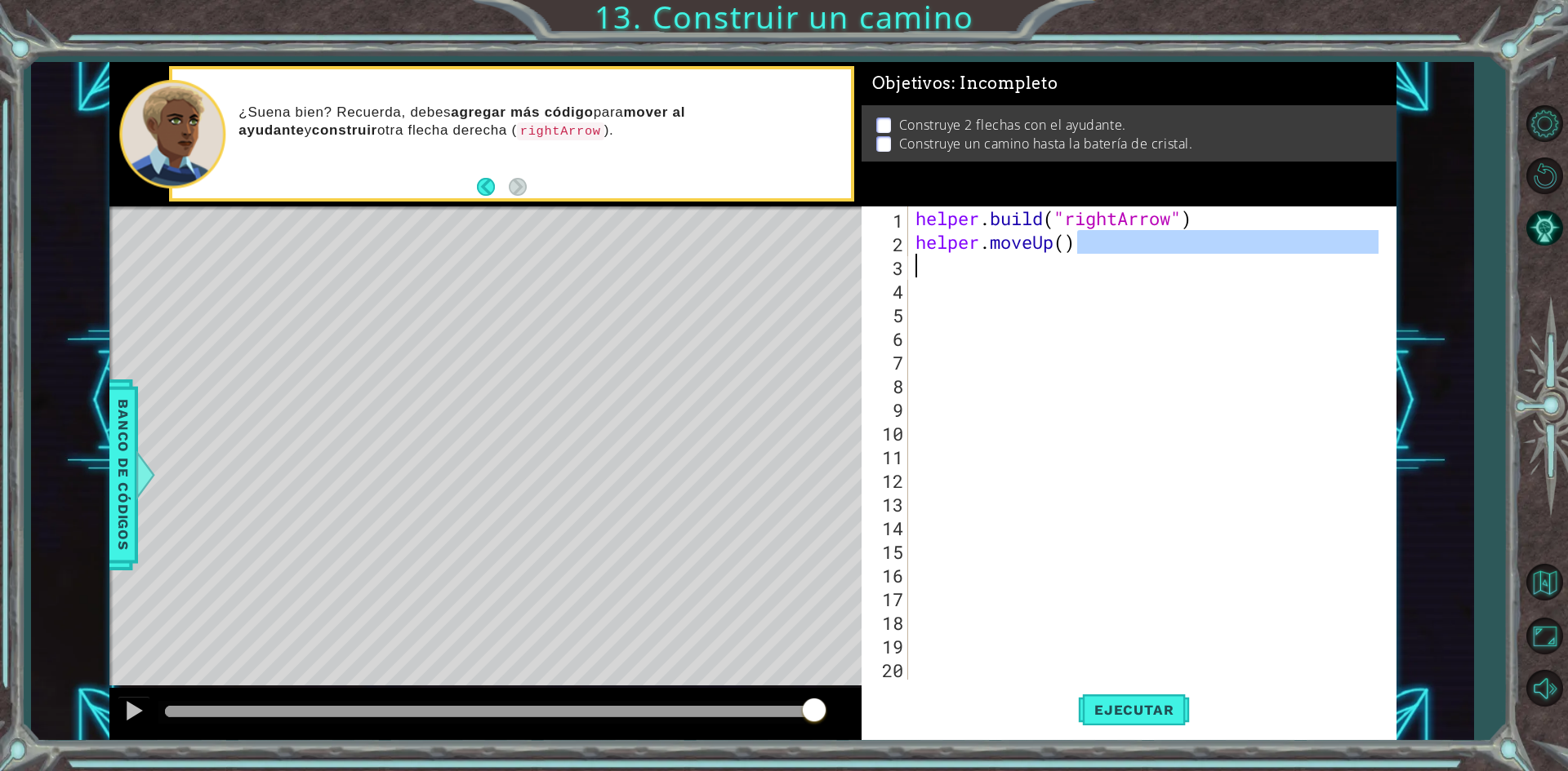
drag, startPoint x: 1085, startPoint y: 247, endPoint x: 1061, endPoint y: 257, distance: 26.0
click at [1061, 257] on div "helper . build ( "rightArrow" ) helper . moveUp ( )" at bounding box center [1149, 467] width 474 height 521
type textarea "helper.moveUp()"
click at [1078, 286] on div "helper . build ( "rightArrow" ) helper . moveUp ( )" at bounding box center [1149, 467] width 474 height 521
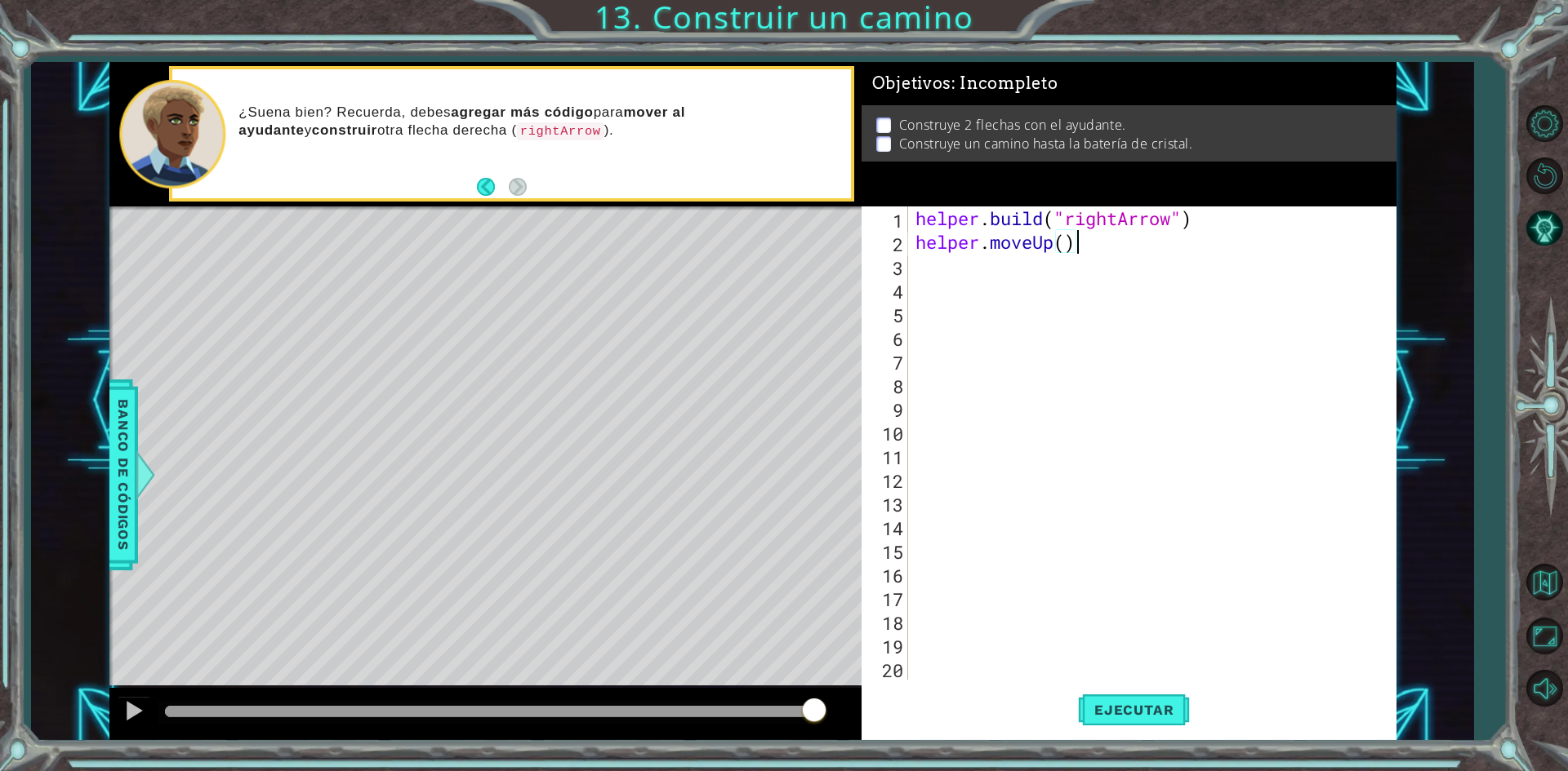
click at [1076, 252] on div "helper . build ( "rightArrow" ) helper . moveUp ( )" at bounding box center [1149, 467] width 474 height 521
type textarea "helper.moveUp()"
click at [1072, 237] on div "helper . build ( "rightArrow" ) helper . moveUp ( )" at bounding box center [1149, 467] width 474 height 521
click at [1065, 240] on div "helper . build ( "rightArrow" ) helper . moveUp ( )" at bounding box center [1149, 467] width 474 height 521
click at [1291, 770] on html "1 ההההההההההההההההההההההההההההההההההההההההההההההההההההההההההההההההההההההההההההה…" at bounding box center [784, 386] width 1568 height 771
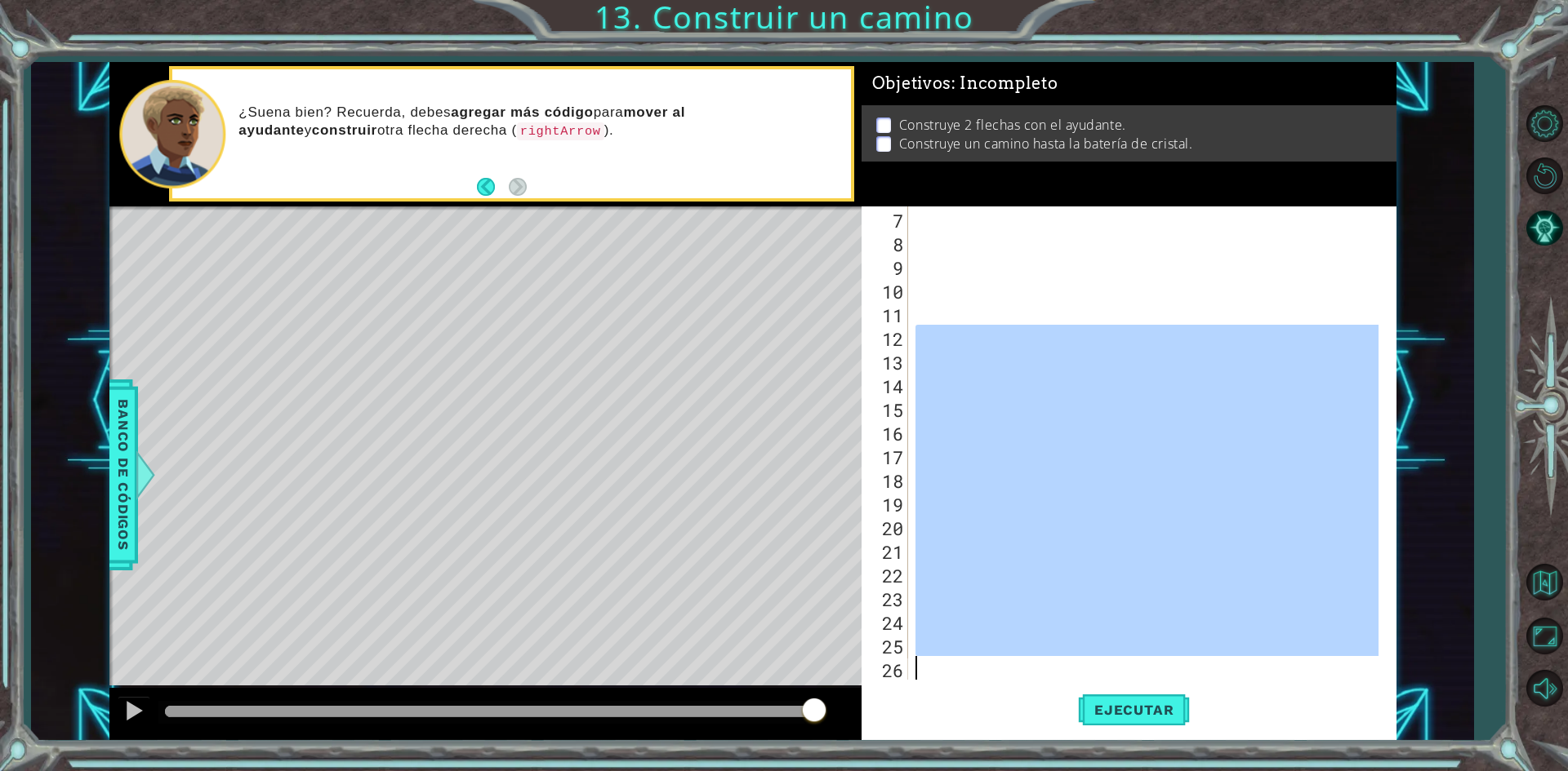
scroll to position [142, 0]
type textarea "3"
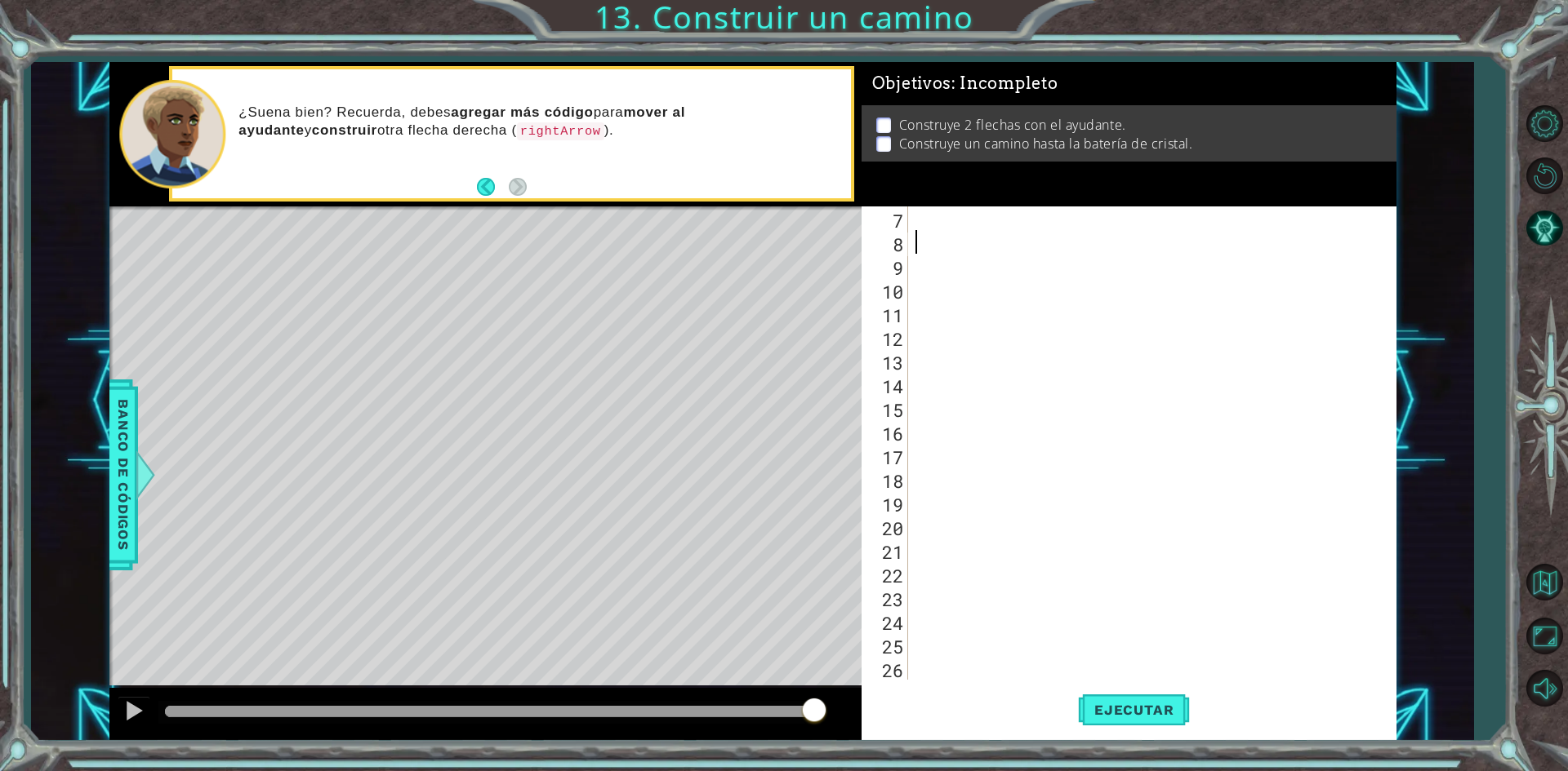
click at [888, 119] on p at bounding box center [883, 124] width 14 height 15
click at [883, 140] on p at bounding box center [883, 143] width 14 height 15
